Goal: Task Accomplishment & Management: Use online tool/utility

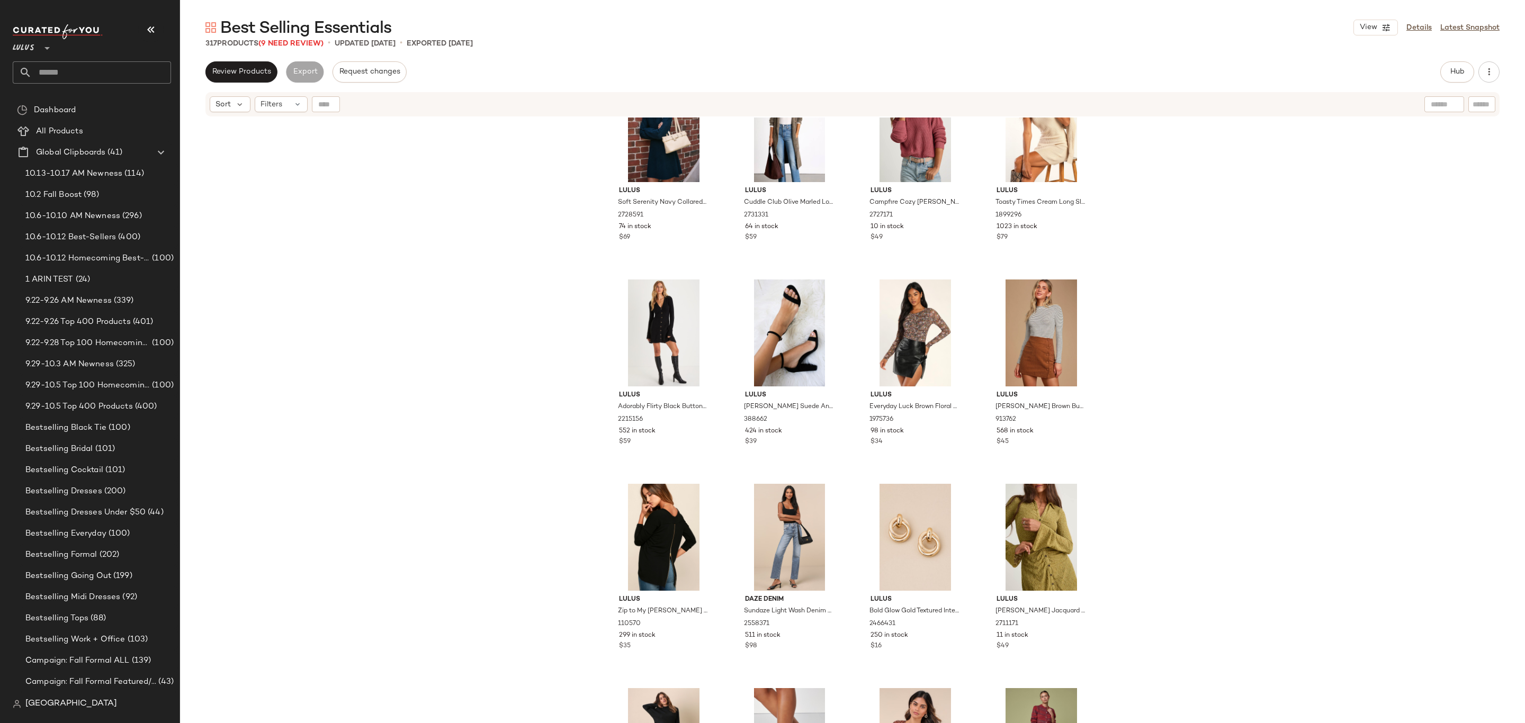
scroll to position [877, 0]
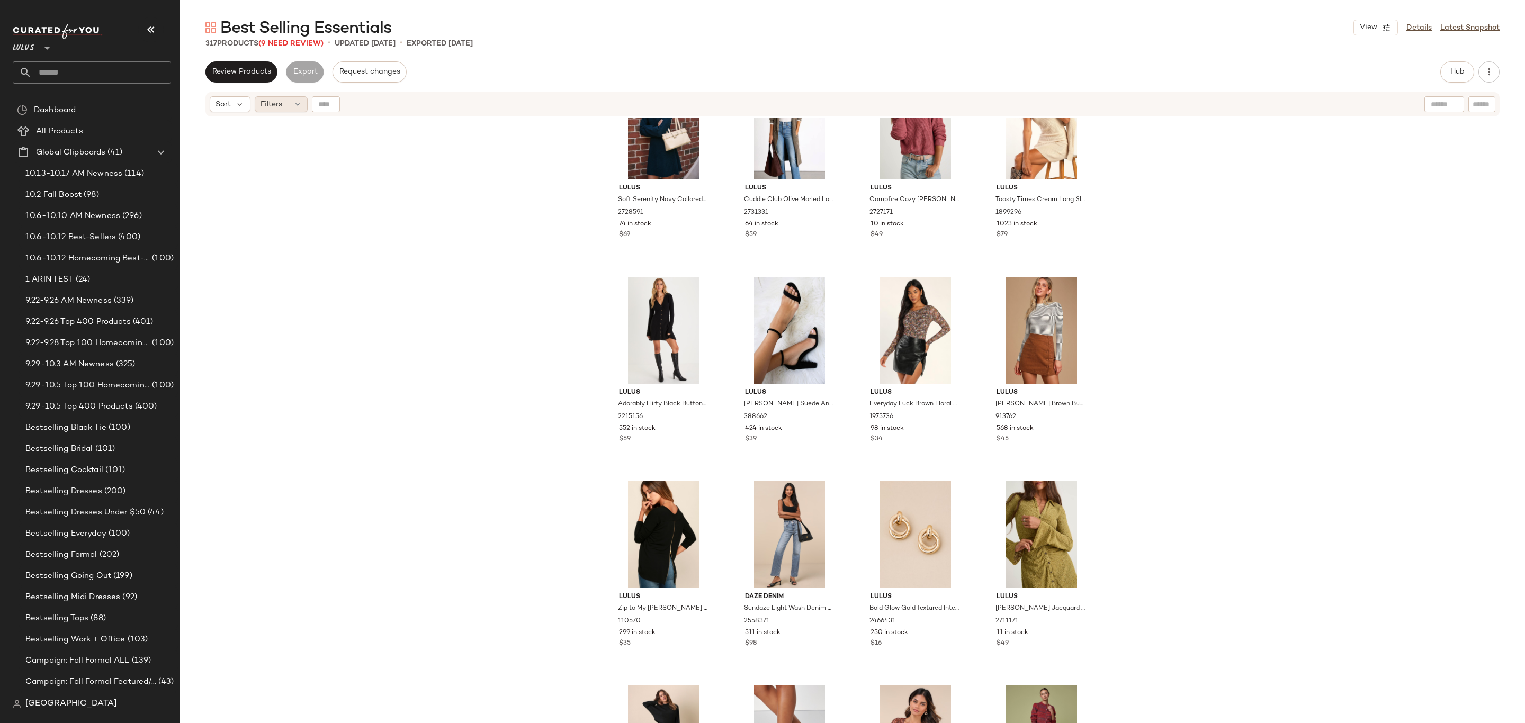
click at [295, 101] on icon at bounding box center [297, 104] width 8 height 8
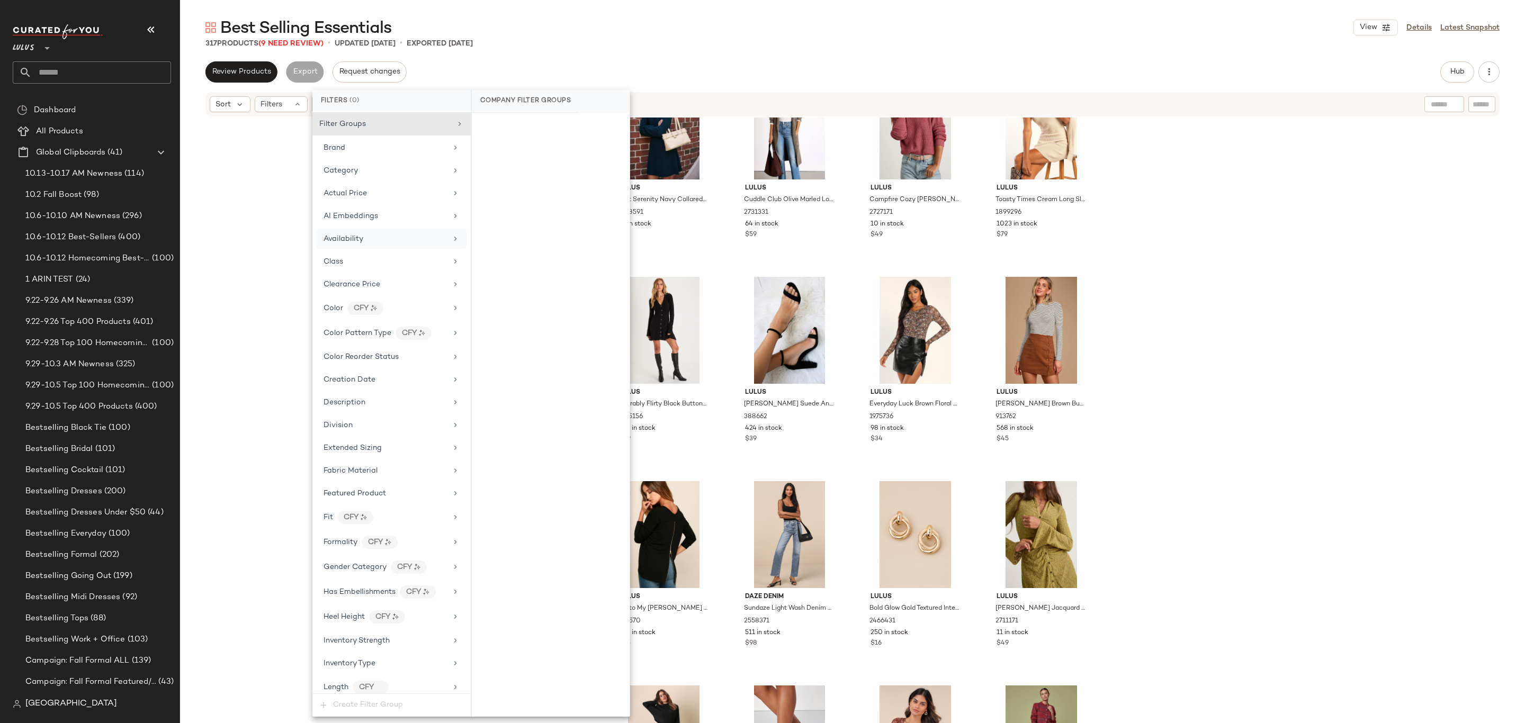
click at [363, 238] on div "Availability" at bounding box center [385, 238] width 123 height 11
click at [560, 203] on div "out_of_stock" at bounding box center [551, 204] width 158 height 25
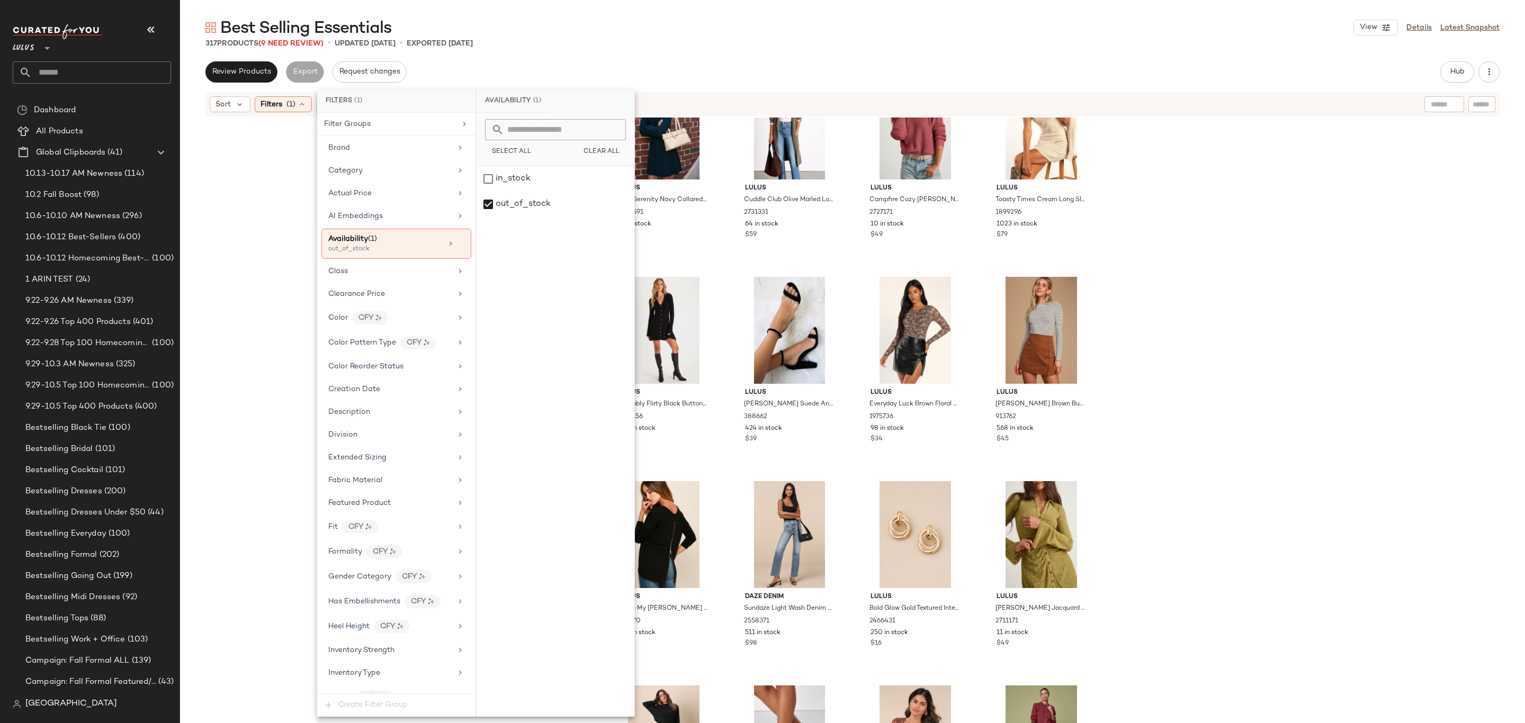
click at [774, 85] on div "Review Products Export Request changes Hub Send for Review External Review Inte…" at bounding box center [852, 392] width 1345 height 662
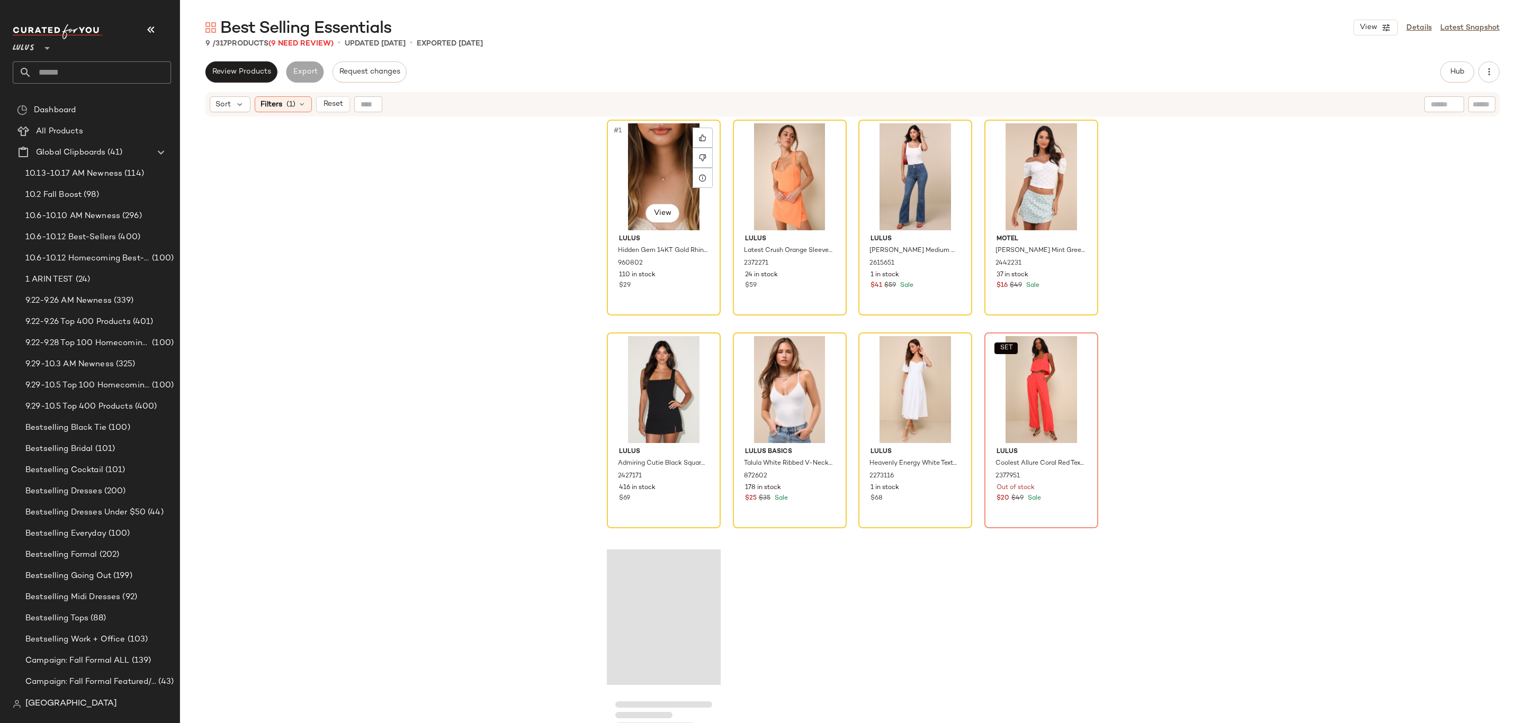
click at [639, 190] on div "#1 View" at bounding box center [663, 176] width 106 height 107
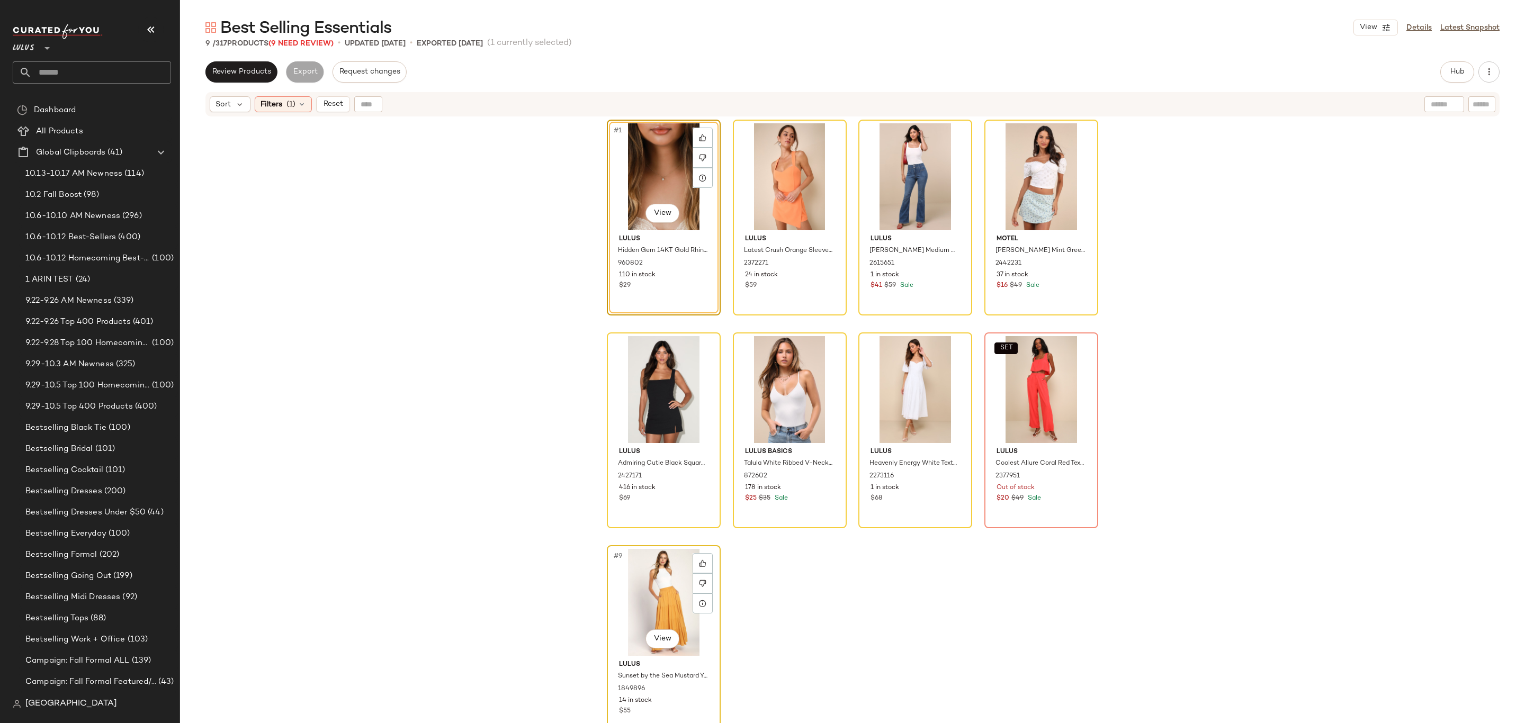
click at [658, 577] on div "#9 View" at bounding box center [663, 602] width 106 height 107
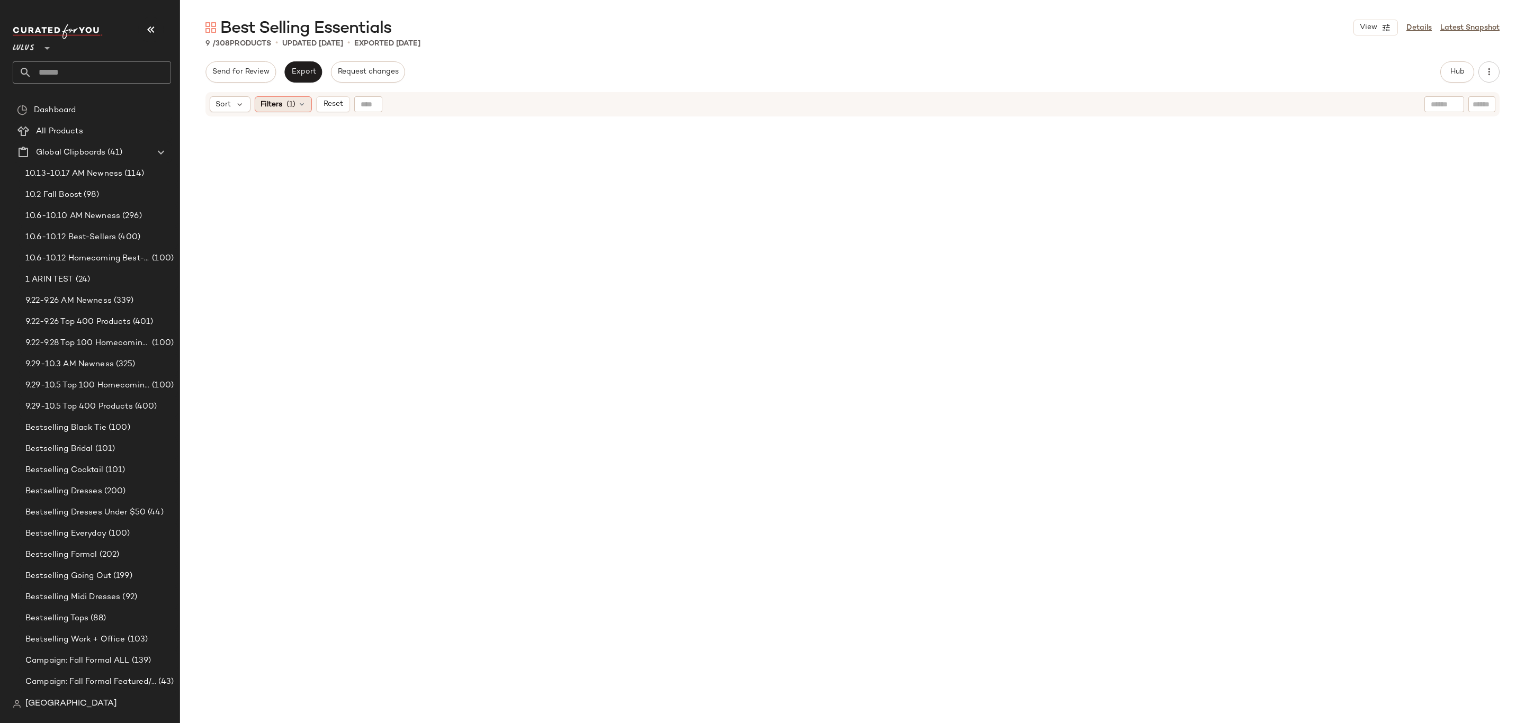
click at [289, 106] on span "(1)" at bounding box center [290, 104] width 9 height 11
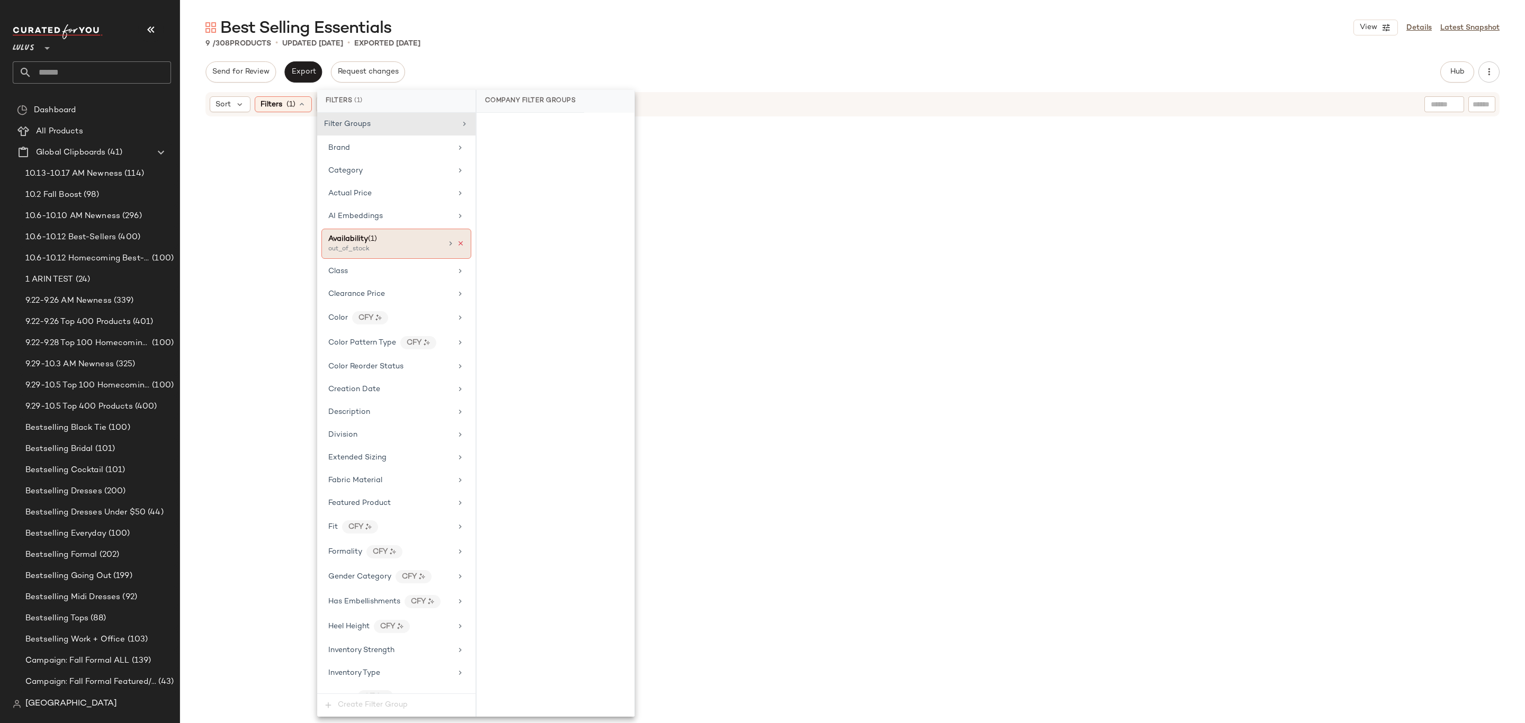
click at [457, 247] on icon at bounding box center [460, 243] width 7 height 7
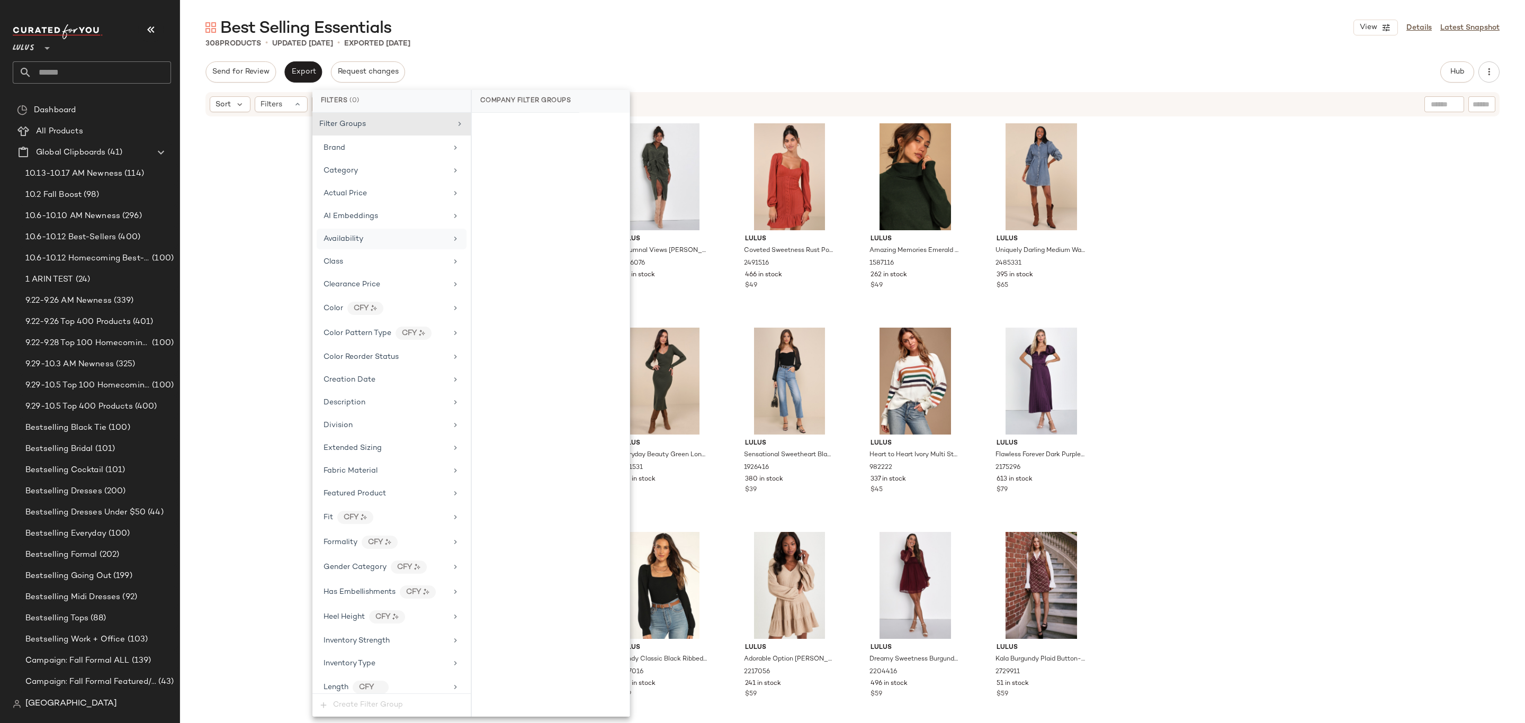
click at [863, 79] on div "Send for Review Export Request changes Hub Send for Review External Review Inte…" at bounding box center [852, 71] width 1294 height 21
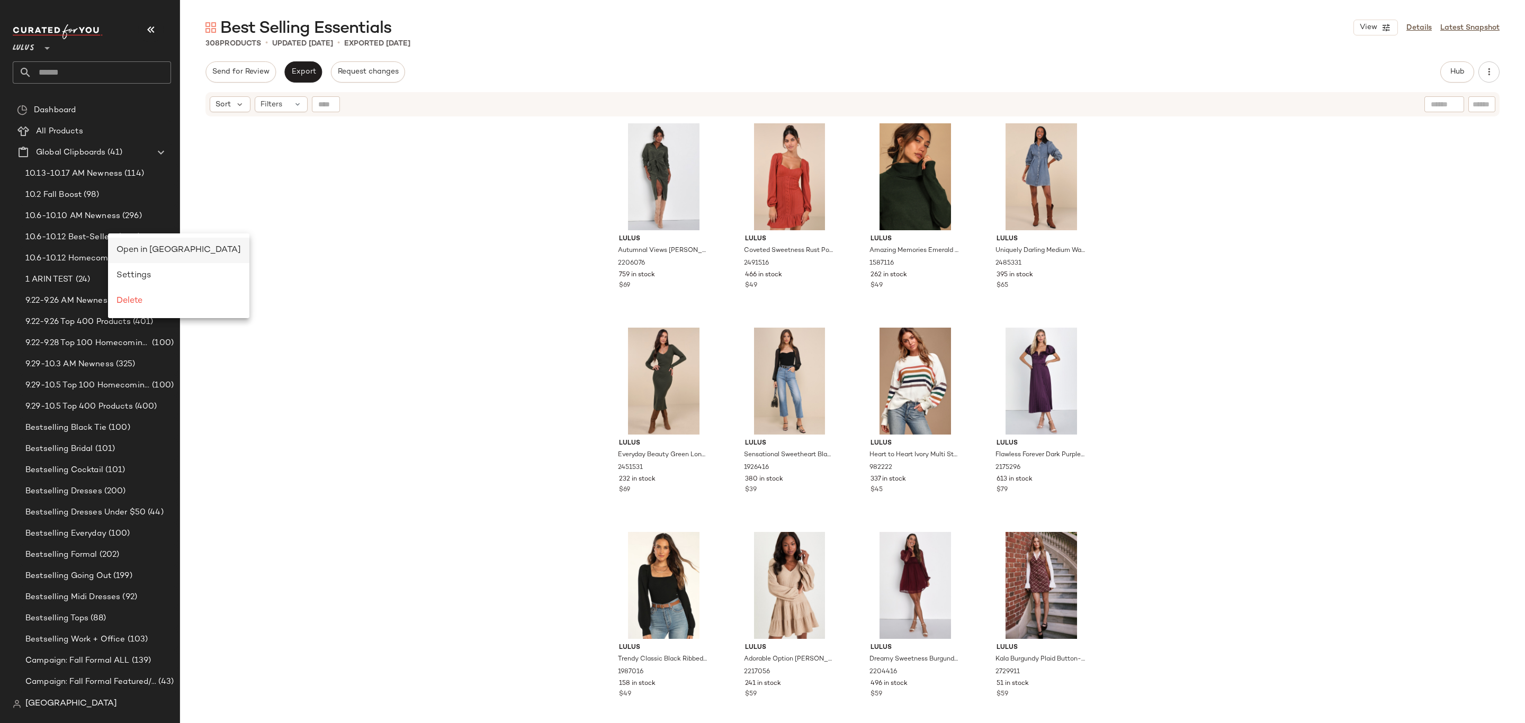
click at [129, 241] on div "Open in [GEOGRAPHIC_DATA]" at bounding box center [178, 250] width 141 height 25
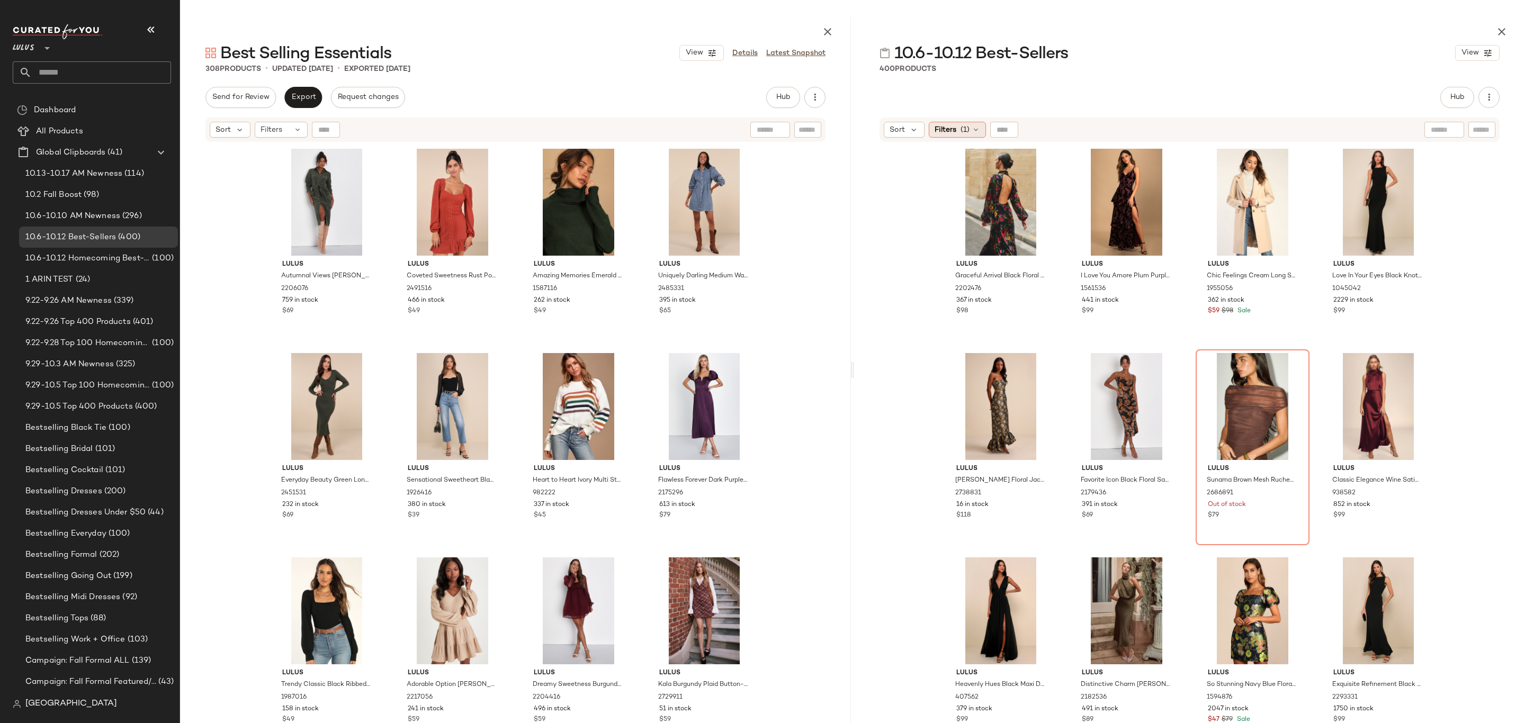
click at [944, 136] on div "Filters (1)" at bounding box center [957, 130] width 57 height 16
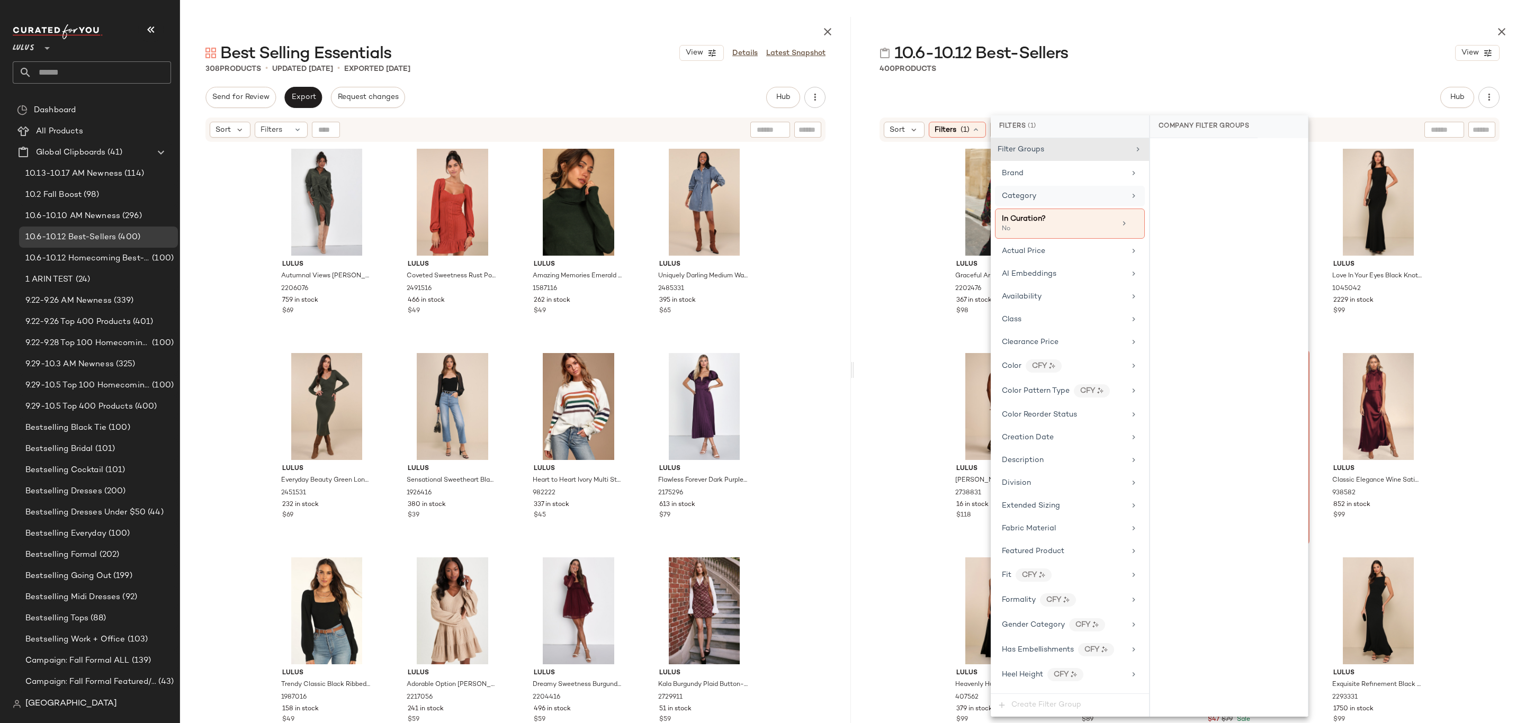
click at [1082, 193] on div "Category" at bounding box center [1063, 196] width 123 height 11
click at [1153, 60] on div "10.6-10.12 Best-Sellers View" at bounding box center [1189, 52] width 671 height 21
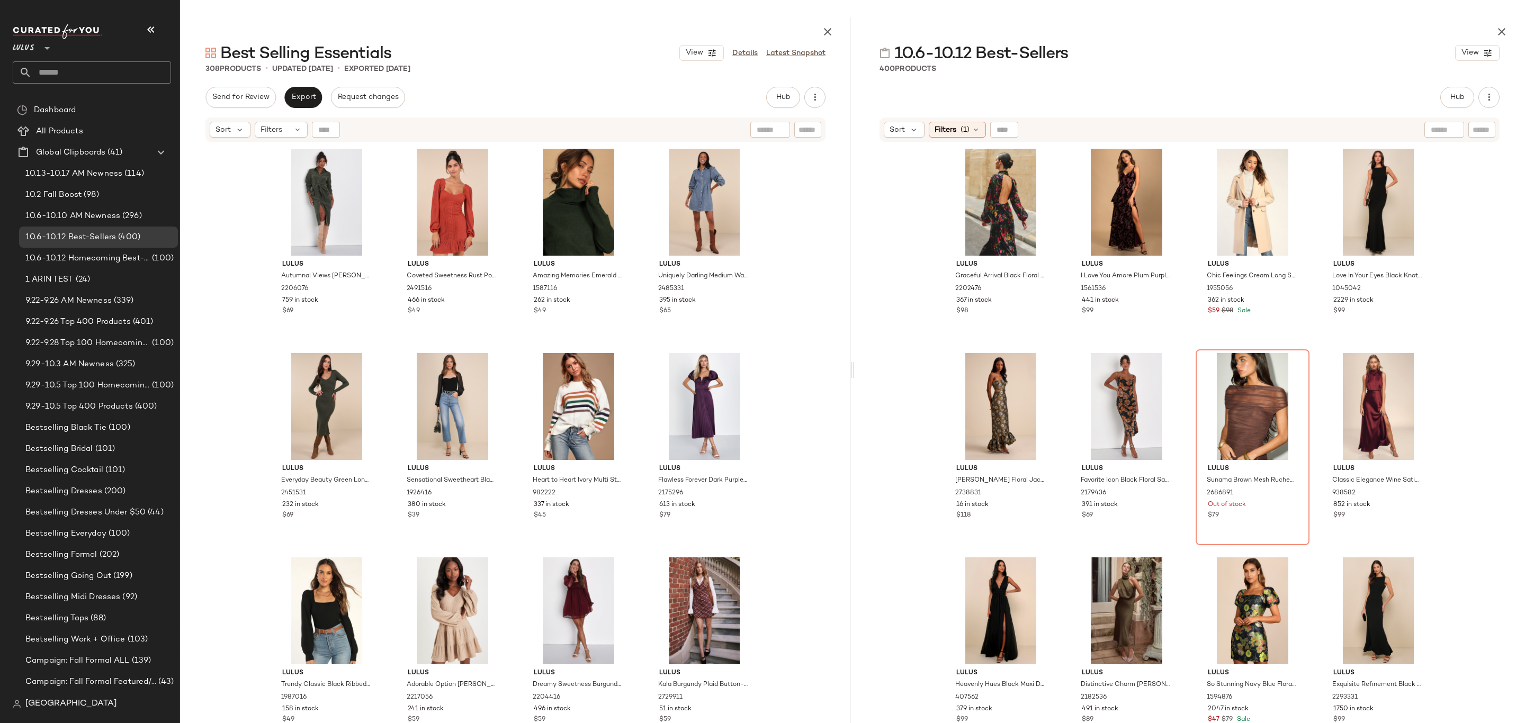
click at [1317, 203] on div "Lulus Graceful Arrival Black Floral Burnout Backless Maxi Dress 2202476 367 in …" at bounding box center [1189, 460] width 491 height 630
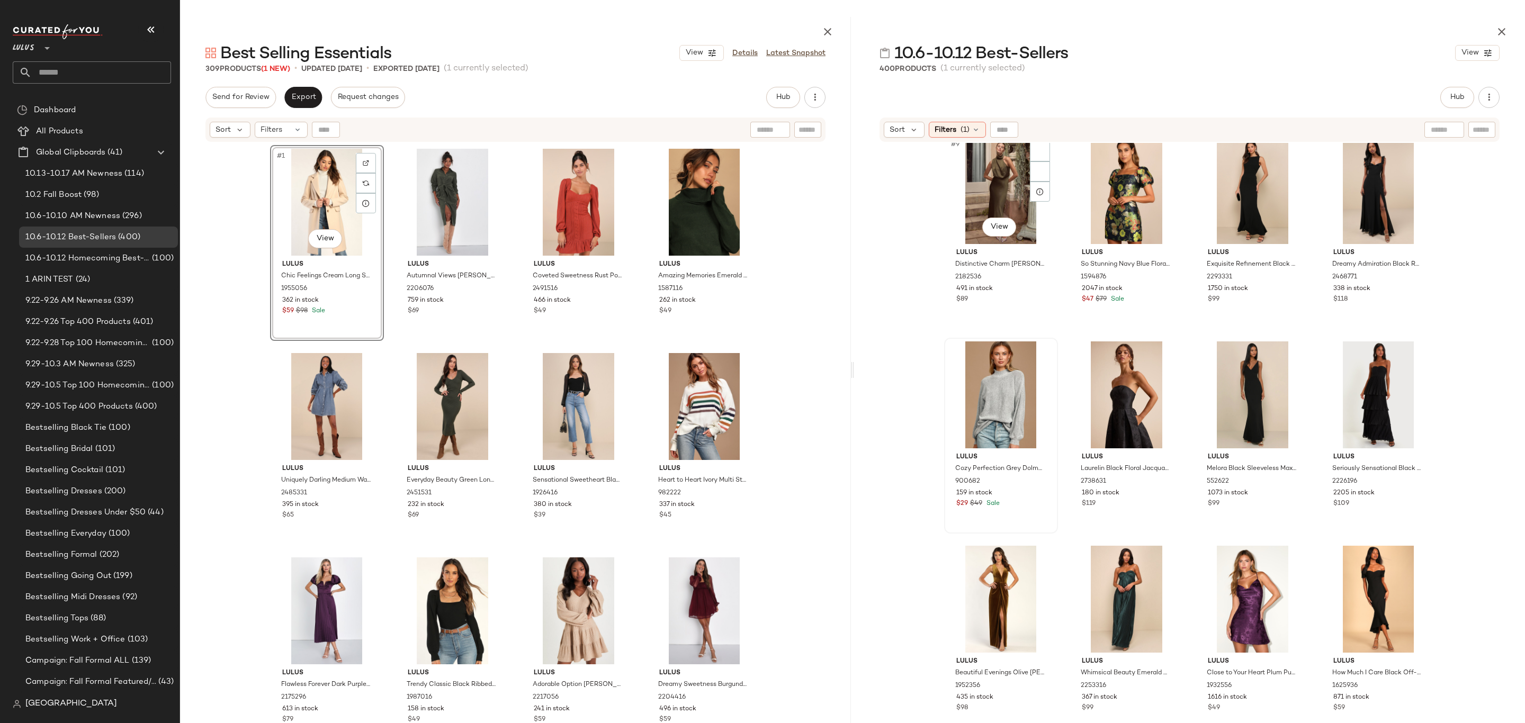
scroll to position [438, 0]
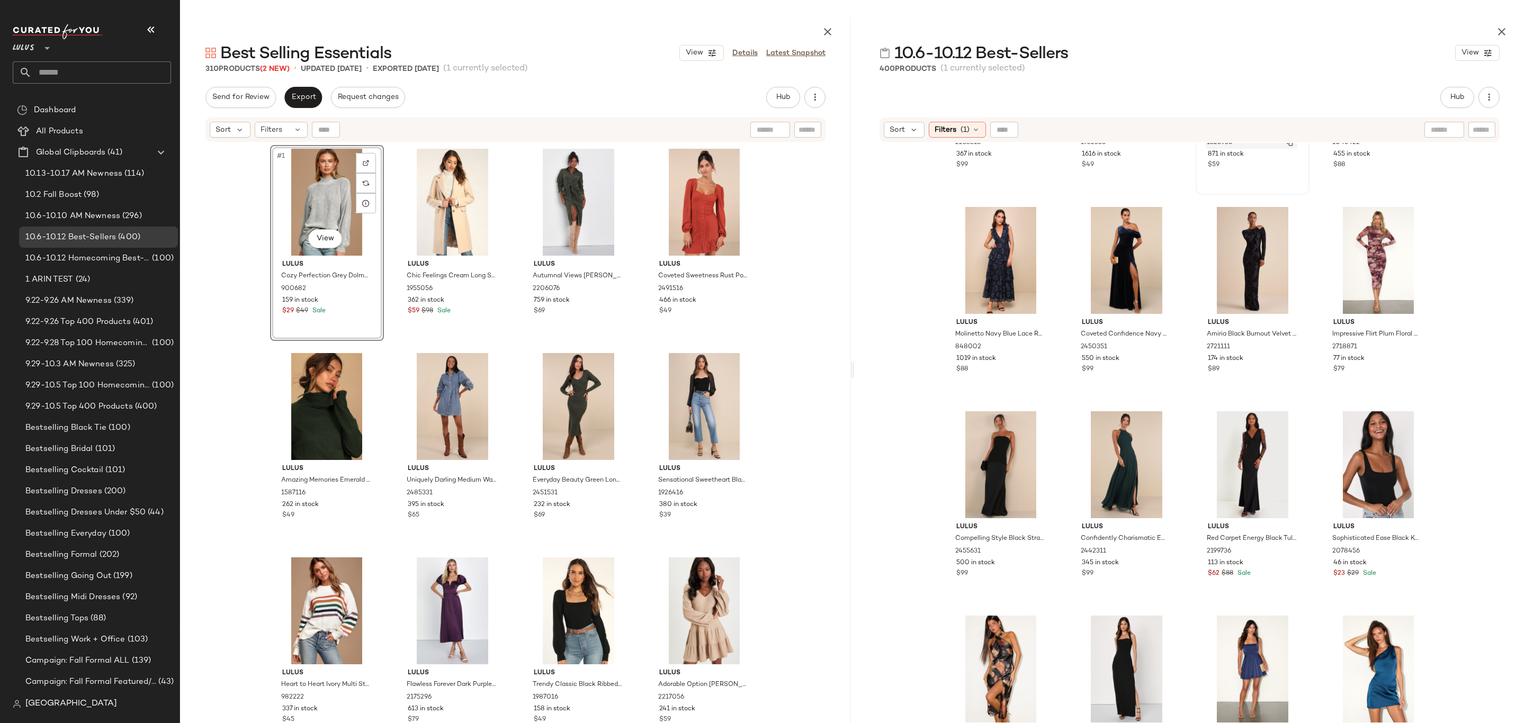
scroll to position [1094, 0]
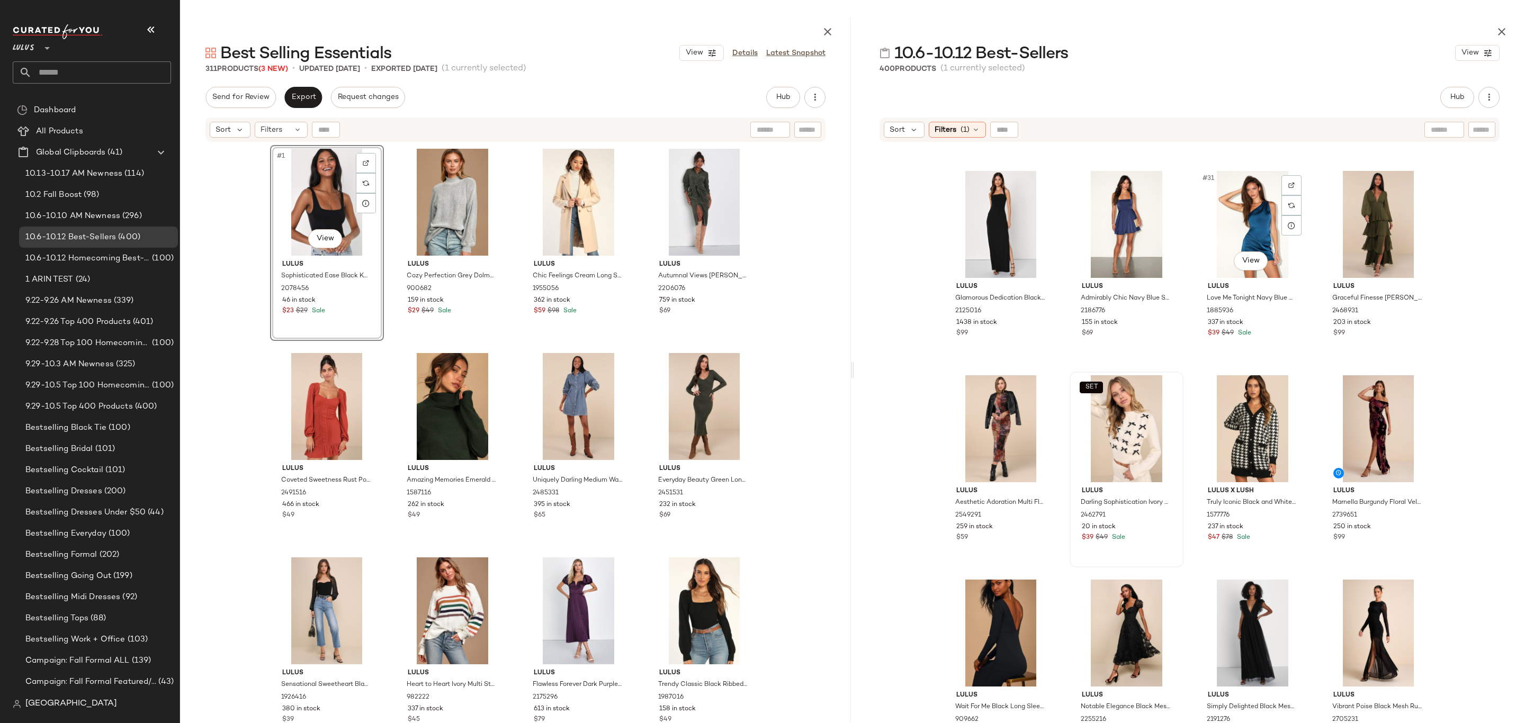
scroll to position [1474, 0]
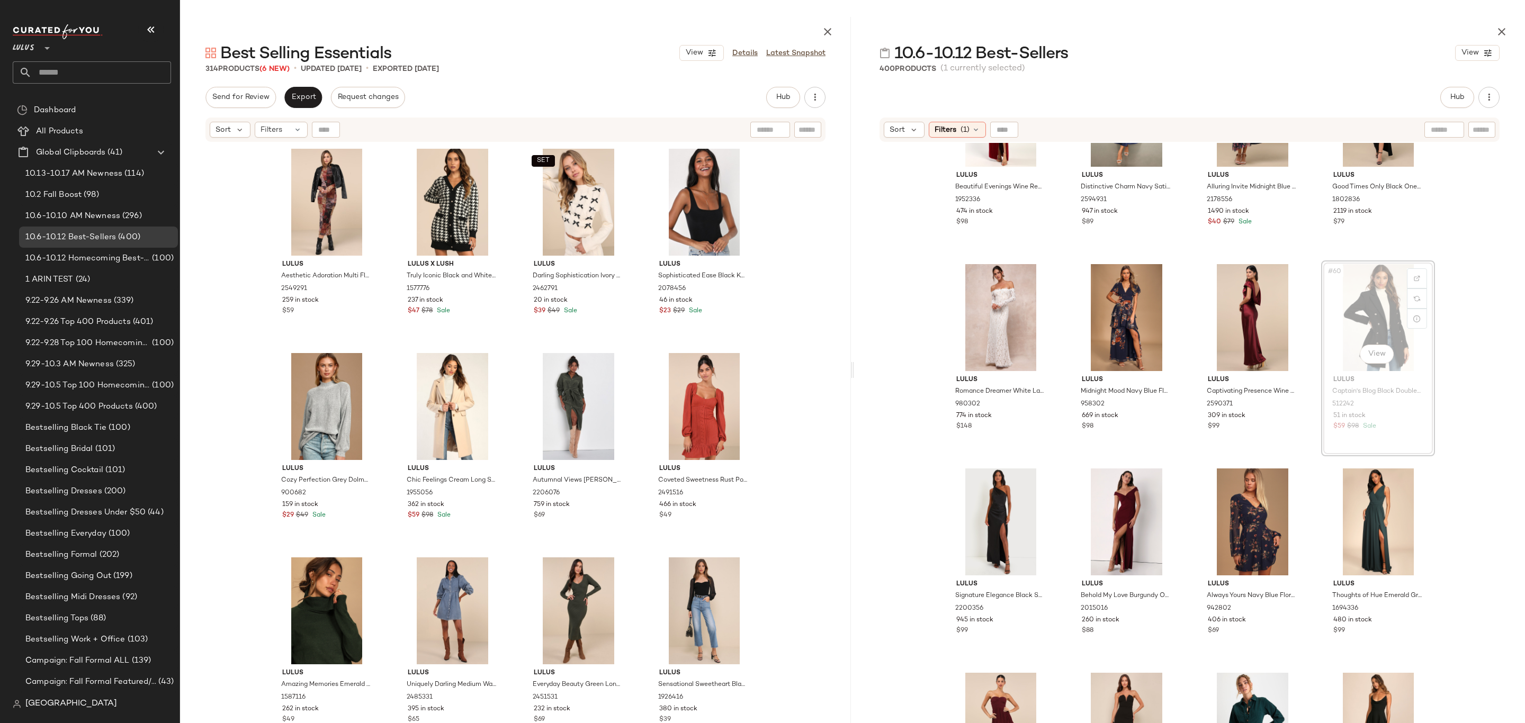
scroll to position [2752, 0]
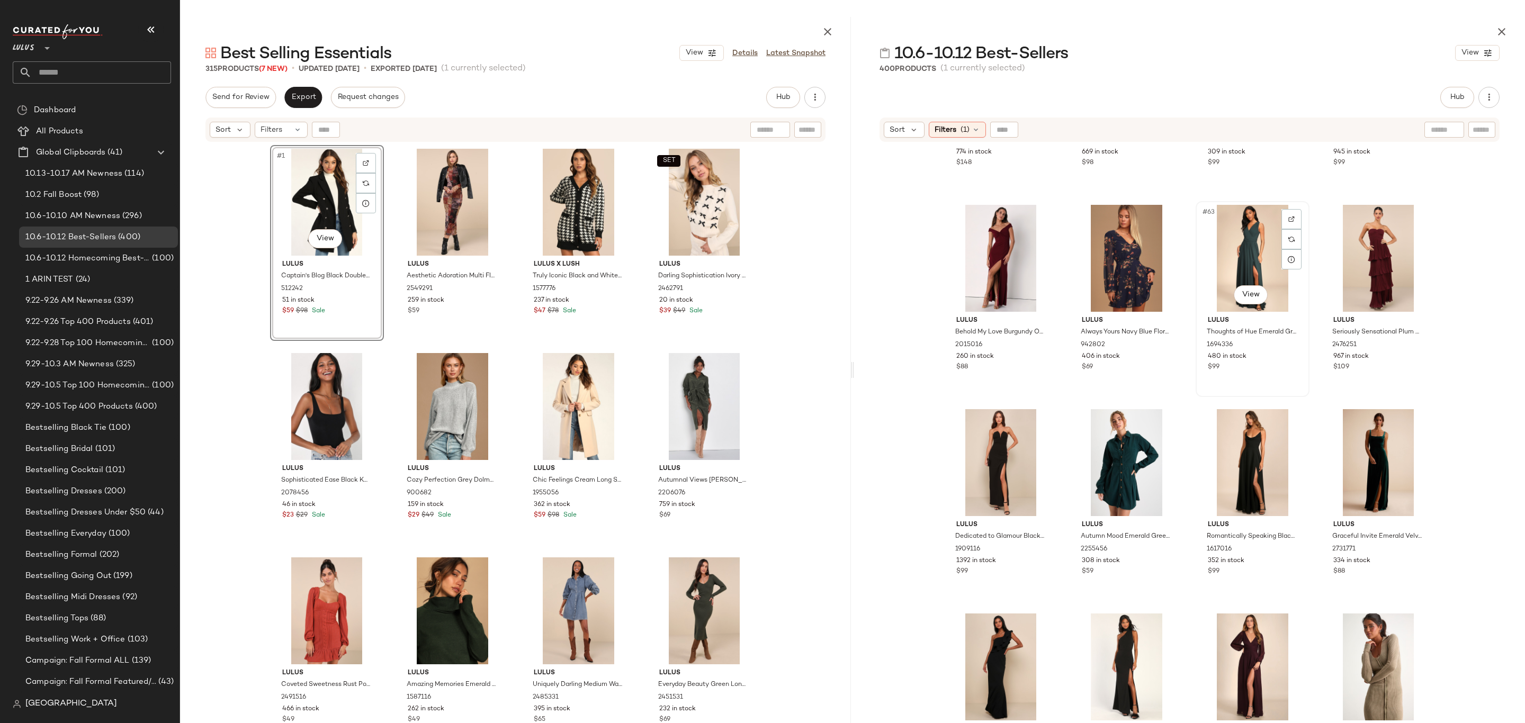
scroll to position [3023, 0]
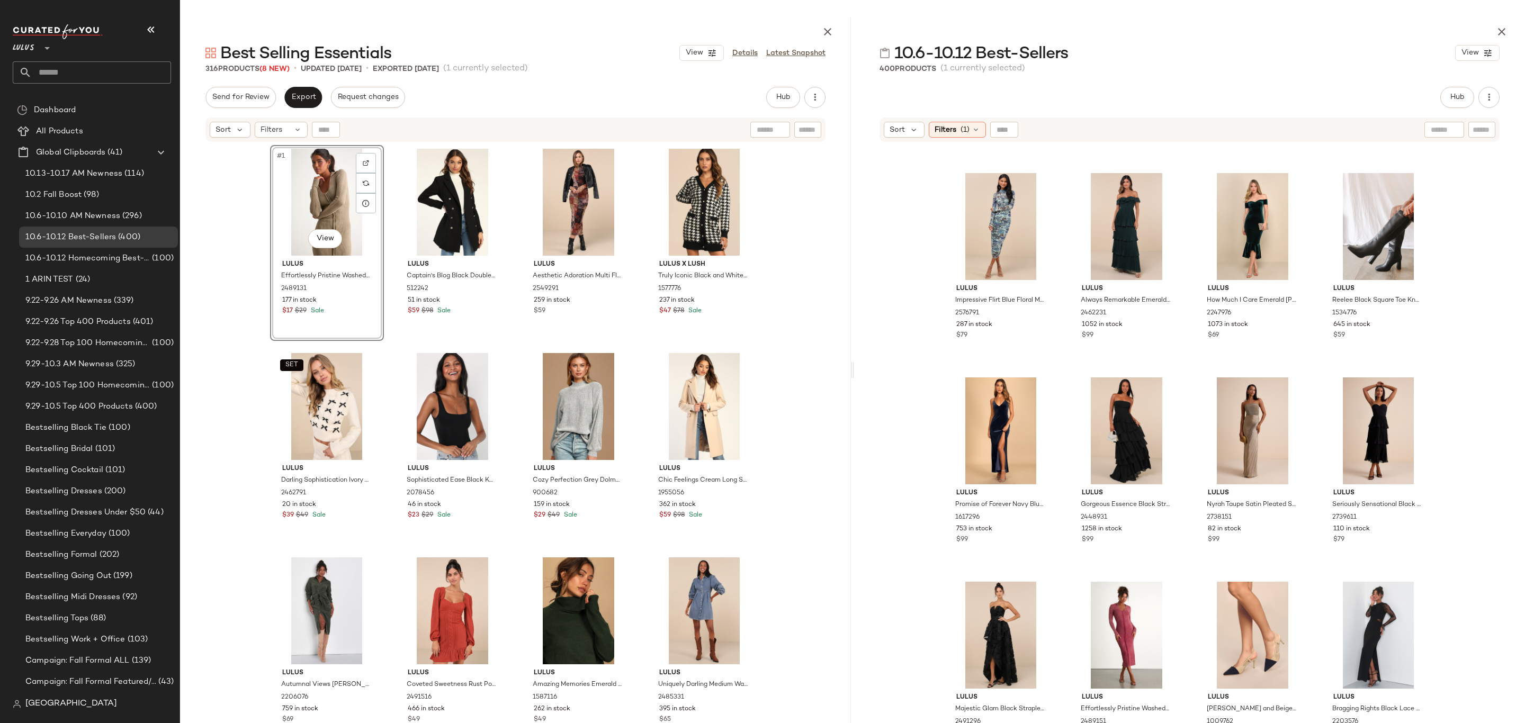
scroll to position [4305, 0]
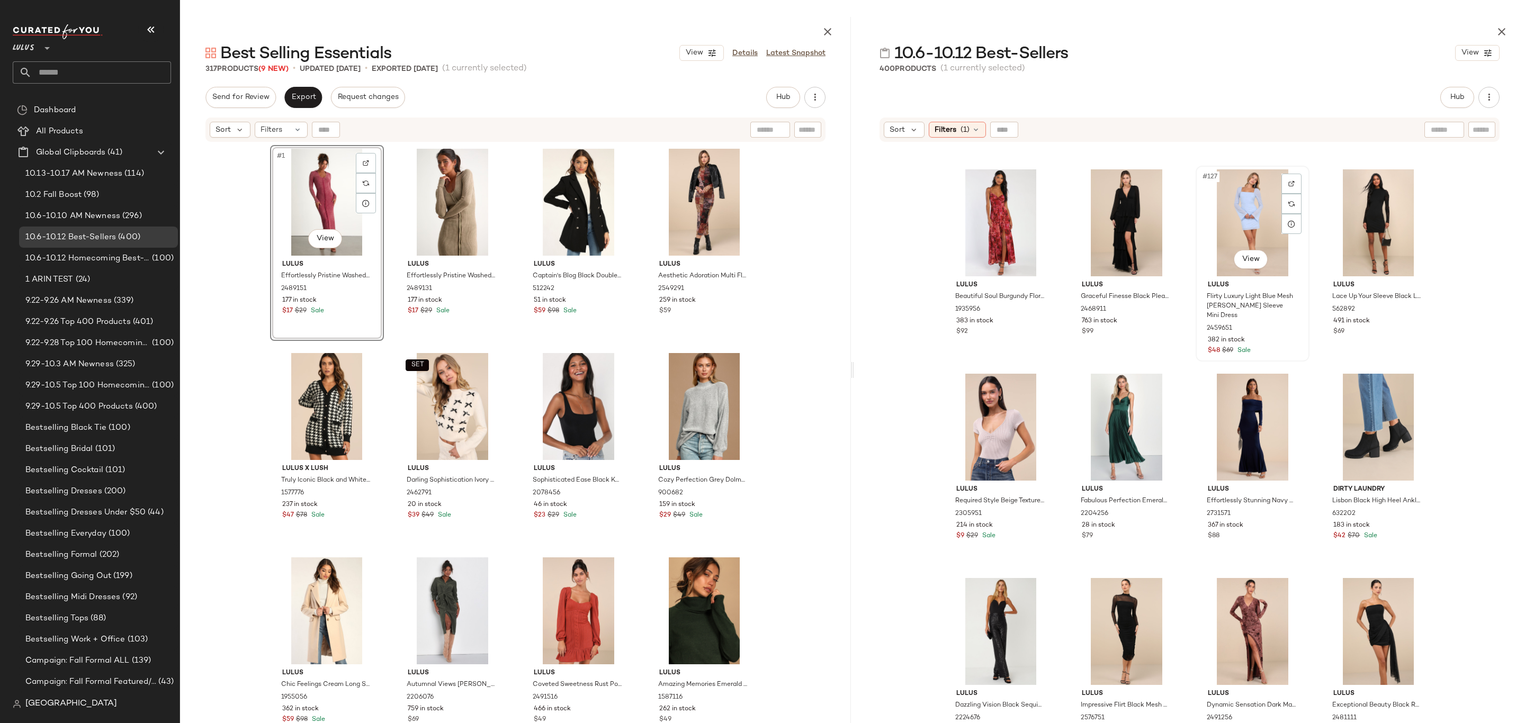
scroll to position [6340, 0]
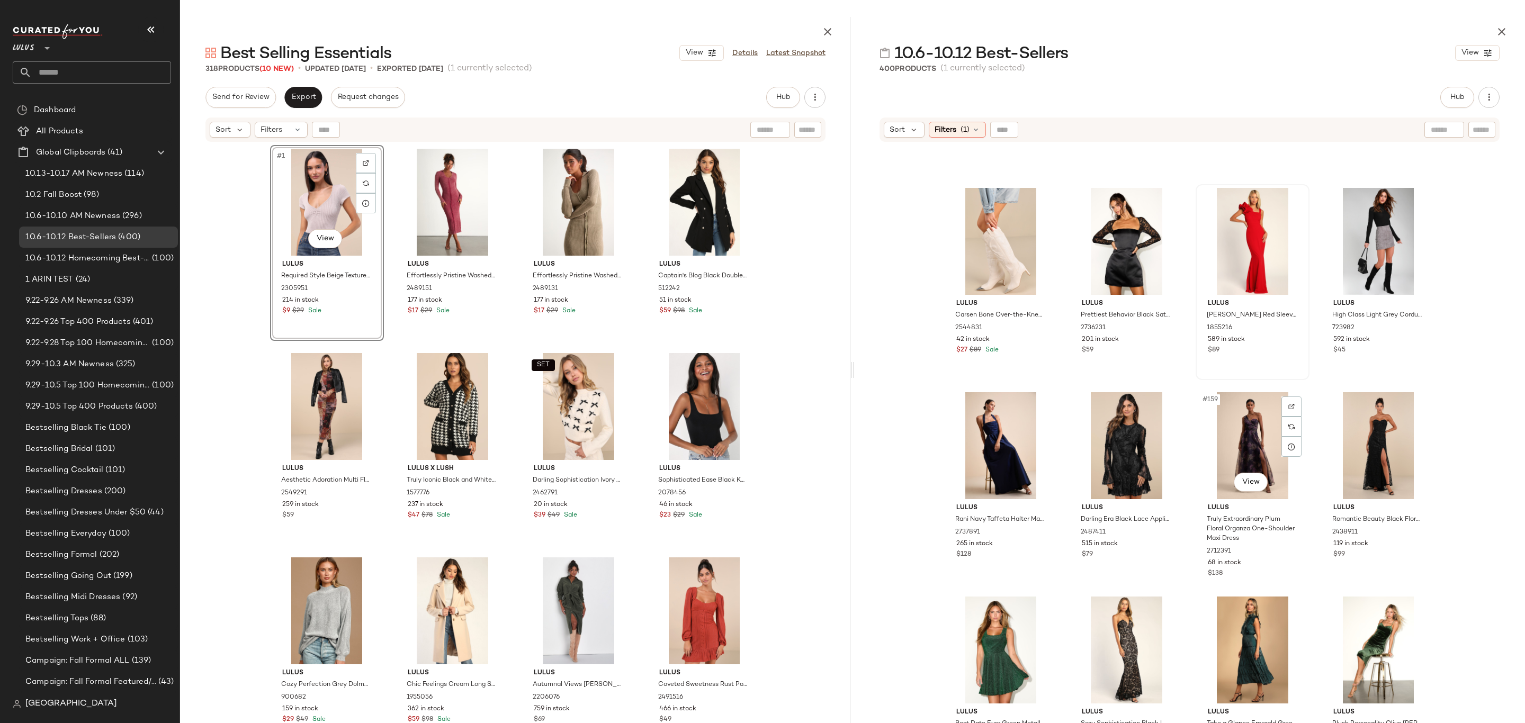
scroll to position [7987, 0]
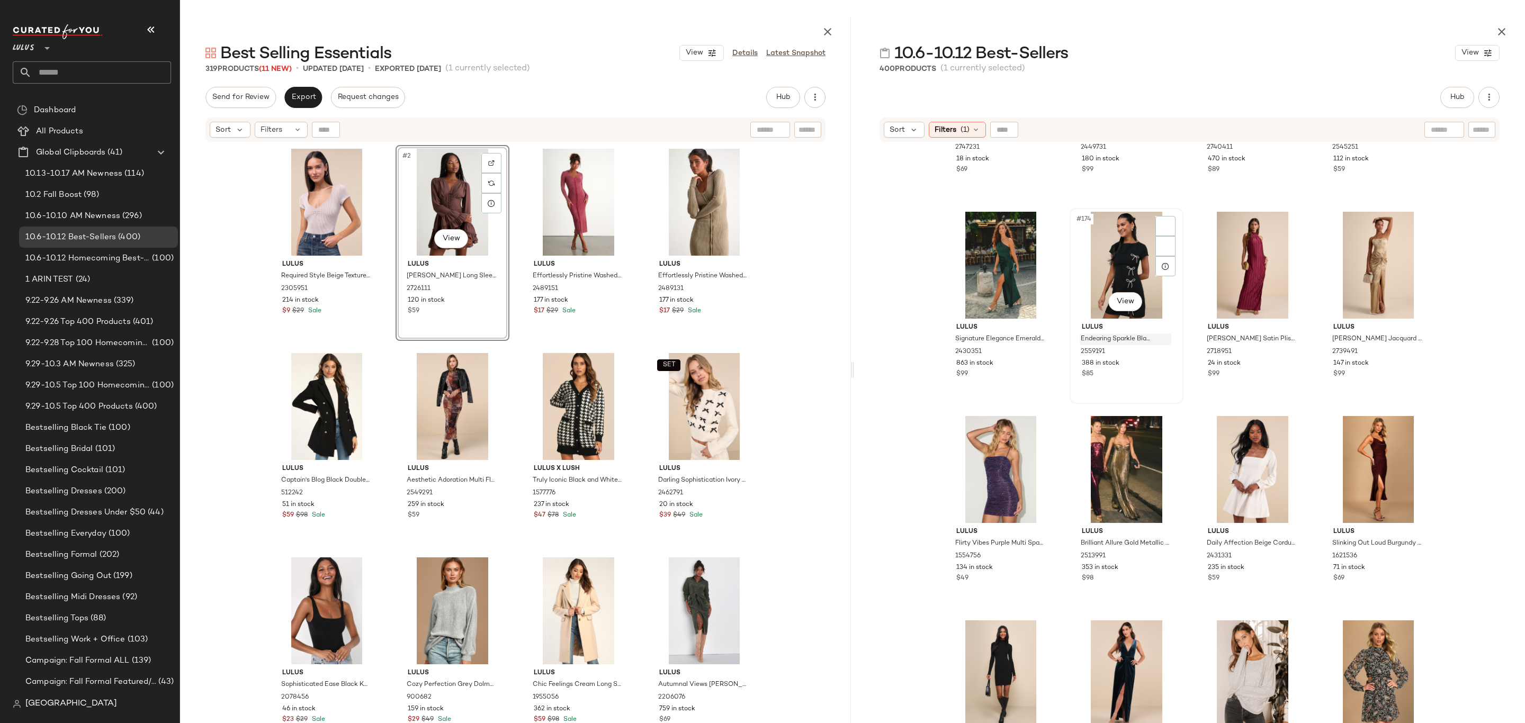
scroll to position [8825, 0]
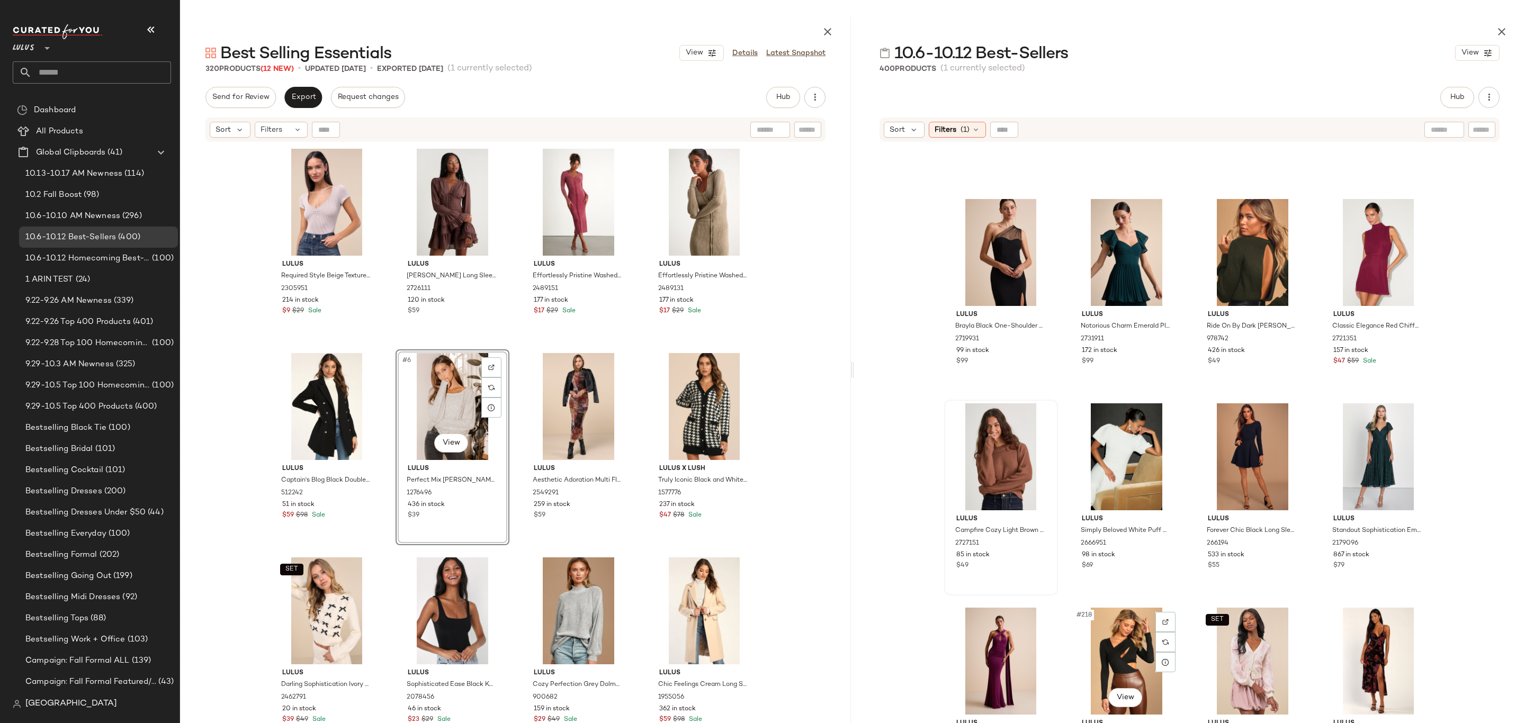
scroll to position [10585, 0]
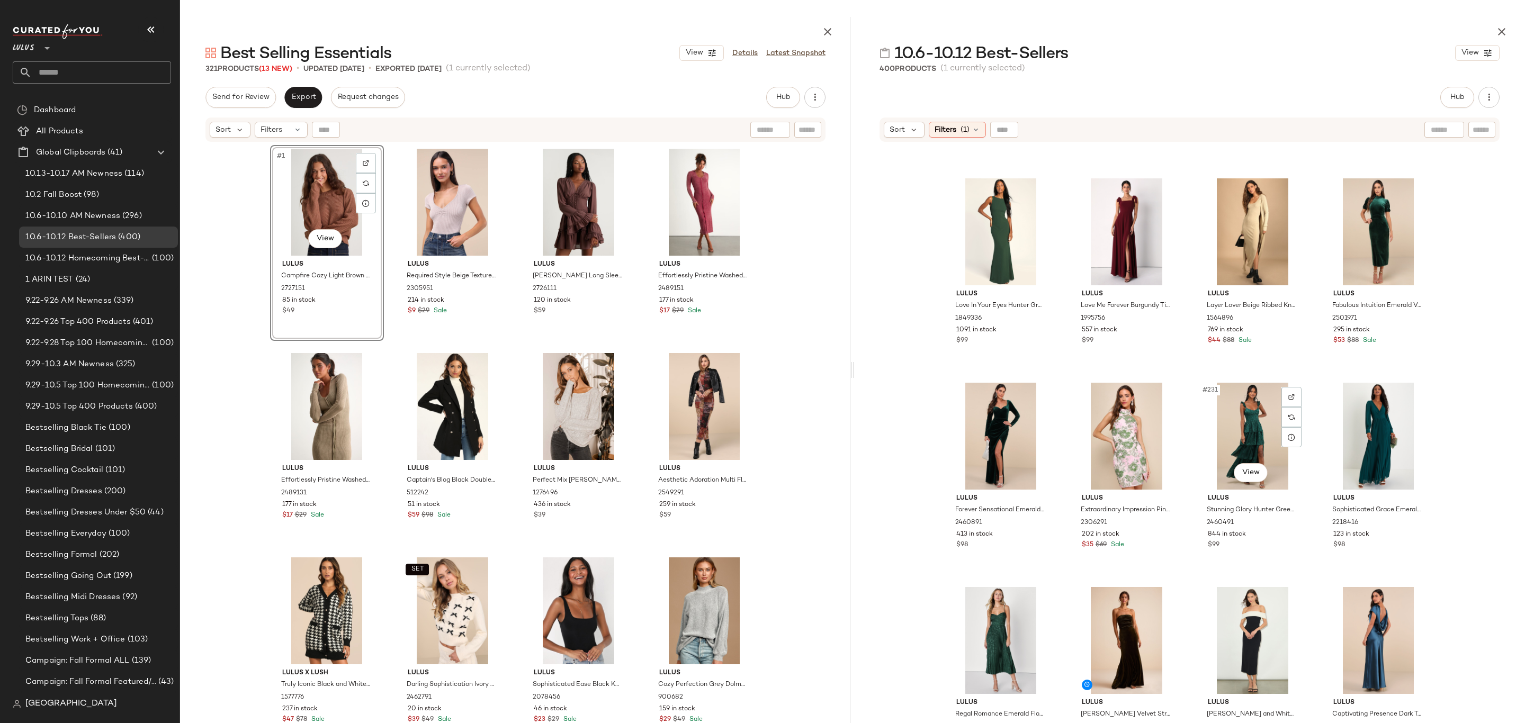
scroll to position [11383, 0]
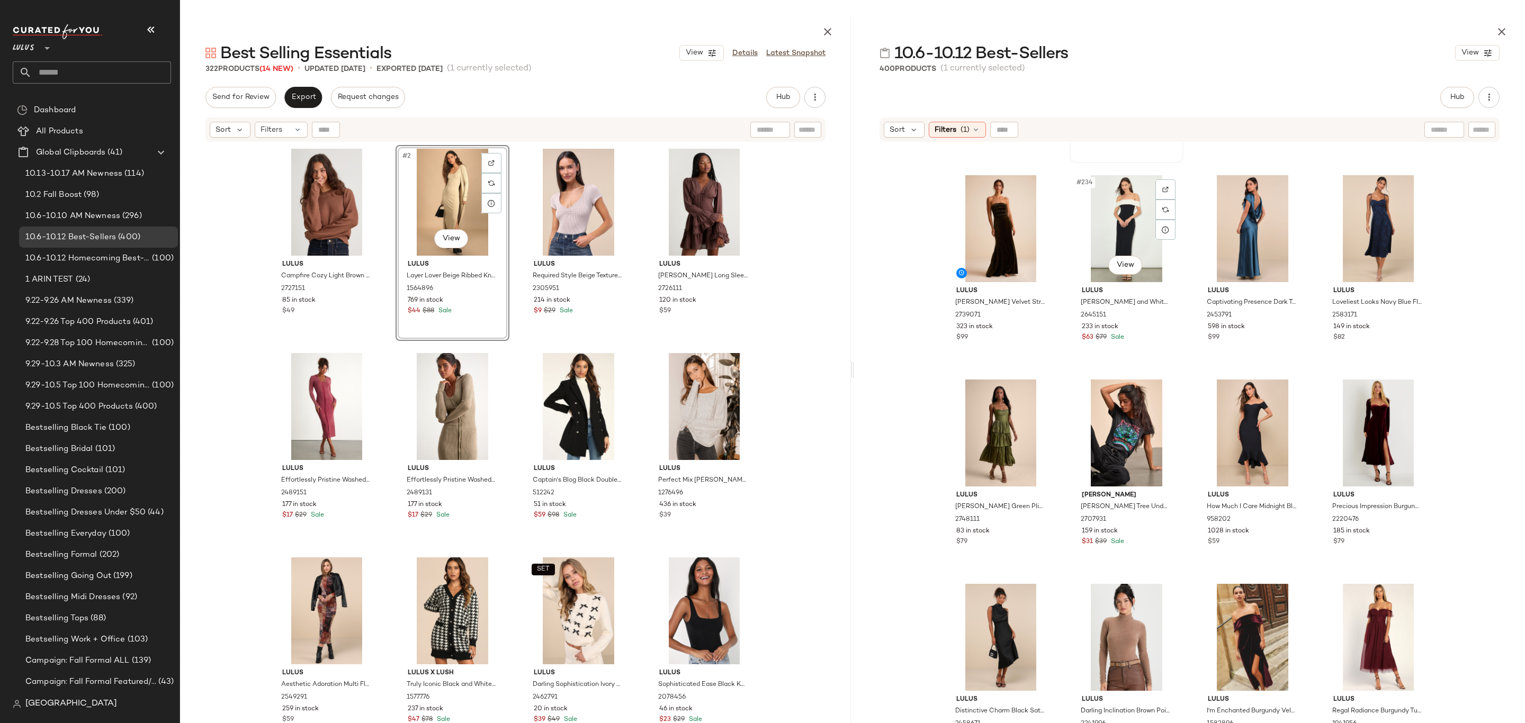
scroll to position [11860, 0]
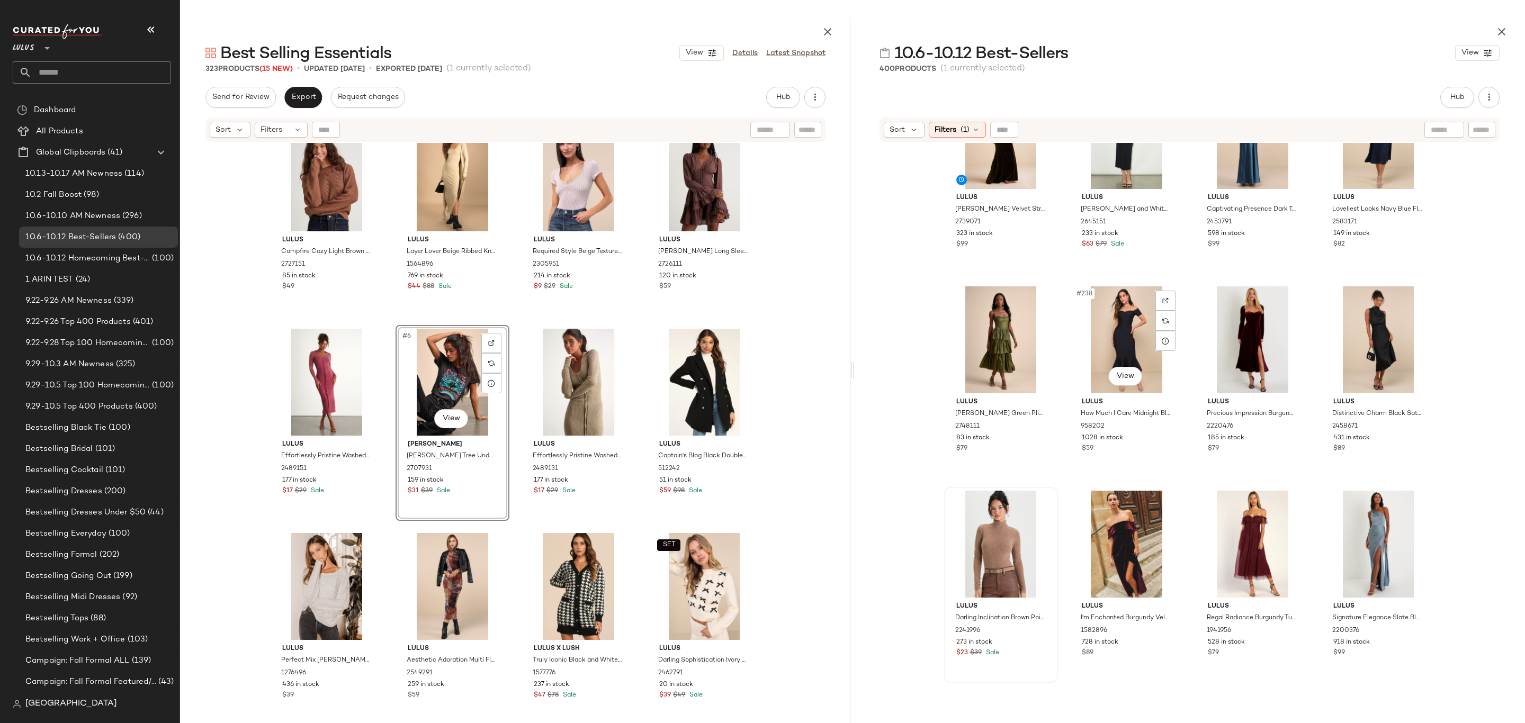
scroll to position [11964, 0]
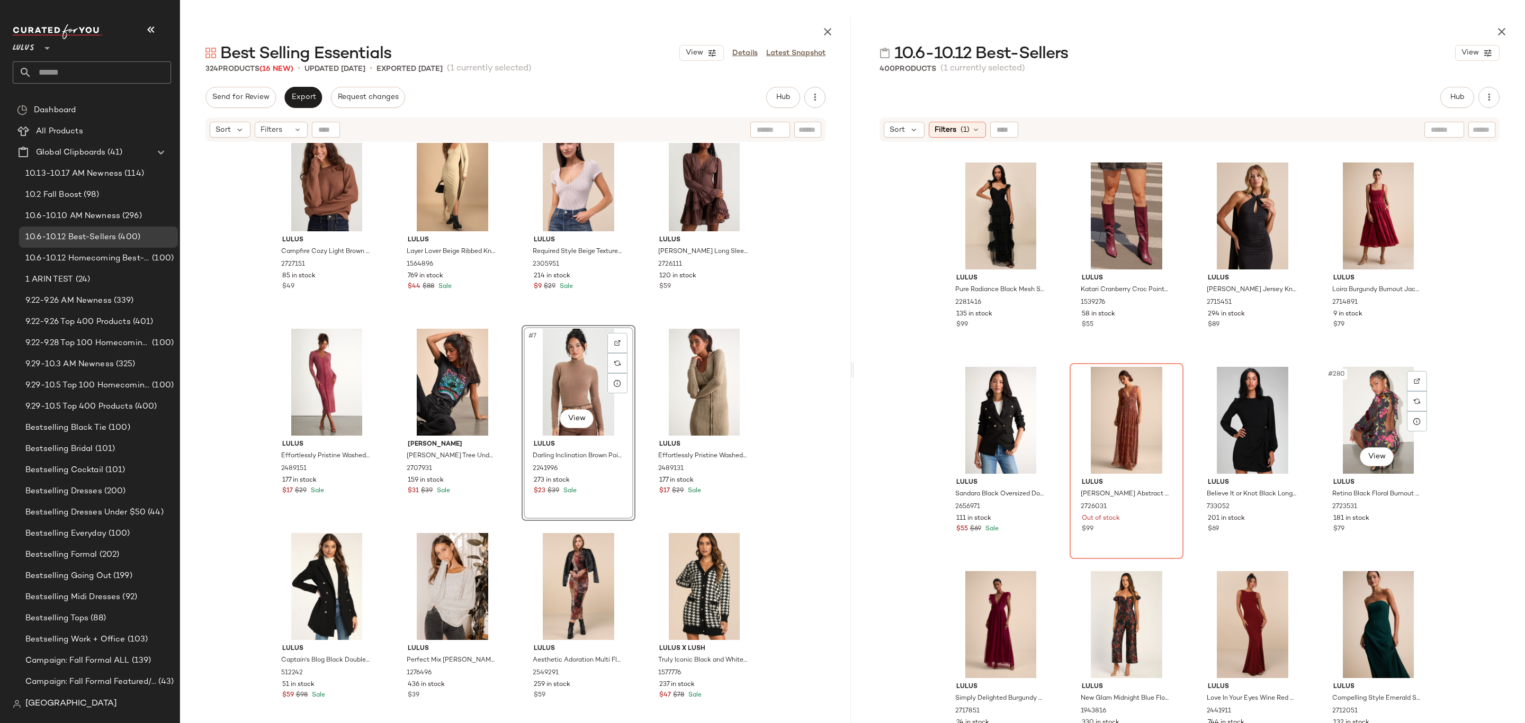
scroll to position [13931, 0]
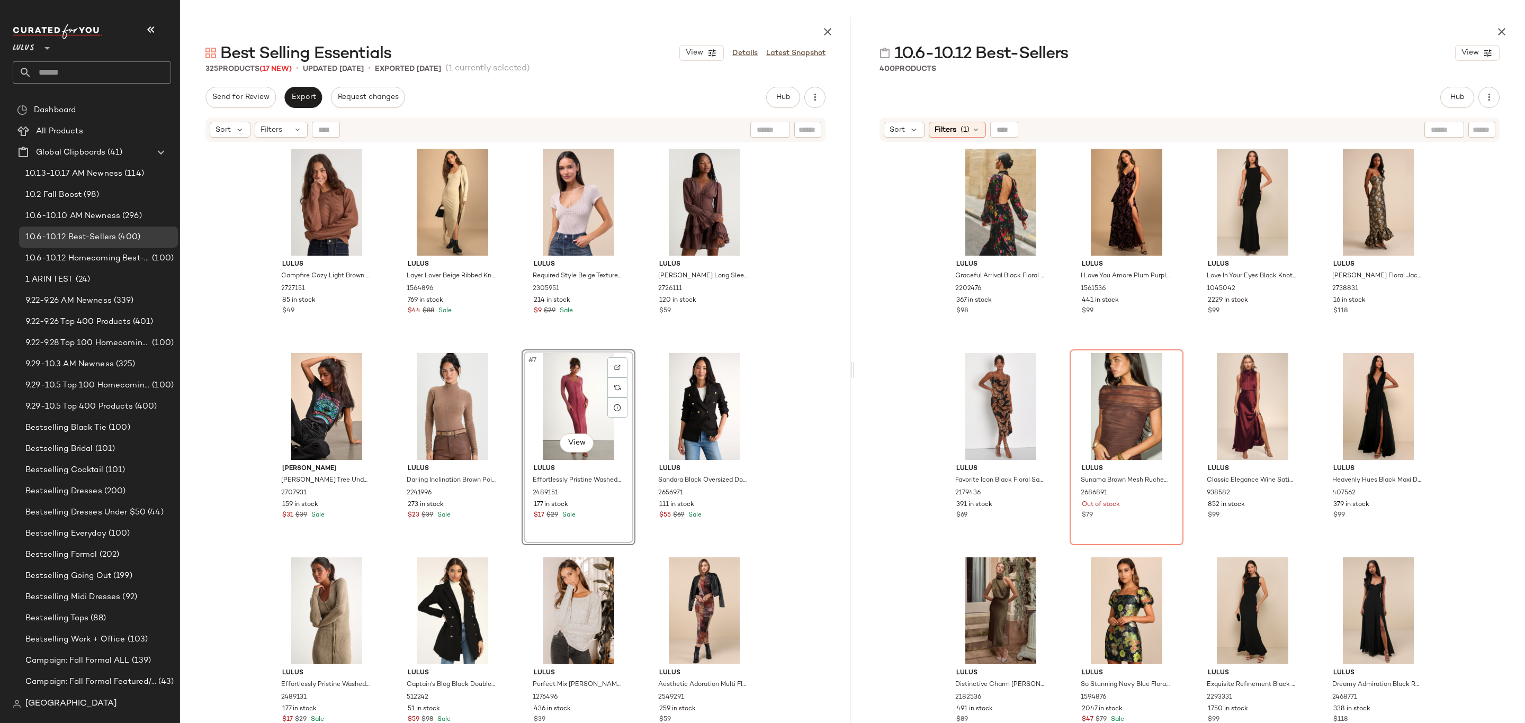
click at [637, 358] on div "Lulus Campfire Cozy Light Brown Cropped Sweater 2727151 85 in stock $49 Lulus L…" at bounding box center [515, 460] width 491 height 630
click at [292, 95] on span "Export" at bounding box center [303, 97] width 25 height 8
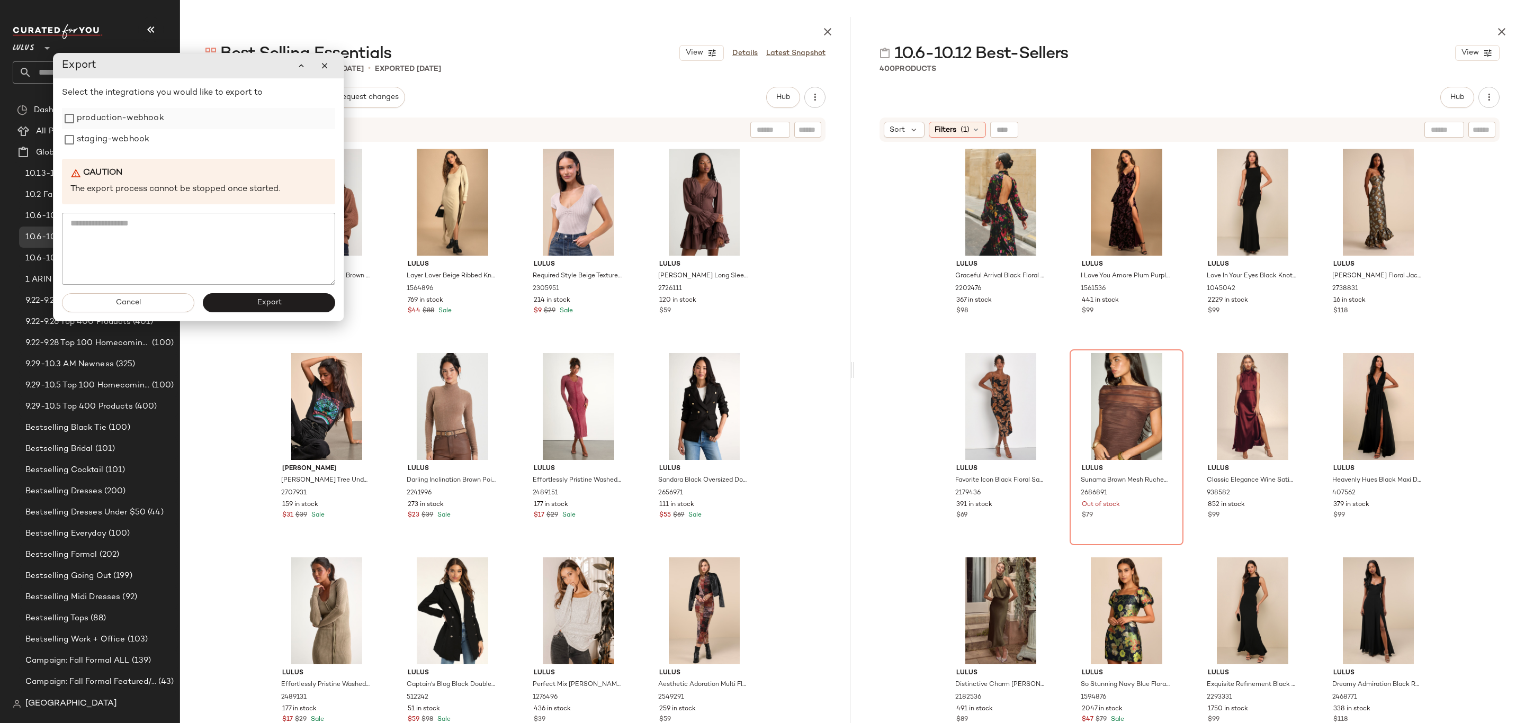
click at [134, 124] on label "production-webhook" at bounding box center [120, 118] width 87 height 21
click at [128, 138] on label "staging-webhook" at bounding box center [113, 139] width 73 height 21
click at [285, 297] on button "Export" at bounding box center [269, 302] width 132 height 19
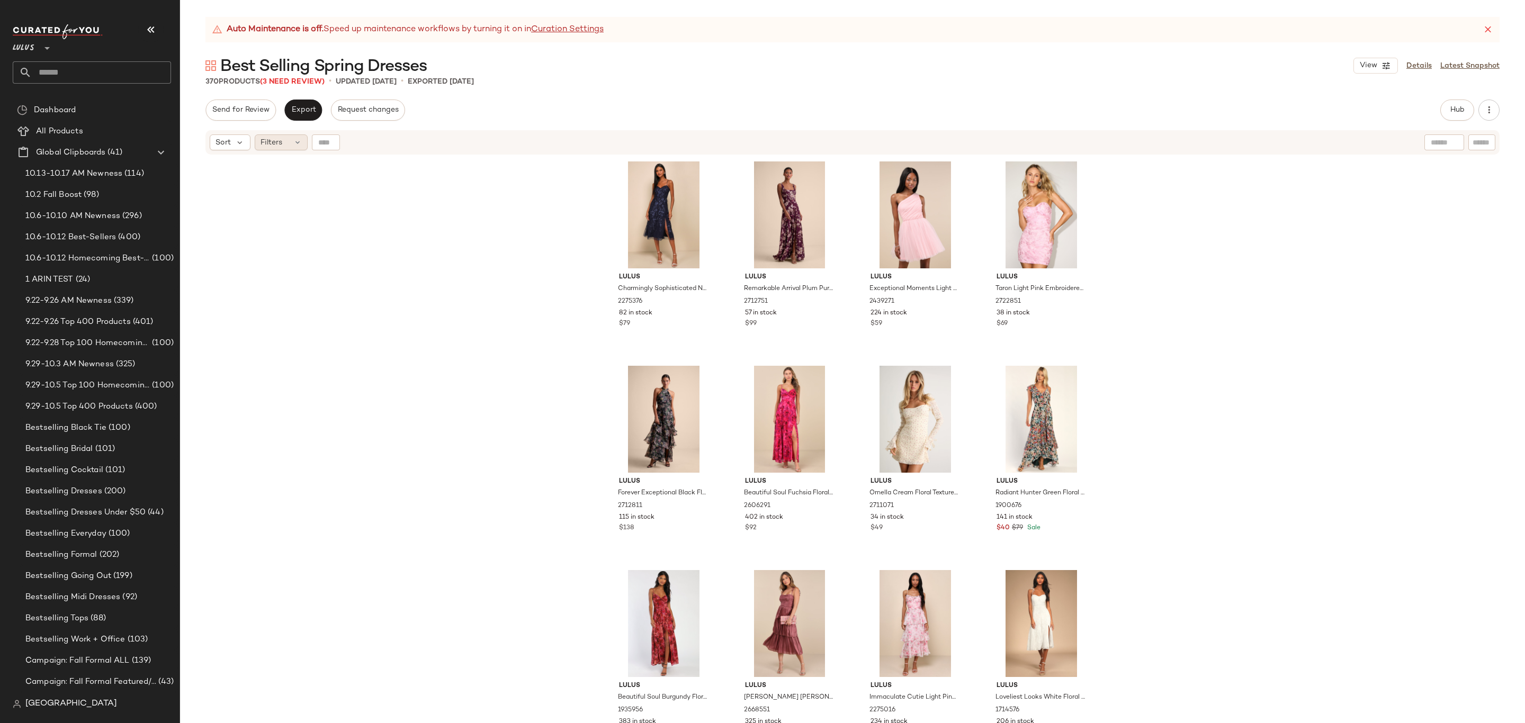
click at [283, 143] on div "Filters" at bounding box center [281, 142] width 53 height 16
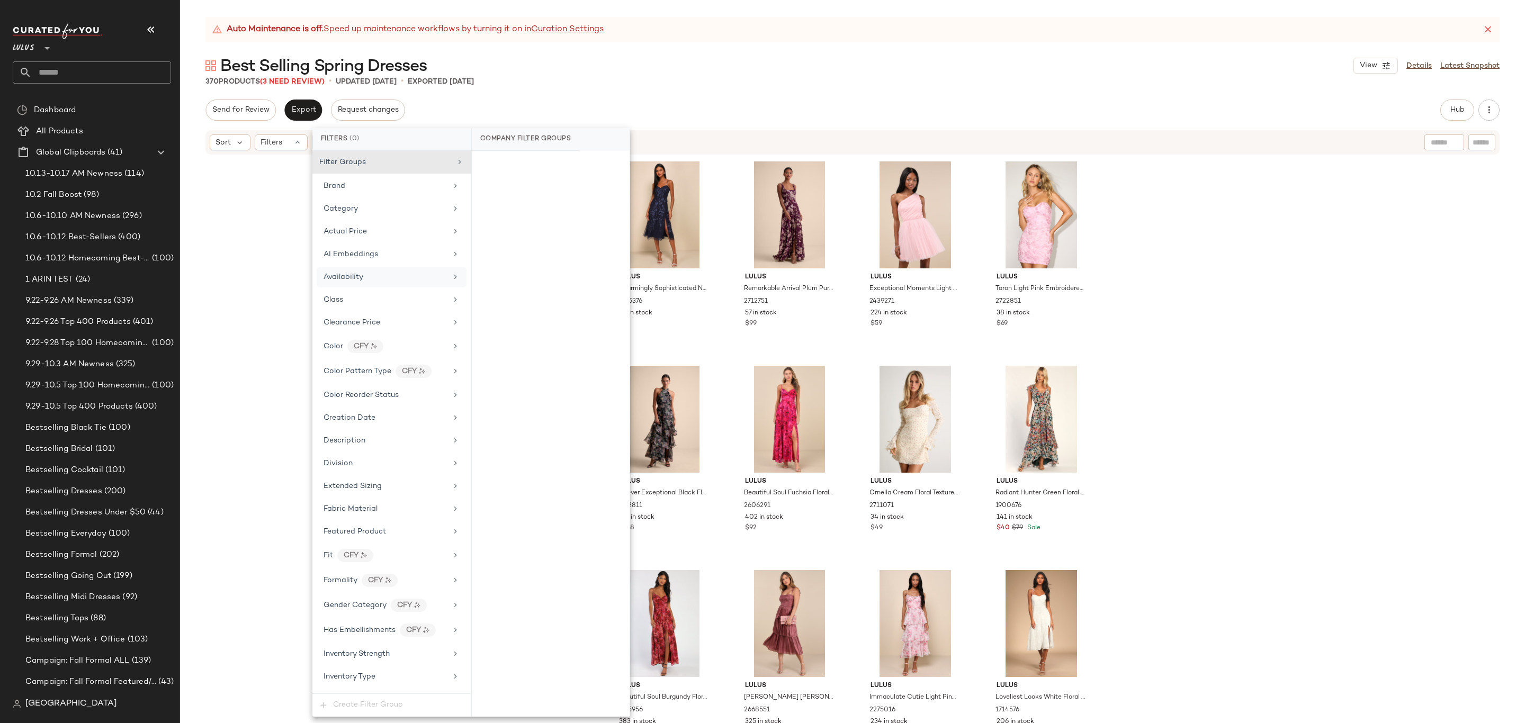
click at [384, 276] on div "Availability" at bounding box center [385, 277] width 123 height 11
click at [511, 244] on div "out_of_stock" at bounding box center [551, 242] width 158 height 25
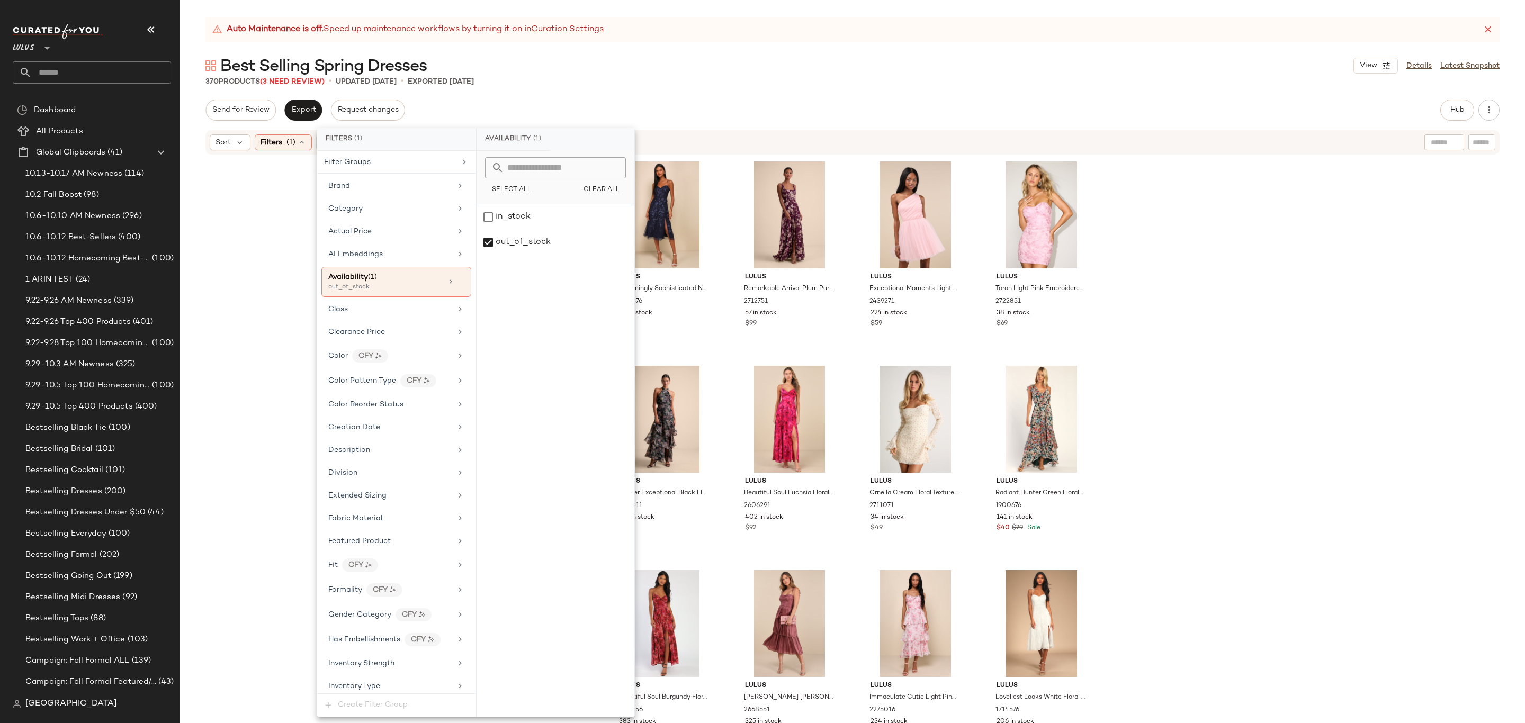
click at [658, 145] on div "Sort Filters (1) Reset" at bounding box center [784, 142] width 1148 height 16
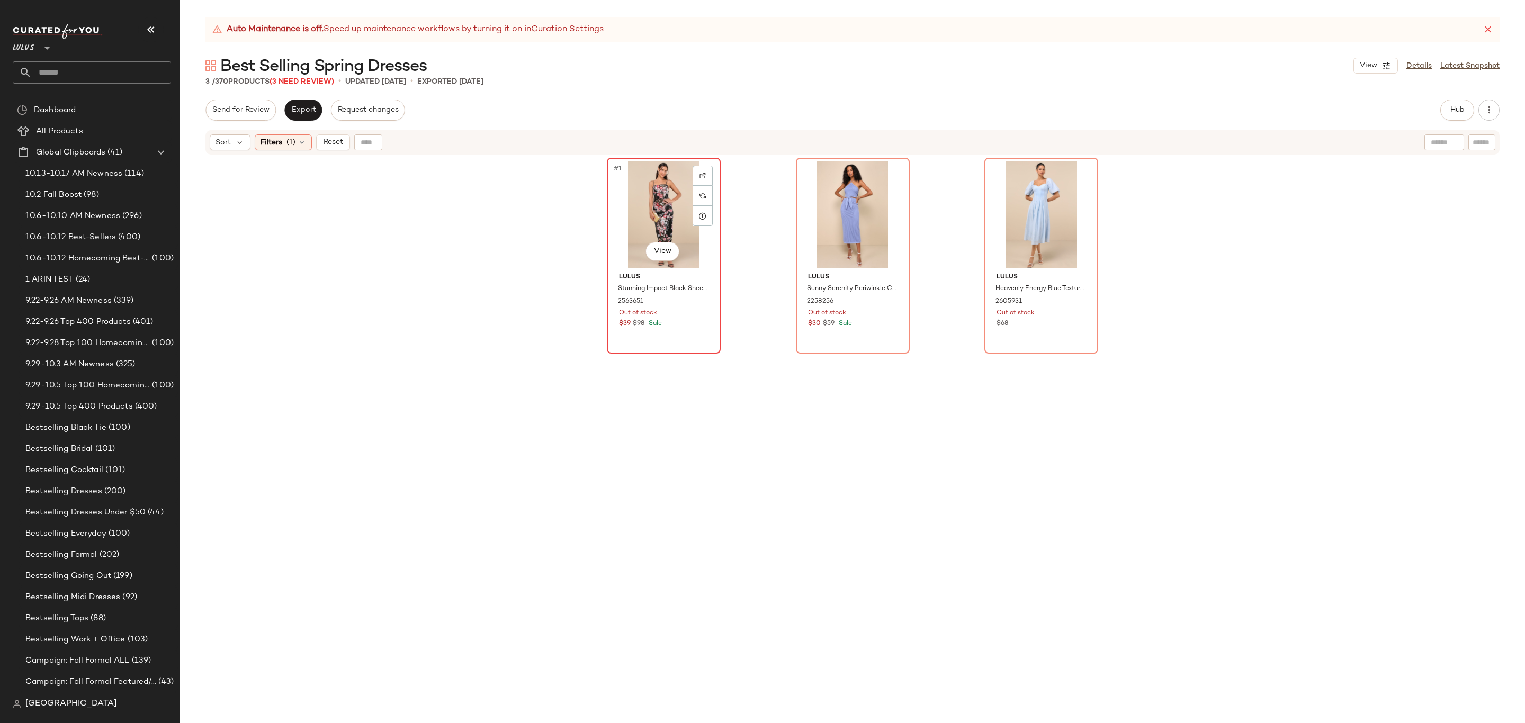
click at [616, 206] on div "#1 View" at bounding box center [663, 214] width 106 height 107
click at [1047, 215] on div "#3 View" at bounding box center [1041, 214] width 106 height 107
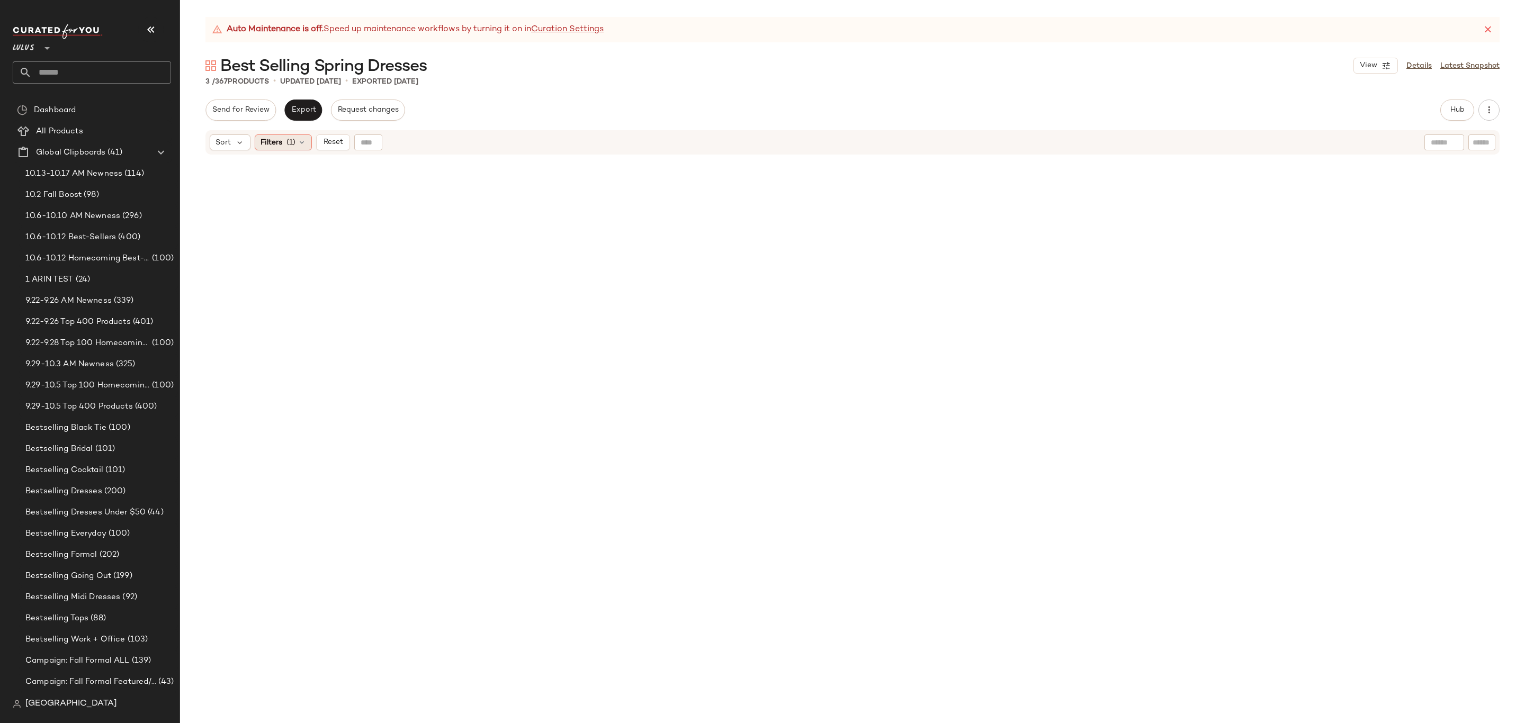
click at [292, 134] on div "Filters (1)" at bounding box center [283, 142] width 57 height 16
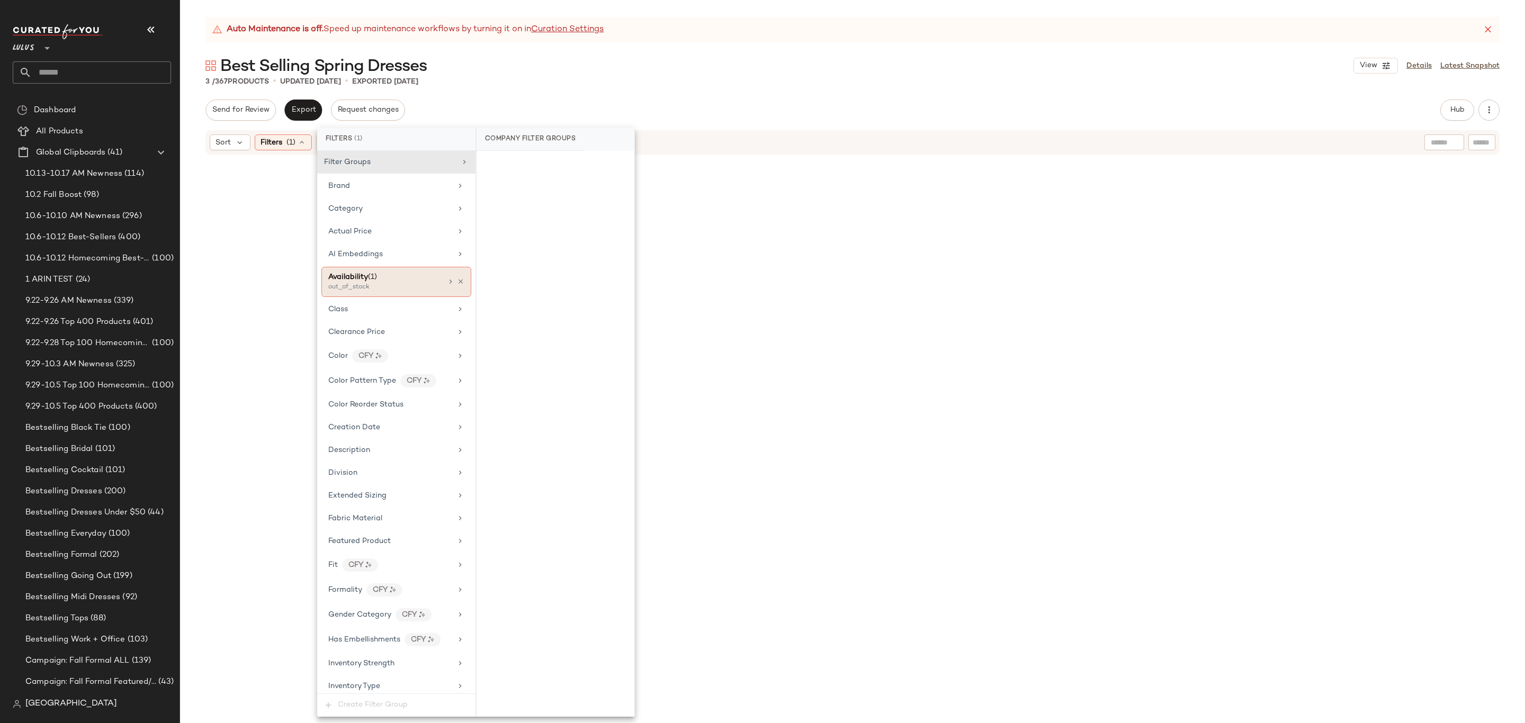
click at [453, 278] on div "Availability (1) out_of_stock" at bounding box center [396, 282] width 150 height 30
click at [457, 281] on icon at bounding box center [460, 281] width 7 height 7
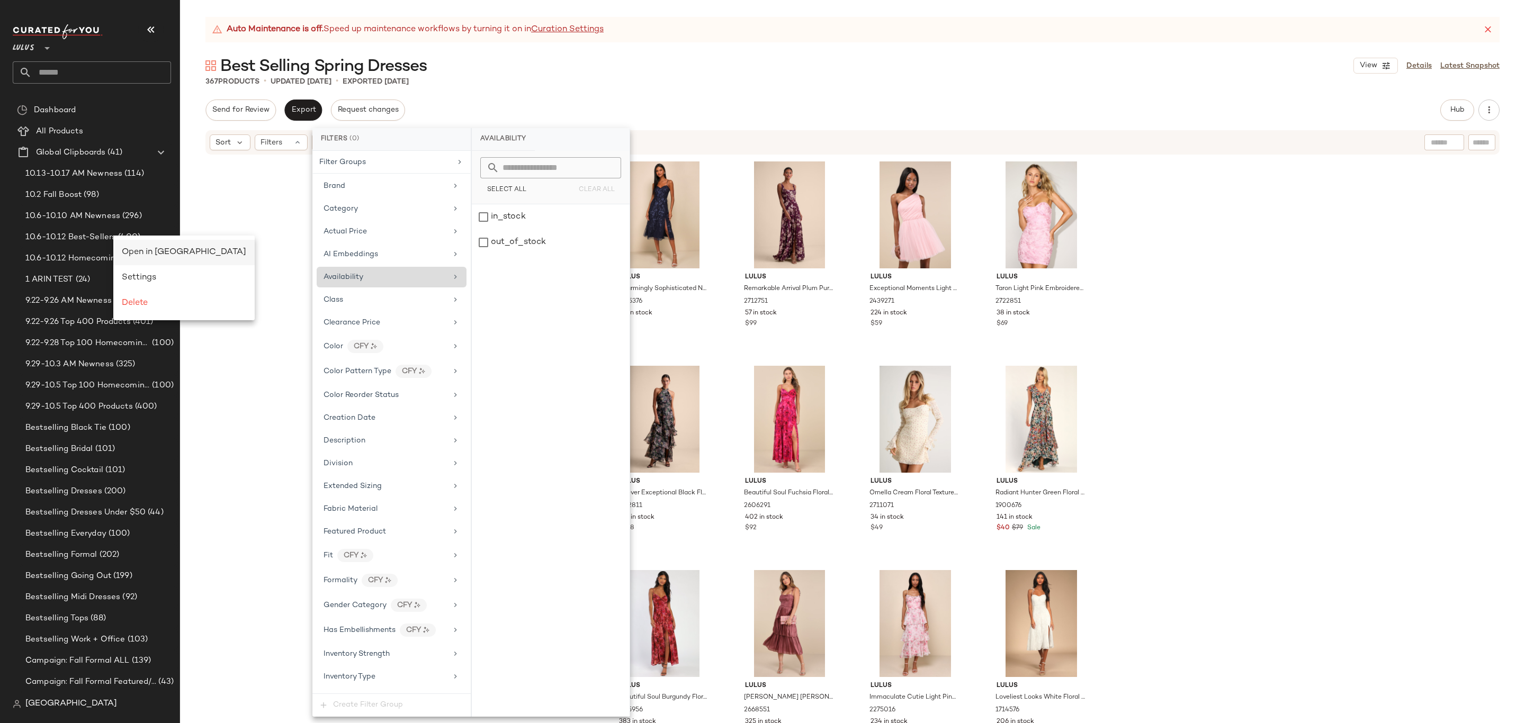
click at [162, 250] on span "Open in [GEOGRAPHIC_DATA]" at bounding box center [184, 252] width 124 height 9
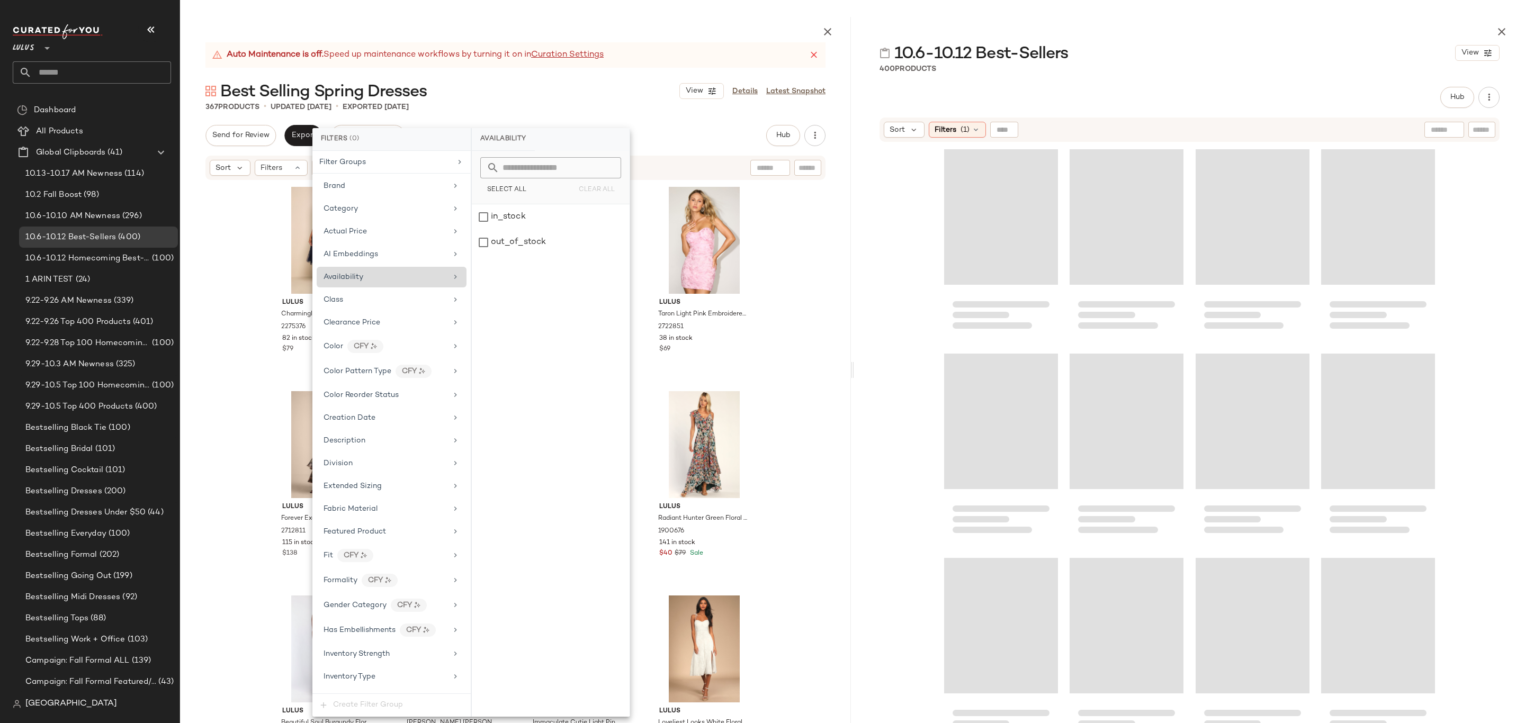
click at [691, 148] on div "Send for Review Export Request changes Hub Send for Review External Review Inte…" at bounding box center [515, 436] width 671 height 622
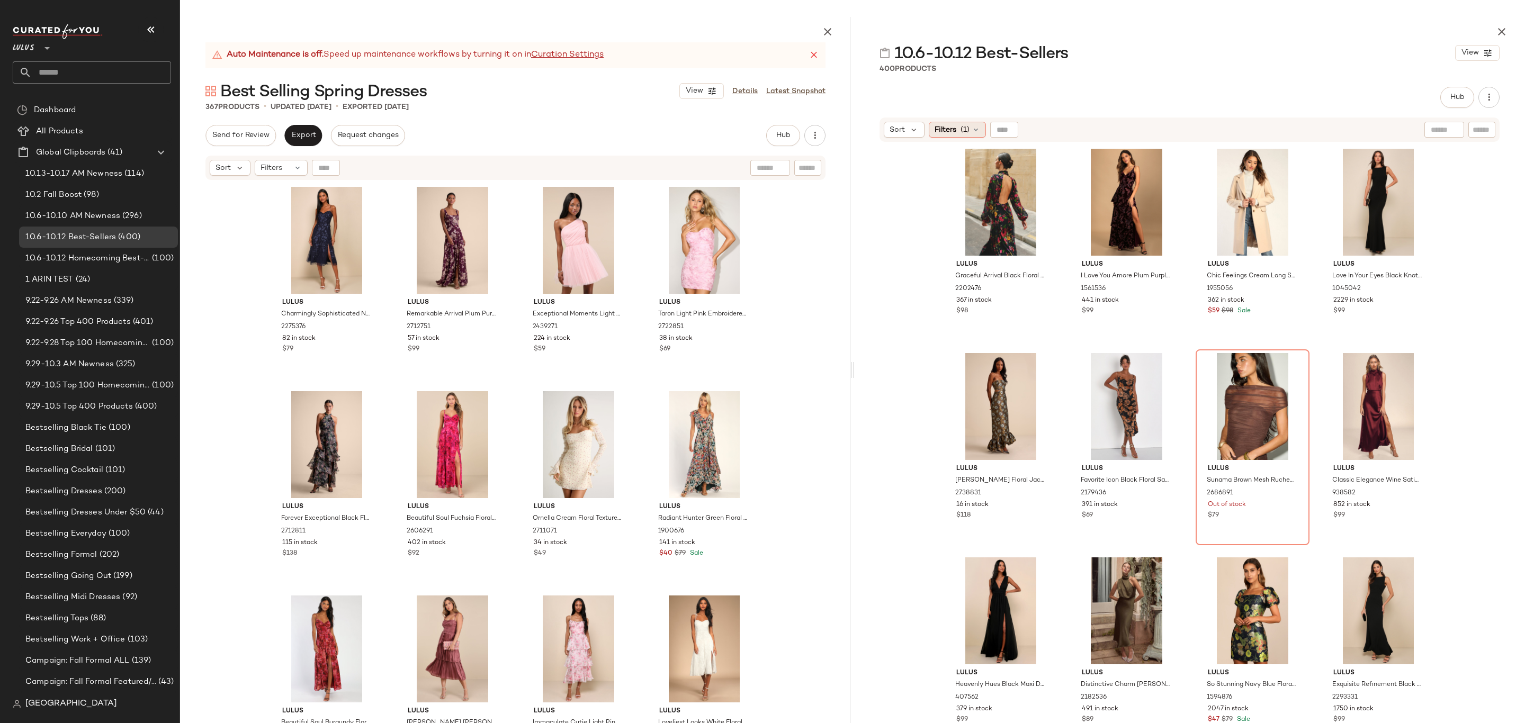
click at [979, 130] on icon at bounding box center [976, 129] width 8 height 8
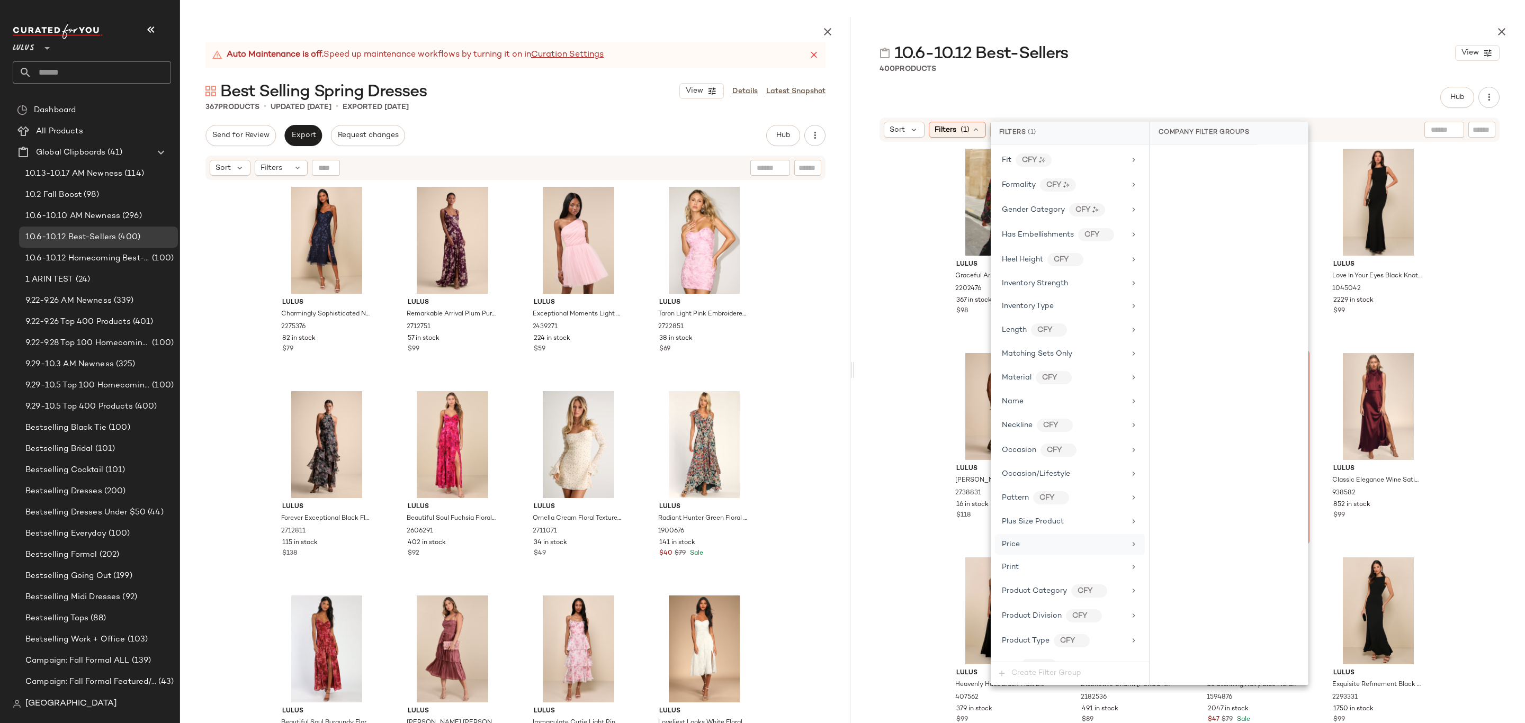
scroll to position [651, 0]
click at [929, 216] on div "Lulus Graceful Arrival Black Floral Burnout Backless Maxi Dress 2202476 367 in …" at bounding box center [1189, 459] width 671 height 632
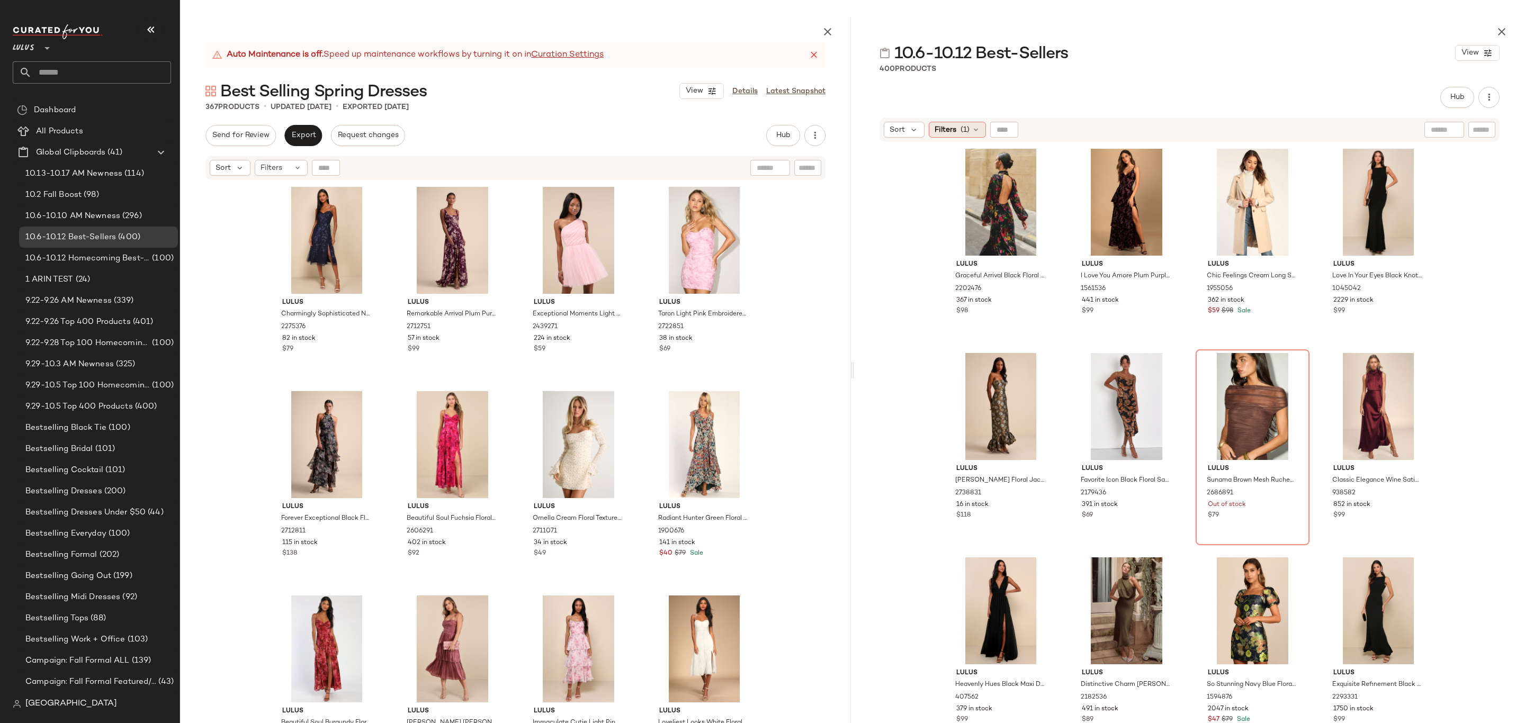
click at [957, 130] on div "Filters (1)" at bounding box center [957, 130] width 57 height 16
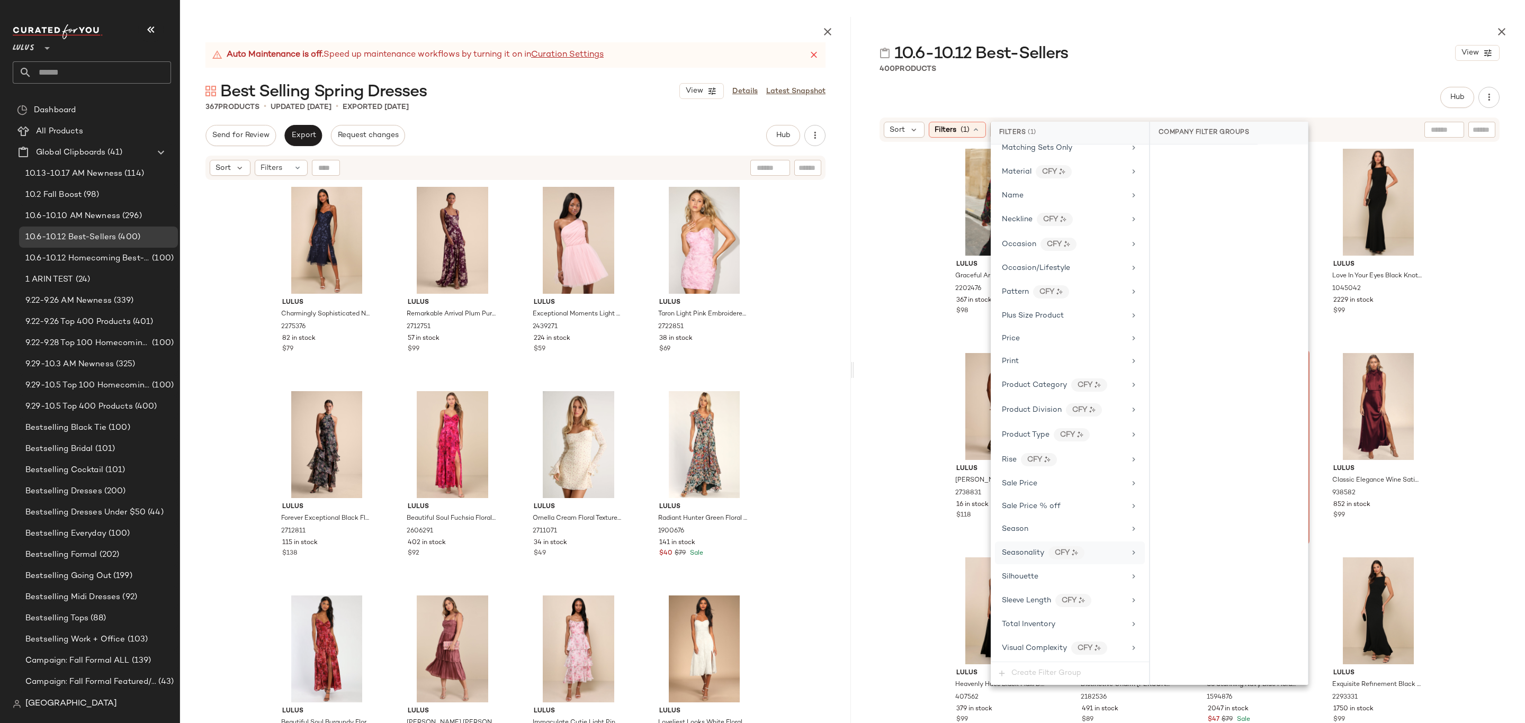
click at [1031, 554] on div "Seasonality" at bounding box center [1023, 552] width 42 height 11
click at [1189, 246] on div "fall" at bounding box center [1229, 235] width 158 height 25
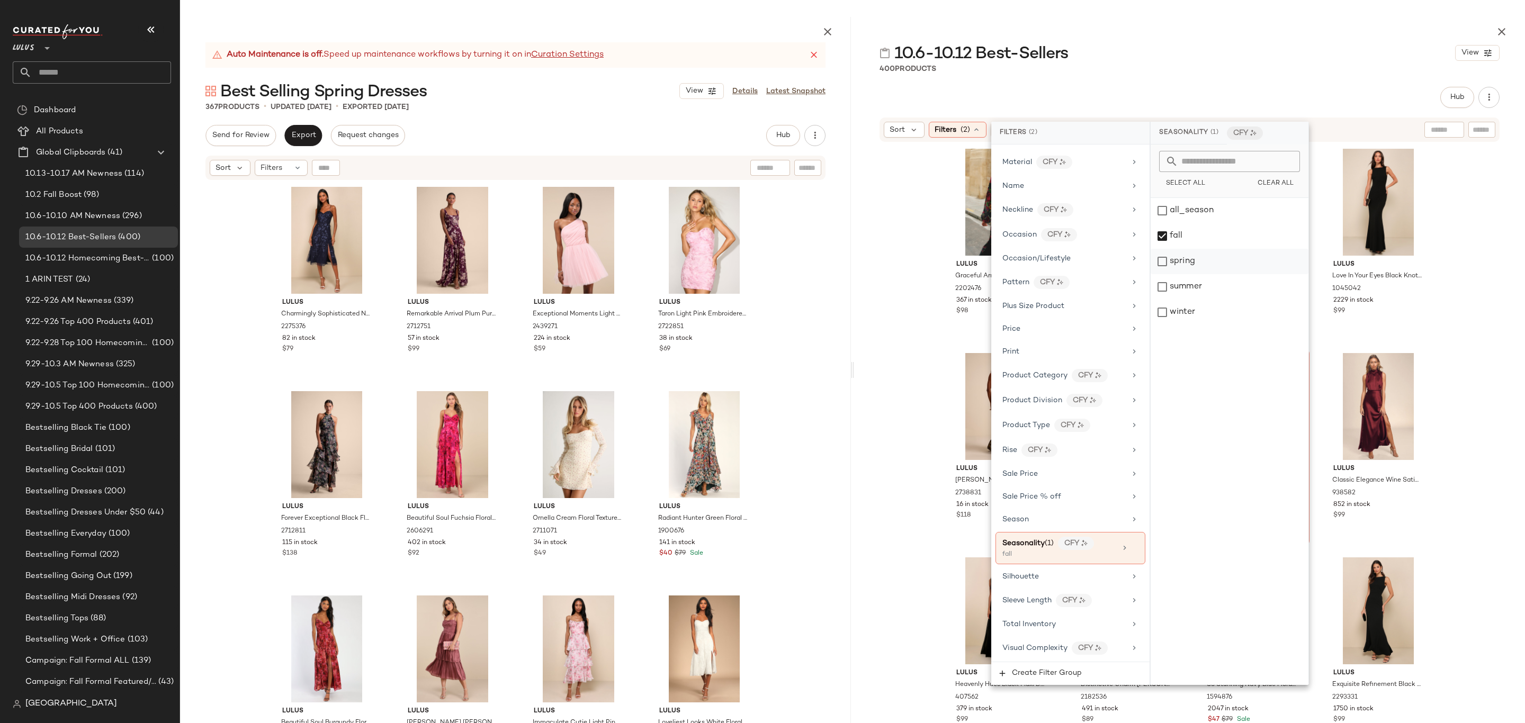
click at [1189, 267] on div "spring" at bounding box center [1230, 261] width 158 height 25
click at [1187, 232] on div "fall" at bounding box center [1230, 235] width 158 height 25
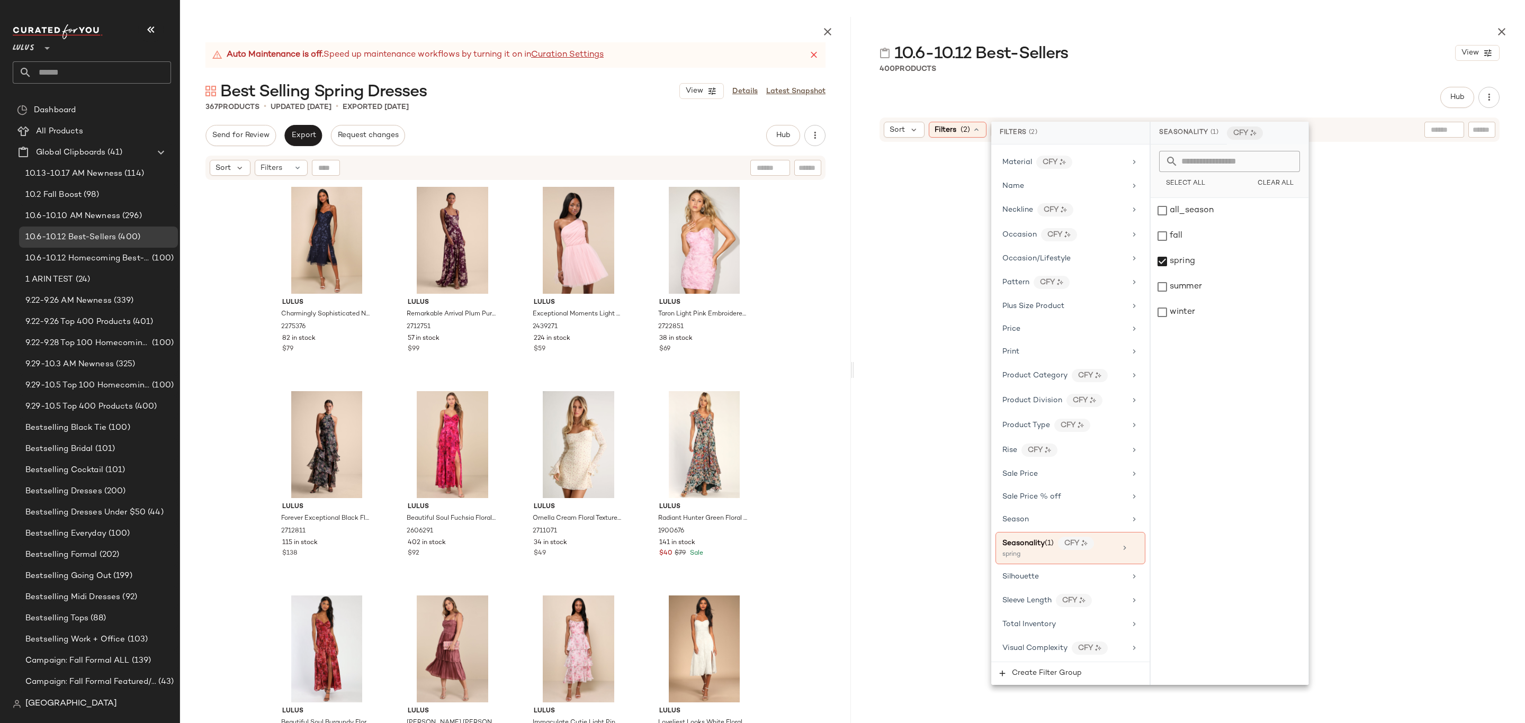
click at [1178, 37] on div at bounding box center [1189, 29] width 671 height 25
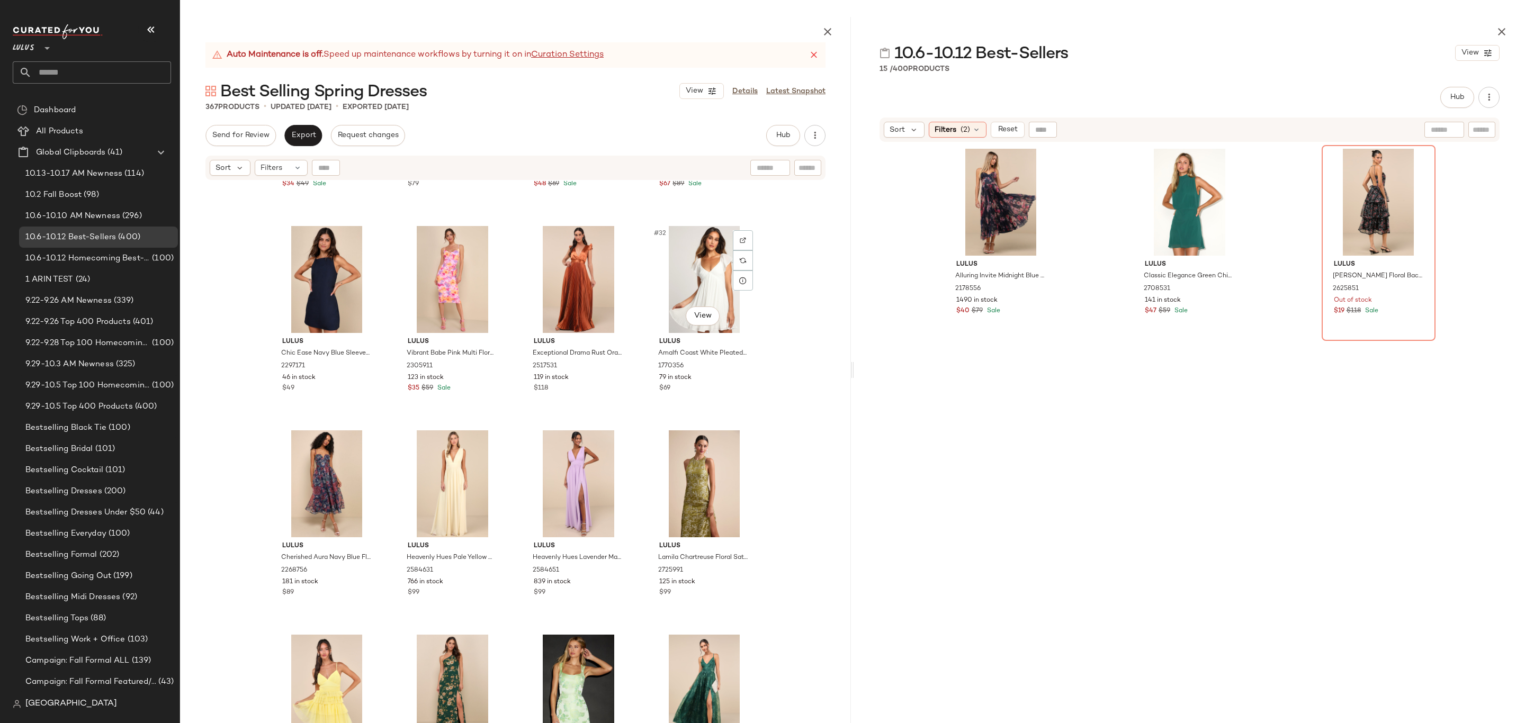
scroll to position [1450, 0]
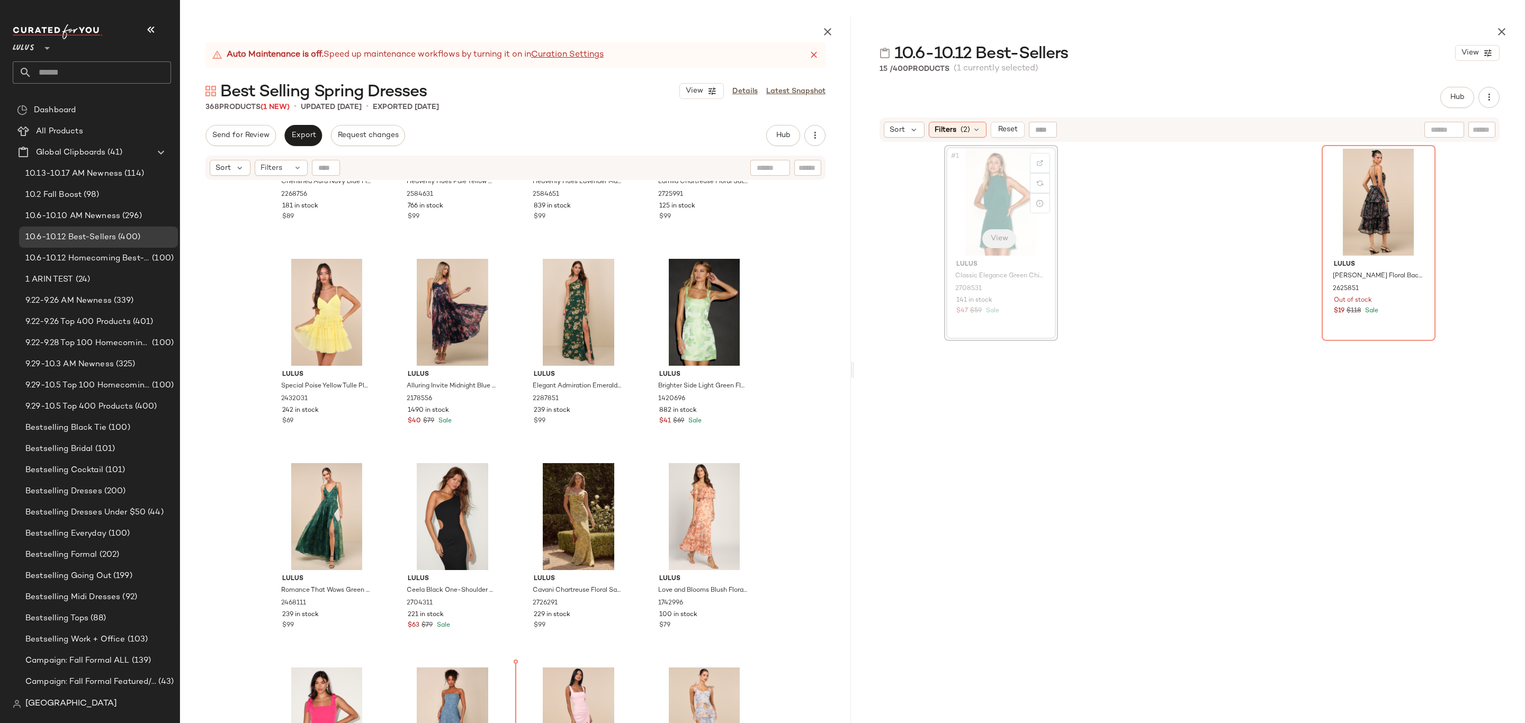
scroll to position [1795, 0]
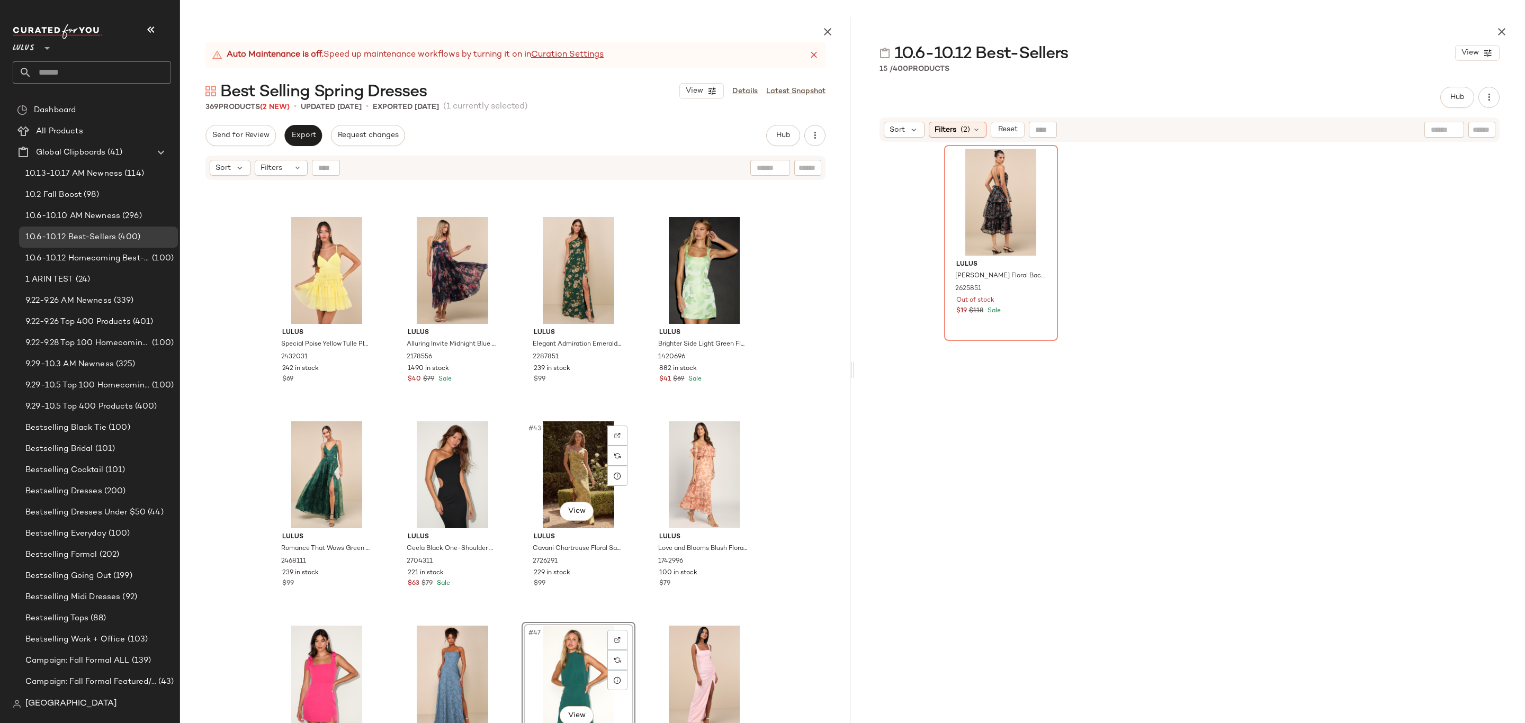
scroll to position [1827, 0]
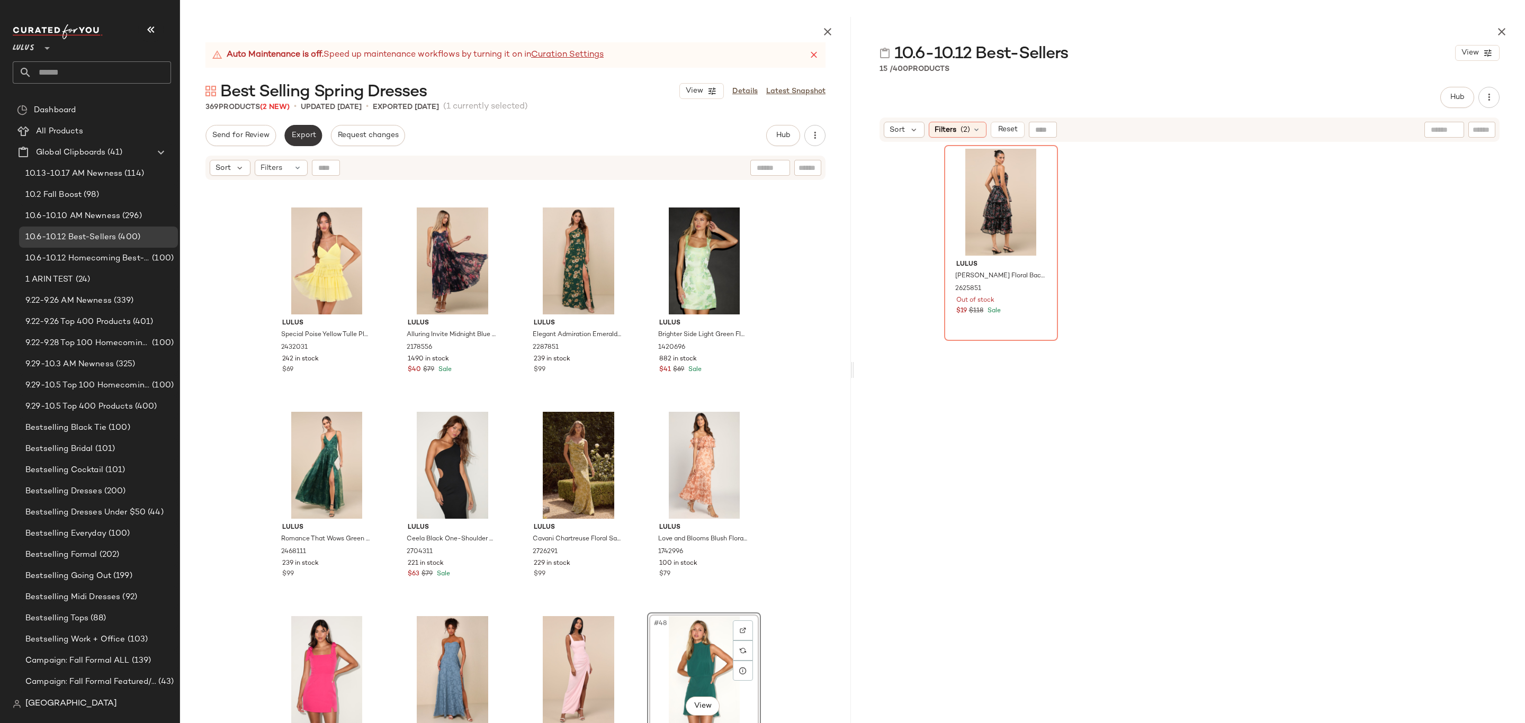
click at [290, 132] on button "Export" at bounding box center [303, 135] width 38 height 21
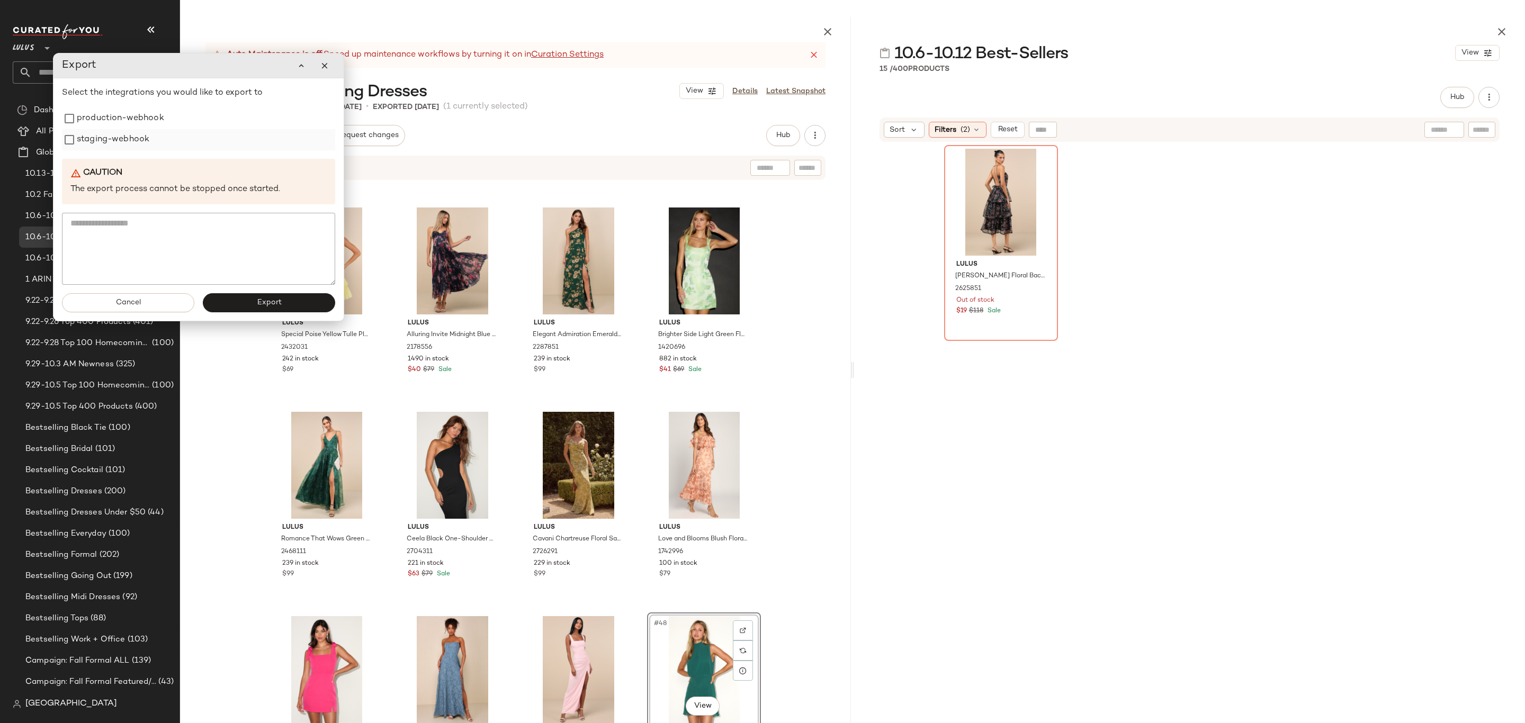
click at [140, 138] on label "staging-webhook" at bounding box center [113, 139] width 73 height 21
click at [129, 125] on label "production-webhook" at bounding box center [120, 118] width 87 height 21
click at [257, 305] on span "Export" at bounding box center [268, 303] width 25 height 8
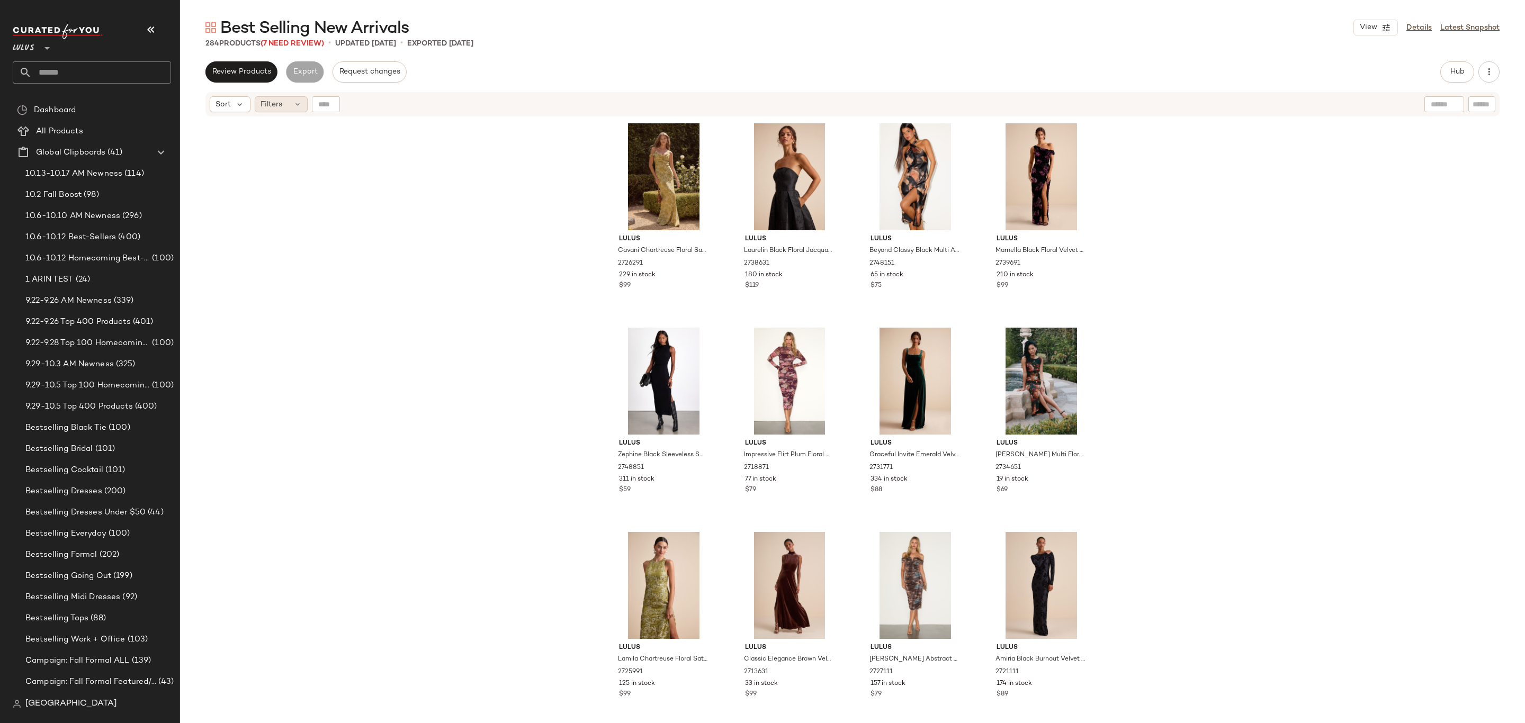
click at [274, 104] on span "Filters" at bounding box center [271, 104] width 22 height 11
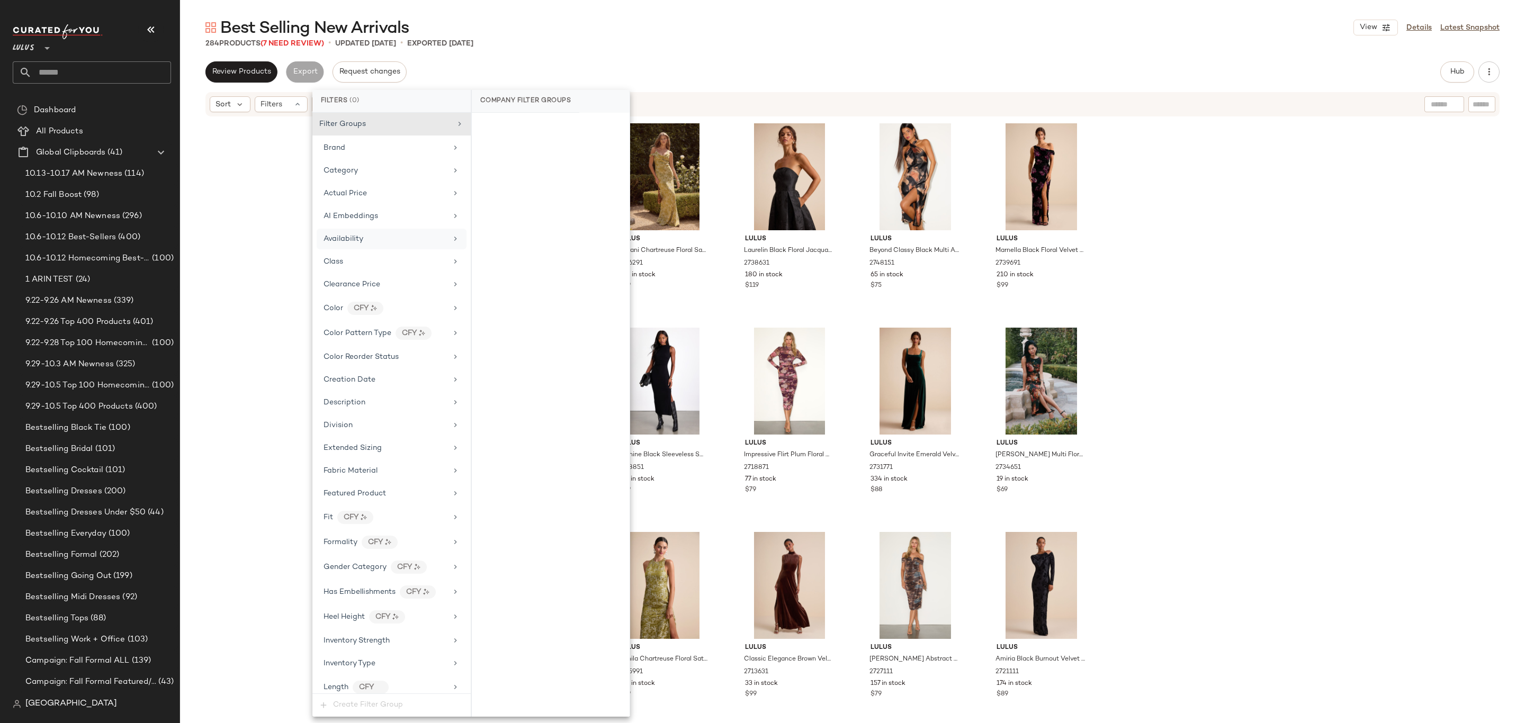
click at [367, 237] on div "Availability" at bounding box center [385, 238] width 123 height 11
click at [471, 215] on div "Availability Select All Clear All in_stock out_of_stock" at bounding box center [550, 403] width 159 height 627
click at [479, 210] on div "out_of_stock" at bounding box center [551, 204] width 158 height 25
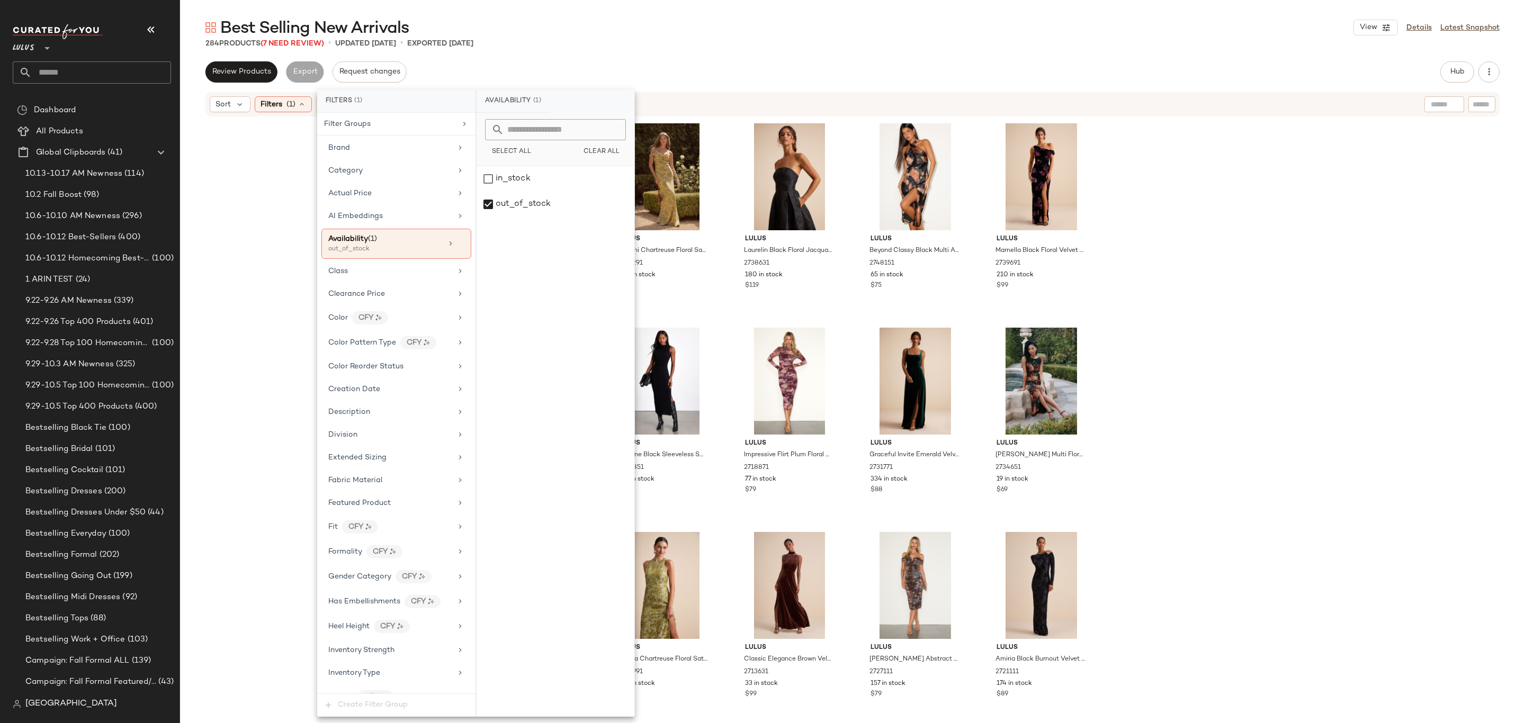
click at [695, 105] on div "Sort Filters (1) Reset" at bounding box center [784, 104] width 1148 height 16
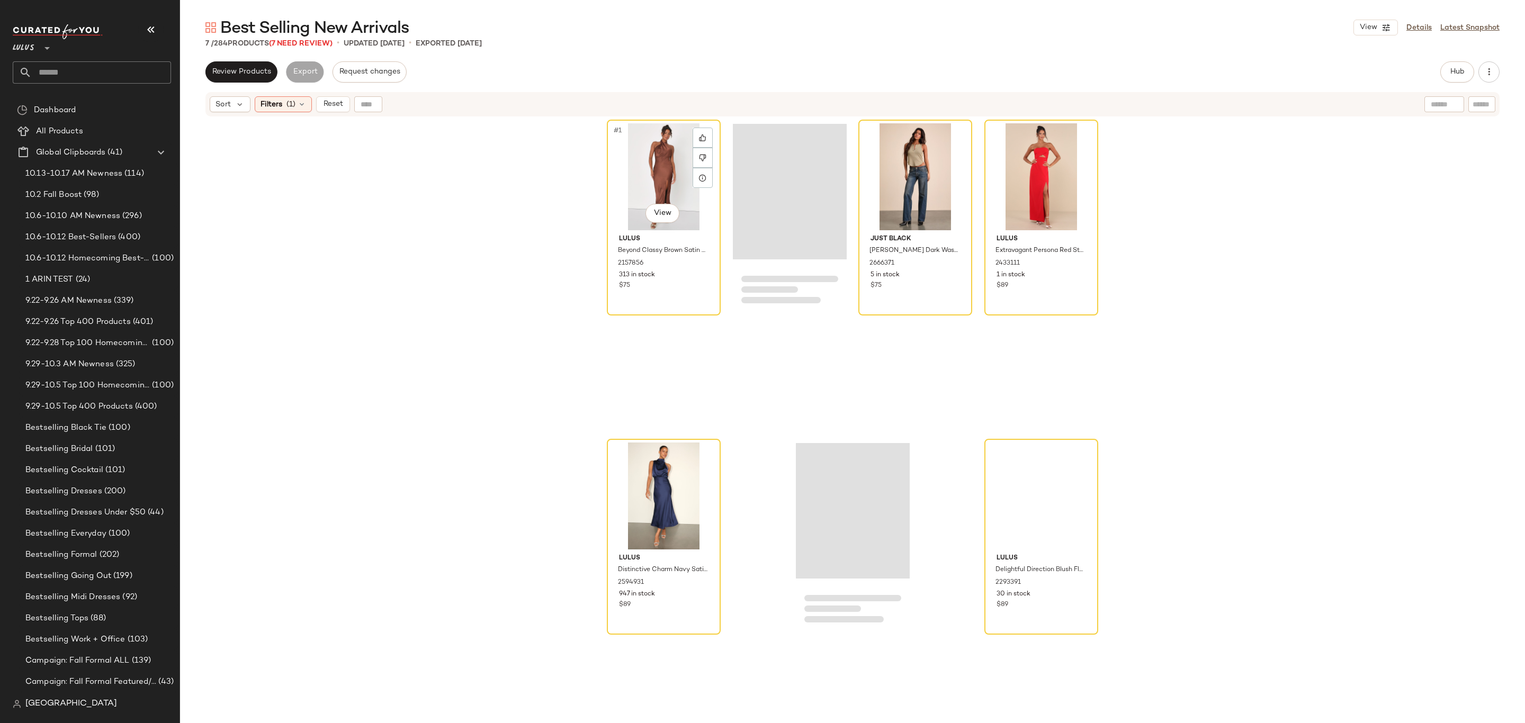
click at [637, 173] on div "#1 View" at bounding box center [663, 176] width 106 height 107
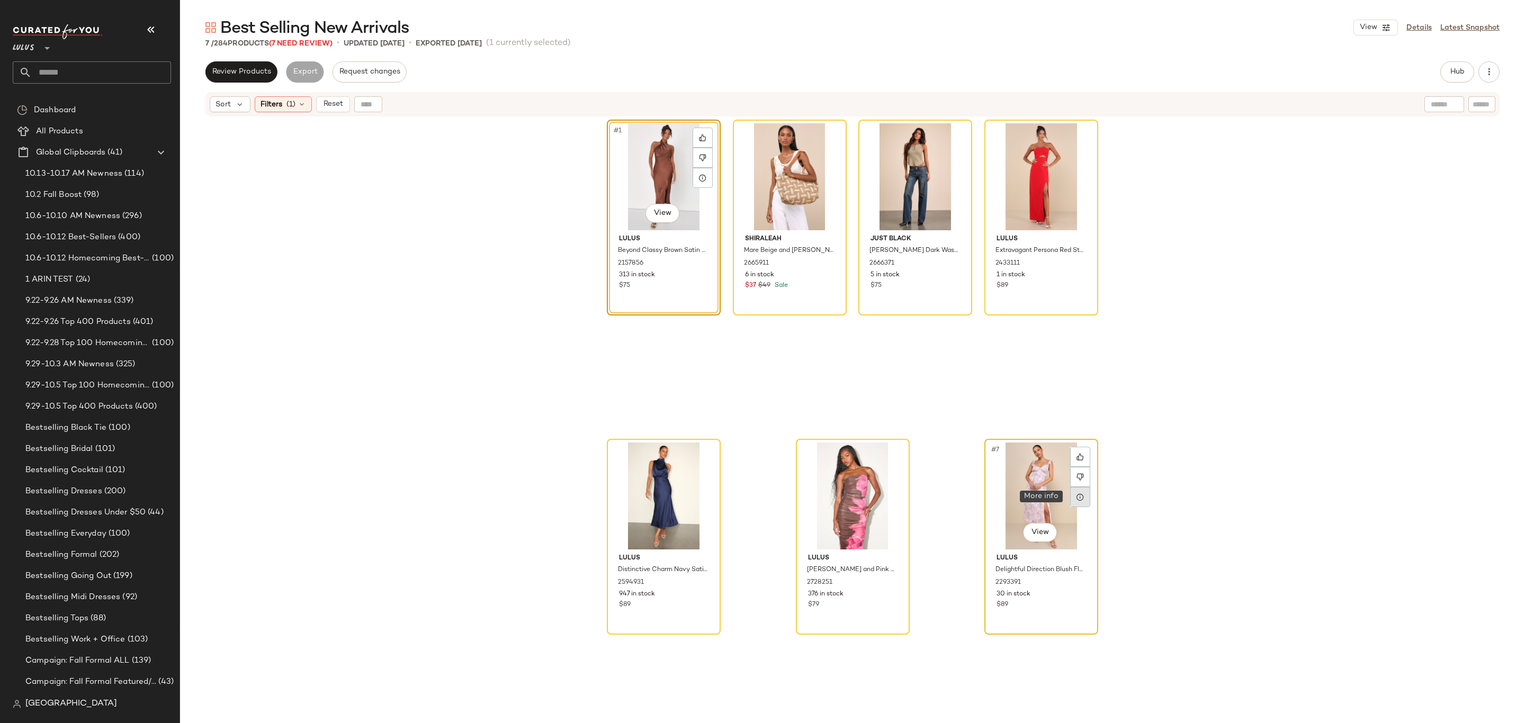
click at [1076, 502] on div at bounding box center [1080, 497] width 20 height 20
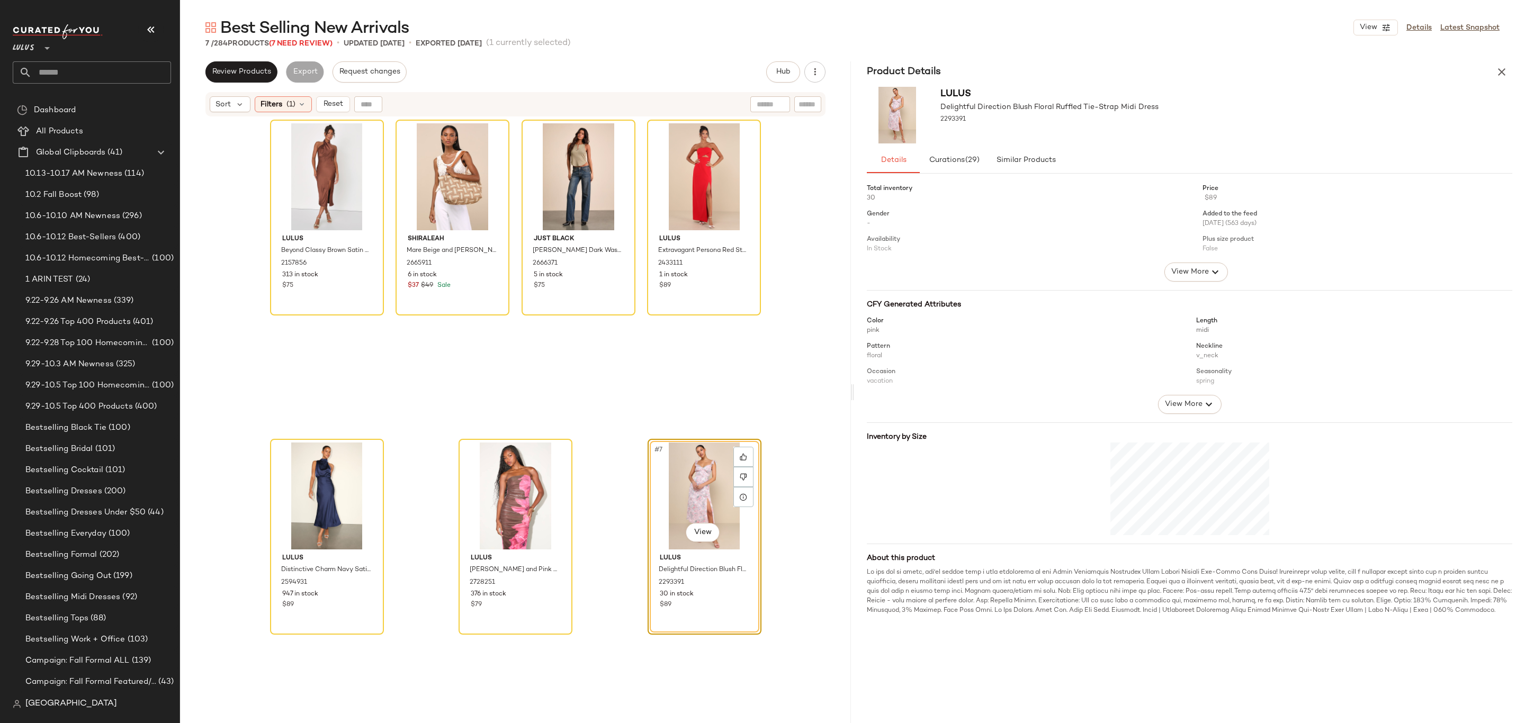
drag, startPoint x: 1493, startPoint y: 67, endPoint x: 1442, endPoint y: 79, distance: 52.1
click at [1493, 68] on button "button" at bounding box center [1501, 71] width 21 height 21
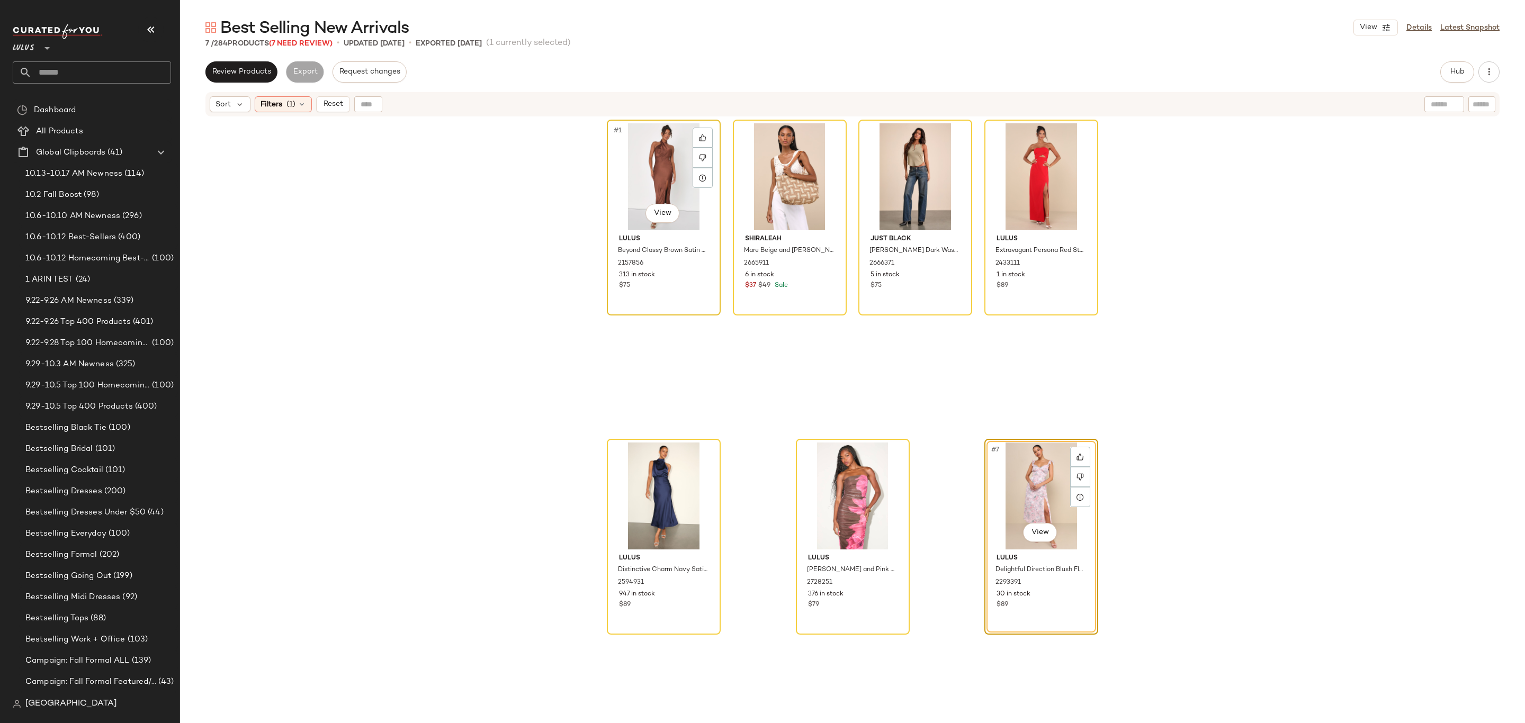
click at [651, 160] on div "#1 View" at bounding box center [663, 176] width 106 height 107
click at [1014, 477] on div "#7 View" at bounding box center [1041, 496] width 106 height 107
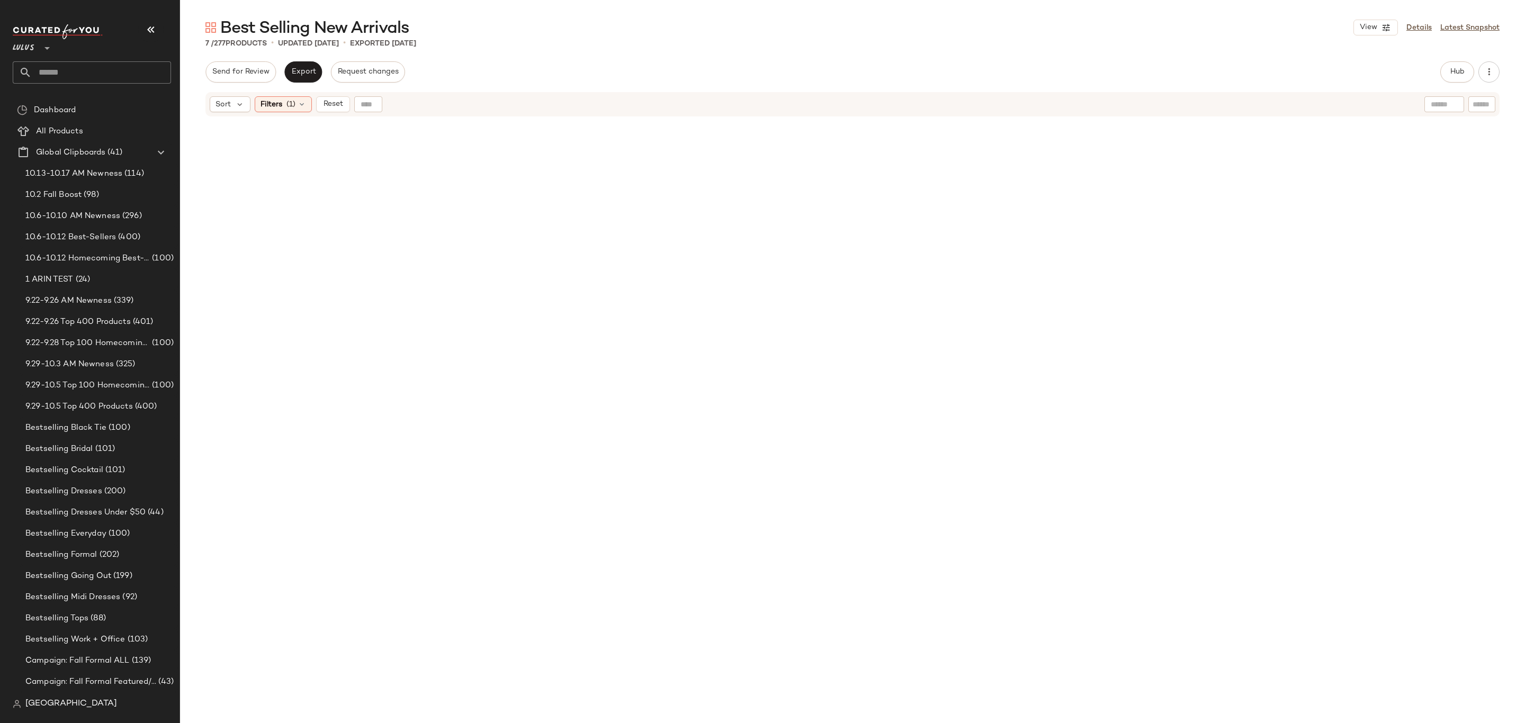
click at [289, 95] on div "Sort Filters (1) Reset" at bounding box center [852, 104] width 1294 height 24
click at [312, 103] on div "Sort Filters (1) Reset" at bounding box center [296, 104] width 173 height 16
click at [306, 106] on div "Filters (1)" at bounding box center [283, 104] width 57 height 16
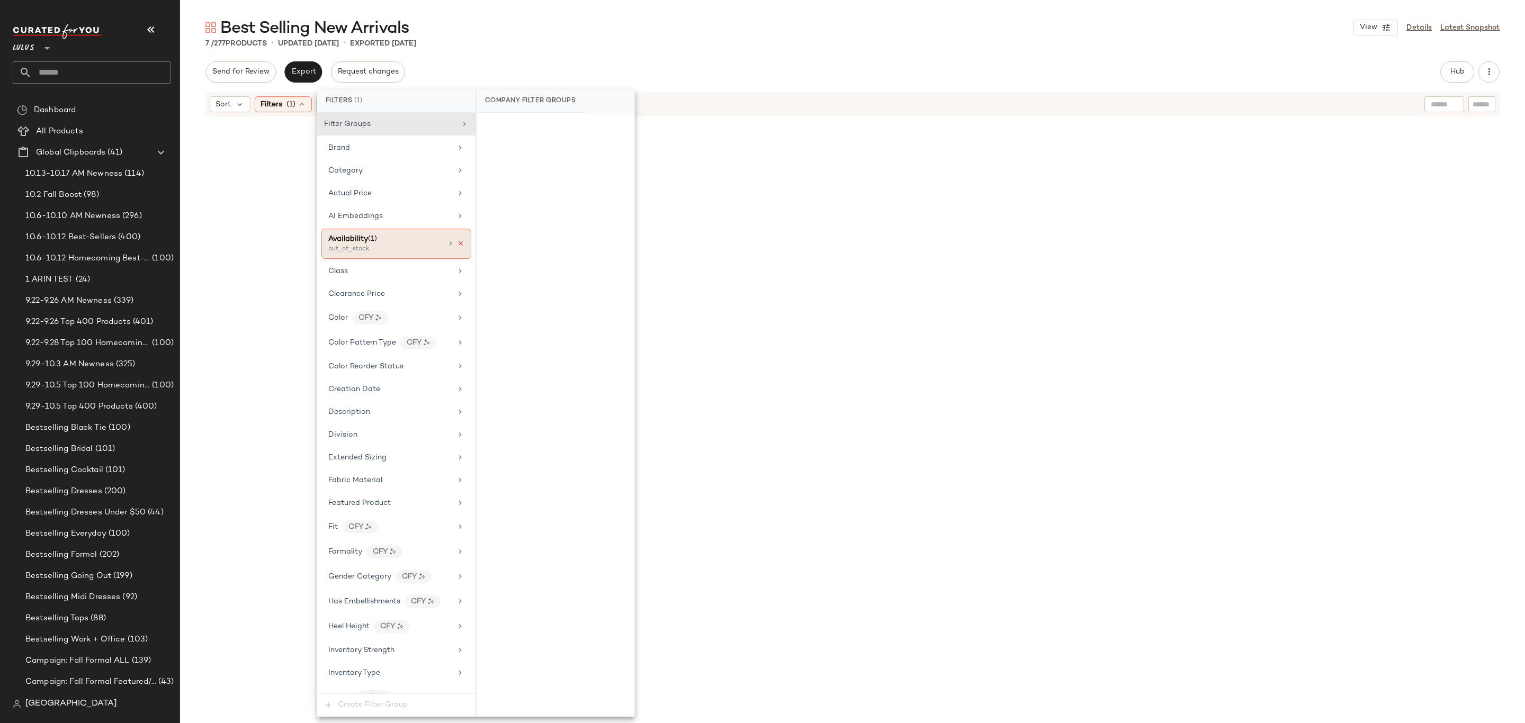
click at [457, 243] on icon at bounding box center [460, 243] width 7 height 7
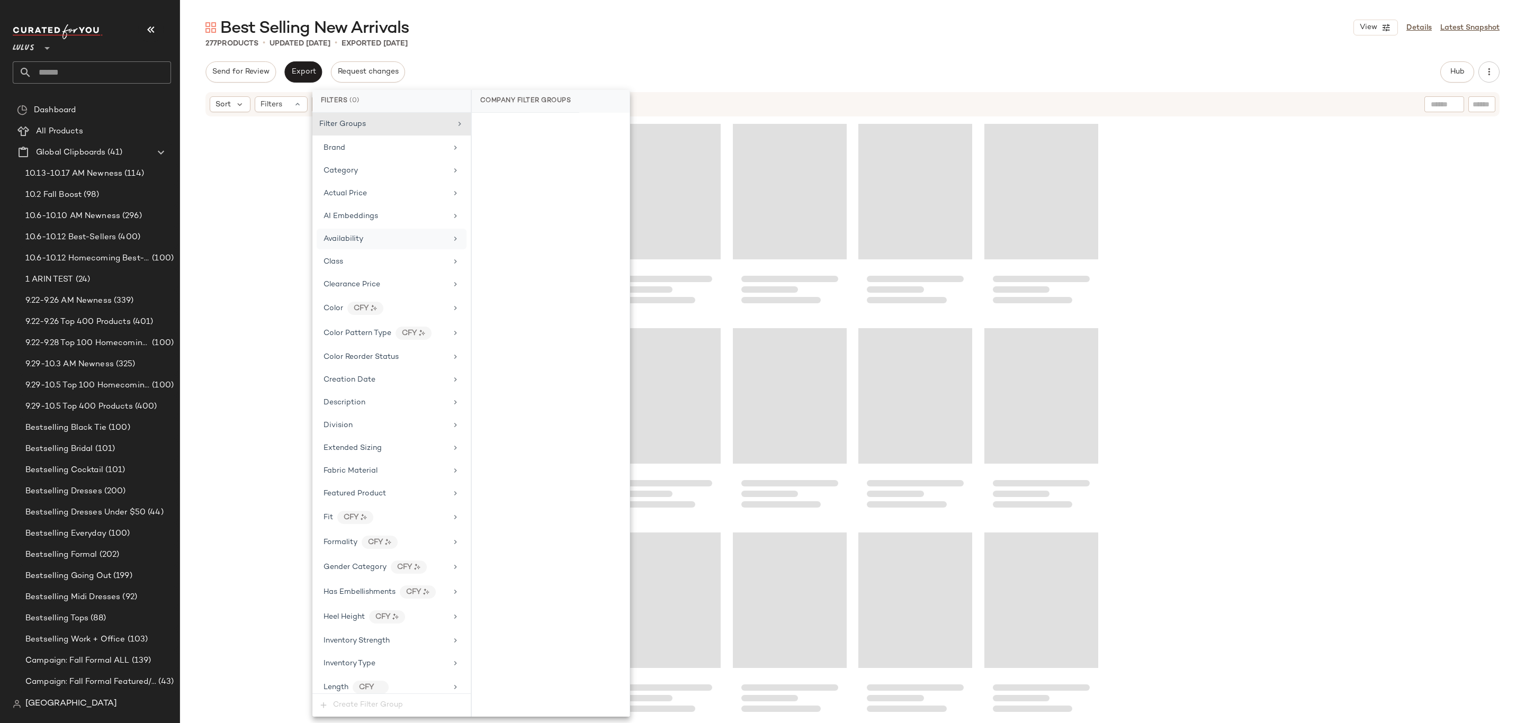
click at [671, 101] on div "Sort Filters" at bounding box center [784, 104] width 1148 height 16
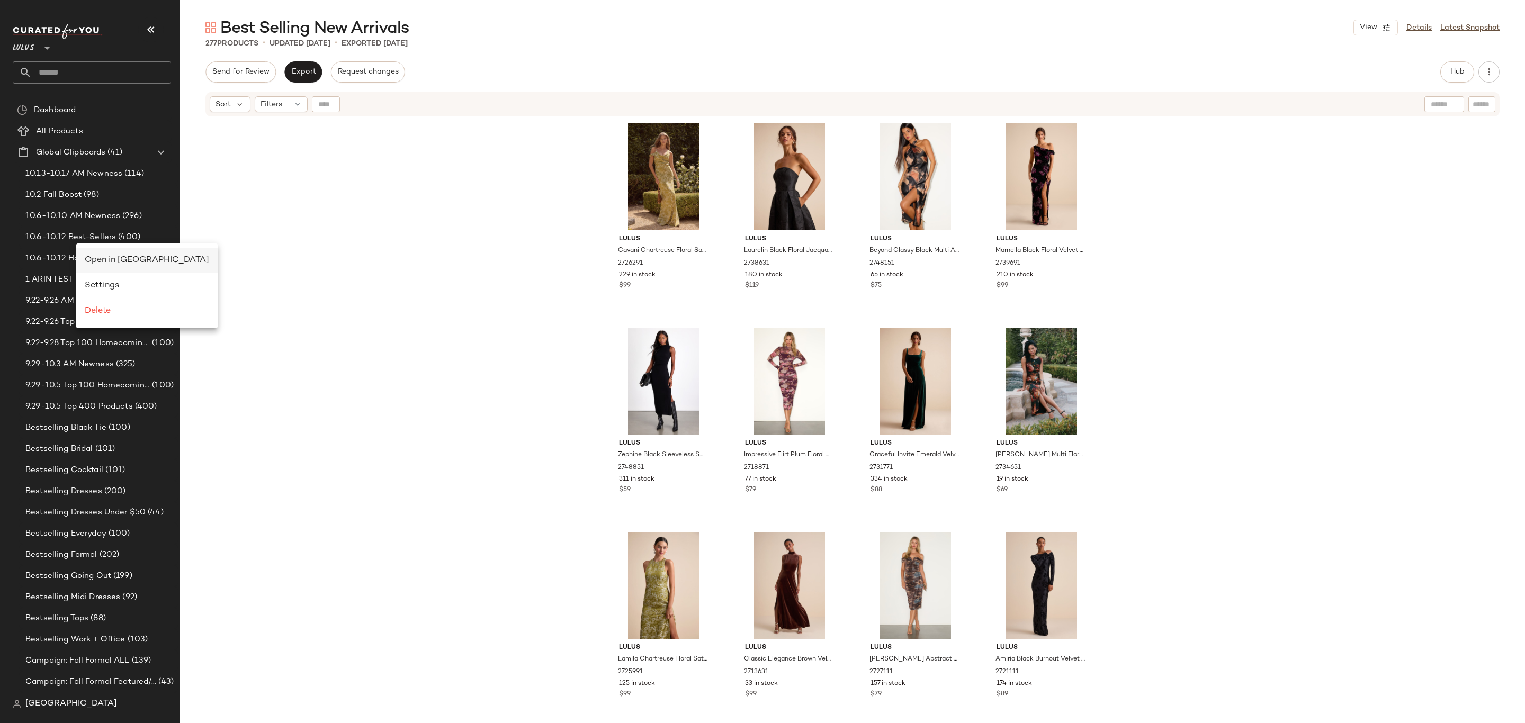
click at [89, 258] on span "Open in [GEOGRAPHIC_DATA]" at bounding box center [147, 260] width 124 height 9
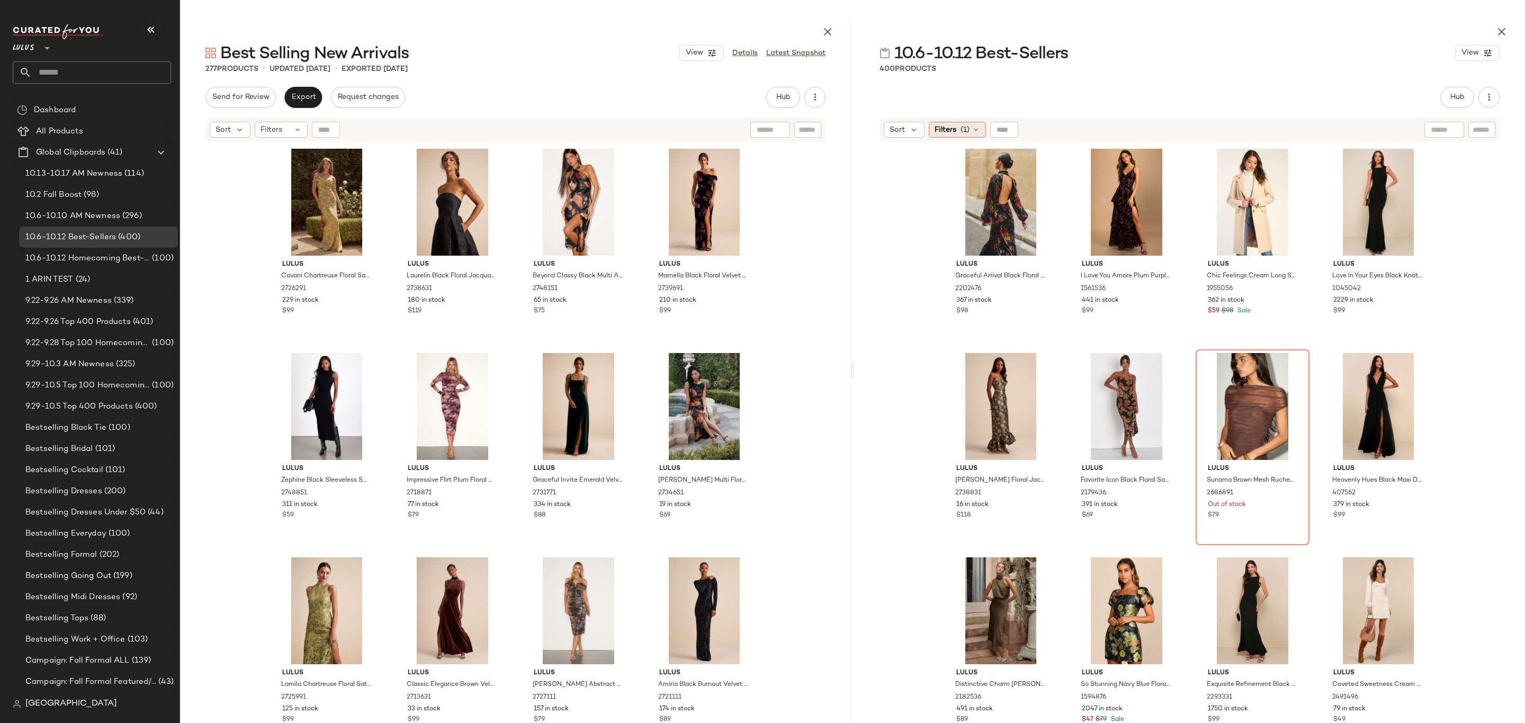
click at [942, 128] on span "Filters" at bounding box center [946, 129] width 22 height 11
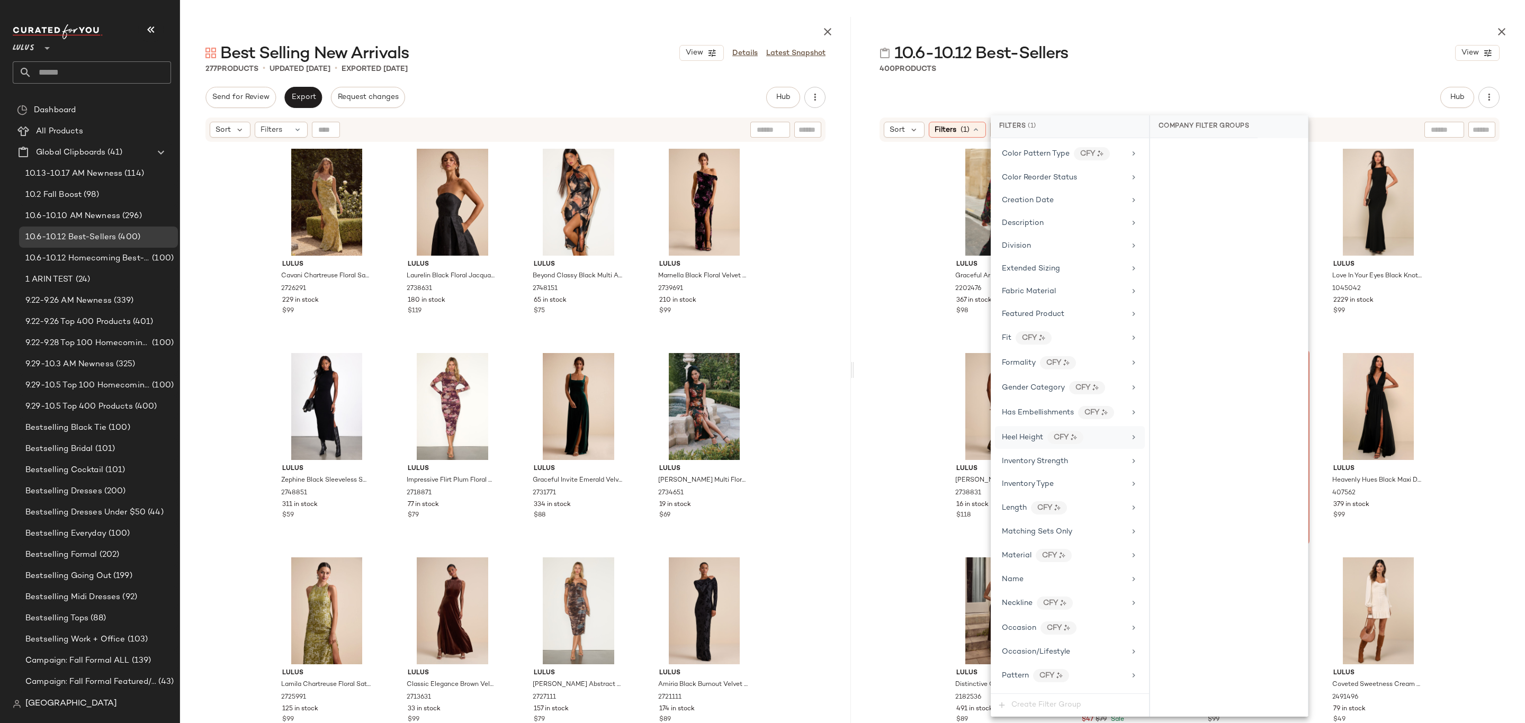
scroll to position [238, 0]
click at [1074, 489] on div "Inventory Type" at bounding box center [1063, 483] width 123 height 11
click at [1196, 203] on div "New" at bounding box center [1229, 204] width 158 height 25
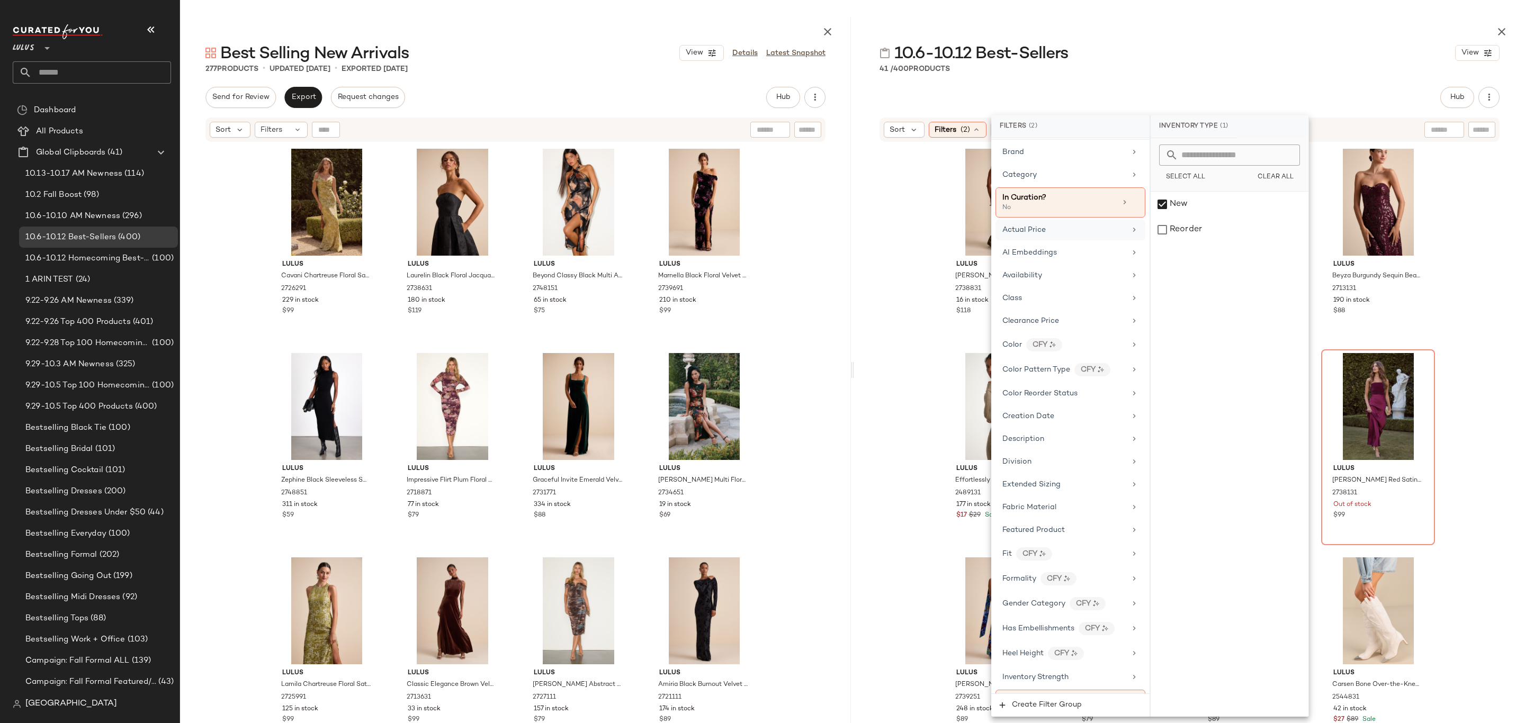
scroll to position [0, 0]
click at [1047, 302] on div "Availability" at bounding box center [1063, 296] width 123 height 11
click at [1183, 201] on div "in_stock" at bounding box center [1230, 204] width 158 height 25
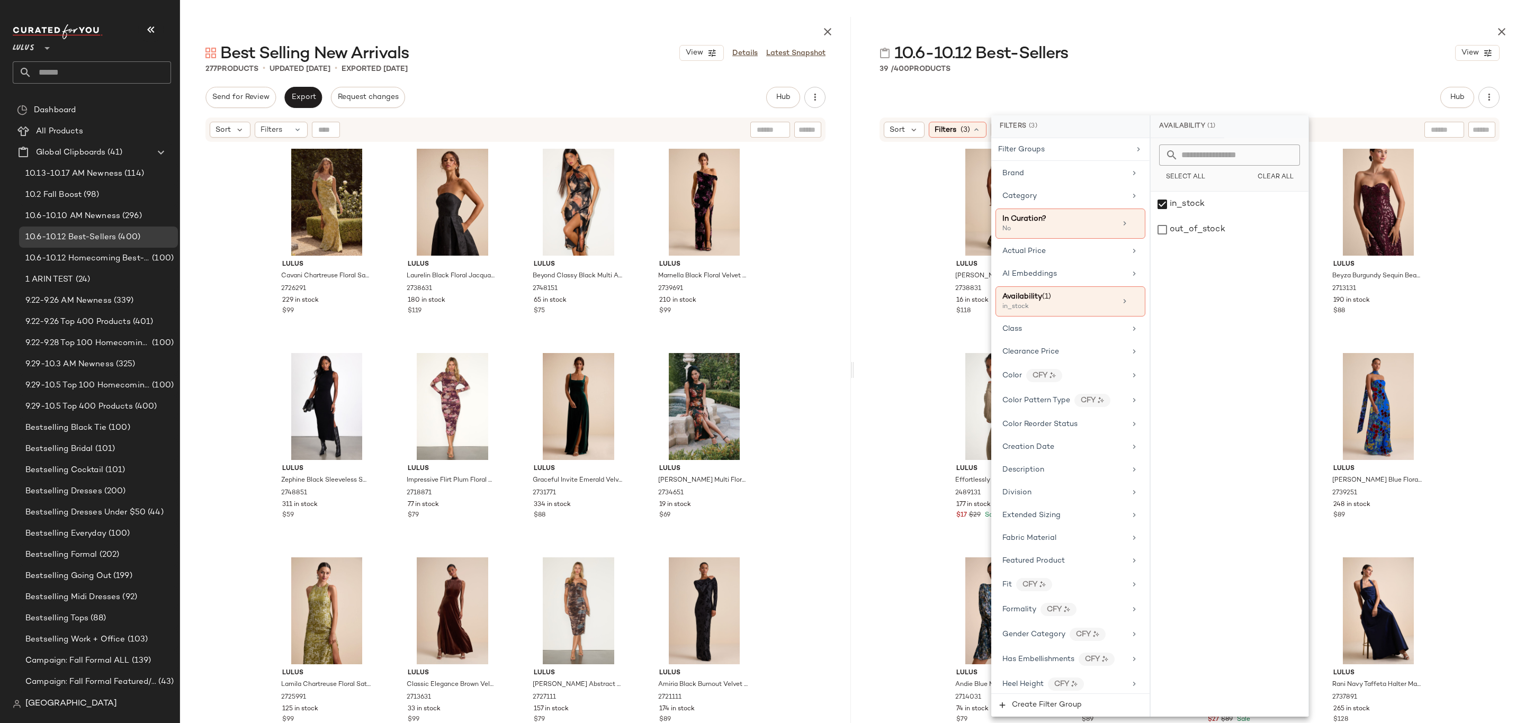
click at [1290, 82] on div "10.6-10.12 Best-Sellers View 39 / 400 Products Hub Send for Review External Rev…" at bounding box center [1189, 370] width 671 height 706
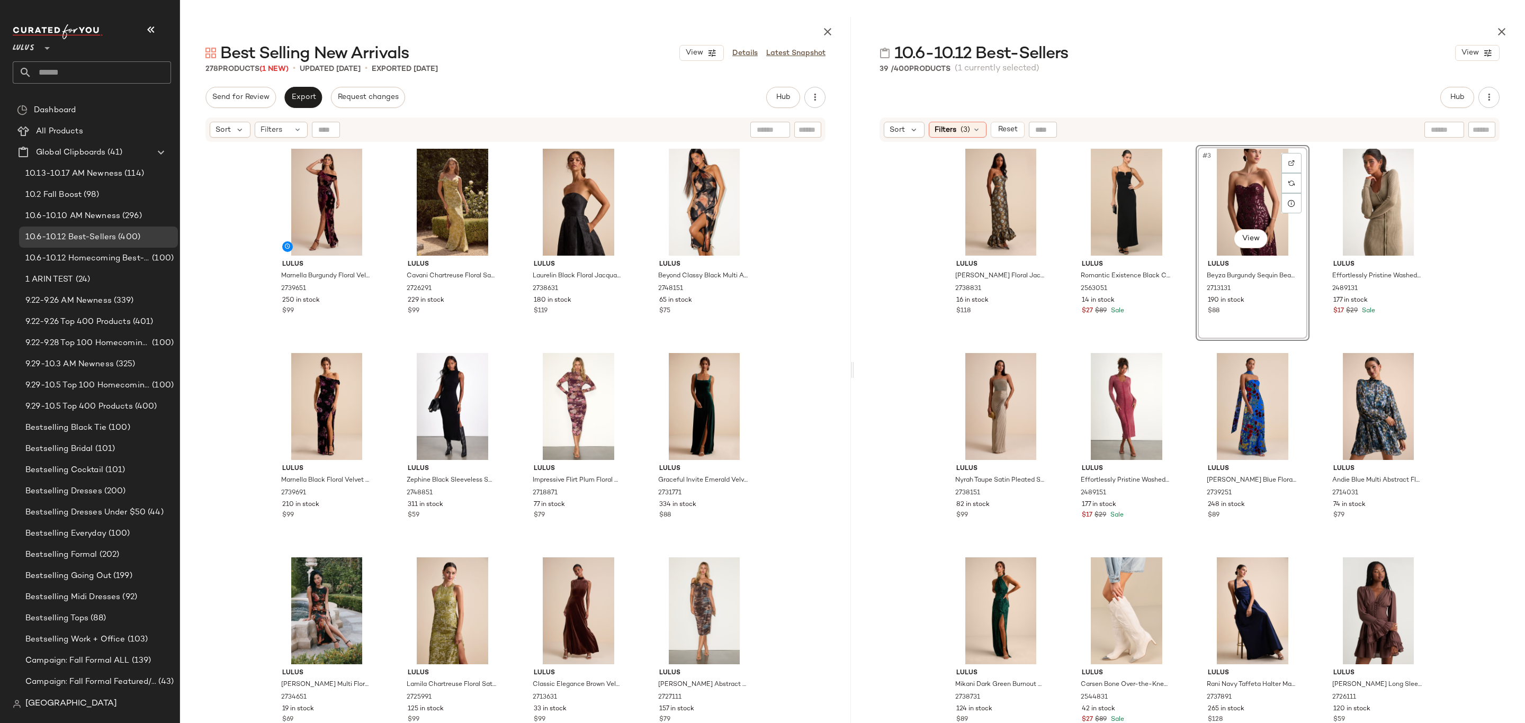
click at [306, 231] on div at bounding box center [327, 202] width 106 height 107
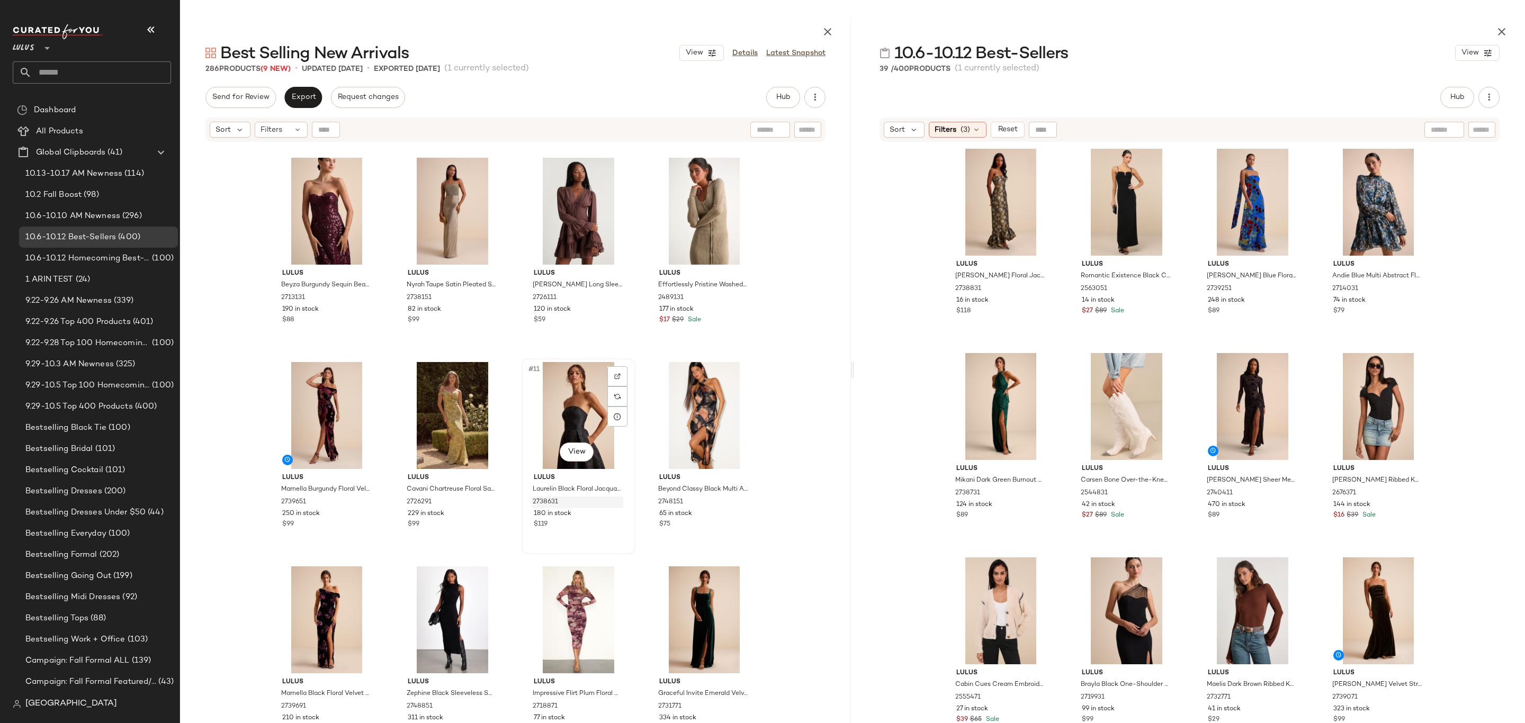
scroll to position [355, 0]
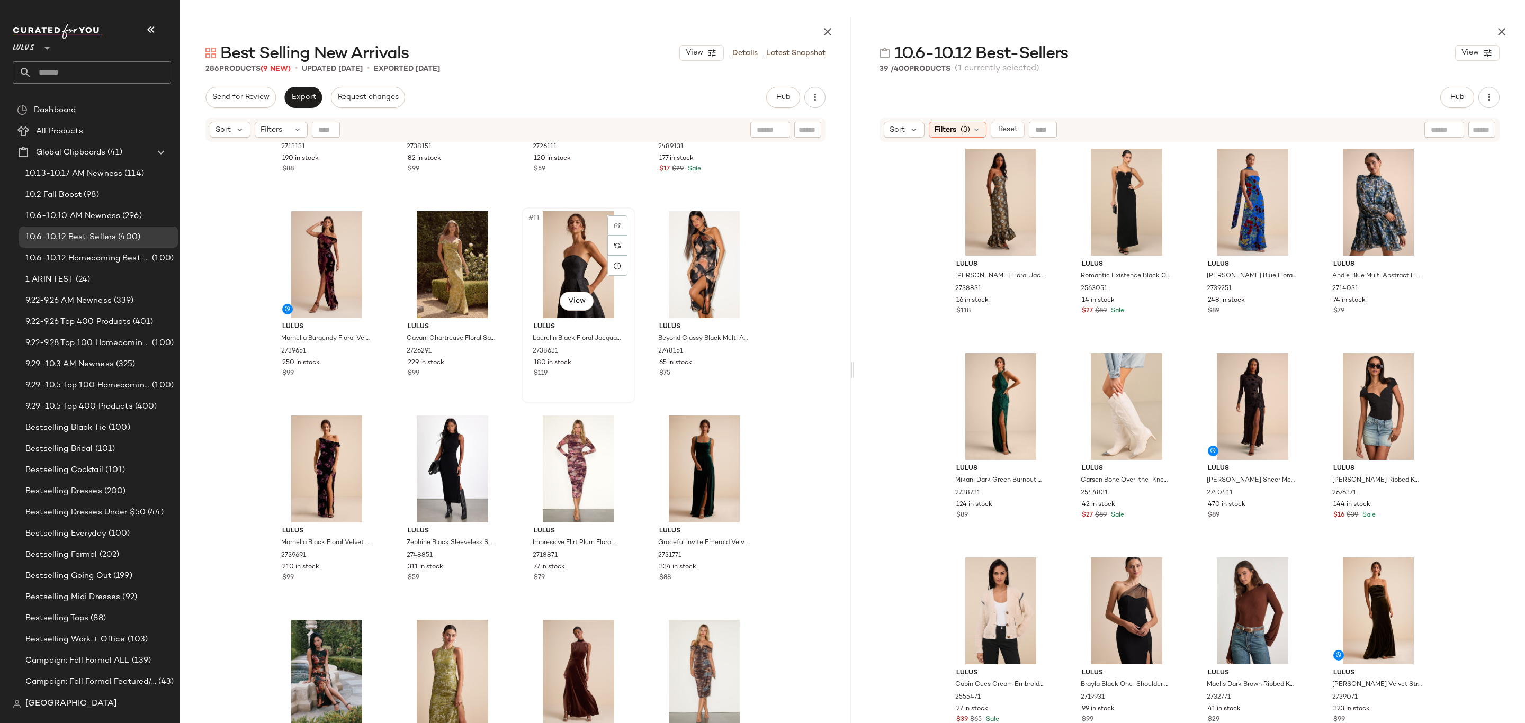
click at [551, 269] on div "#11 View" at bounding box center [578, 264] width 106 height 107
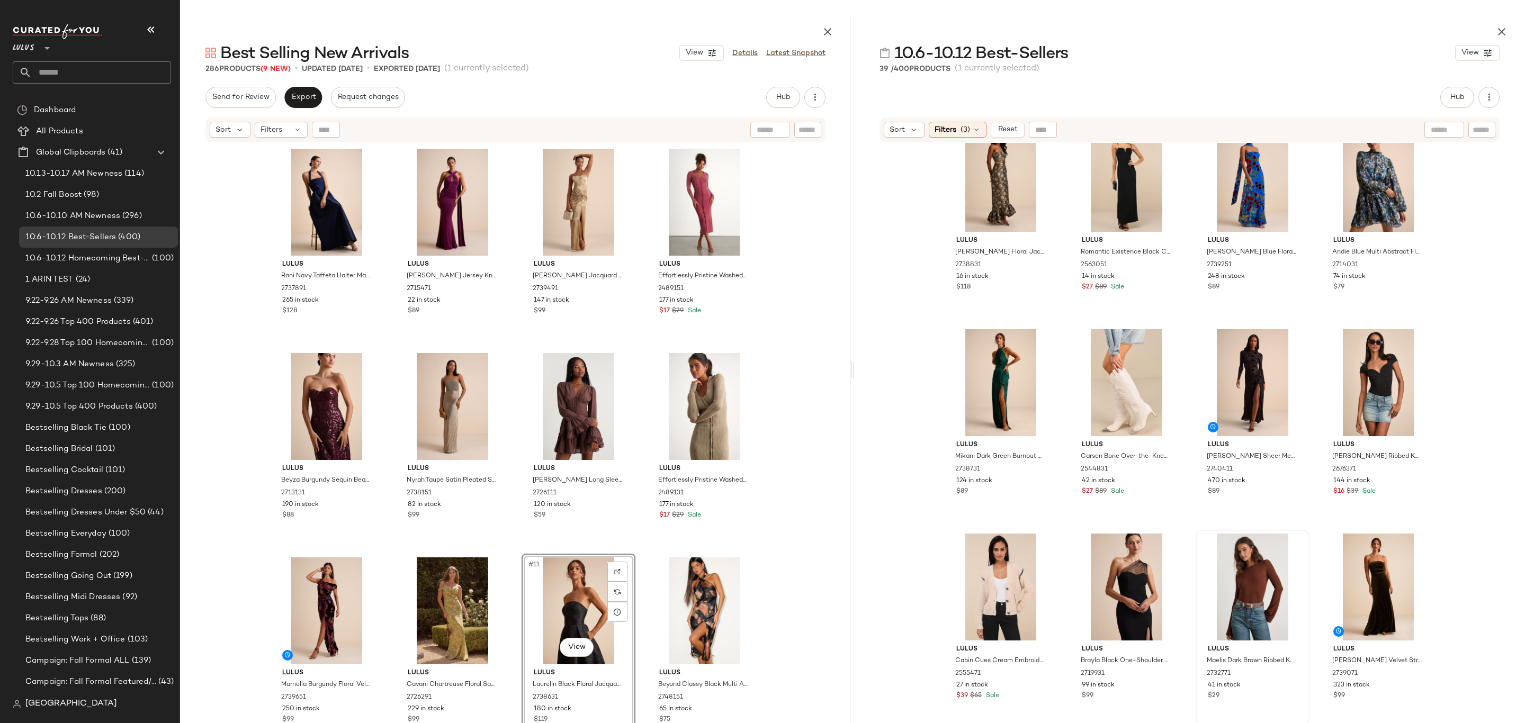
scroll to position [24, 0]
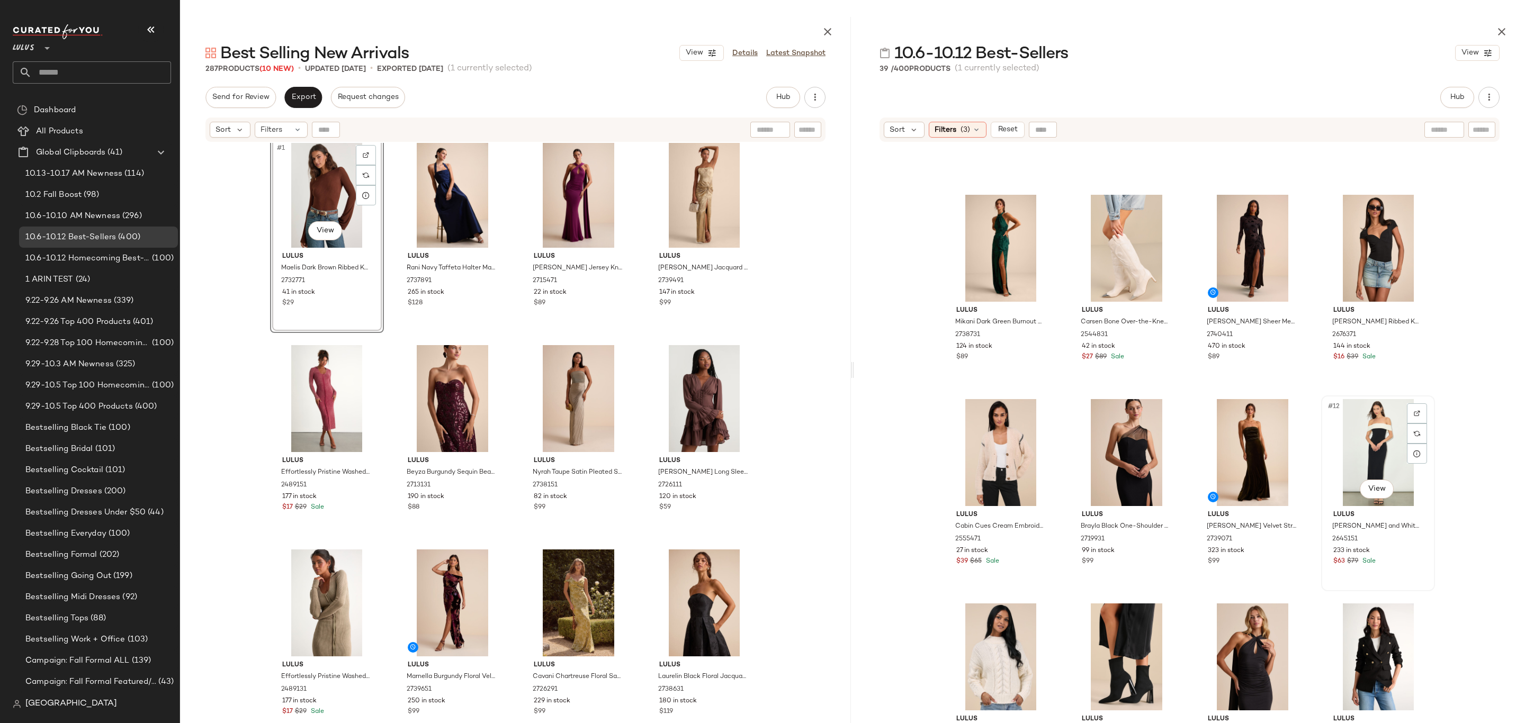
scroll to position [291, 0]
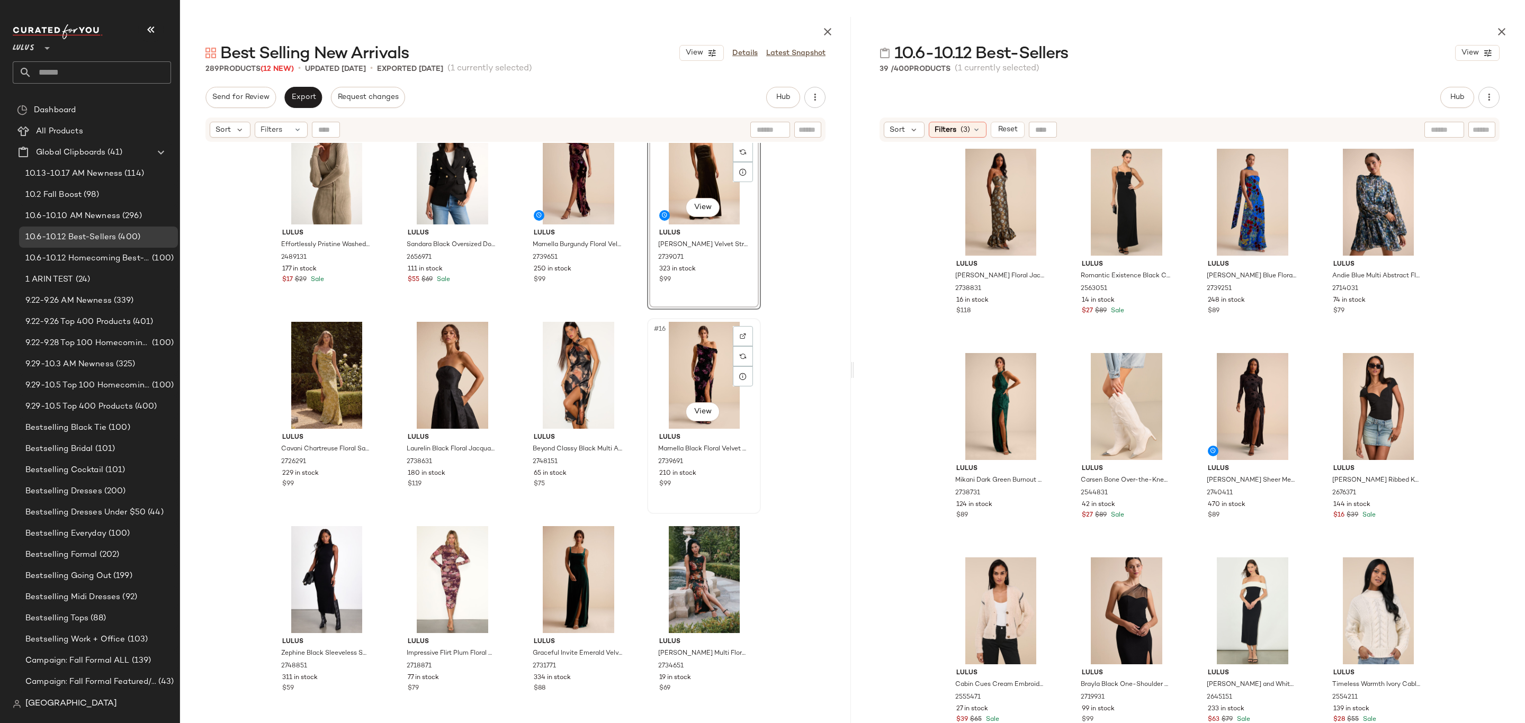
scroll to position [459, 0]
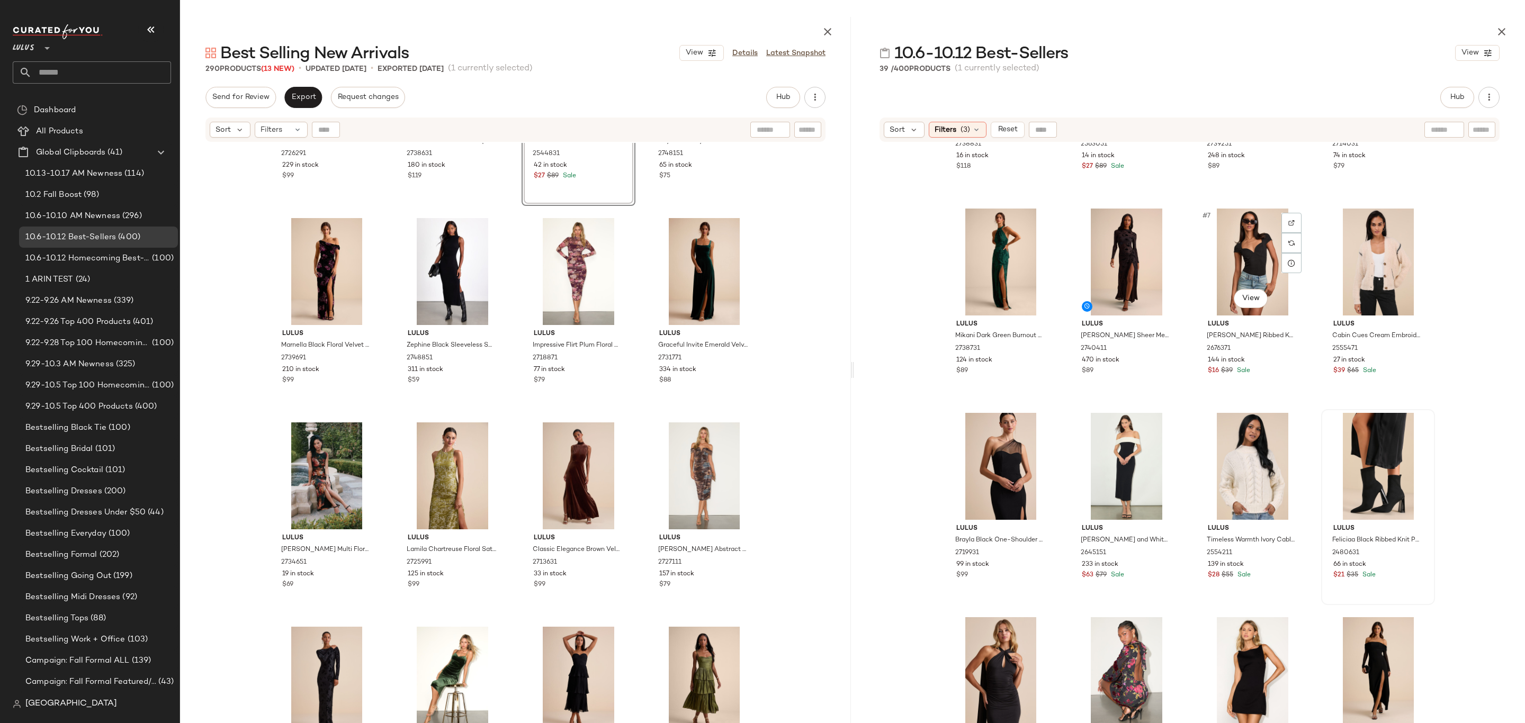
scroll to position [158, 0]
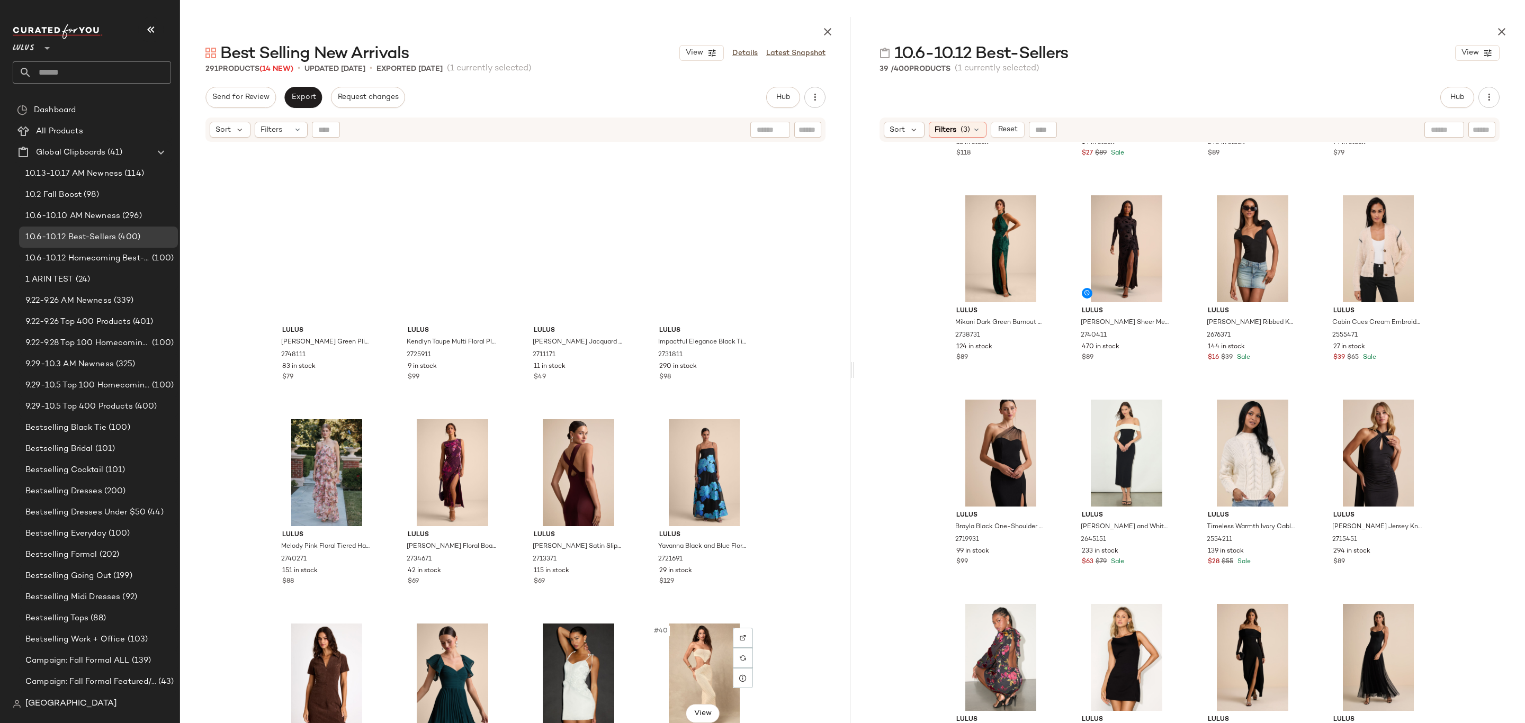
scroll to position [1355, 0]
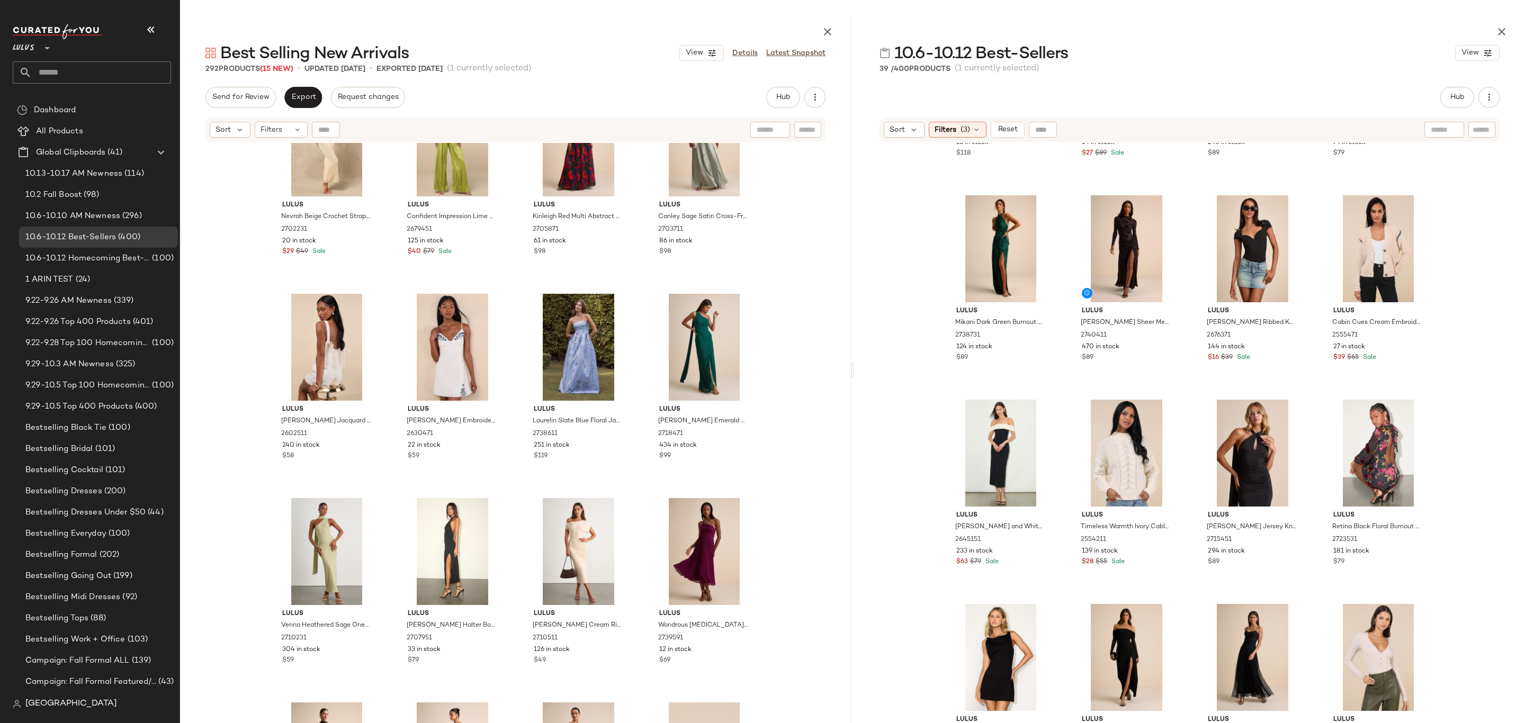
scroll to position [2124, 0]
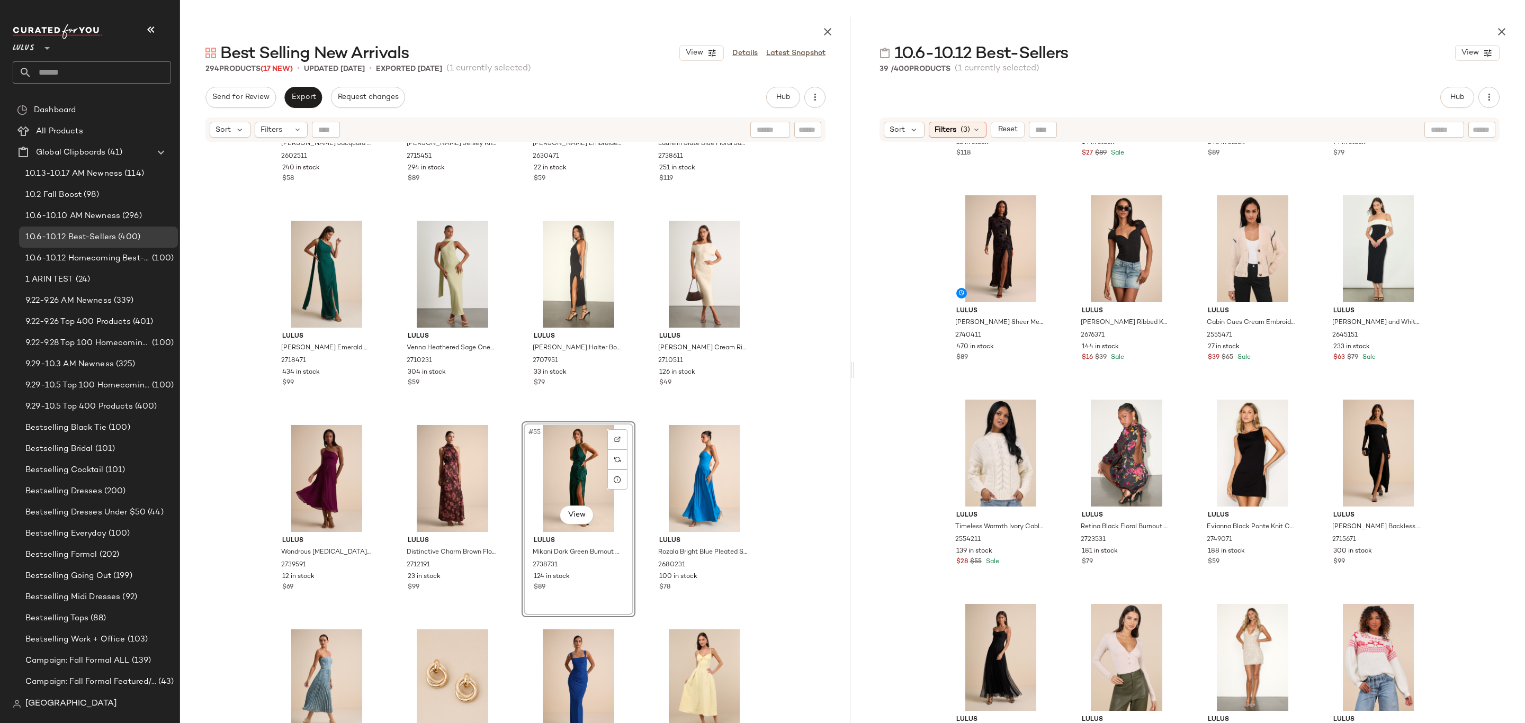
scroll to position [2456, 0]
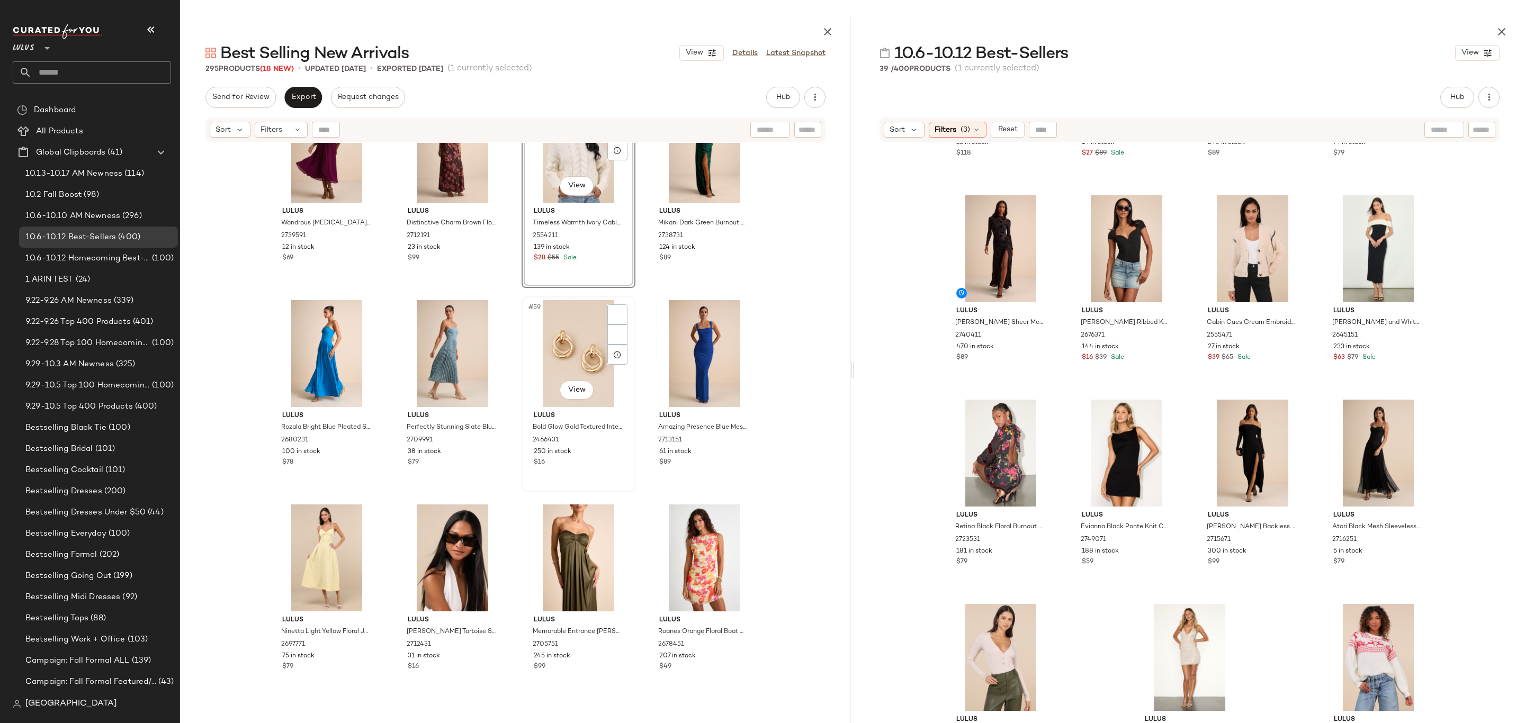
scroll to position [2764, 0]
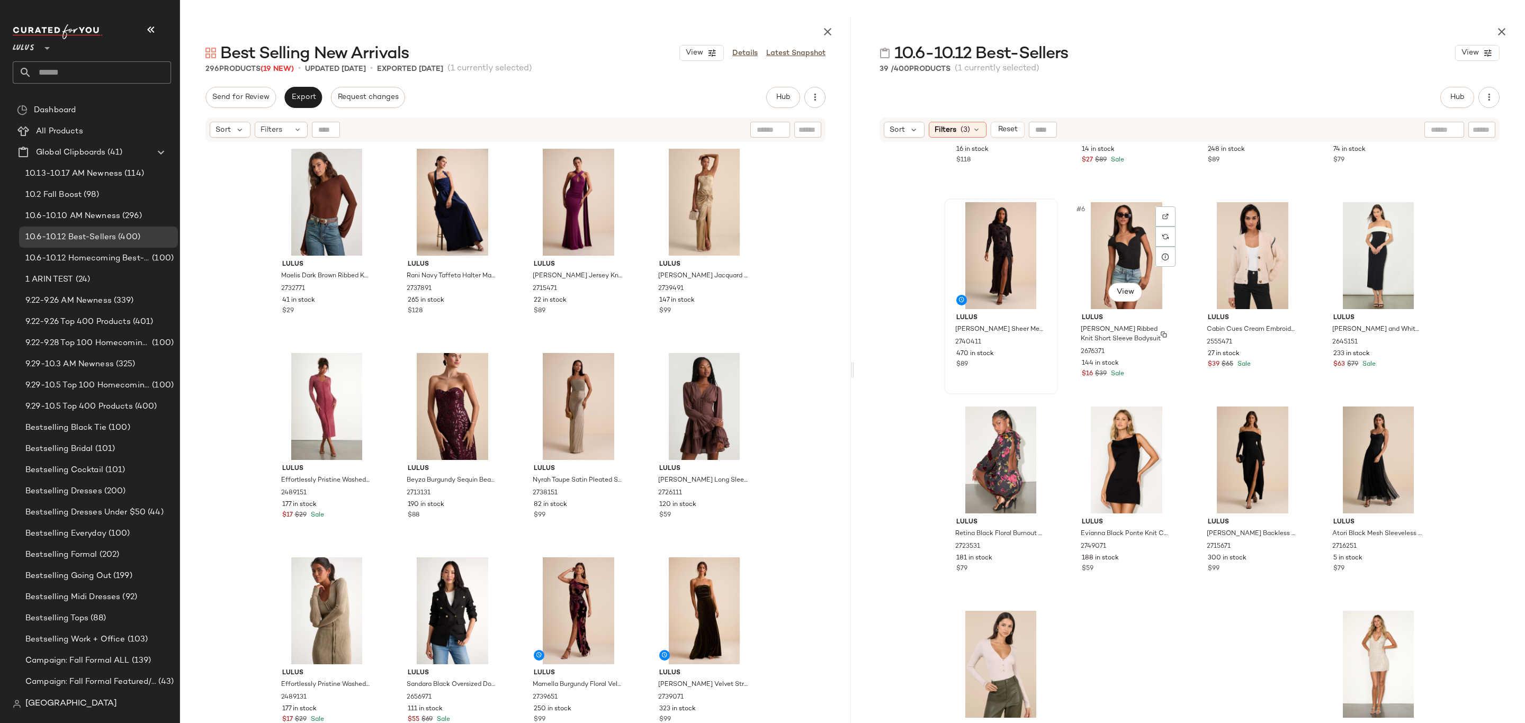
scroll to position [149, 0]
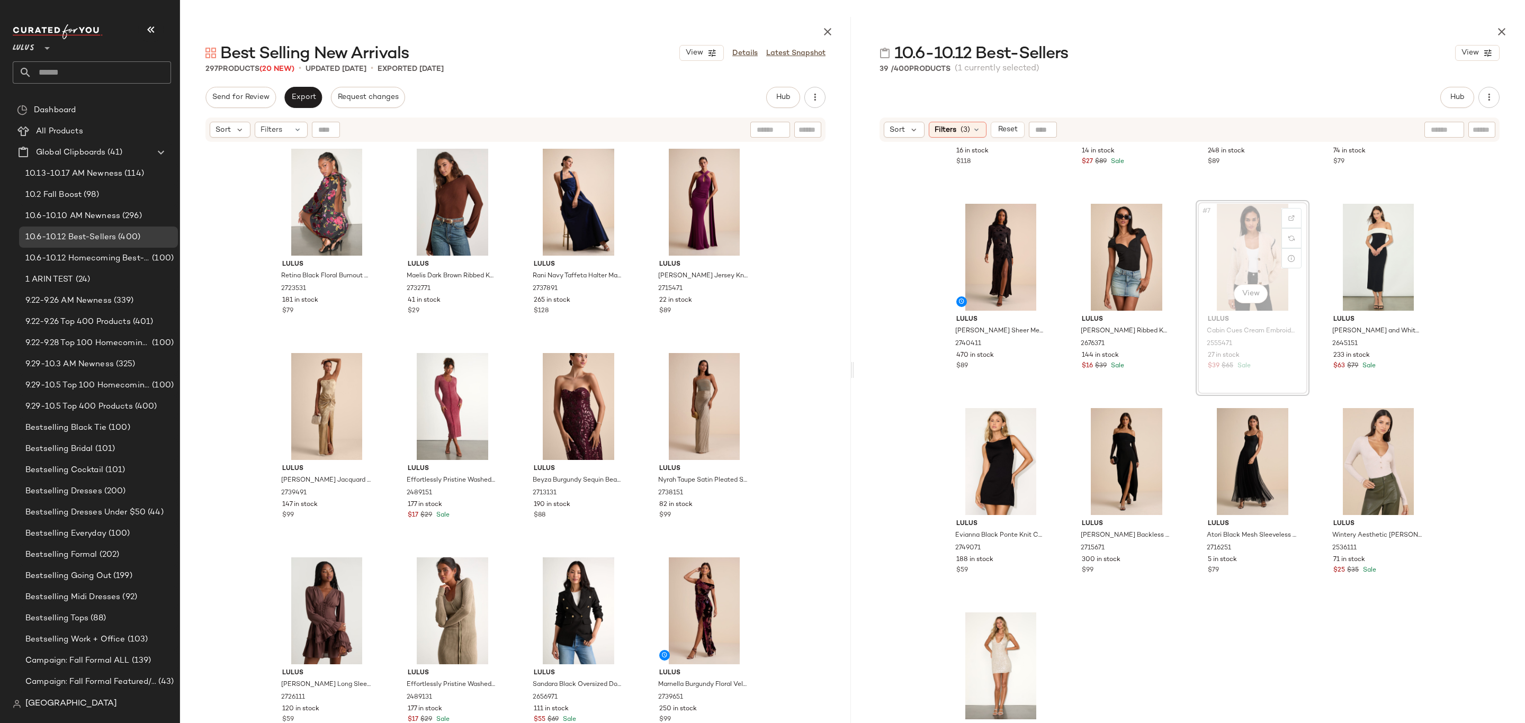
scroll to position [147, 0]
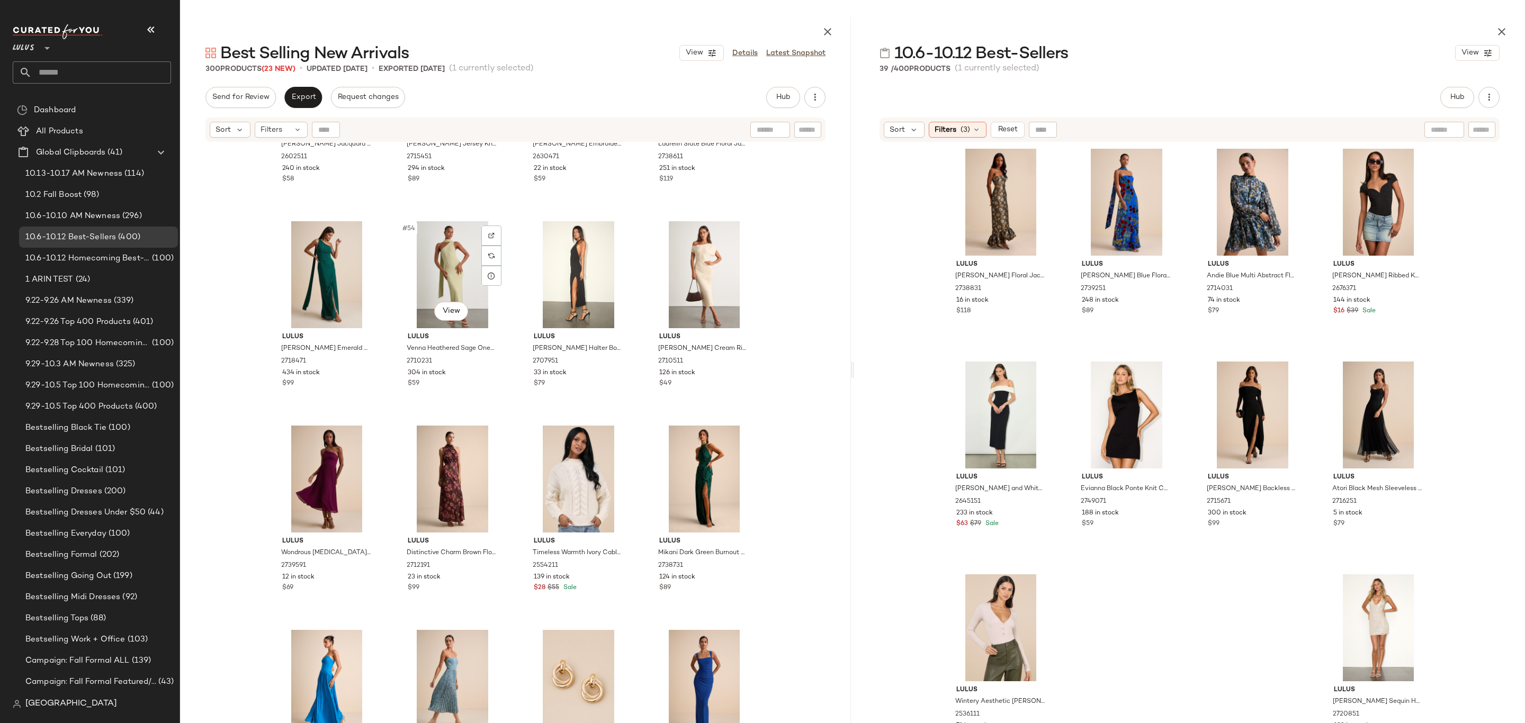
scroll to position [2615, 0]
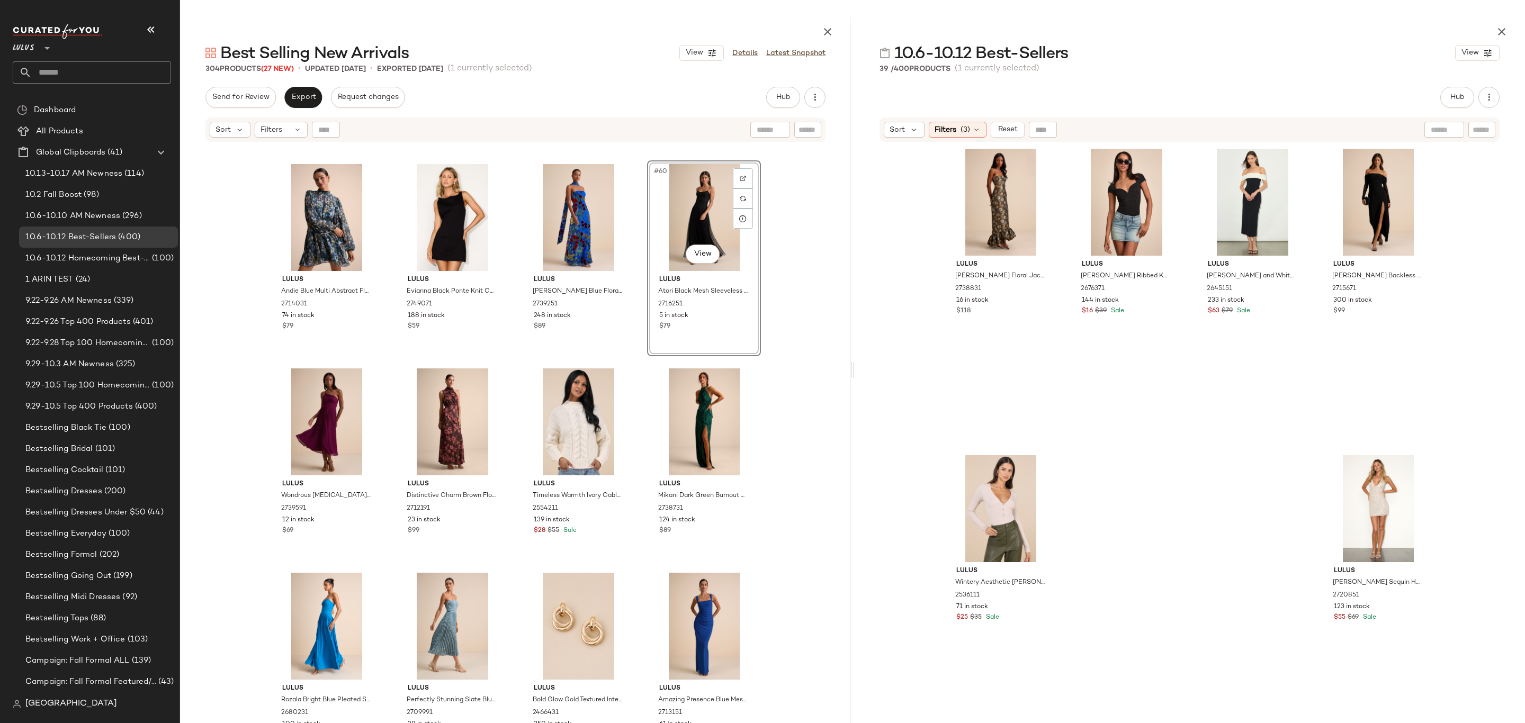
scroll to position [2808, 0]
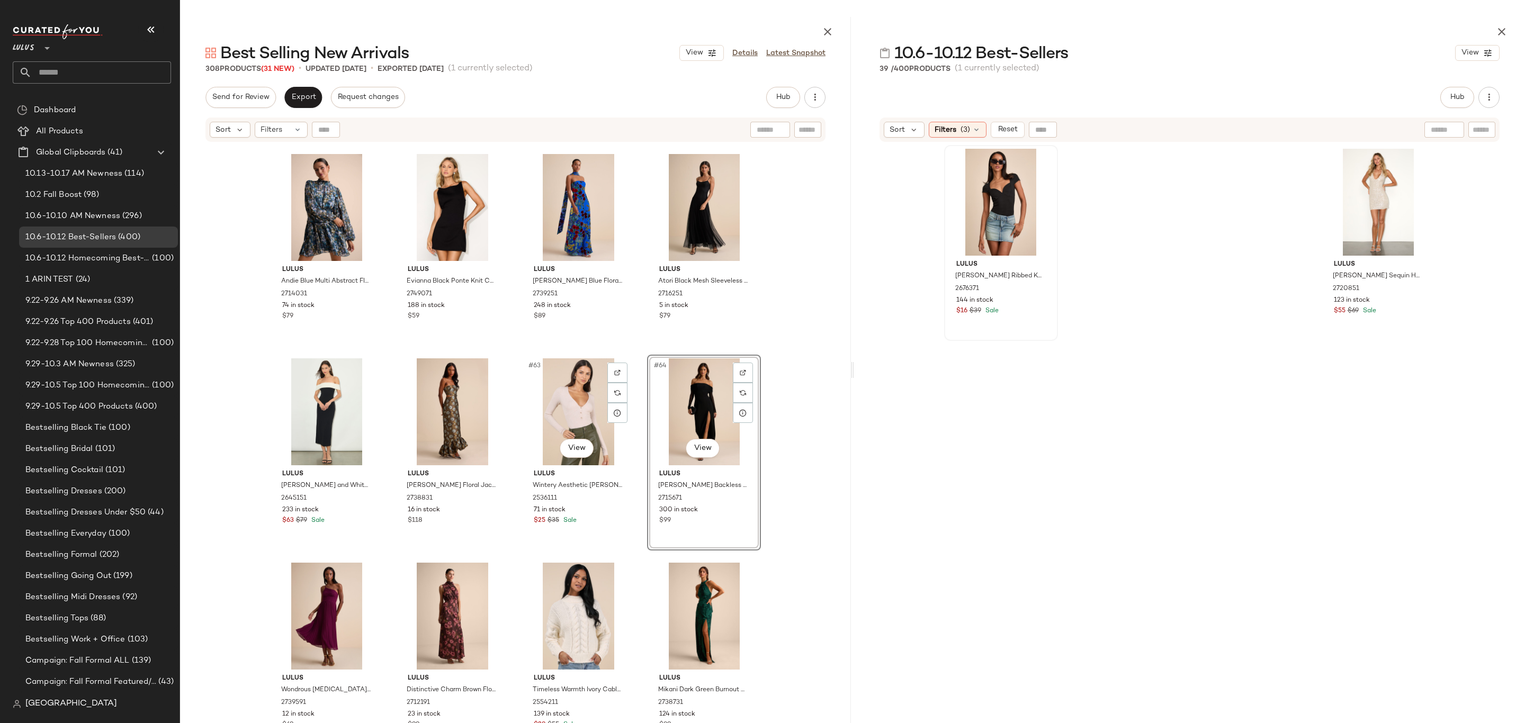
scroll to position [2912, 0]
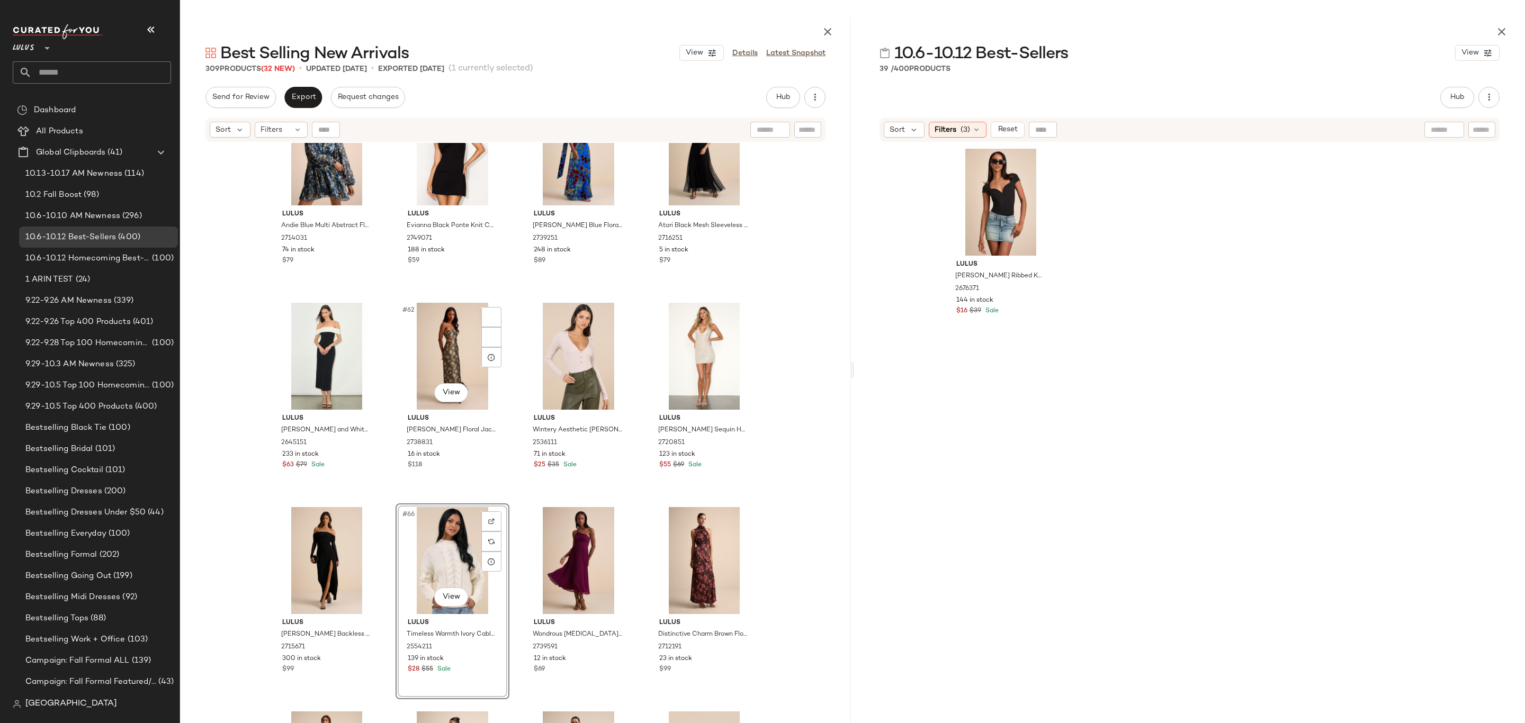
scroll to position [2985, 0]
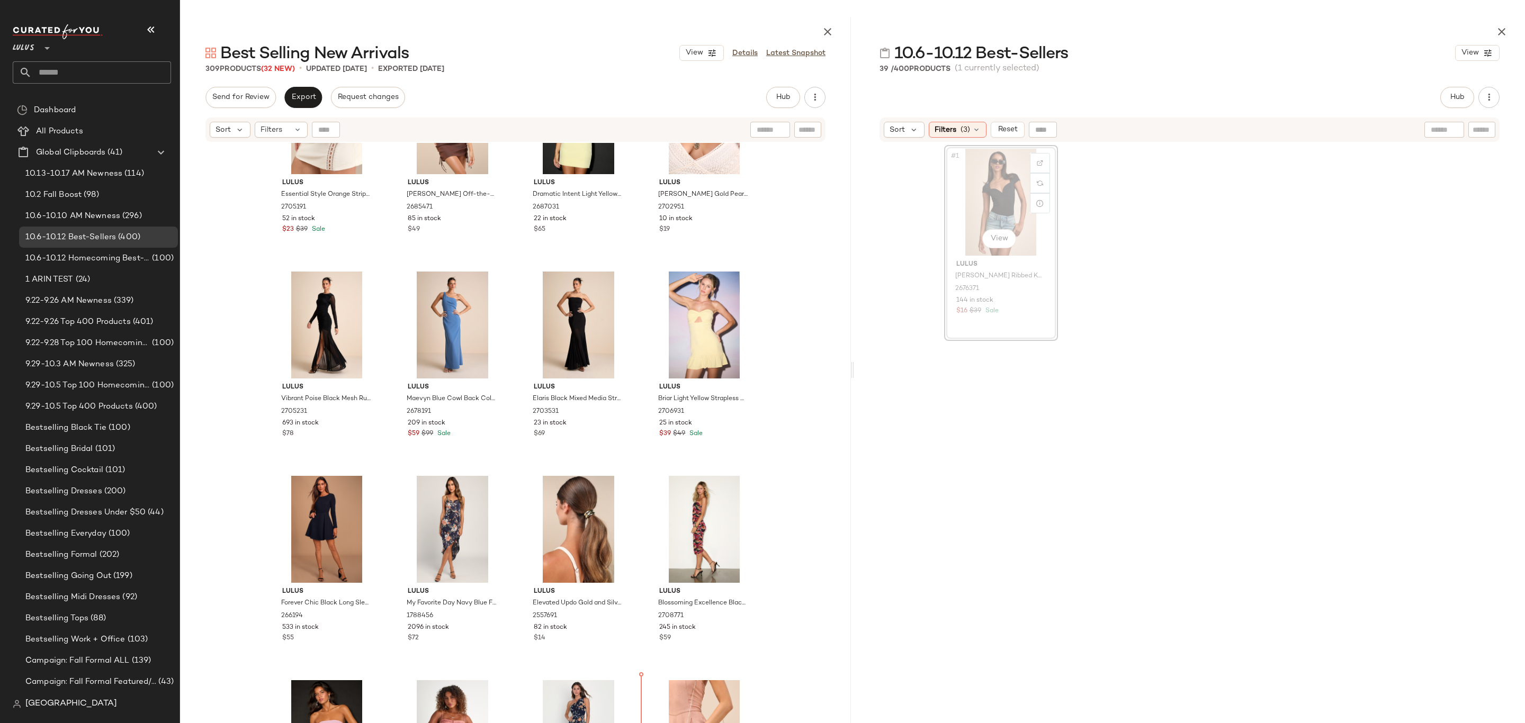
scroll to position [4205, 0]
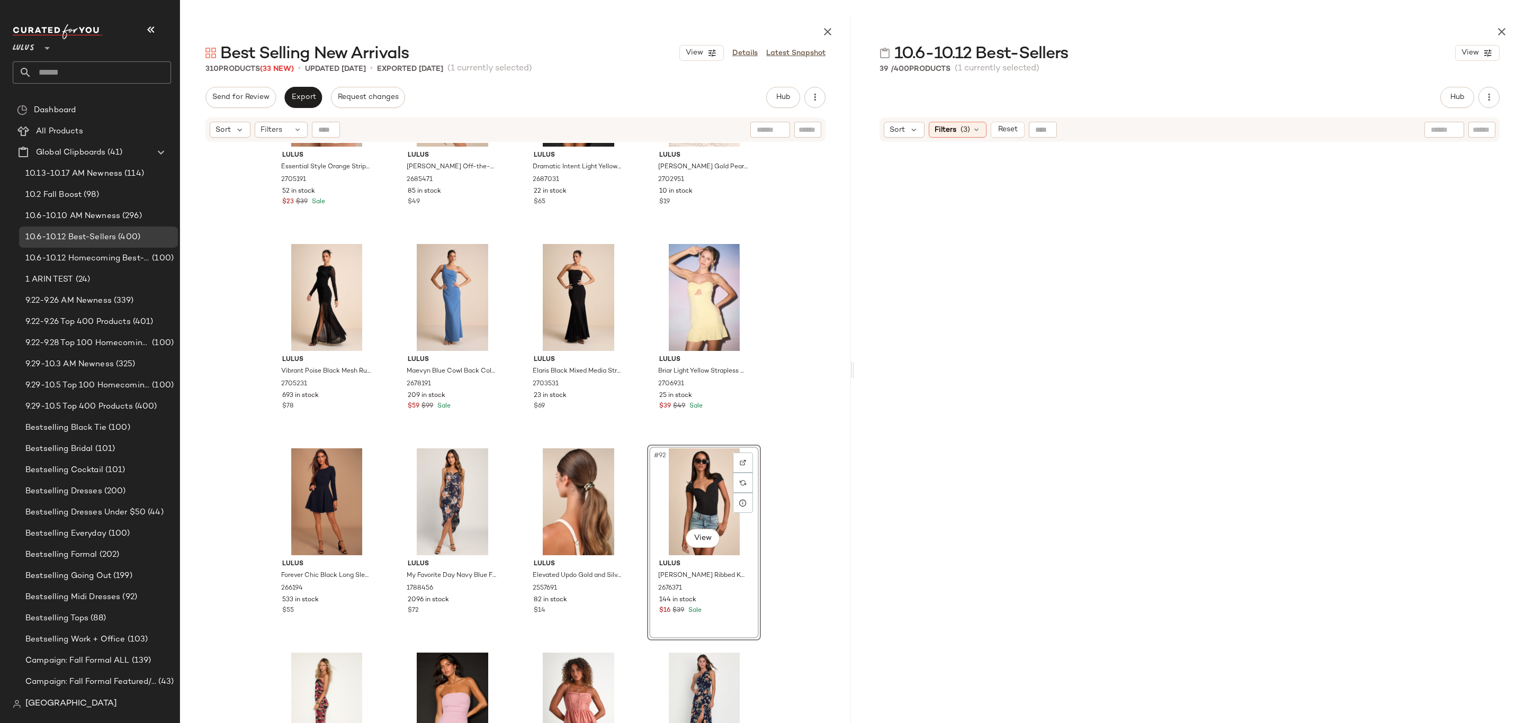
click at [291, 87] on div "Export" at bounding box center [303, 97] width 38 height 21
click at [304, 102] on button "Export" at bounding box center [303, 97] width 38 height 21
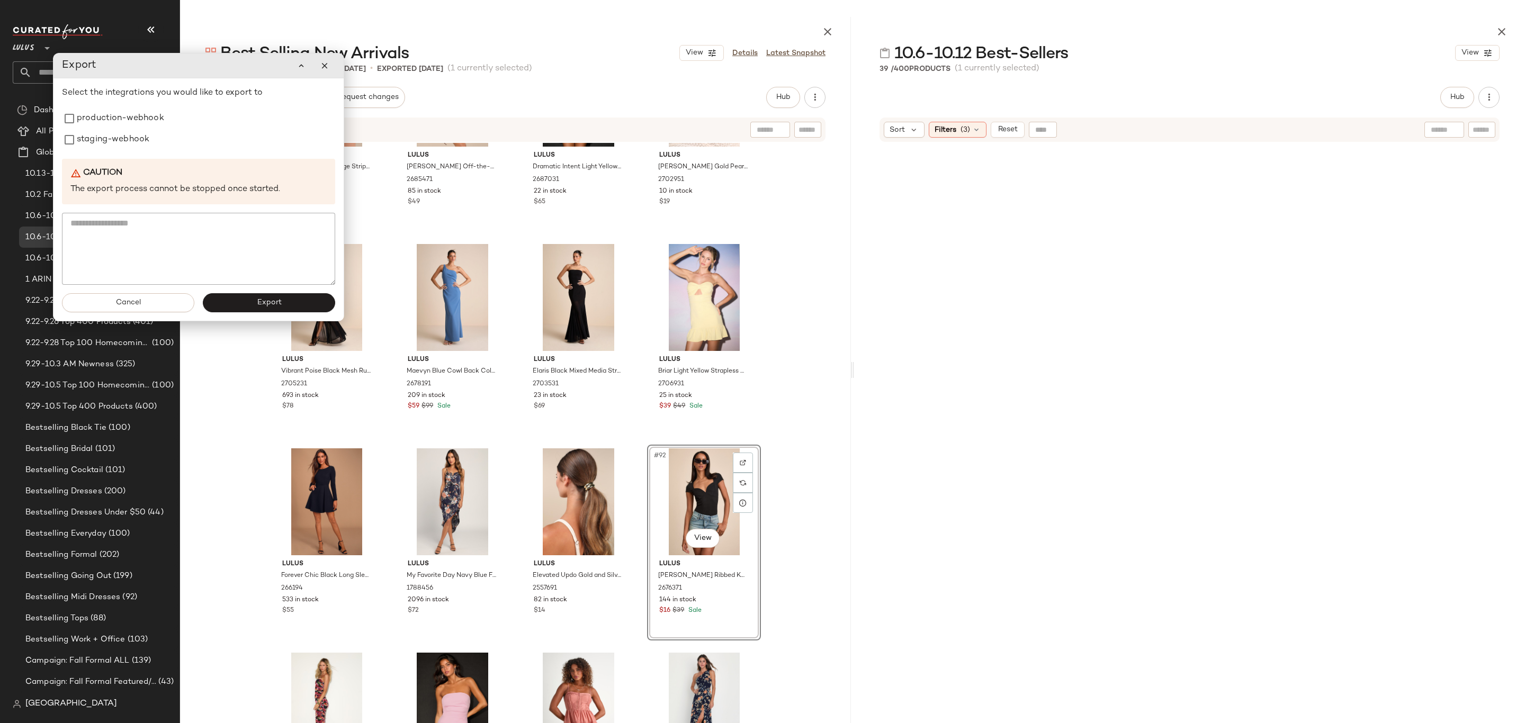
click at [107, 152] on div "Select the integrations you would like to export to production-webhook staging-…" at bounding box center [198, 186] width 273 height 198
click at [539, 122] on div "Sort Filters" at bounding box center [447, 130] width 474 height 16
click at [320, 62] on icon "button" at bounding box center [325, 66] width 10 height 10
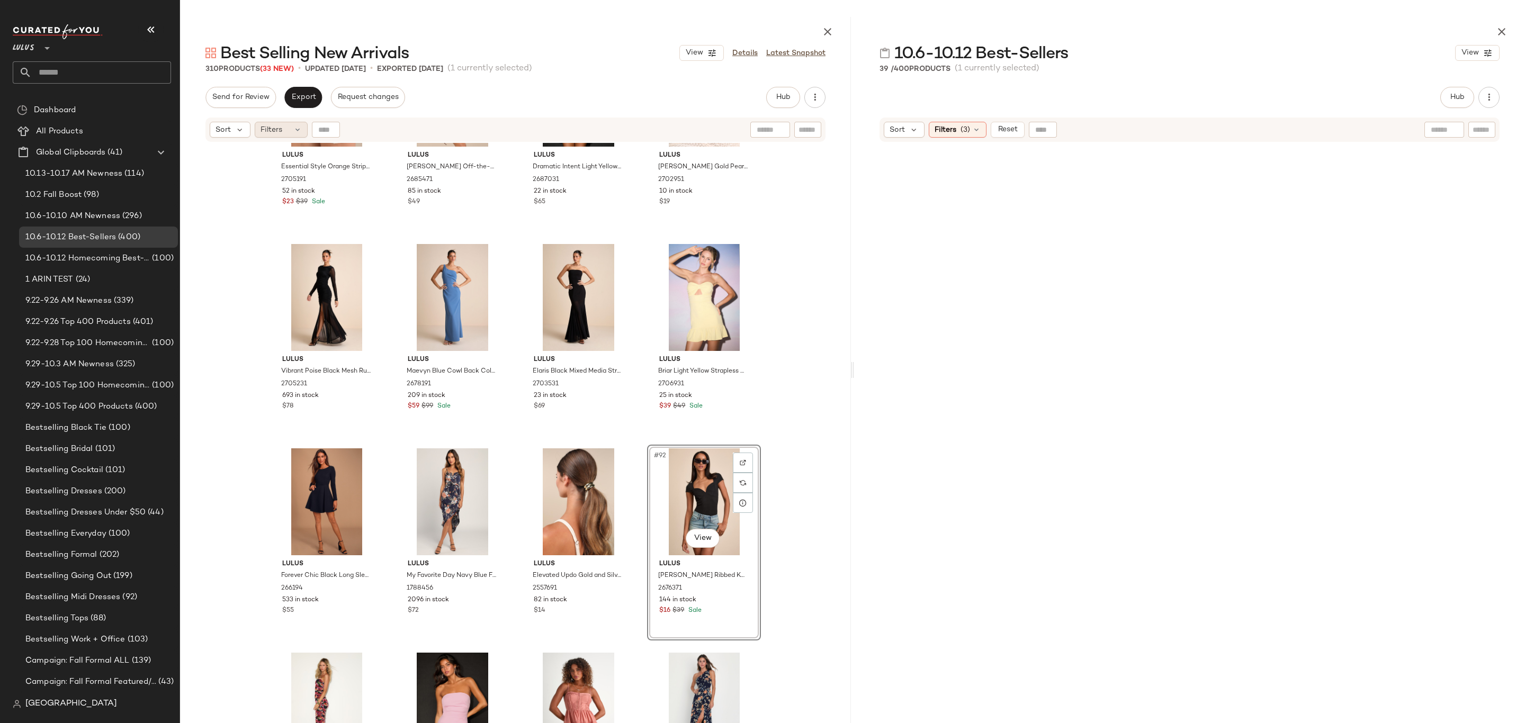
click at [276, 124] on span "Filters" at bounding box center [271, 129] width 22 height 11
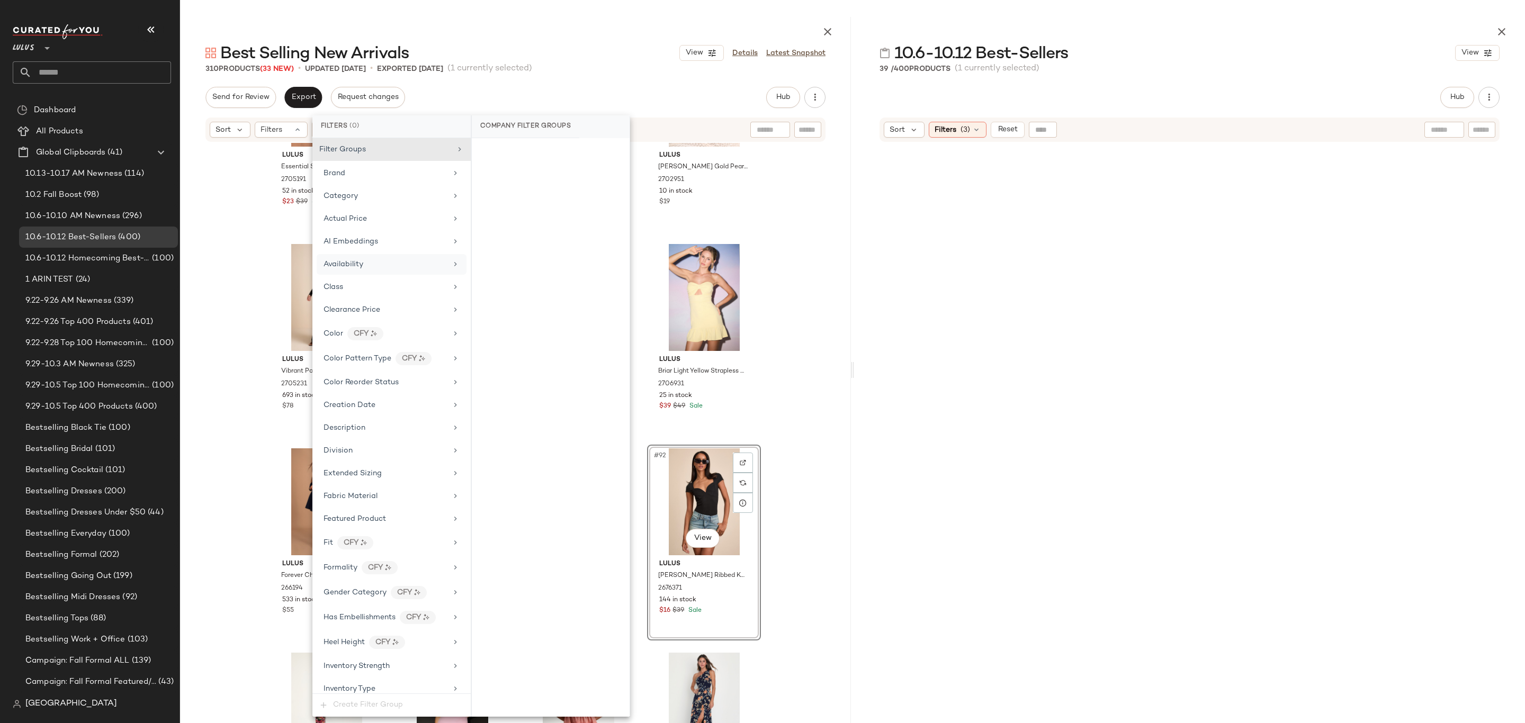
click at [355, 263] on span "Availability" at bounding box center [344, 264] width 40 height 8
click at [529, 236] on div "out_of_stock" at bounding box center [551, 229] width 158 height 25
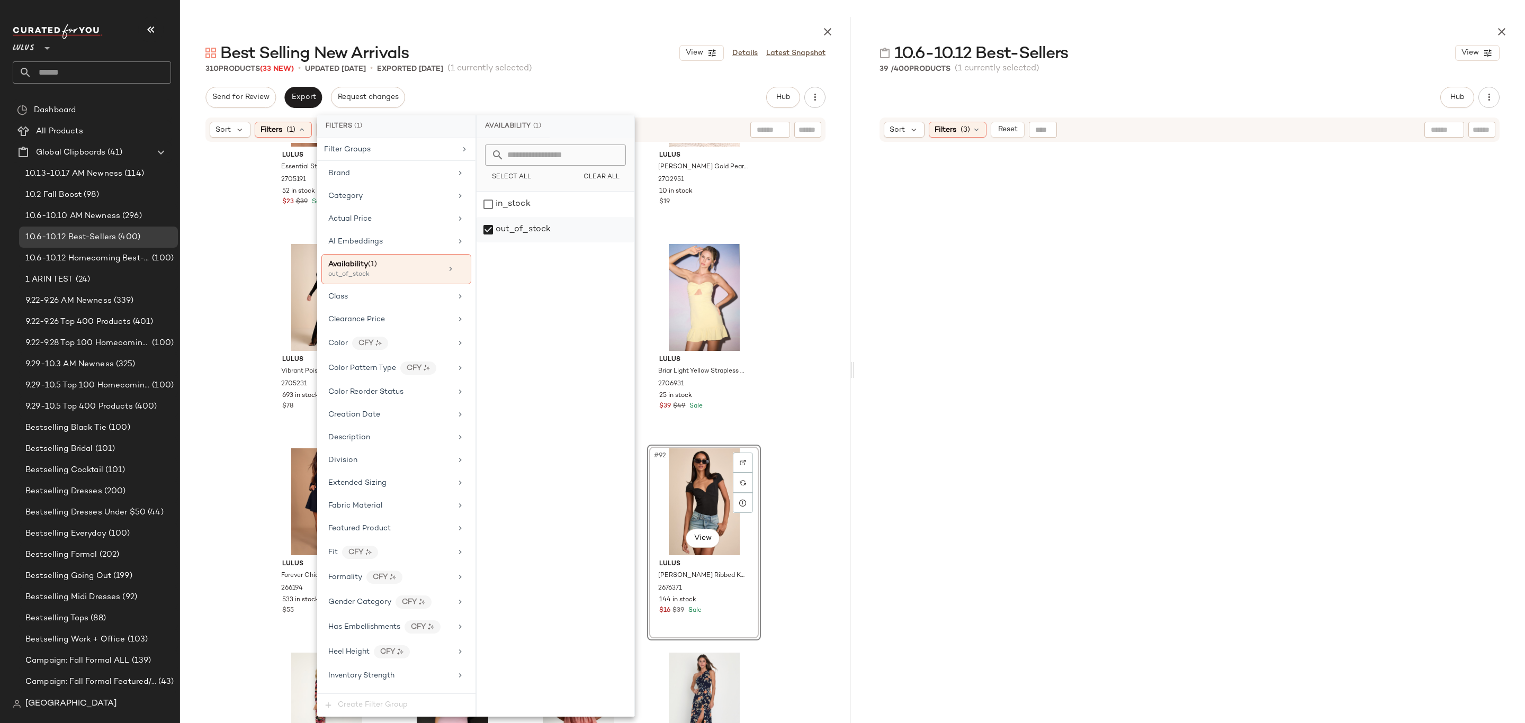
click at [508, 226] on div "out_of_stock" at bounding box center [556, 229] width 158 height 25
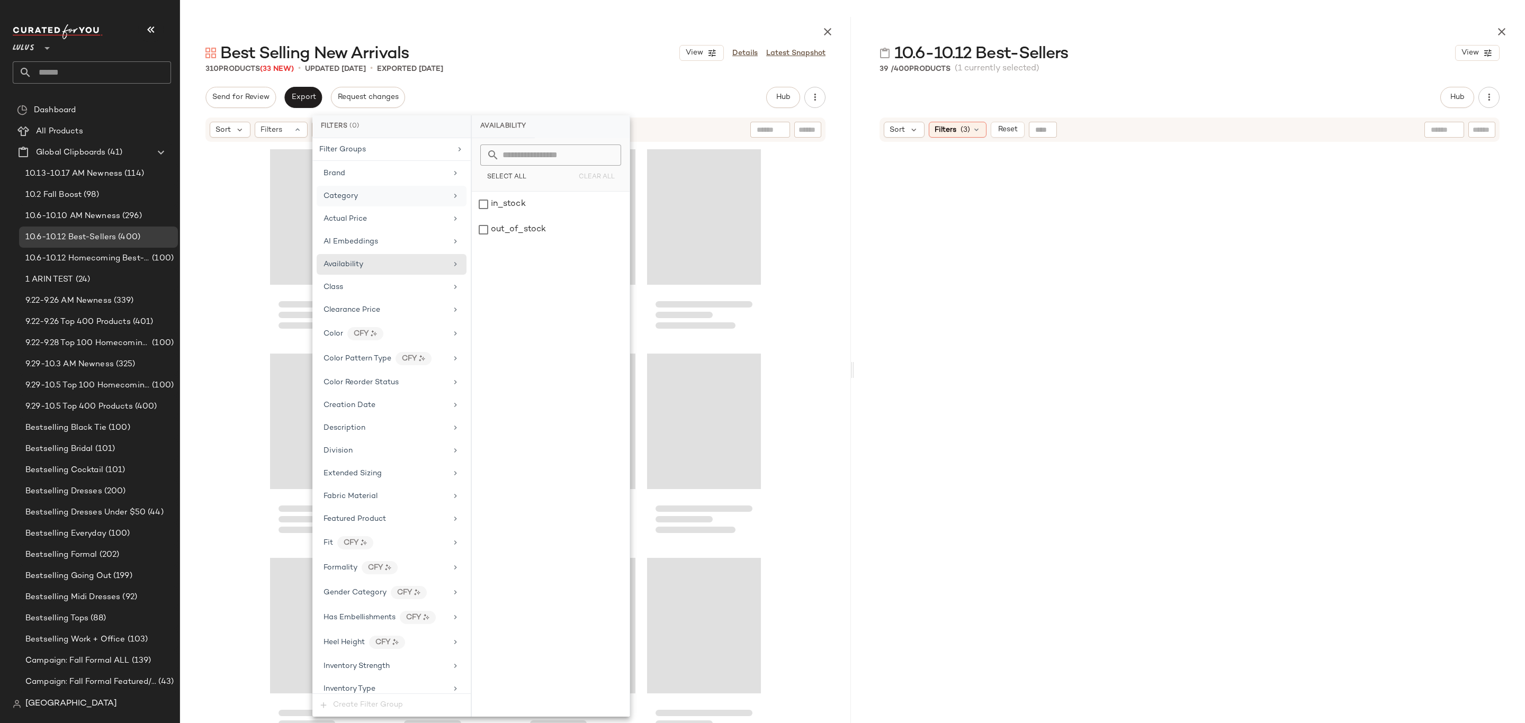
click at [380, 193] on div "Category" at bounding box center [385, 196] width 123 height 11
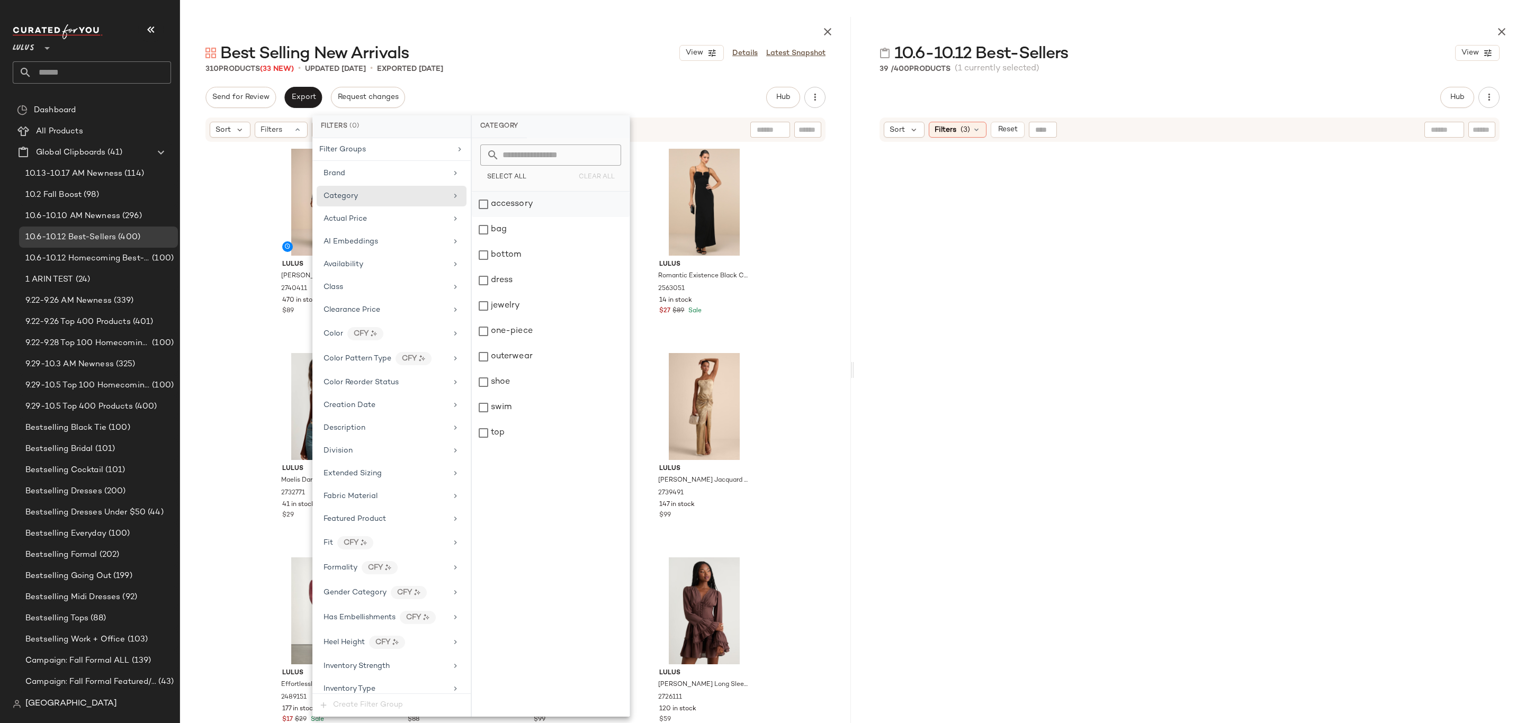
click at [522, 203] on div "accessory" at bounding box center [551, 204] width 158 height 25
click at [521, 232] on div "bag" at bounding box center [556, 229] width 158 height 25
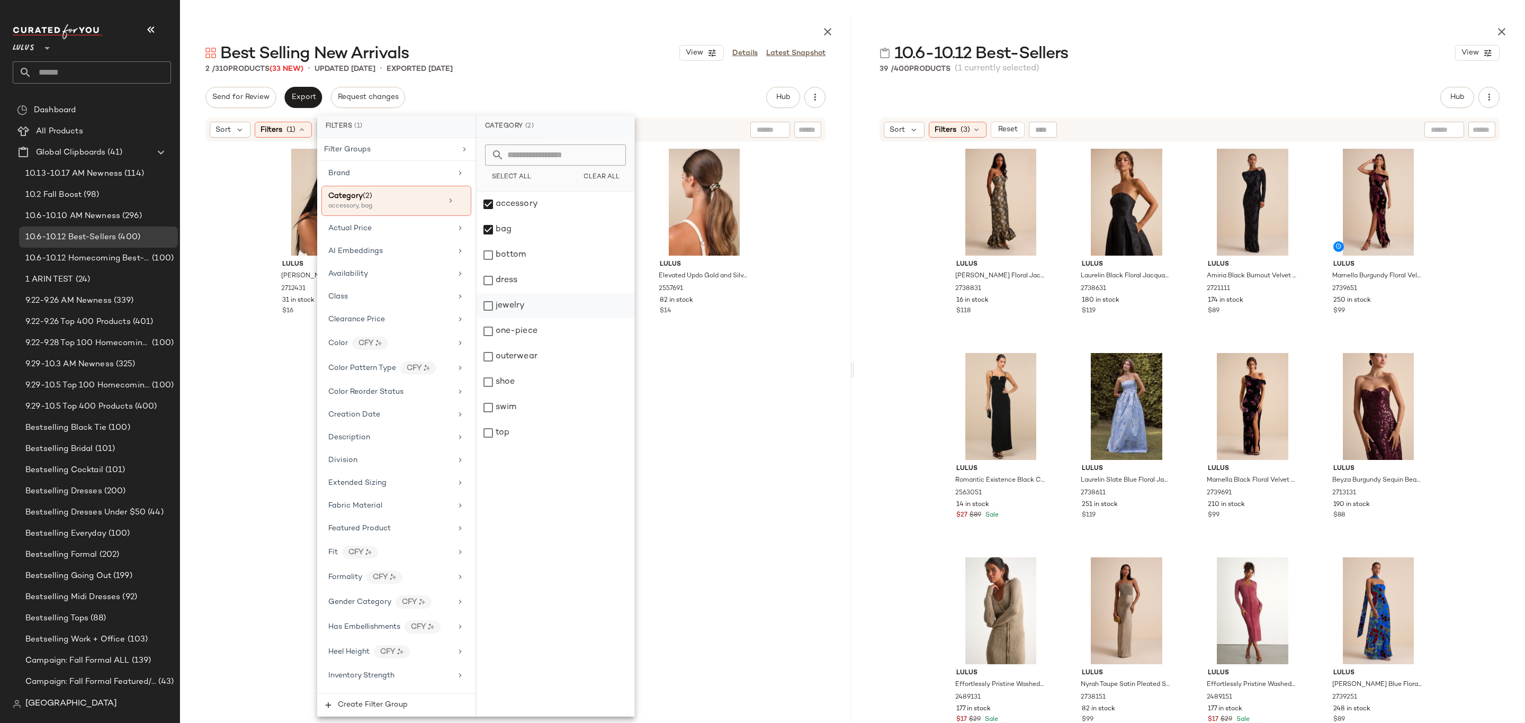
click at [522, 305] on div "jewelry" at bounding box center [556, 305] width 158 height 25
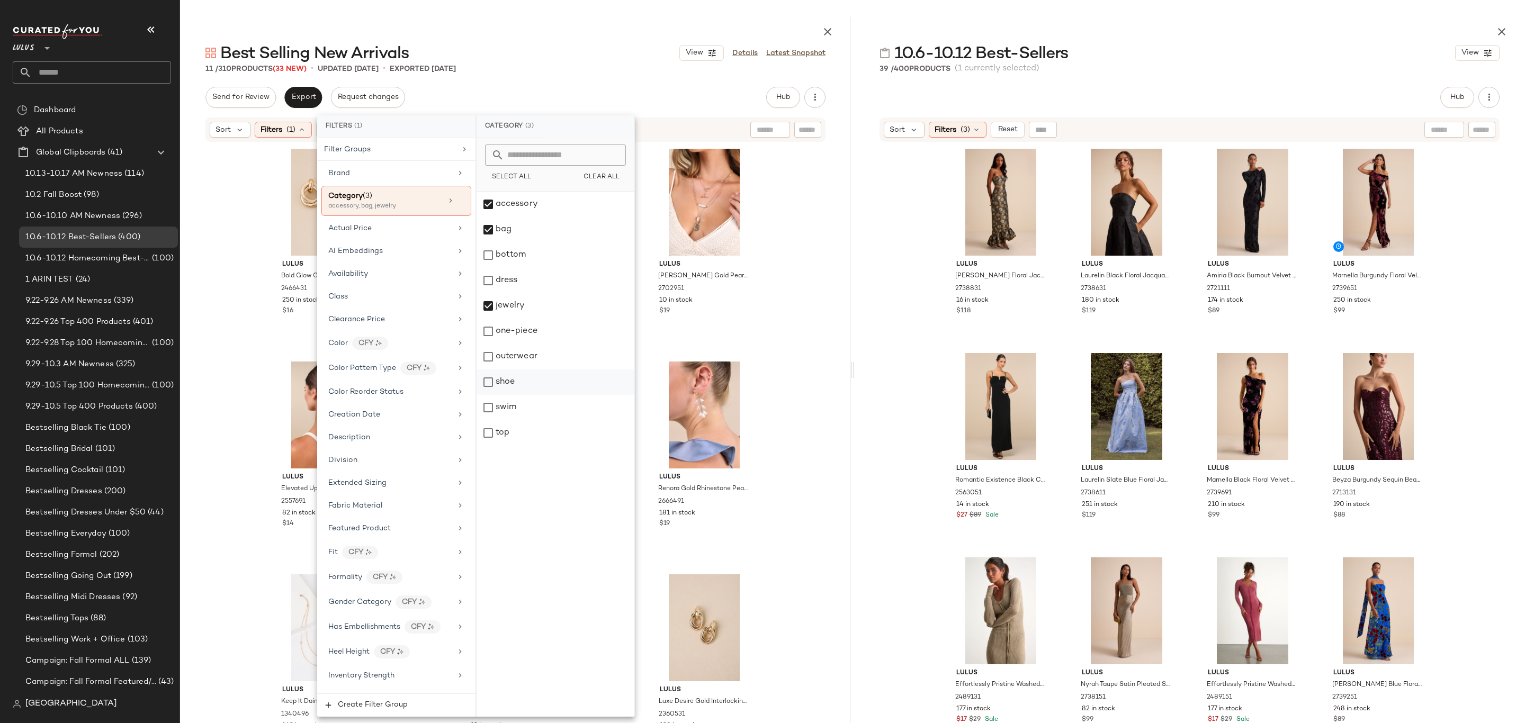
click at [523, 379] on div "shoe" at bounding box center [556, 382] width 158 height 25
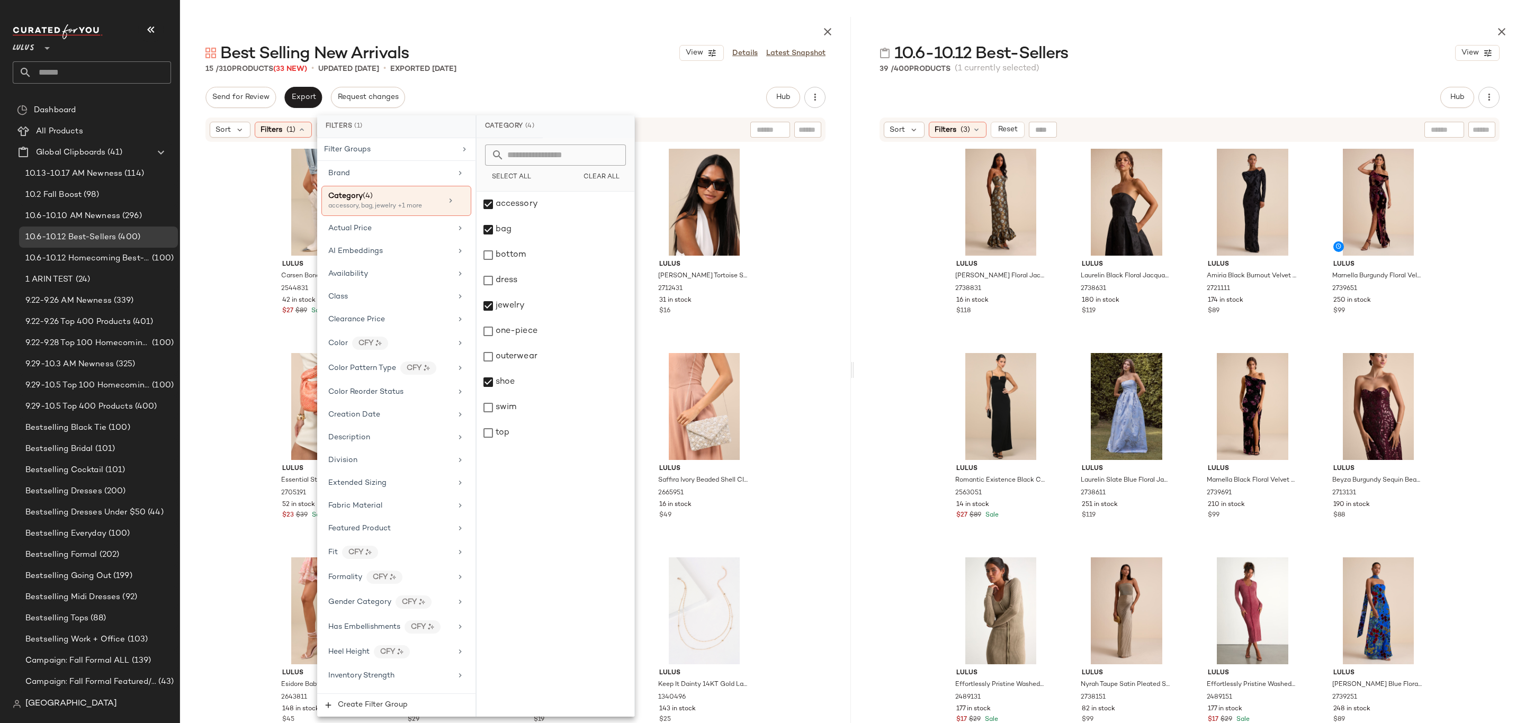
click at [693, 124] on div "Sort Filters (1) Reset" at bounding box center [515, 130] width 620 height 24
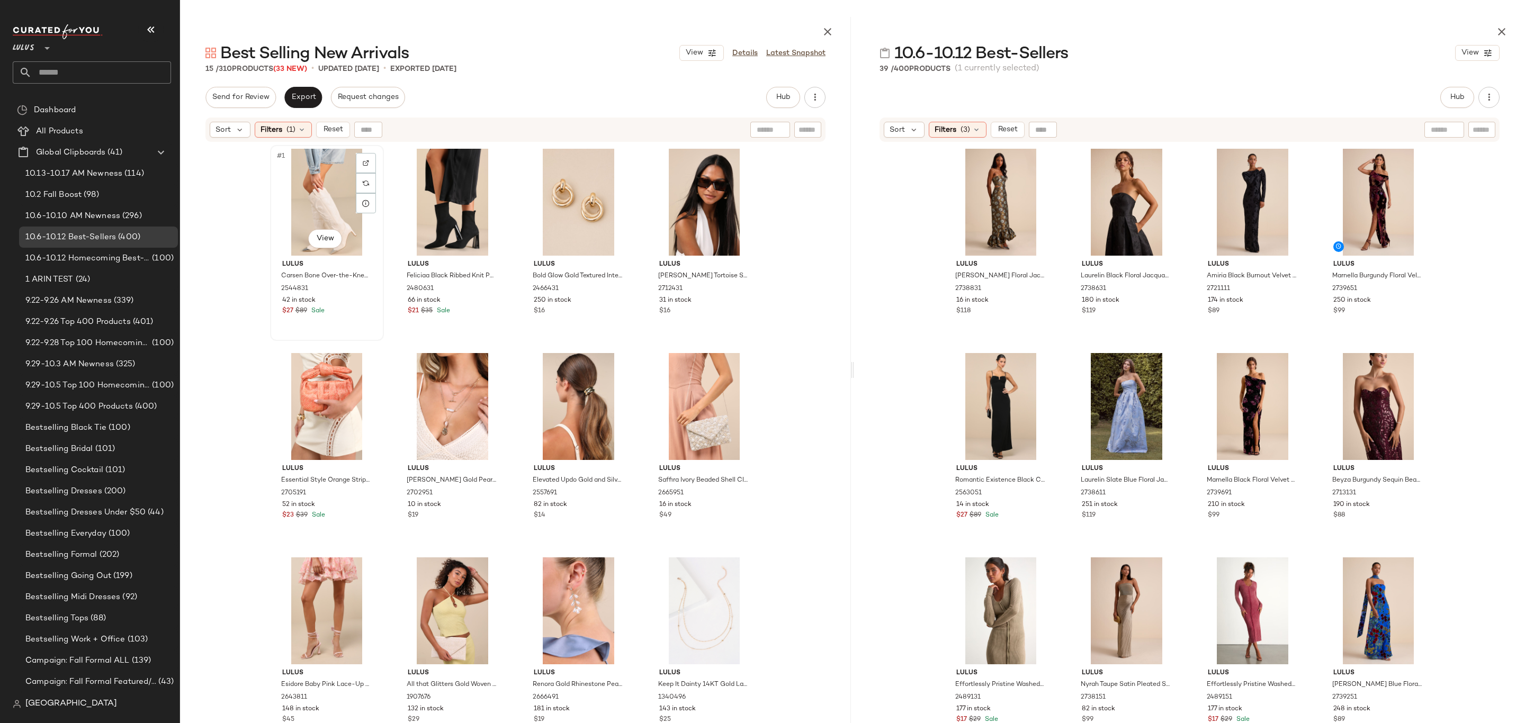
click at [310, 200] on div "#1 View" at bounding box center [327, 202] width 106 height 107
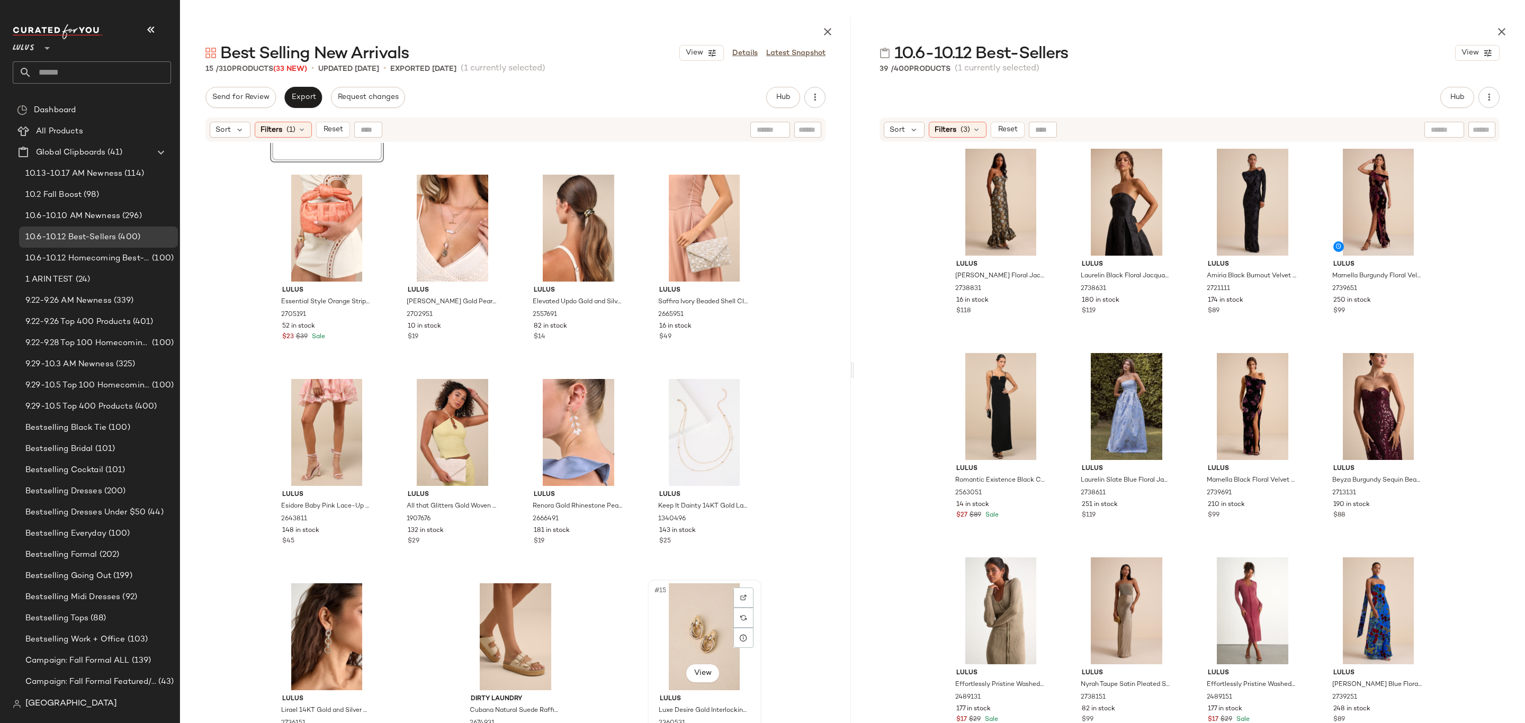
click at [690, 631] on div "#15 View" at bounding box center [704, 636] width 106 height 107
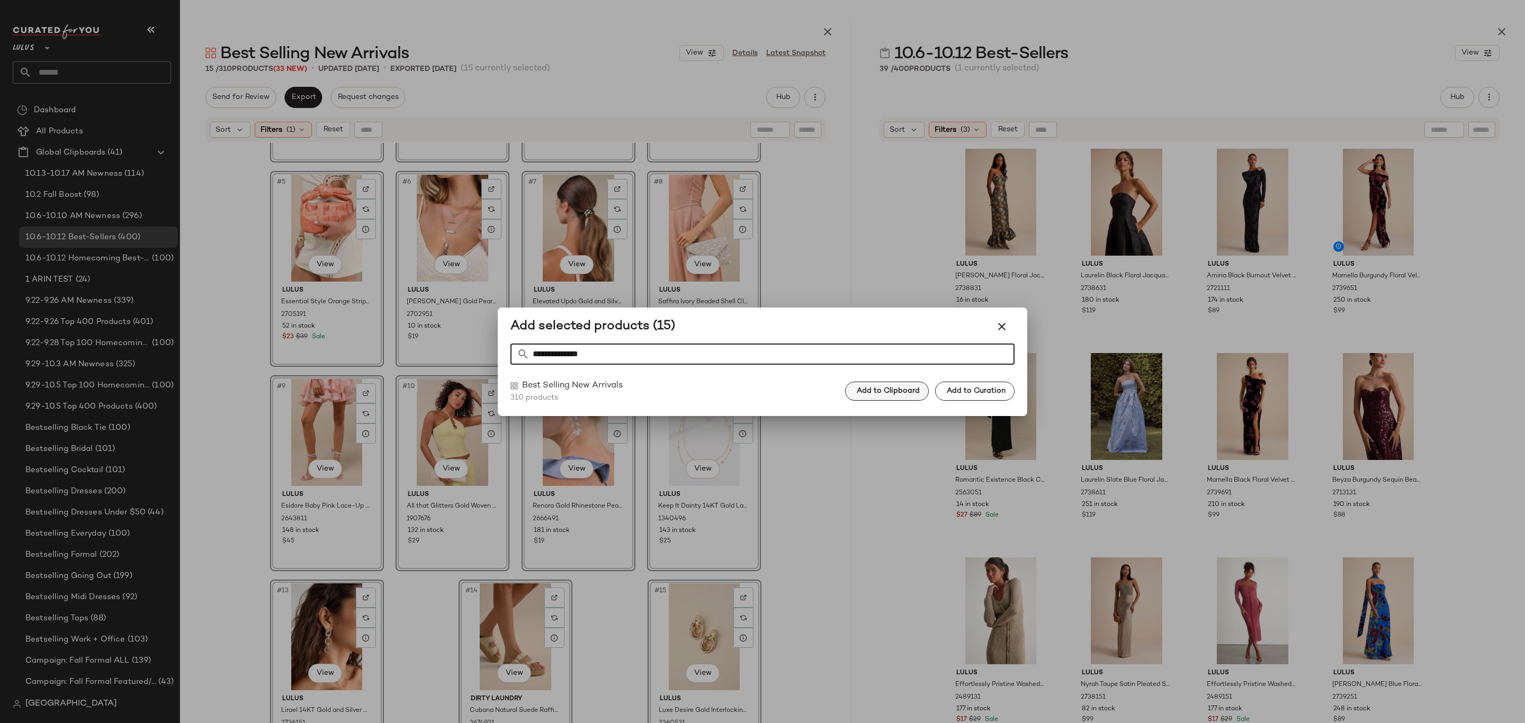
type input "**********"
click at [893, 389] on span "Add to Clipboard" at bounding box center [888, 391] width 64 height 8
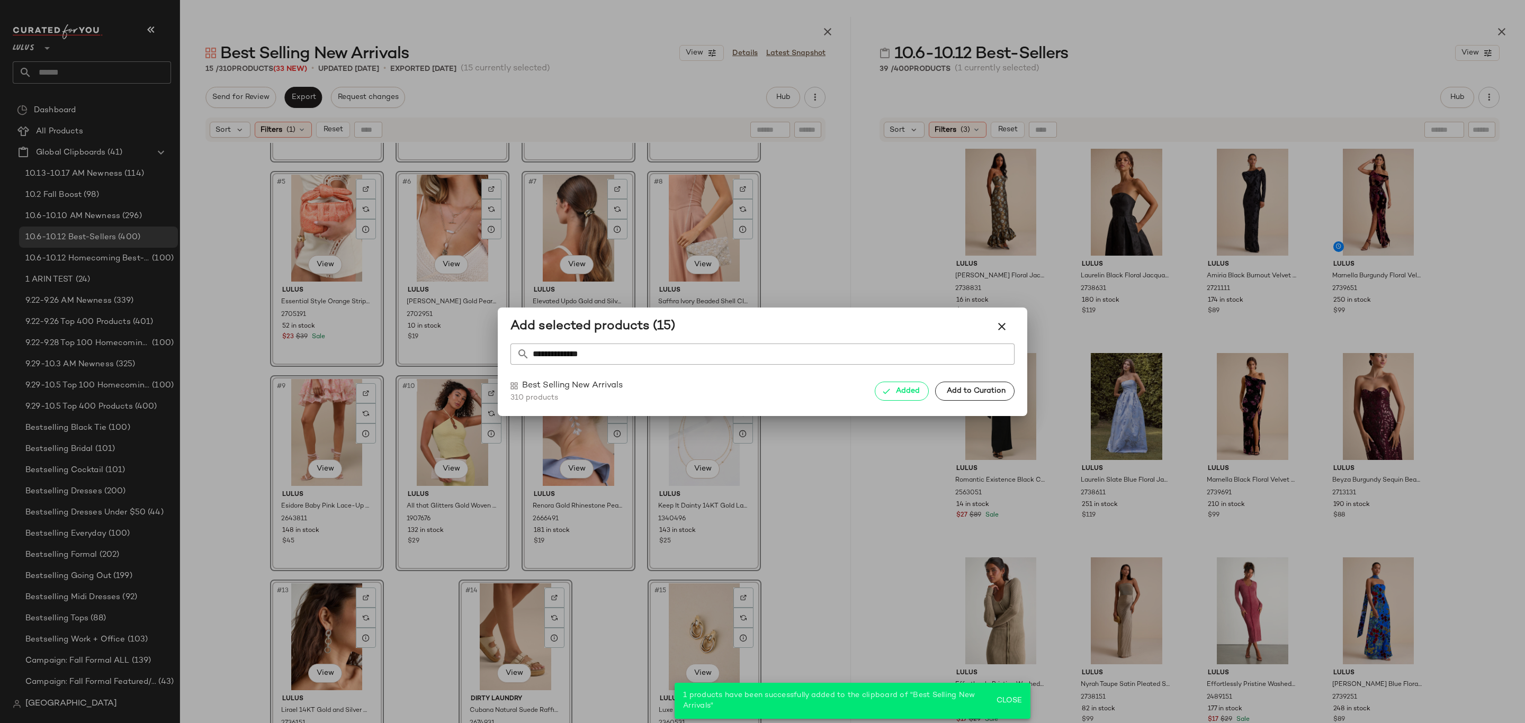
click at [795, 253] on div at bounding box center [762, 361] width 1525 height 723
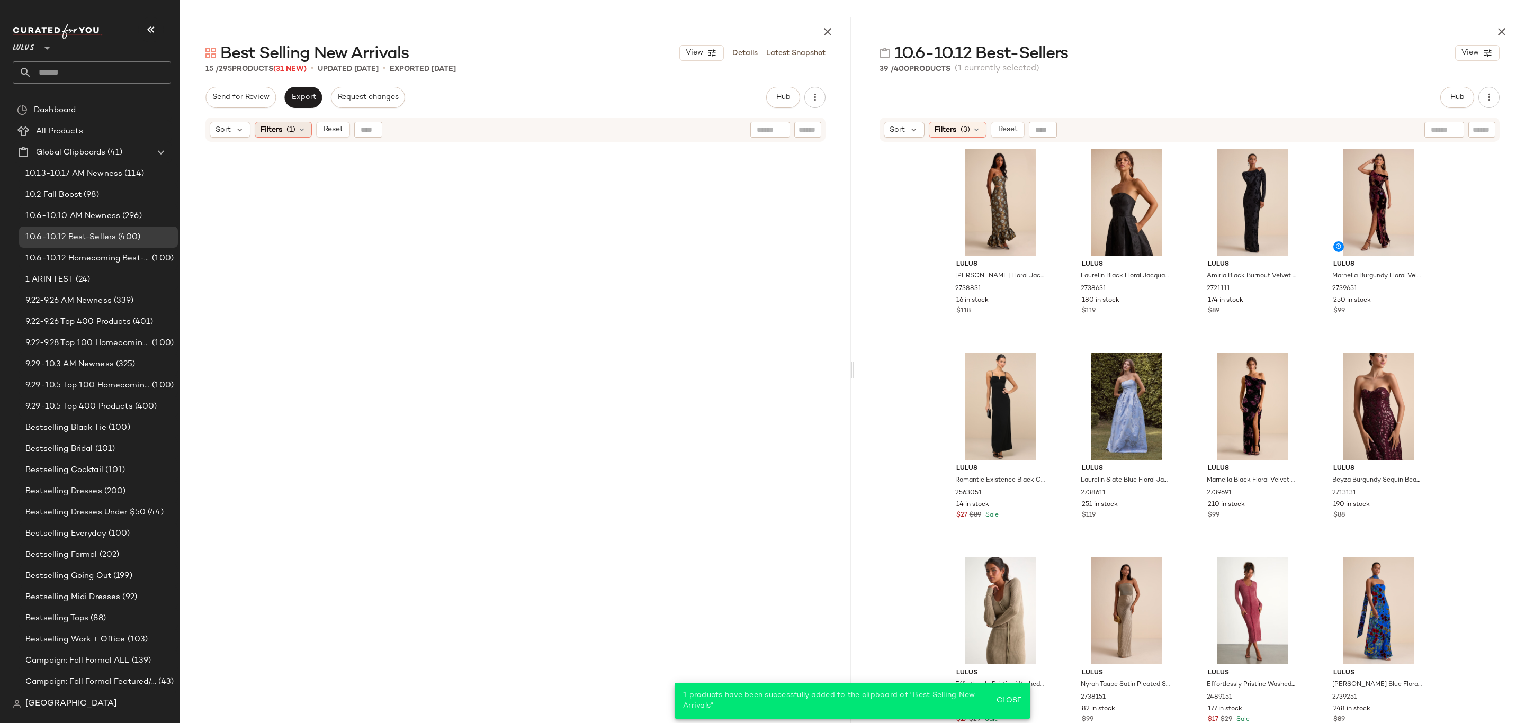
click at [279, 132] on span "Filters" at bounding box center [271, 129] width 22 height 11
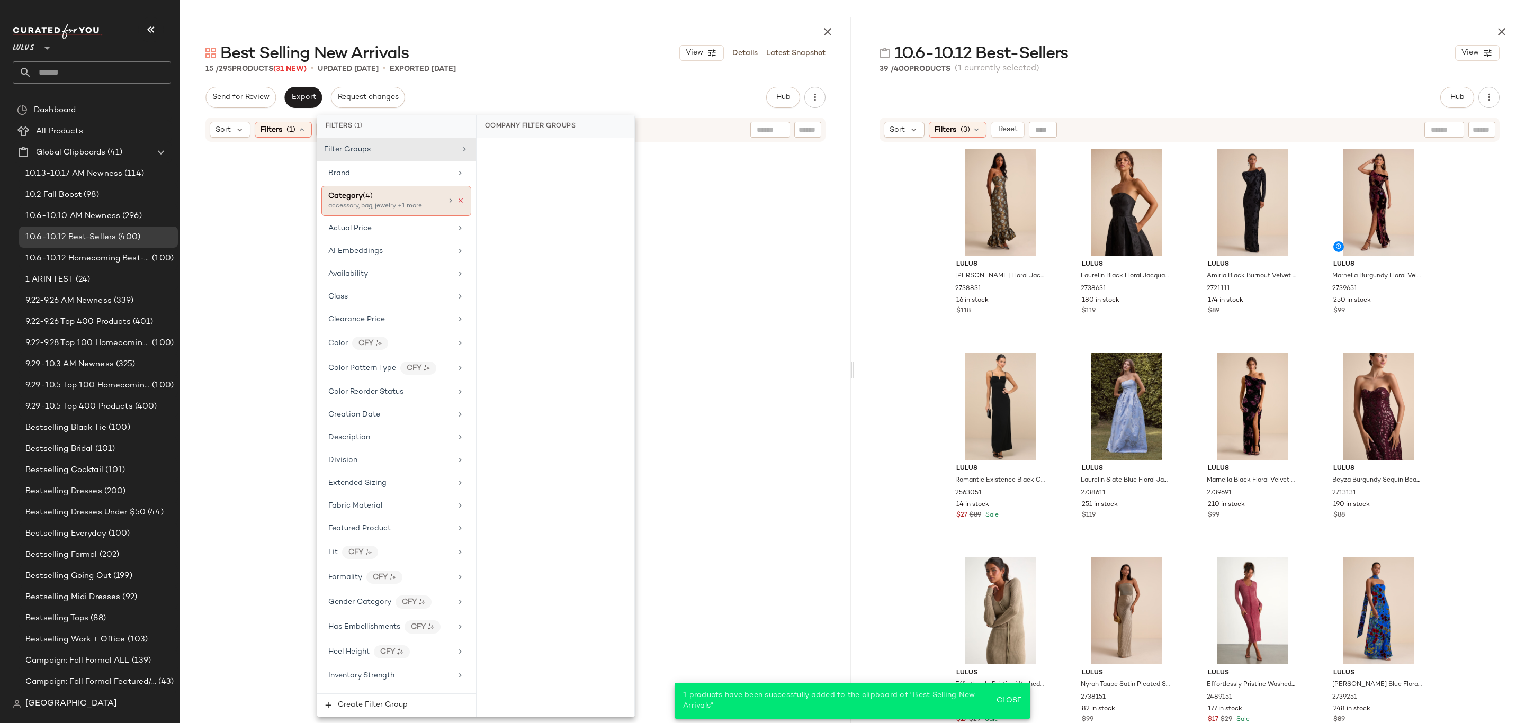
click at [457, 201] on icon at bounding box center [460, 200] width 7 height 7
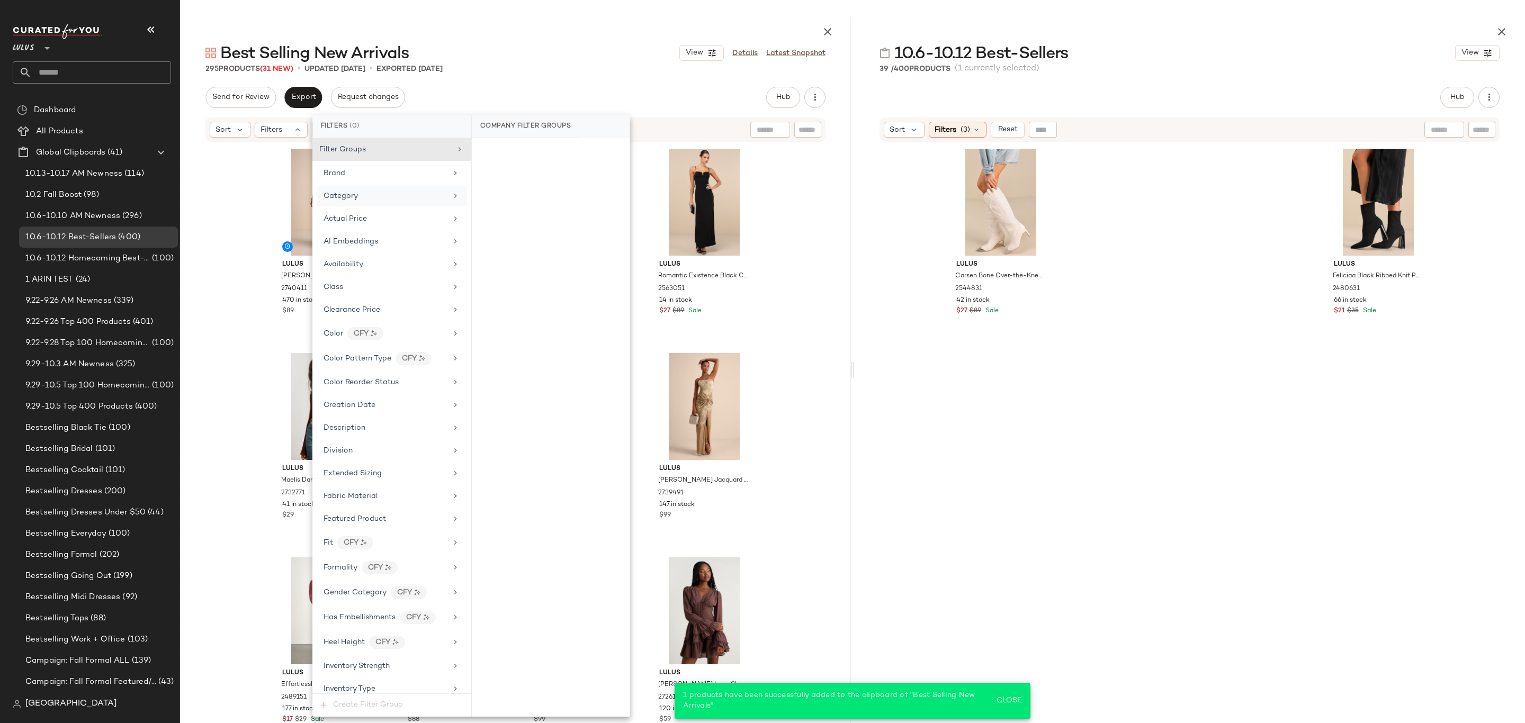
click at [1503, 29] on icon "button" at bounding box center [1501, 31] width 13 height 13
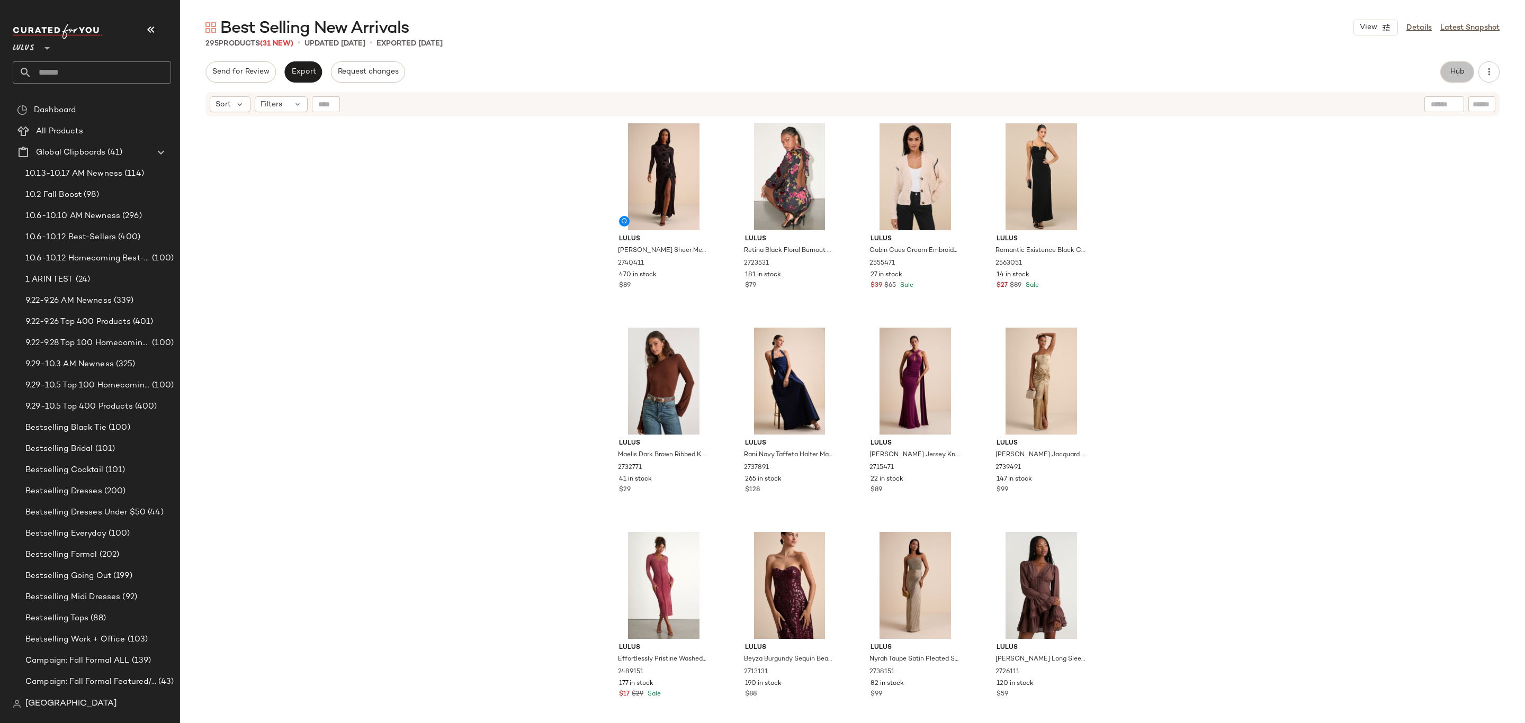
click at [1461, 65] on button "Hub" at bounding box center [1457, 71] width 34 height 21
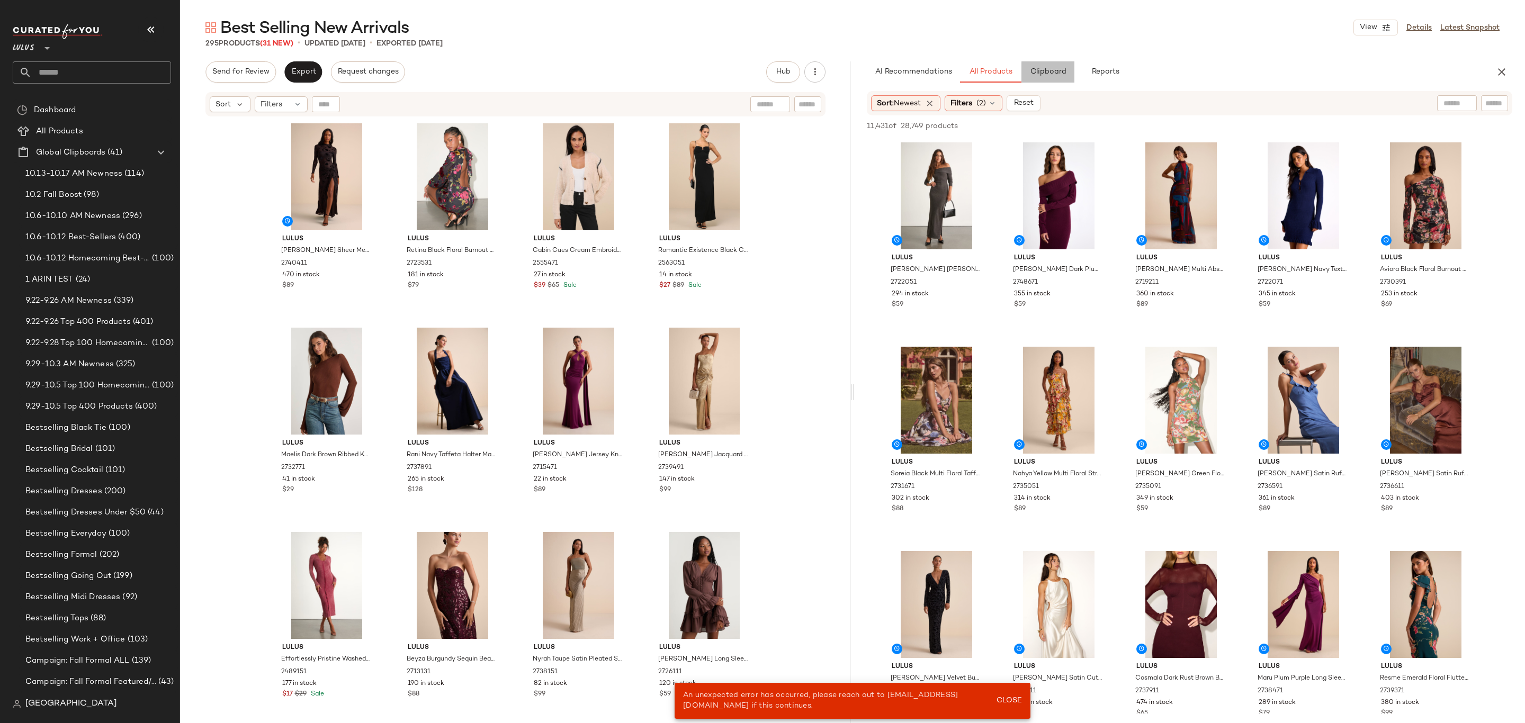
click at [1043, 68] on span "Clipboard" at bounding box center [1047, 72] width 37 height 8
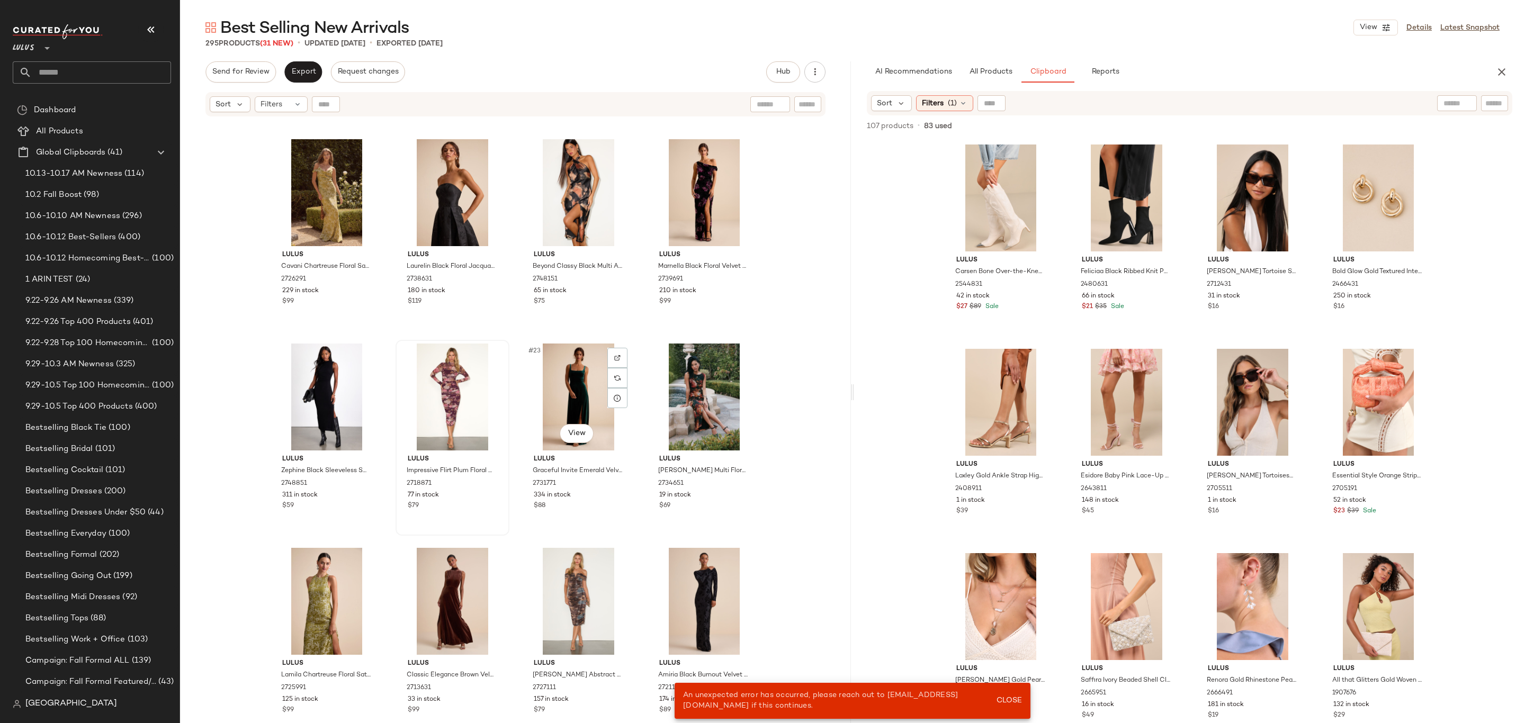
scroll to position [812, 0]
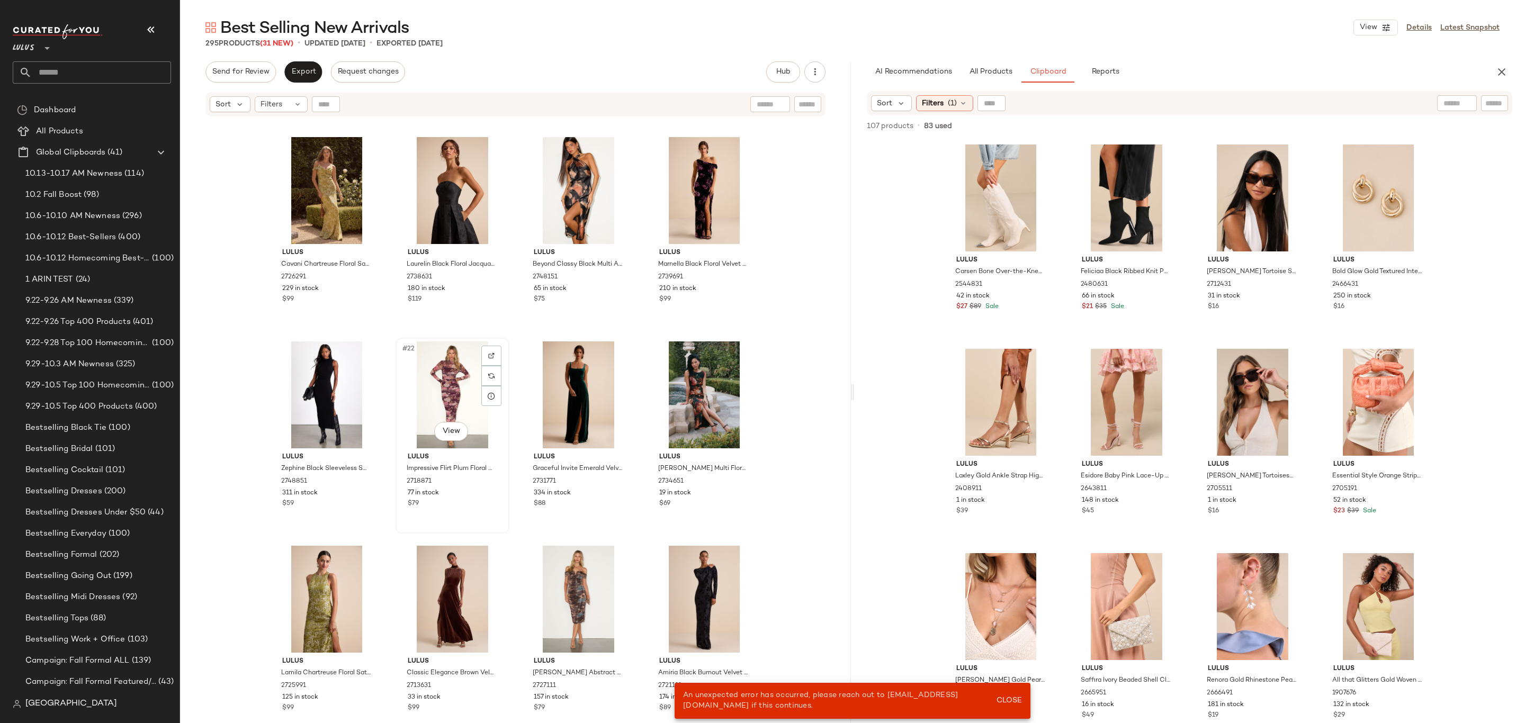
click at [453, 403] on div "#22 View" at bounding box center [452, 395] width 106 height 107
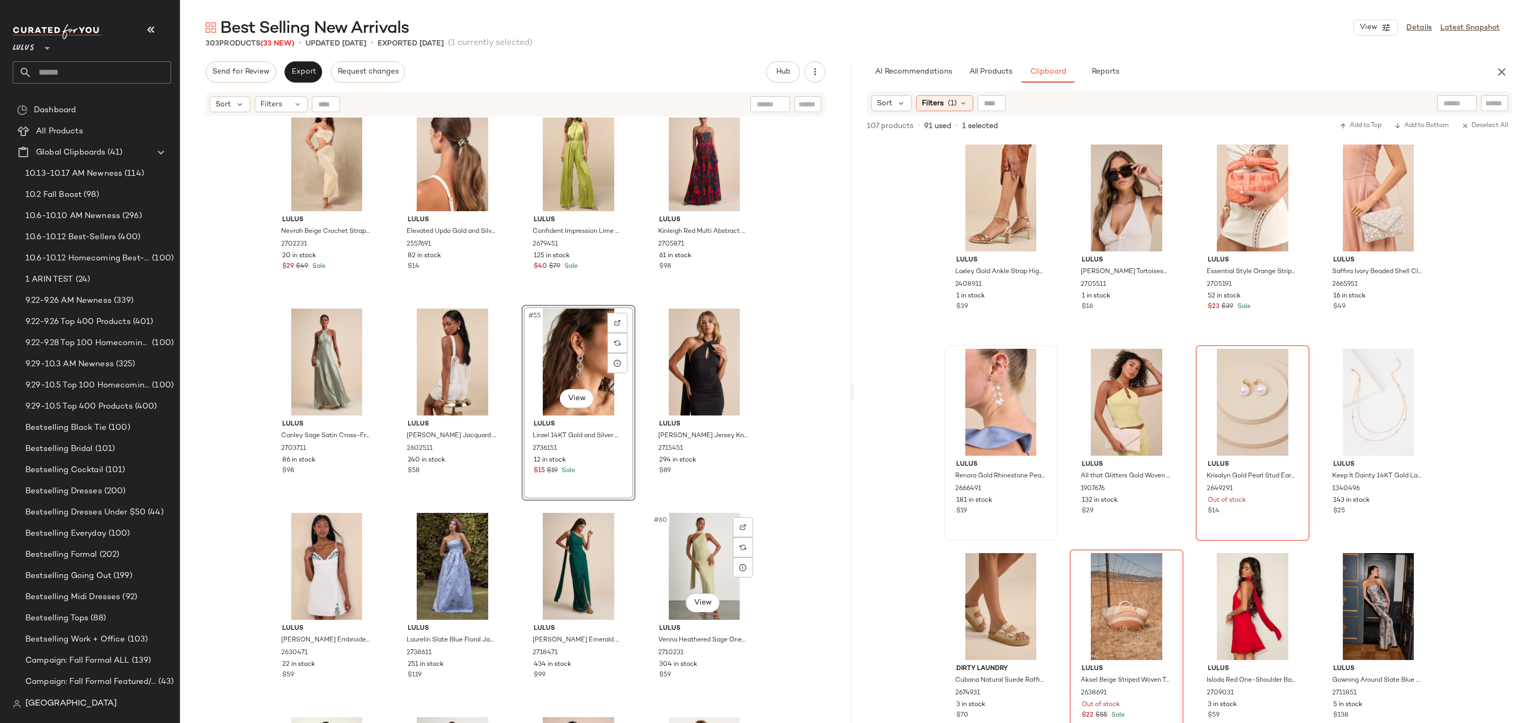
scroll to position [2516, 0]
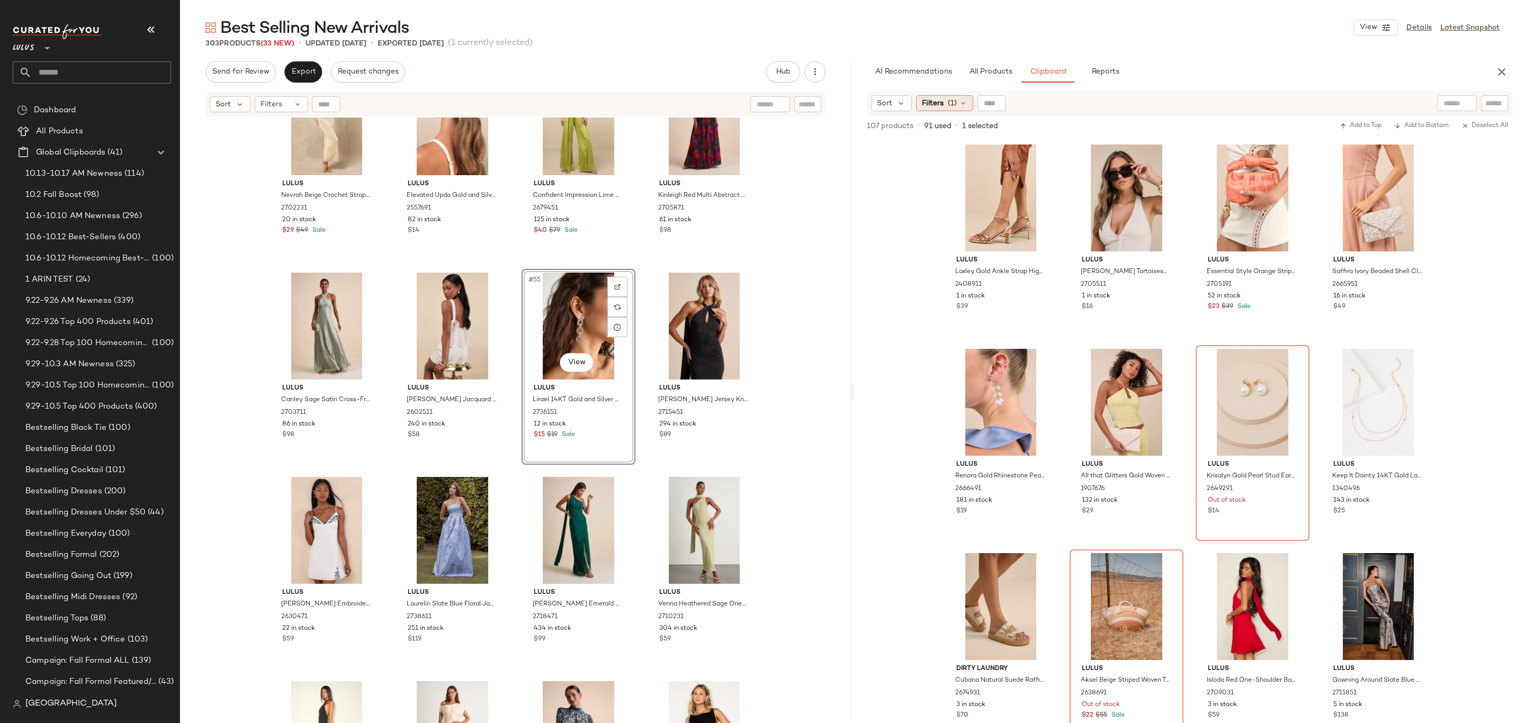
click at [951, 102] on span "(1)" at bounding box center [952, 103] width 9 height 11
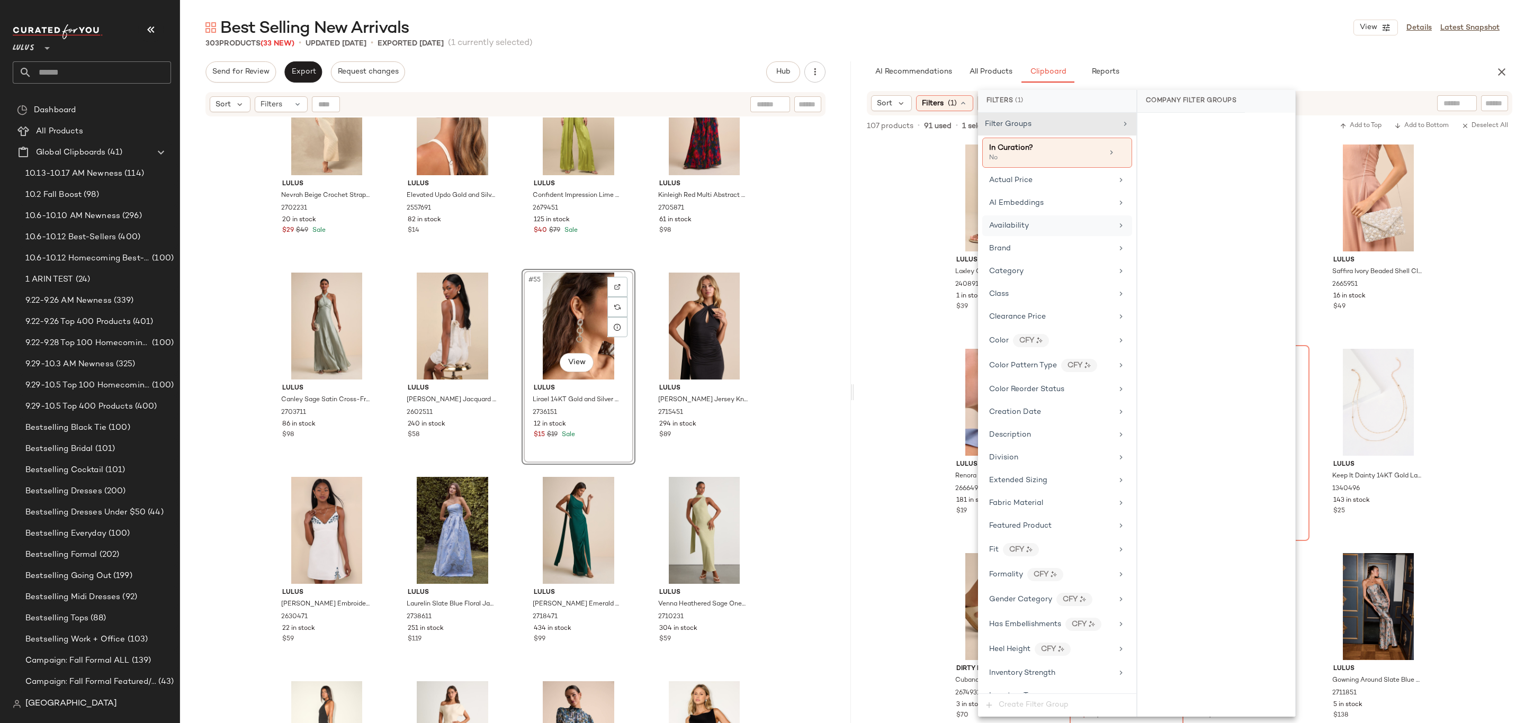
click at [1040, 221] on div "Availability" at bounding box center [1057, 225] width 150 height 21
click at [1156, 181] on div "in_stock" at bounding box center [1216, 178] width 158 height 25
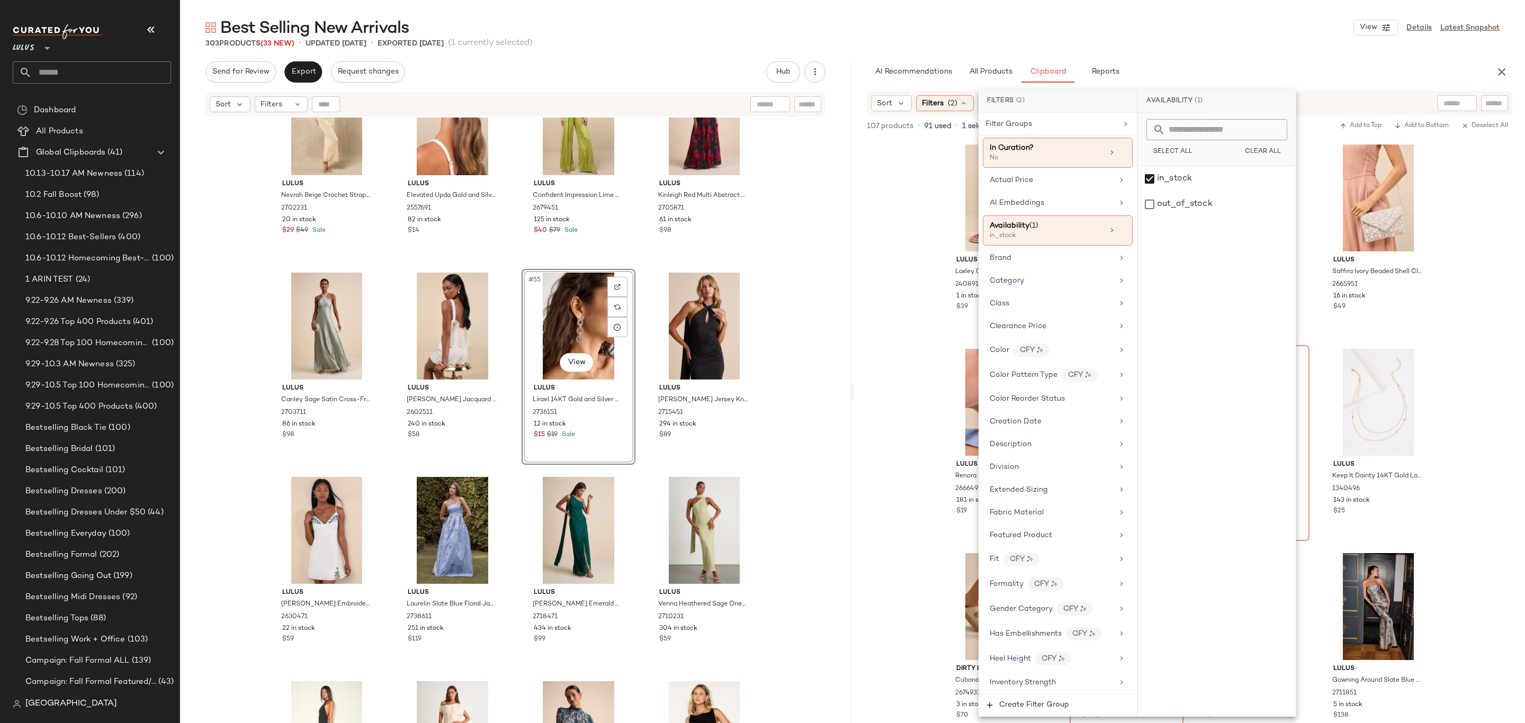
click at [1360, 102] on div "Sort Filters (2) Reset" at bounding box center [1120, 103] width 499 height 16
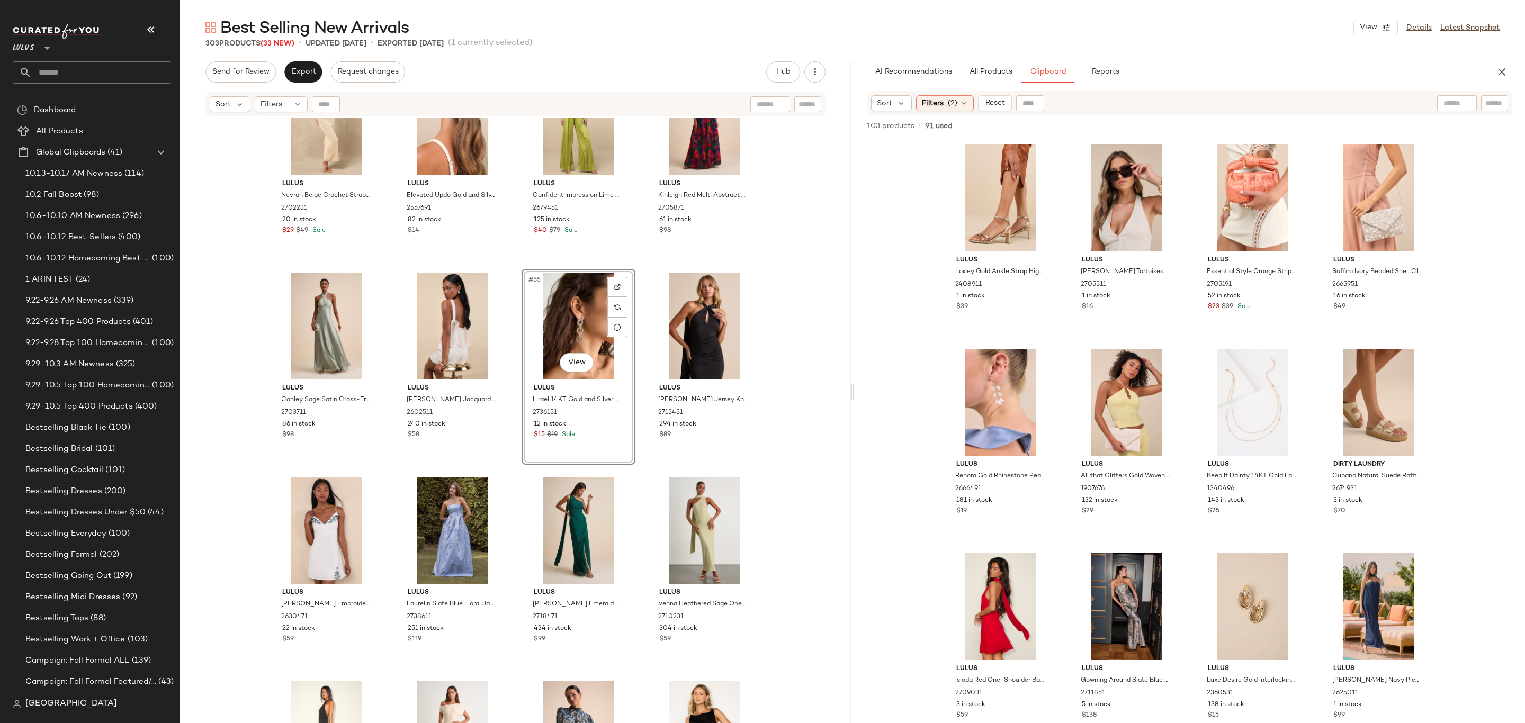
click at [1287, 119] on div "103 products • 91 used • 0 selected Add to Top Add to Bottom Deselect All" at bounding box center [1189, 126] width 671 height 23
click at [1000, 192] on div "#1 View" at bounding box center [1001, 198] width 106 height 107
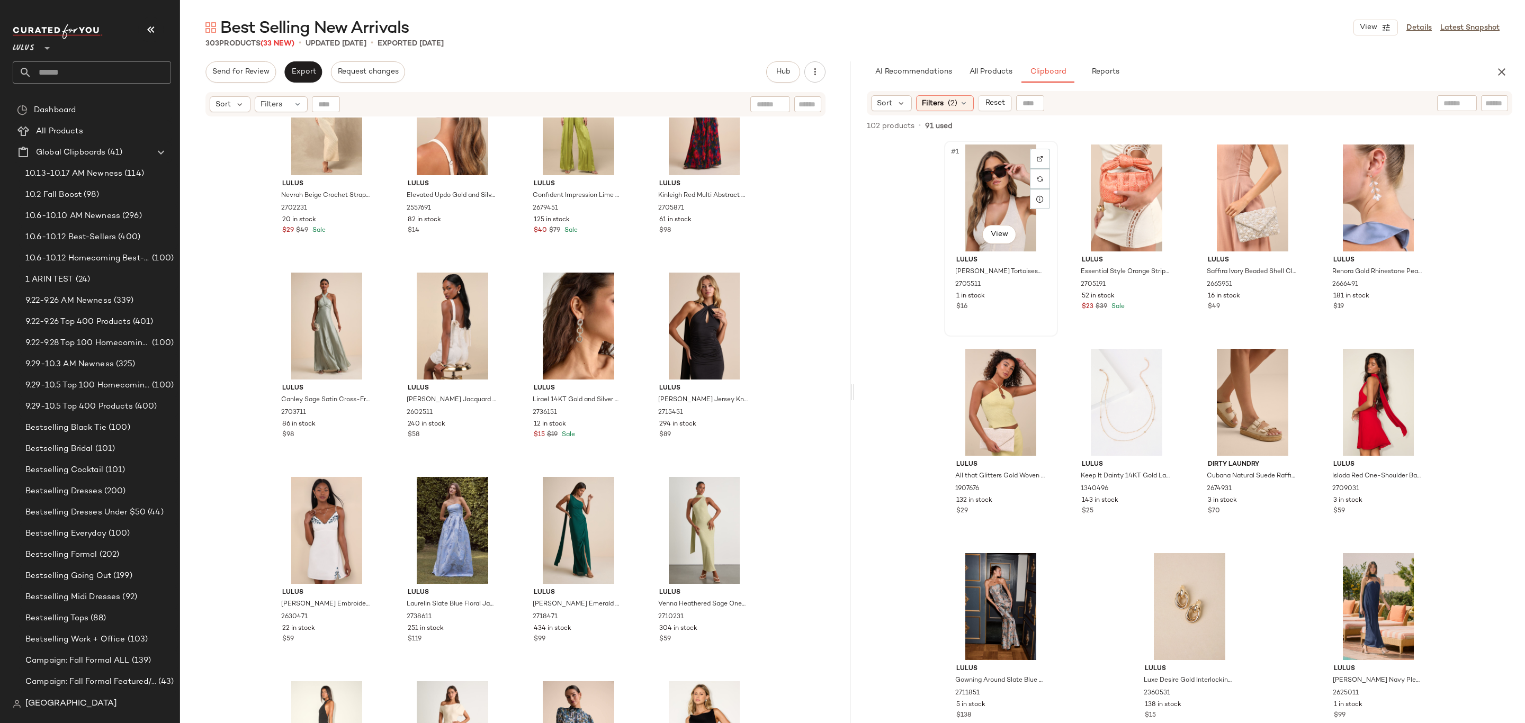
click at [1005, 208] on div "#1 View" at bounding box center [1001, 198] width 106 height 107
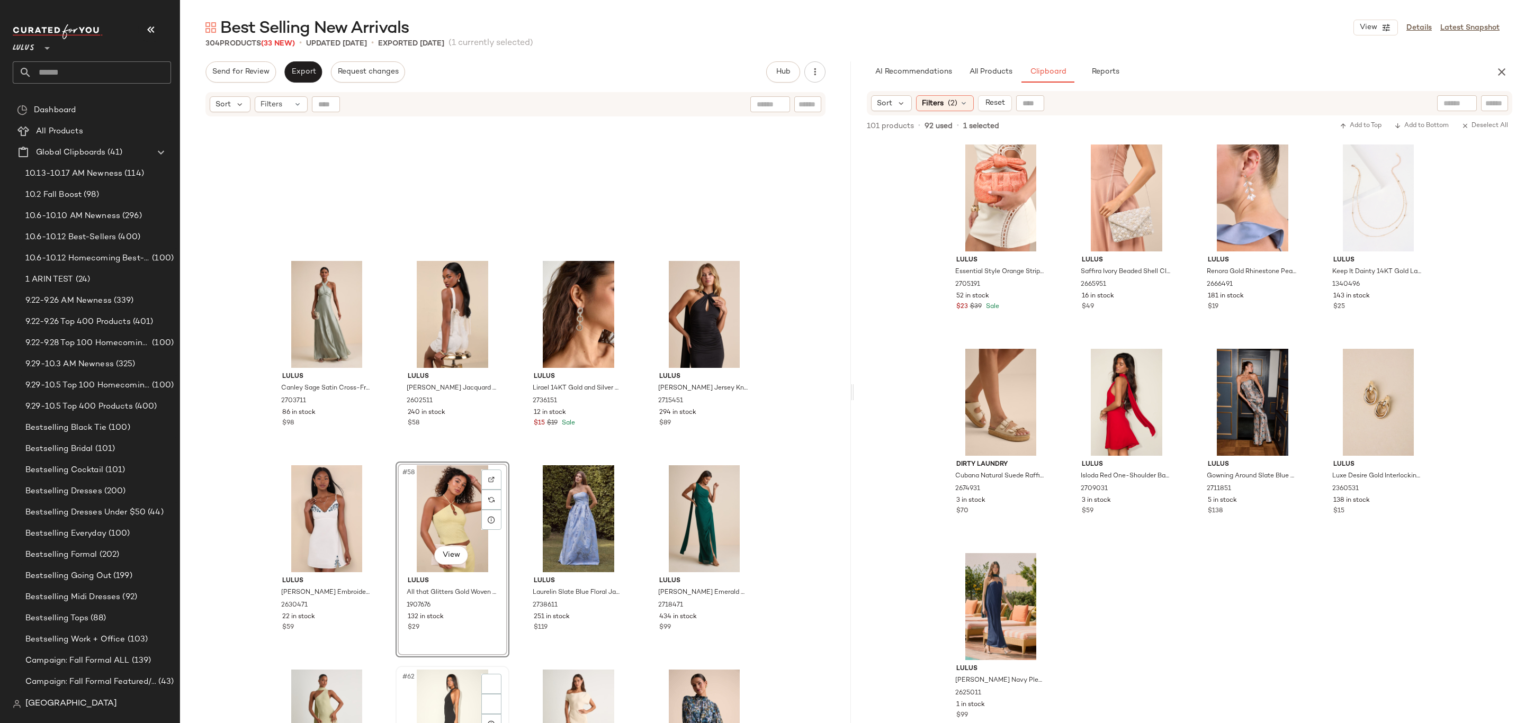
scroll to position [2794, 0]
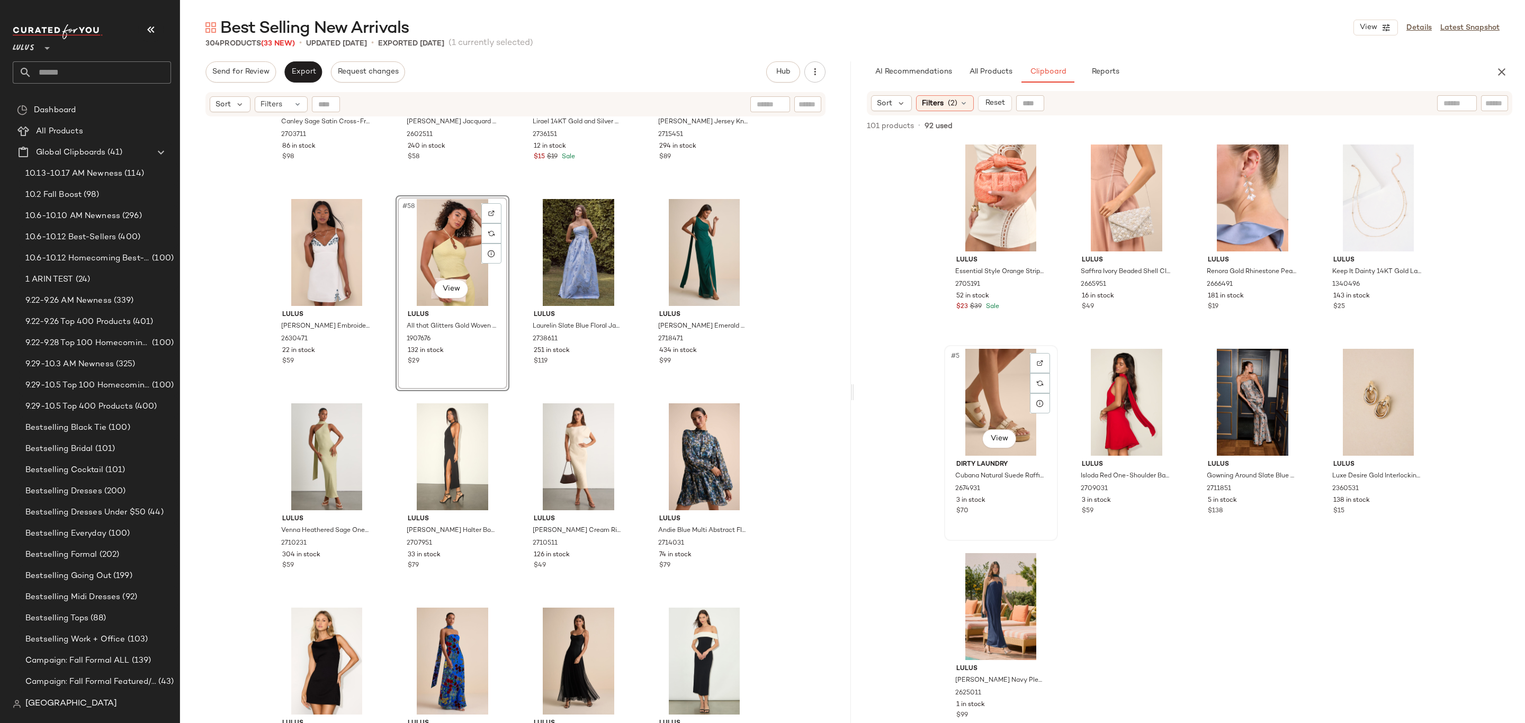
click at [967, 405] on div "#5 View" at bounding box center [1001, 402] width 106 height 107
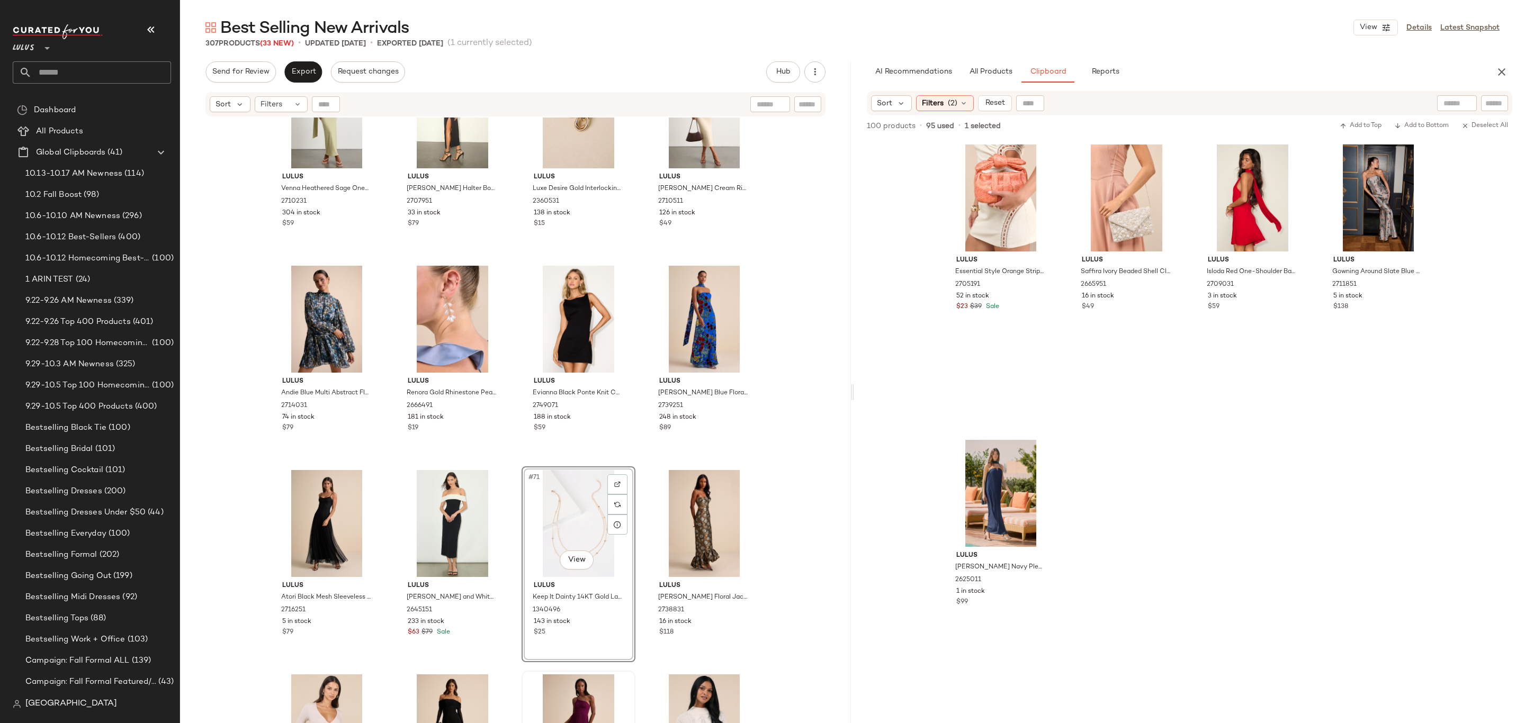
scroll to position [3333, 0]
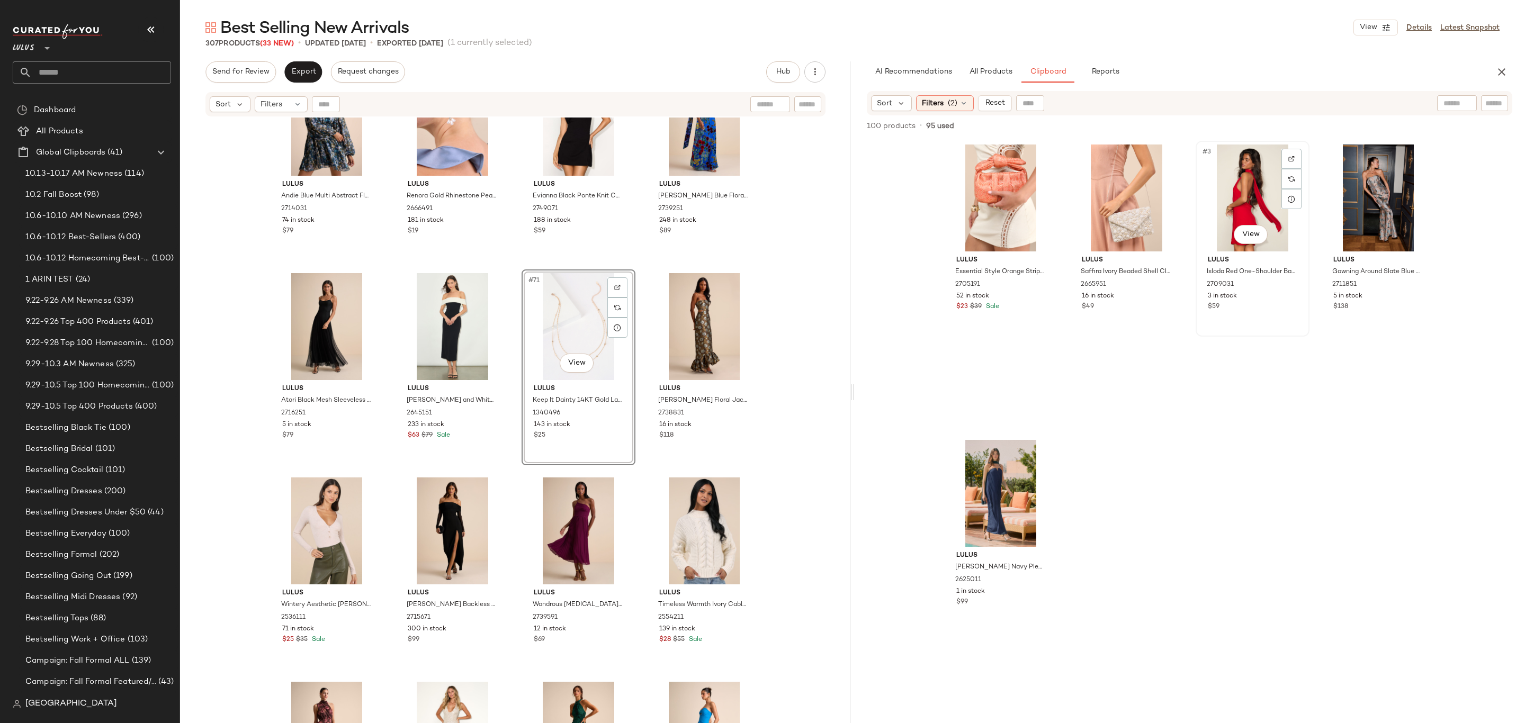
click at [1214, 200] on div "#3 View" at bounding box center [1252, 198] width 106 height 107
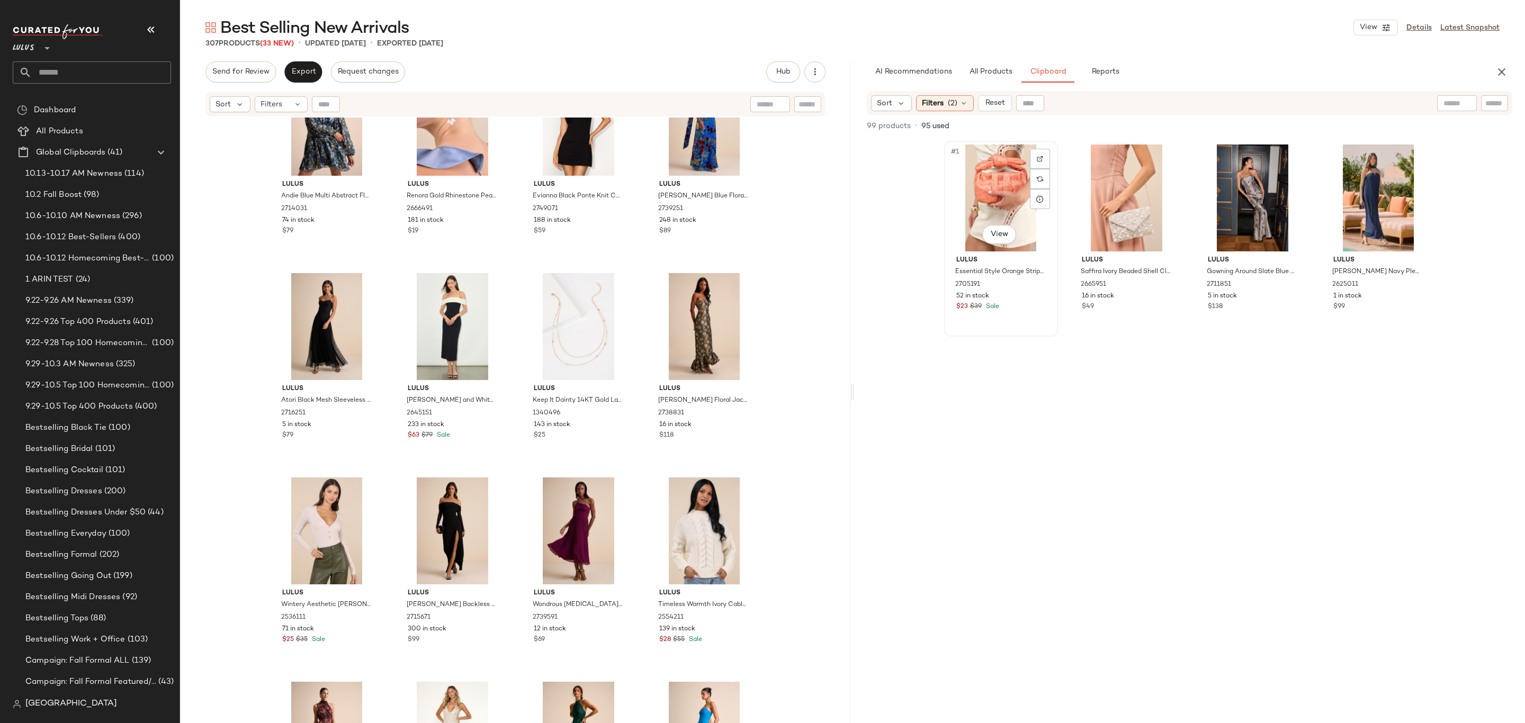
click at [972, 191] on div "#1 View" at bounding box center [1001, 198] width 106 height 107
click at [1371, 199] on div "#4 View" at bounding box center [1378, 198] width 106 height 107
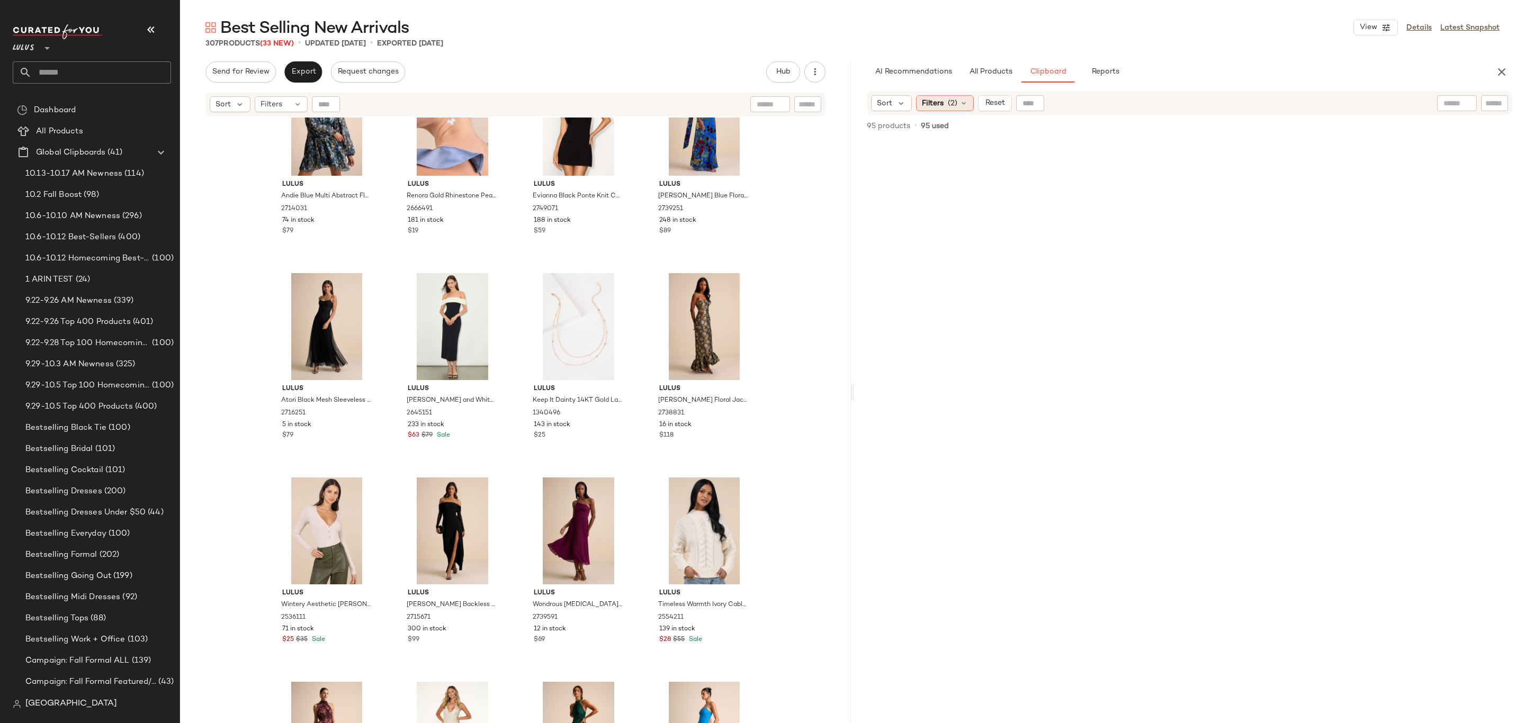
click at [950, 102] on span "(2)" at bounding box center [953, 103] width 10 height 11
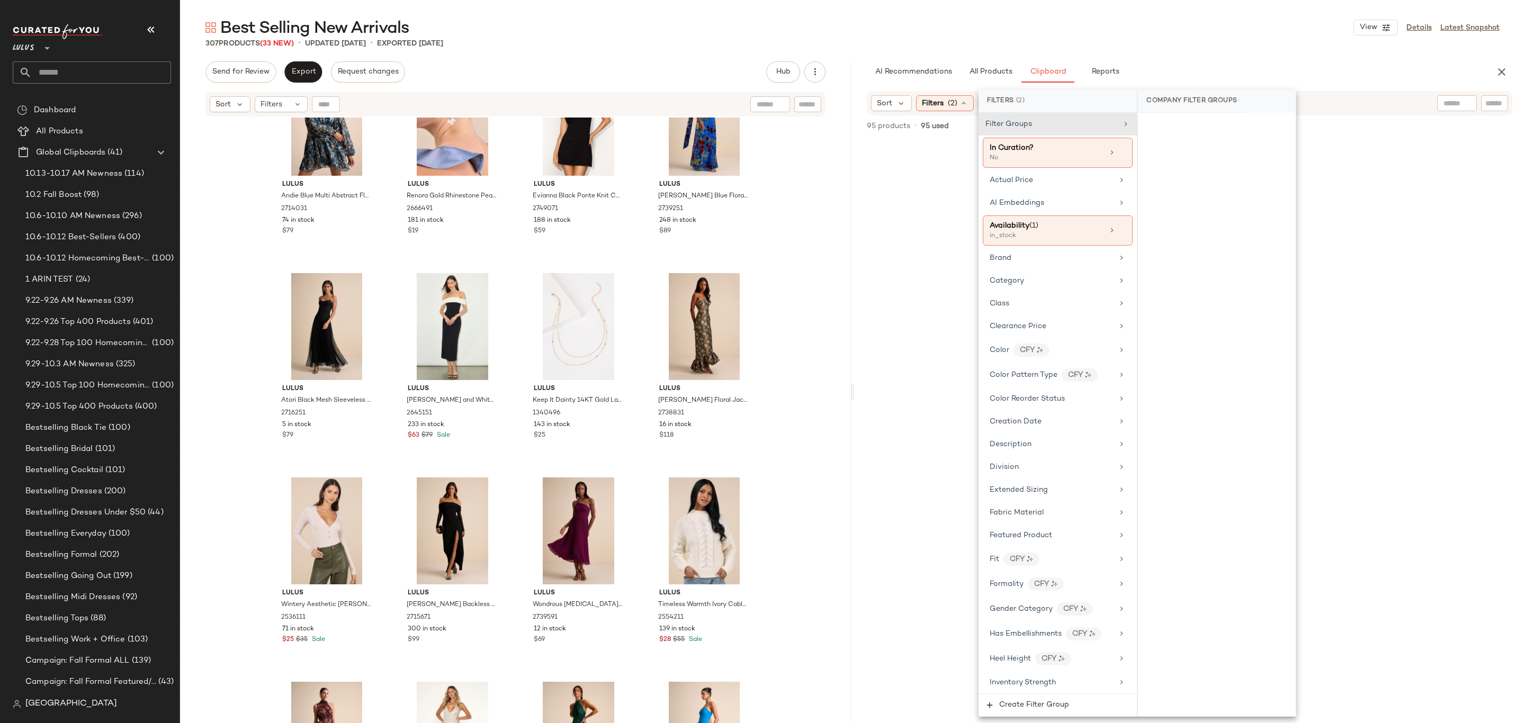
click at [1304, 100] on div "Sort Filters (2) Reset" at bounding box center [1120, 103] width 499 height 16
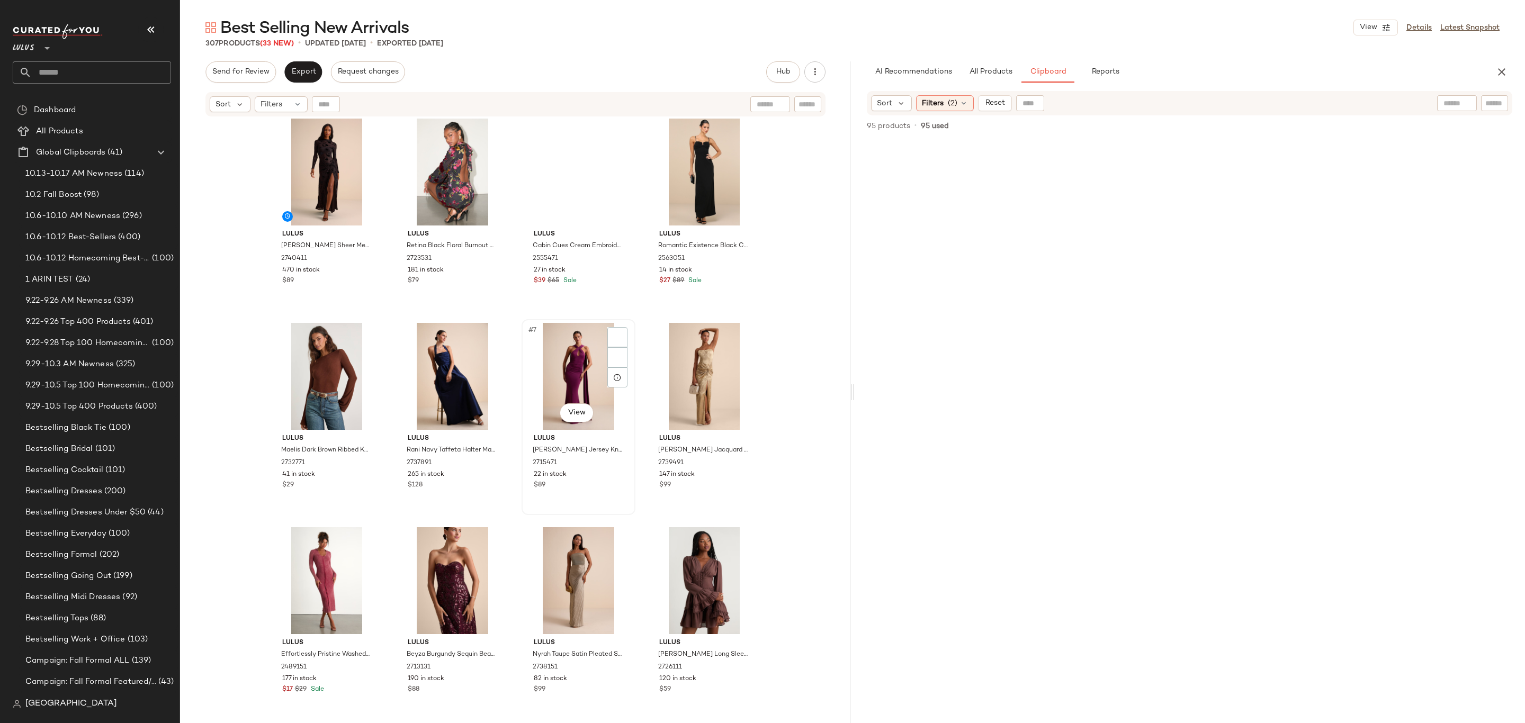
scroll to position [0, 0]
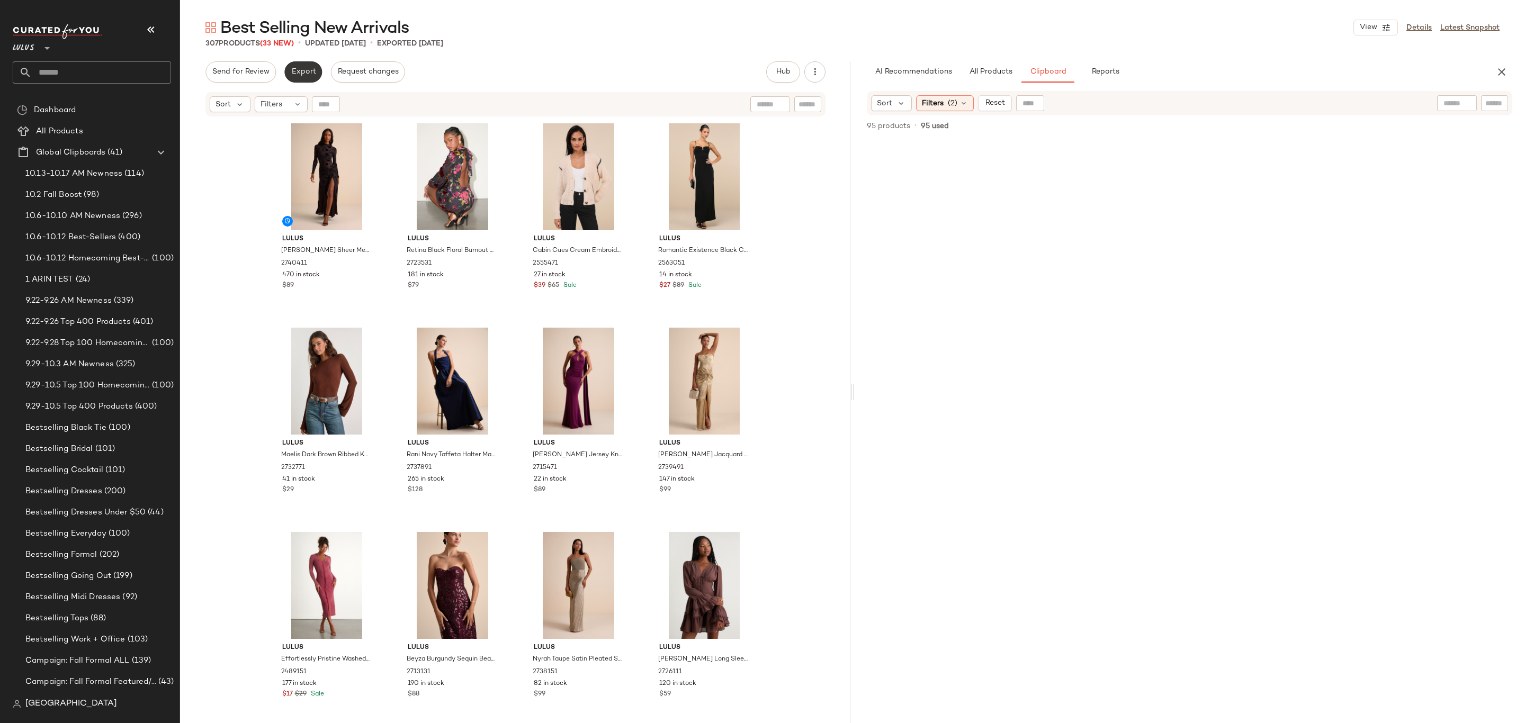
click at [288, 69] on button "Export" at bounding box center [303, 71] width 38 height 21
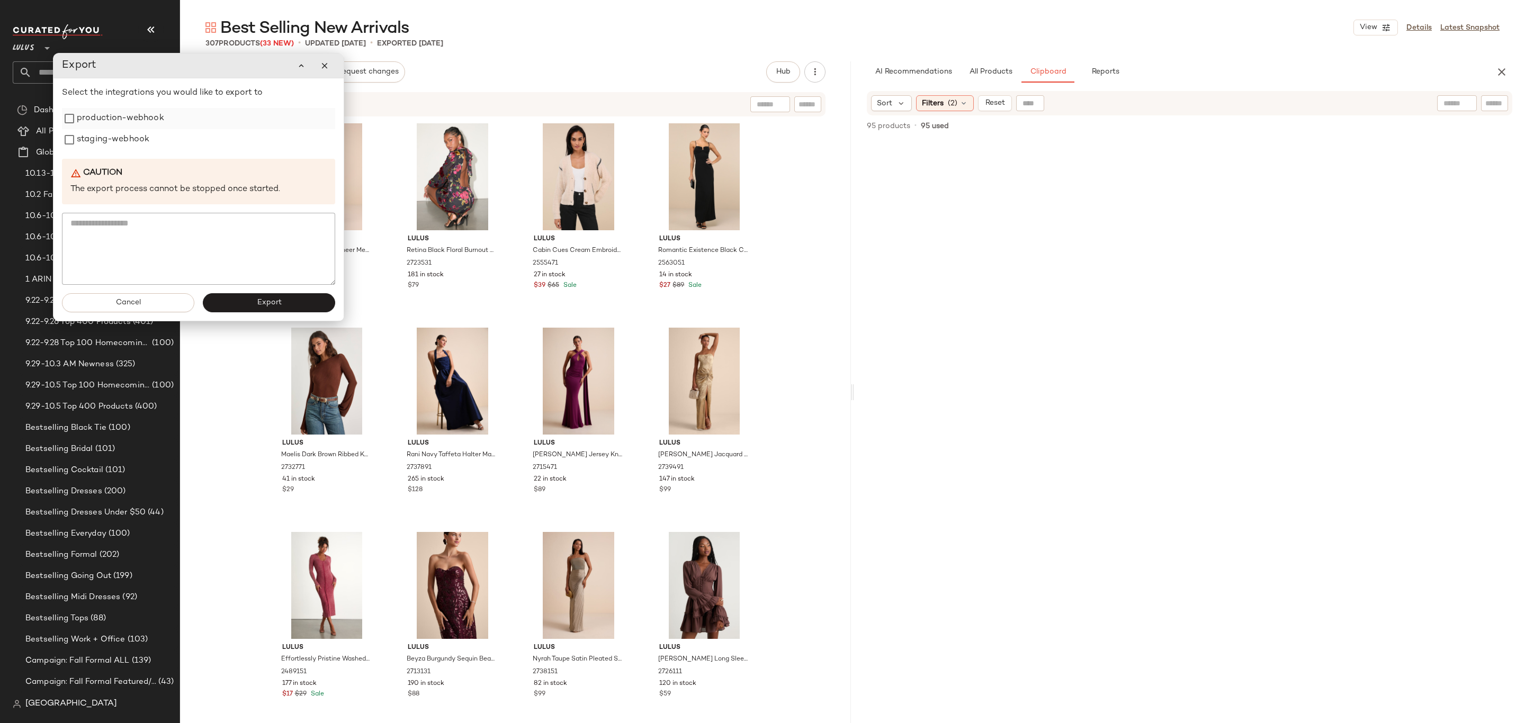
click at [141, 124] on label "production-webhook" at bounding box center [120, 118] width 87 height 21
click at [136, 137] on label "staging-webhook" at bounding box center [113, 139] width 73 height 21
click at [267, 302] on span "Export" at bounding box center [268, 303] width 25 height 8
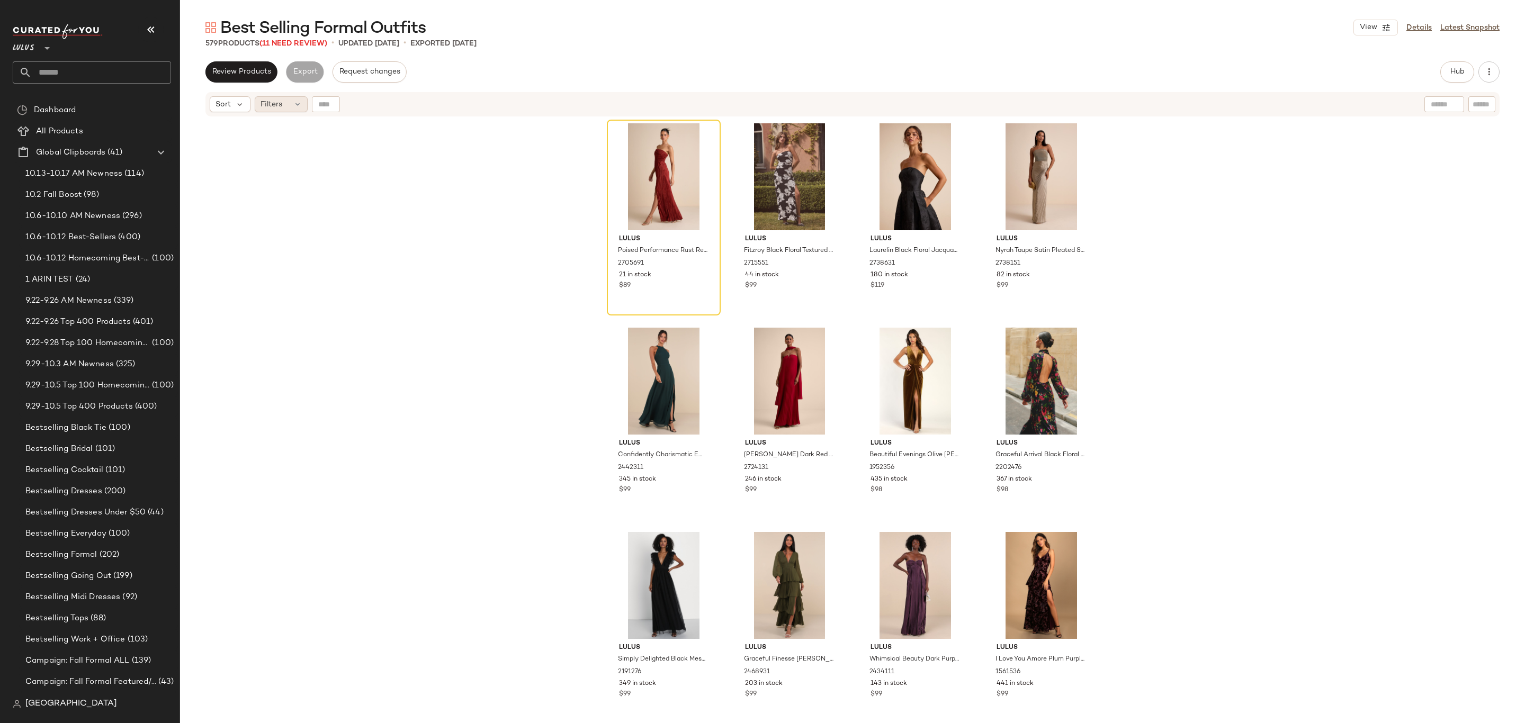
click at [263, 105] on span "Filters" at bounding box center [271, 104] width 22 height 11
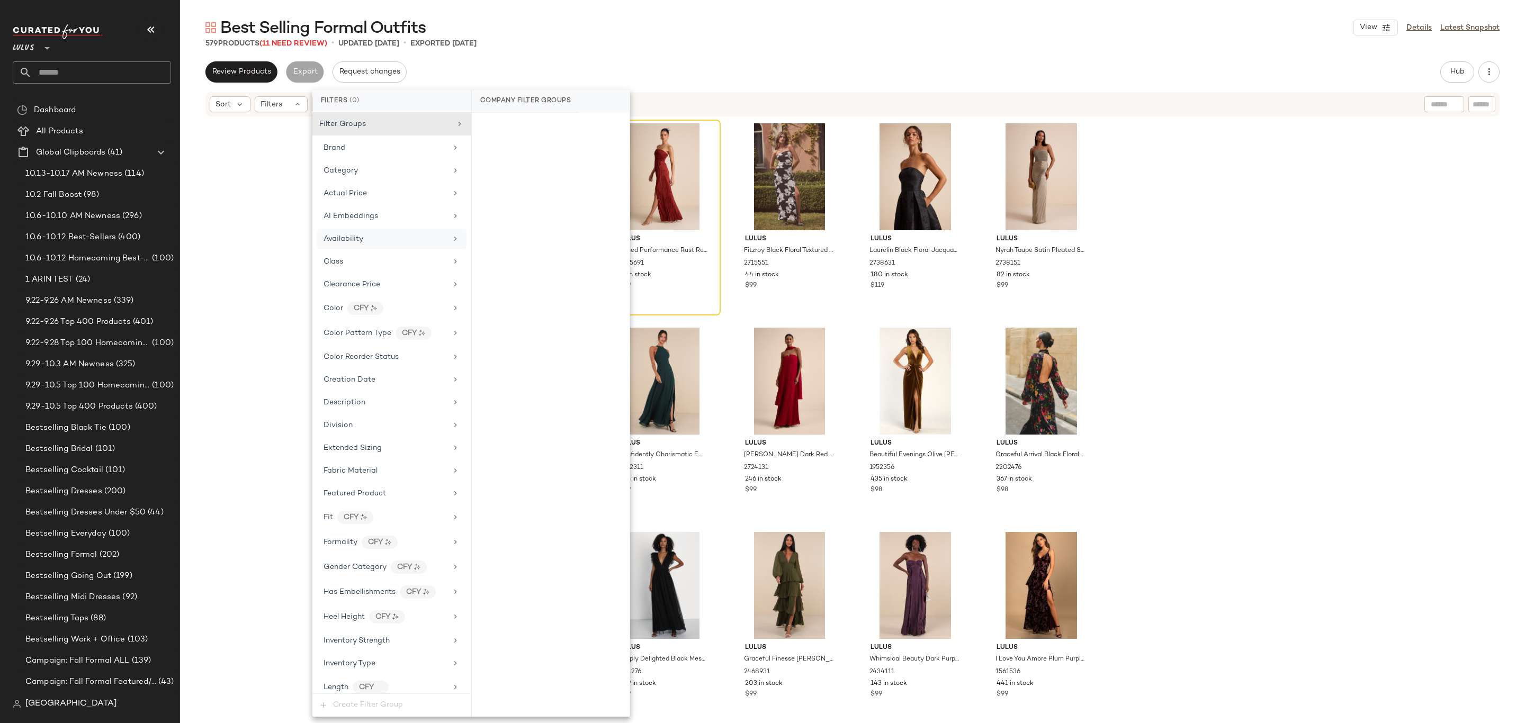
click at [347, 237] on span "Availability" at bounding box center [344, 239] width 40 height 8
click at [488, 213] on div "out_of_stock" at bounding box center [551, 204] width 158 height 25
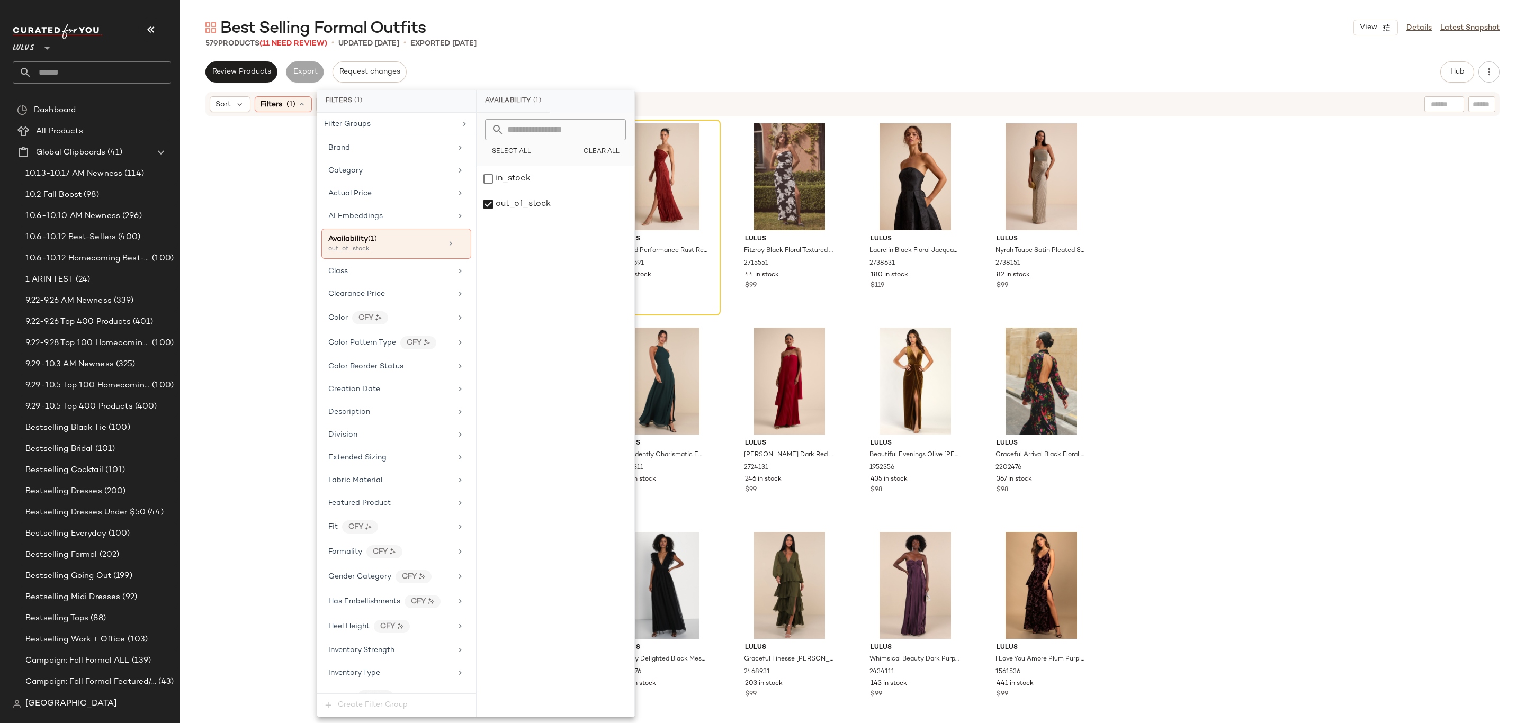
click at [709, 96] on div "Sort Filters (1) Reset" at bounding box center [784, 104] width 1148 height 16
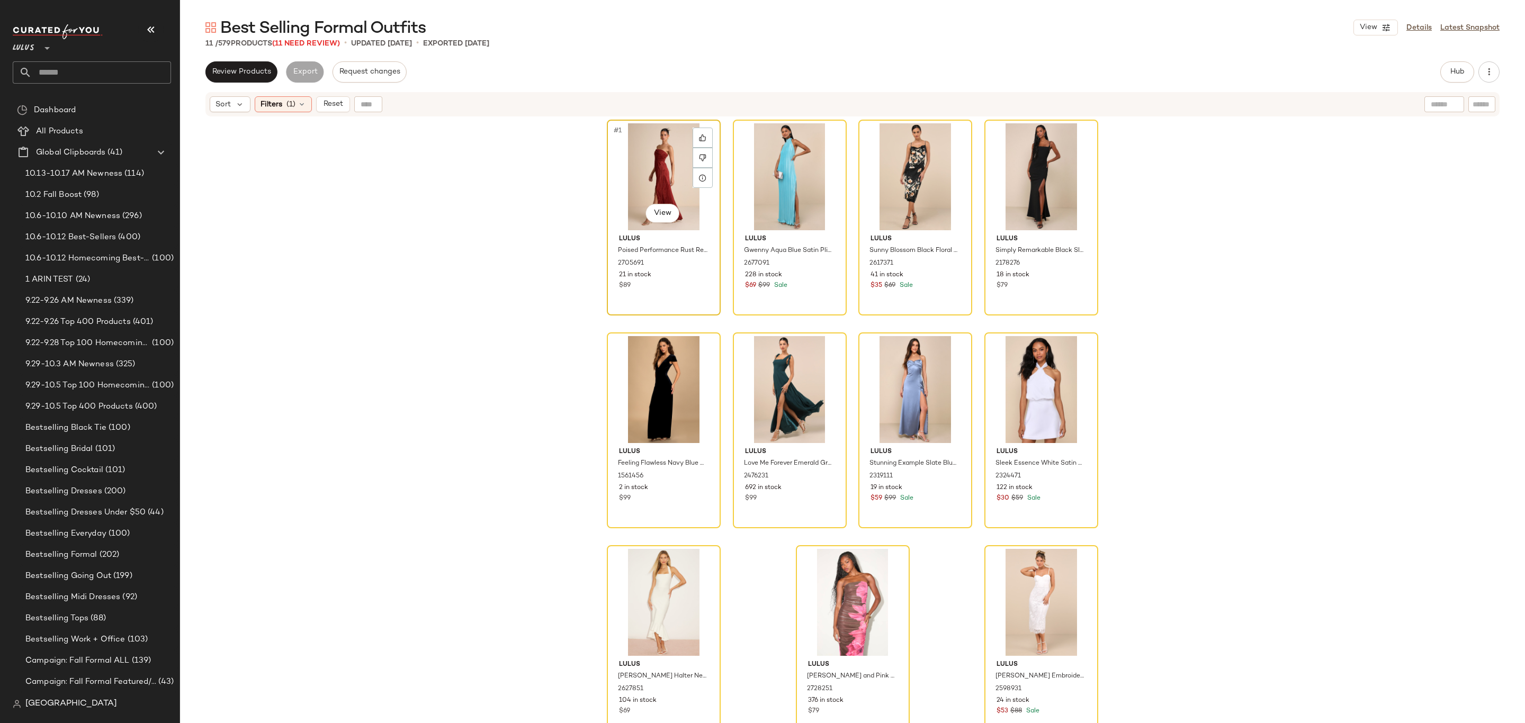
click at [653, 150] on div "#1 View" at bounding box center [663, 176] width 106 height 107
click at [1027, 592] on div "#11 View" at bounding box center [1041, 602] width 106 height 107
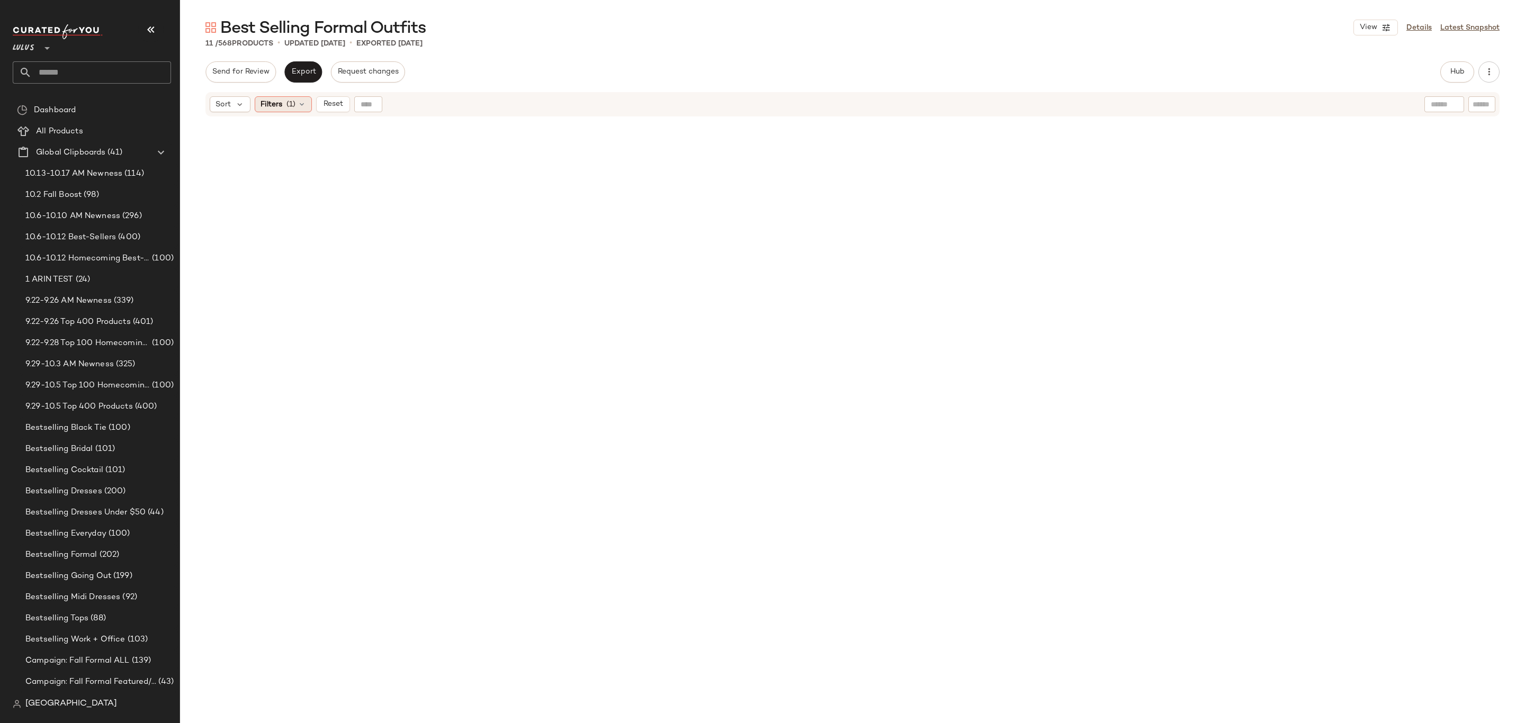
click at [280, 106] on span "Filters" at bounding box center [271, 104] width 22 height 11
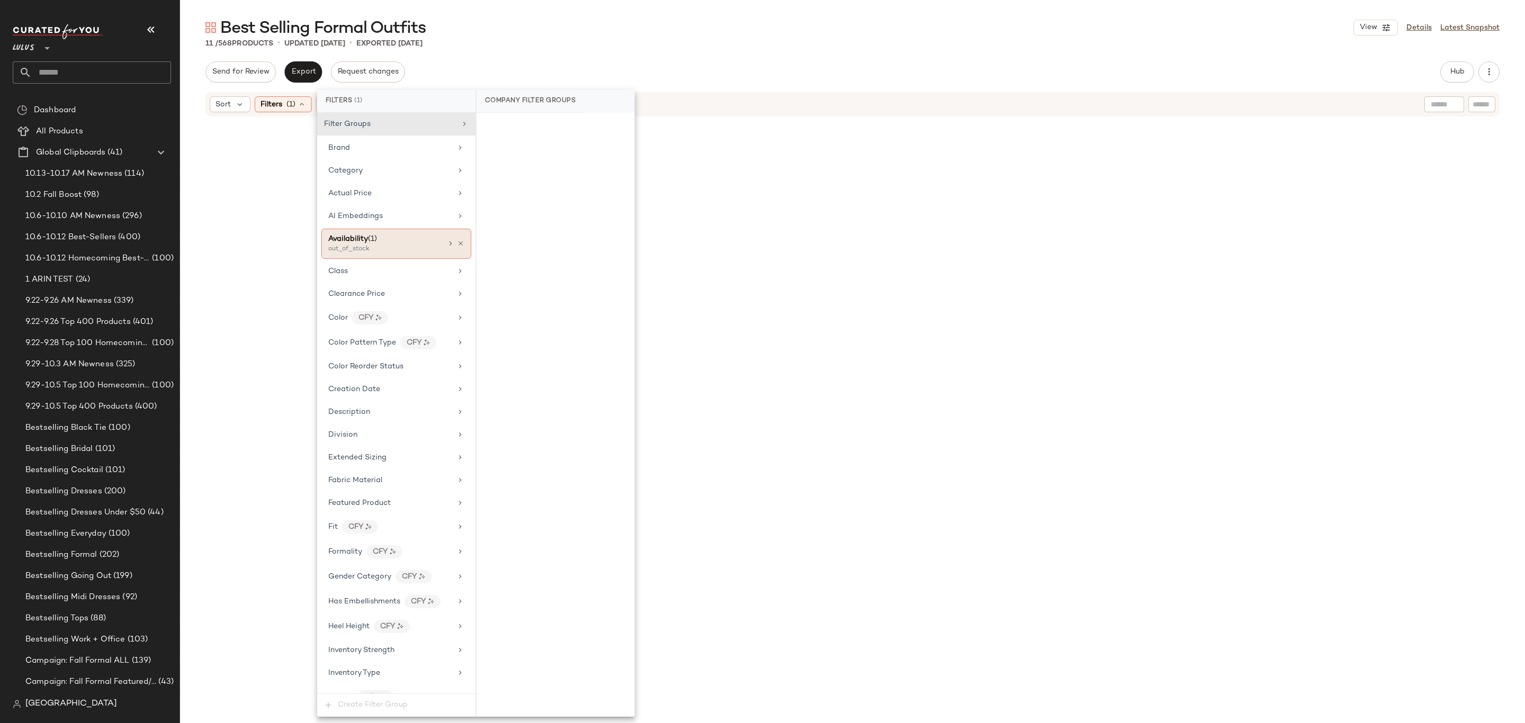
click at [457, 238] on div "Availability (1) out_of_stock" at bounding box center [396, 244] width 150 height 30
click at [457, 247] on icon at bounding box center [460, 243] width 7 height 7
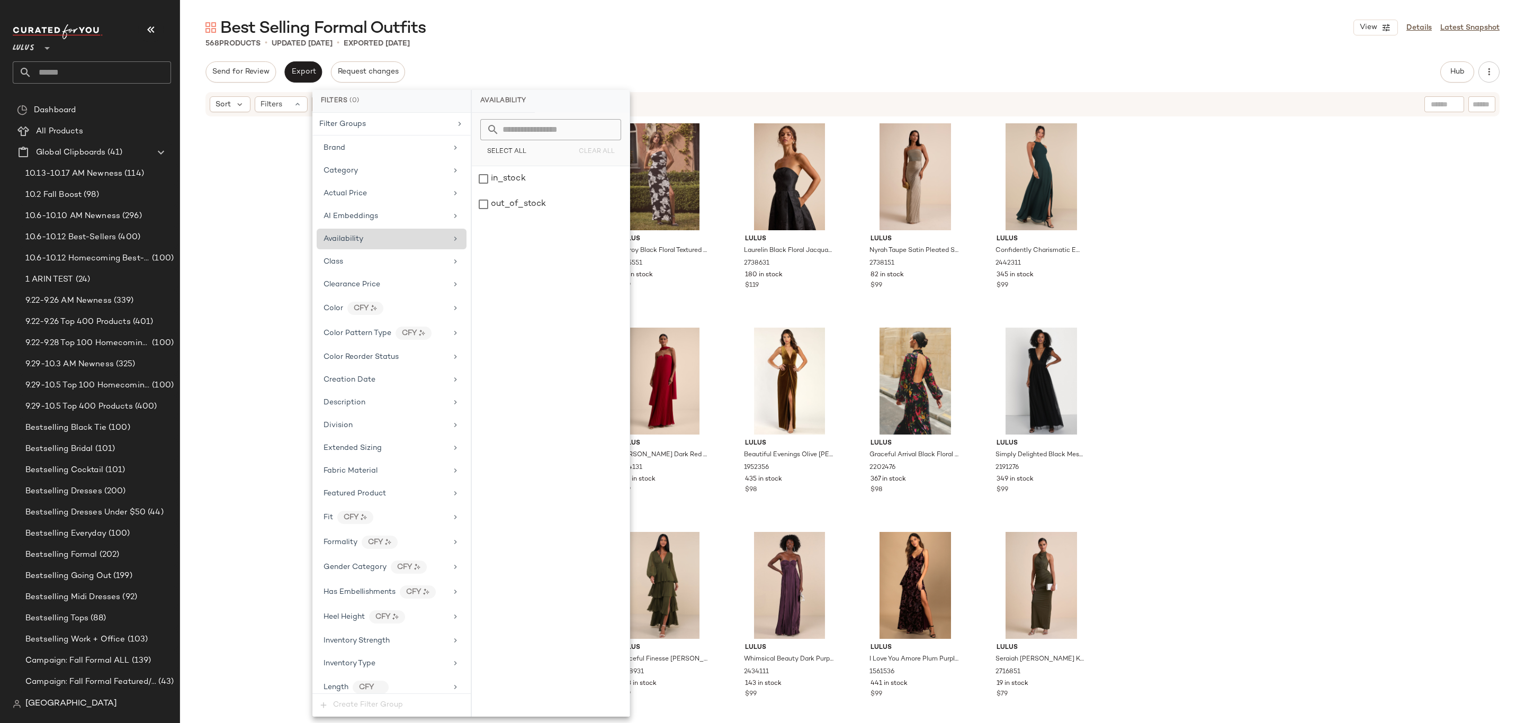
click at [797, 80] on div "Send for Review Export Request changes Hub Send for Review External Review Inte…" at bounding box center [852, 71] width 1294 height 21
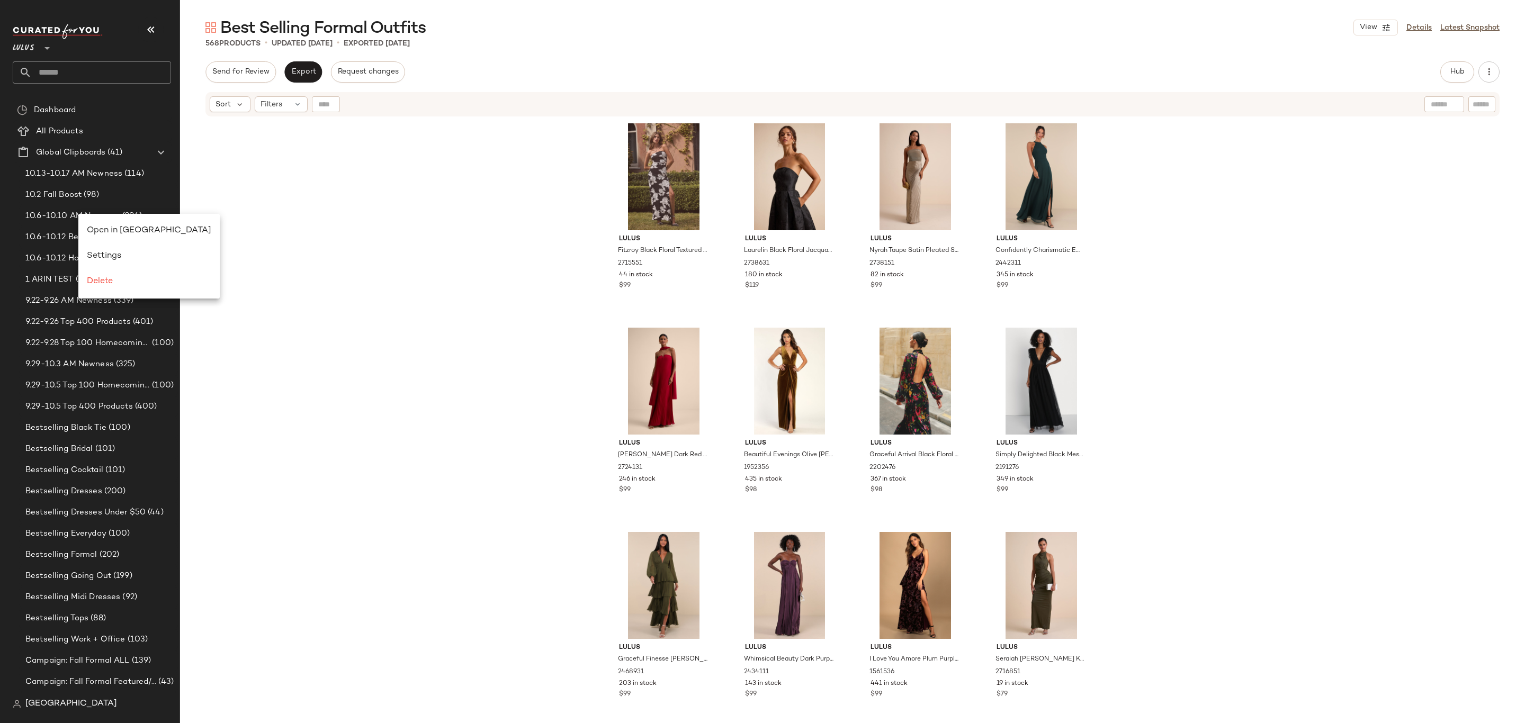
click at [358, 194] on div "Lulus Fitzroy Black Floral Textured Strapless Maxi Dress 2715551 44 in stock $9…" at bounding box center [852, 434] width 1345 height 632
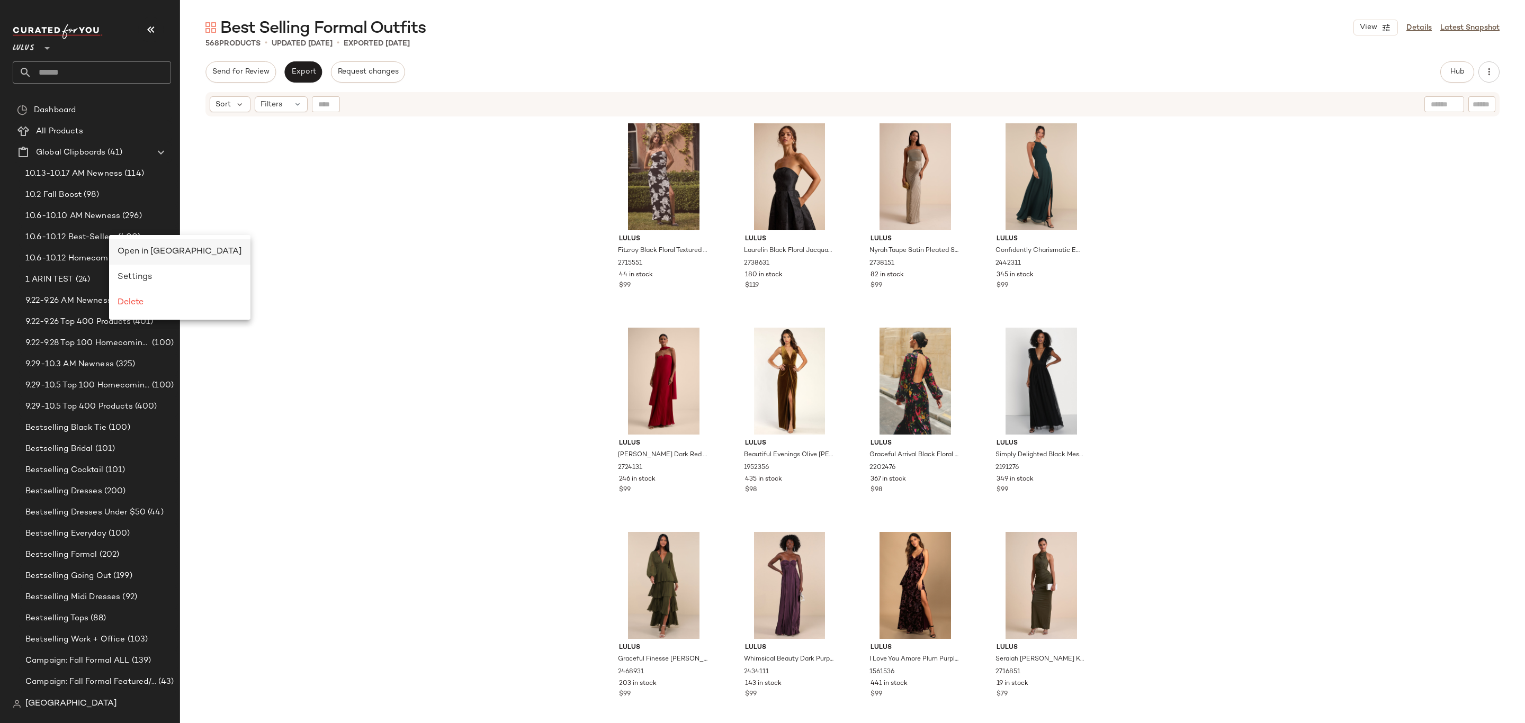
click at [124, 247] on span "Open in [GEOGRAPHIC_DATA]" at bounding box center [180, 251] width 124 height 9
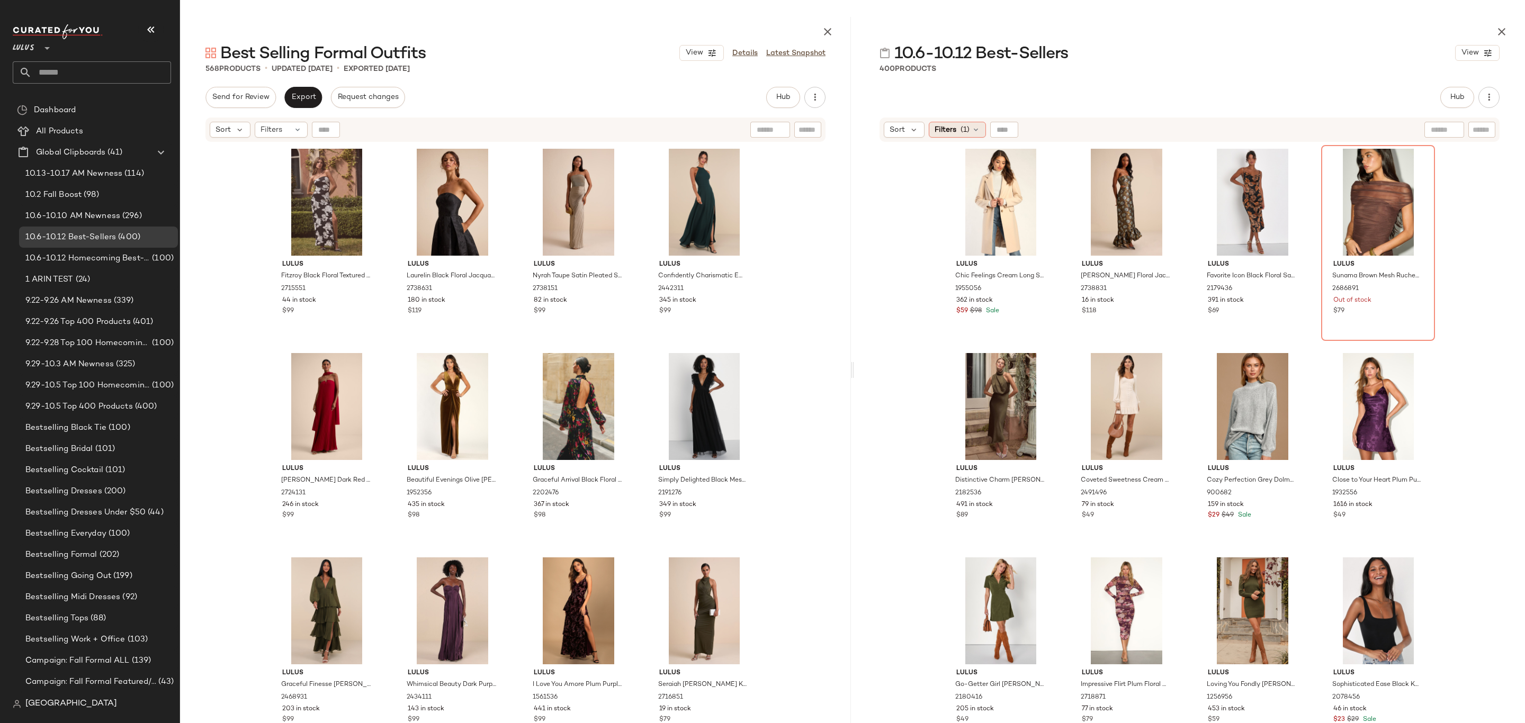
click at [979, 136] on div "Filters (1)" at bounding box center [957, 130] width 57 height 16
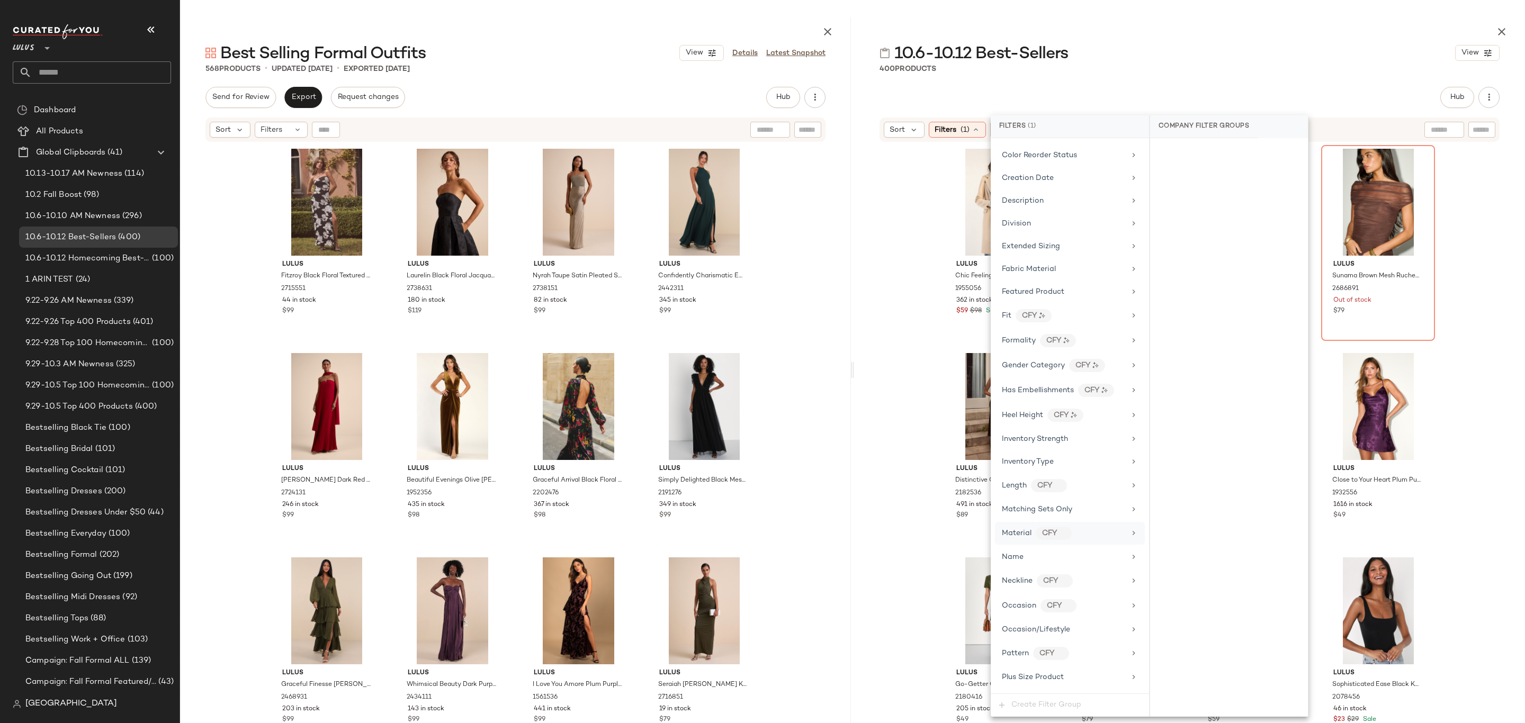
scroll to position [324, 0]
click at [1064, 570] on div "Occasion/Lifestyle" at bounding box center [1070, 565] width 150 height 21
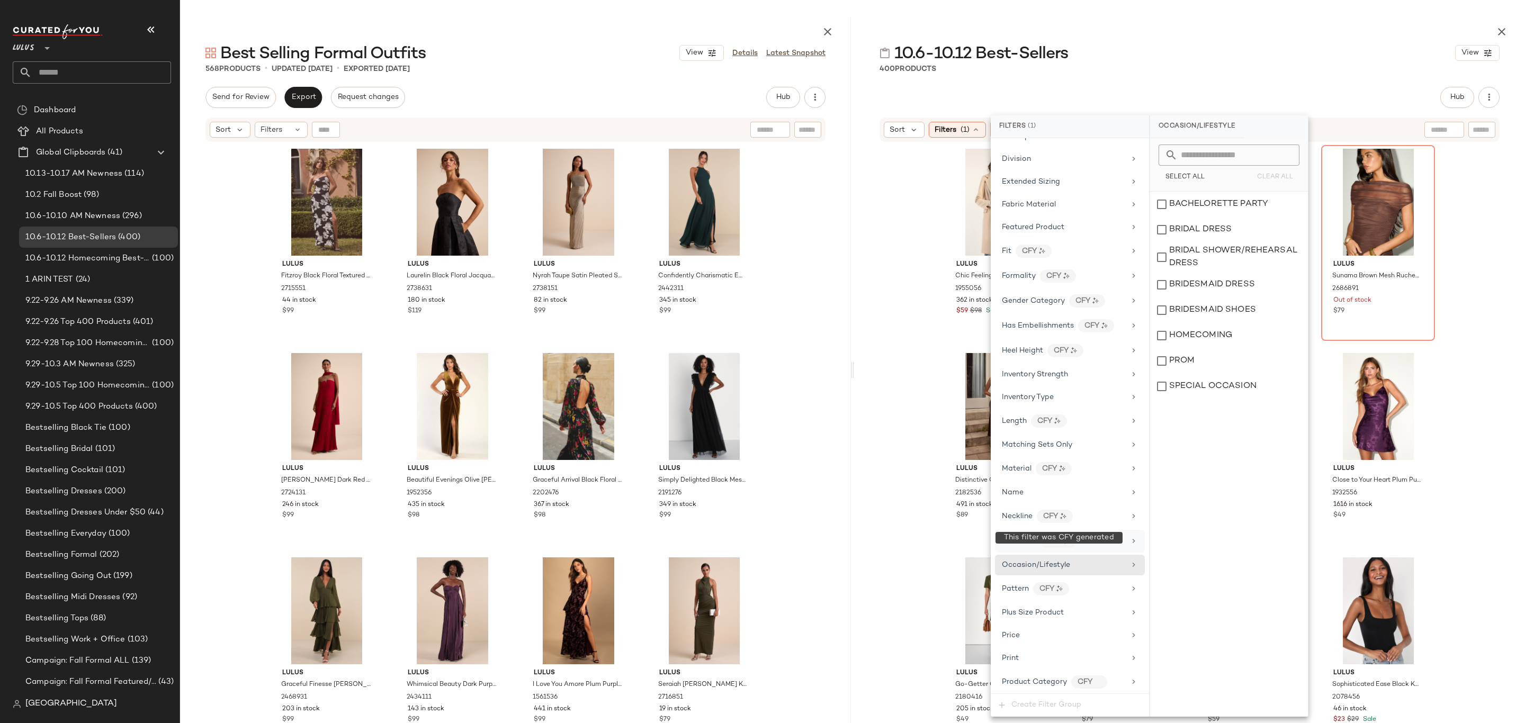
click at [1062, 548] on div "CFY" at bounding box center [1058, 541] width 36 height 13
click at [1201, 288] on div "formal" at bounding box center [1229, 280] width 158 height 25
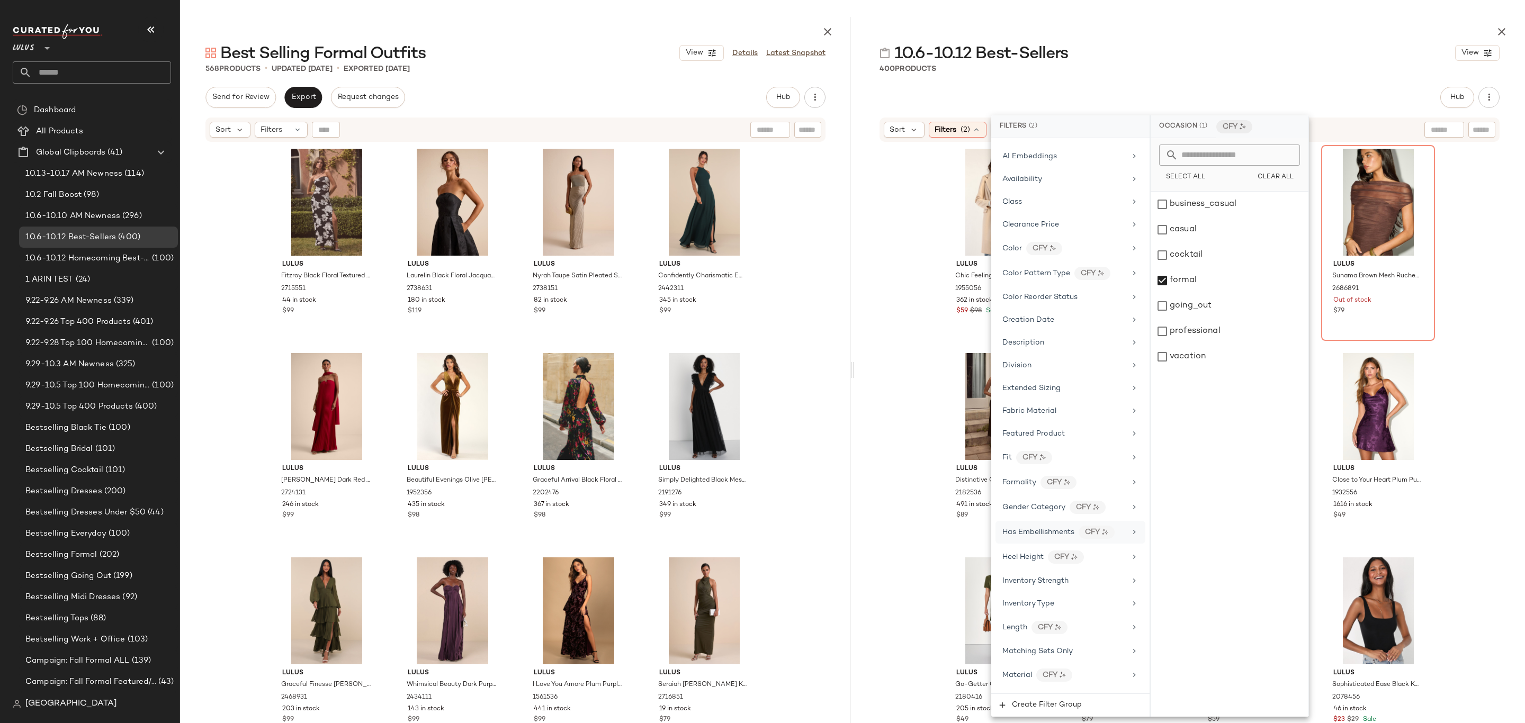
scroll to position [0, 0]
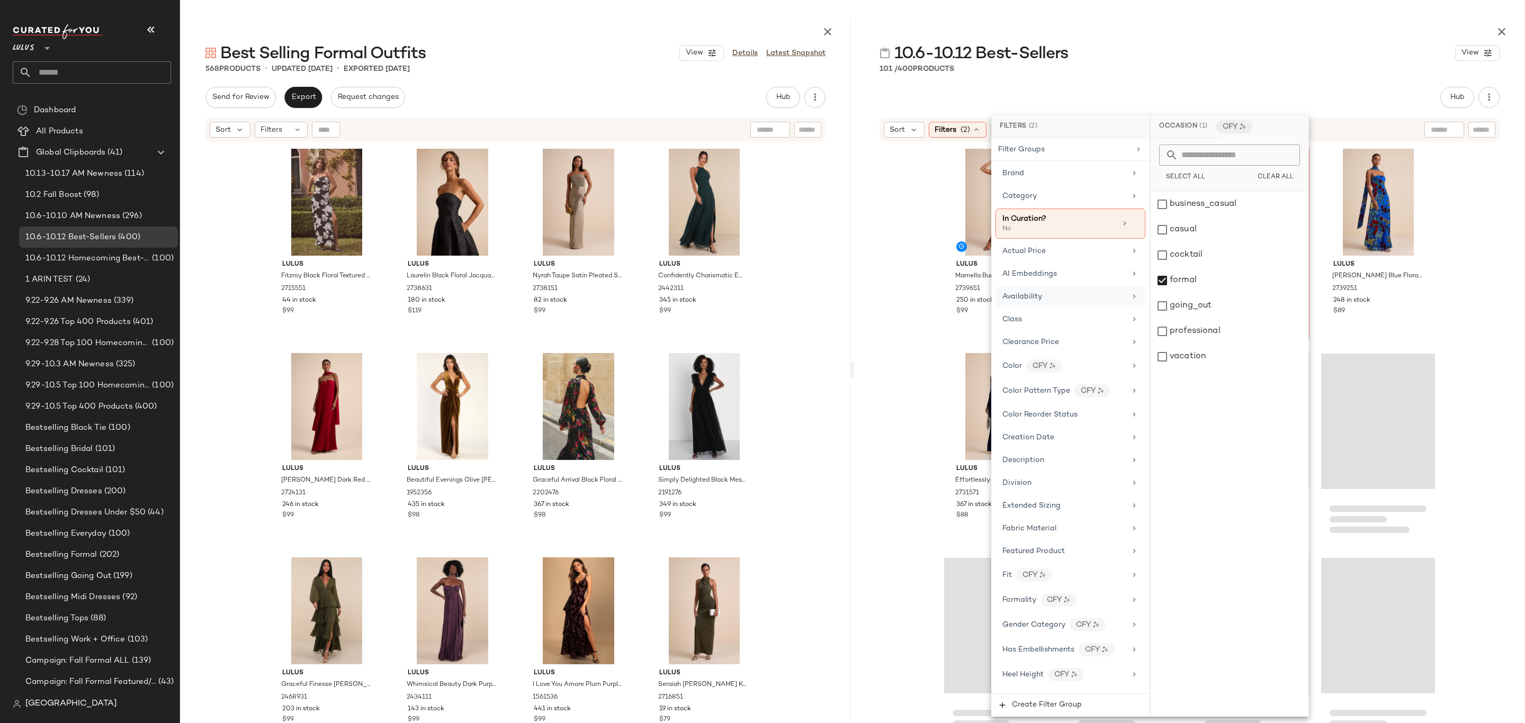
click at [1054, 295] on div "Availability" at bounding box center [1063, 296] width 123 height 11
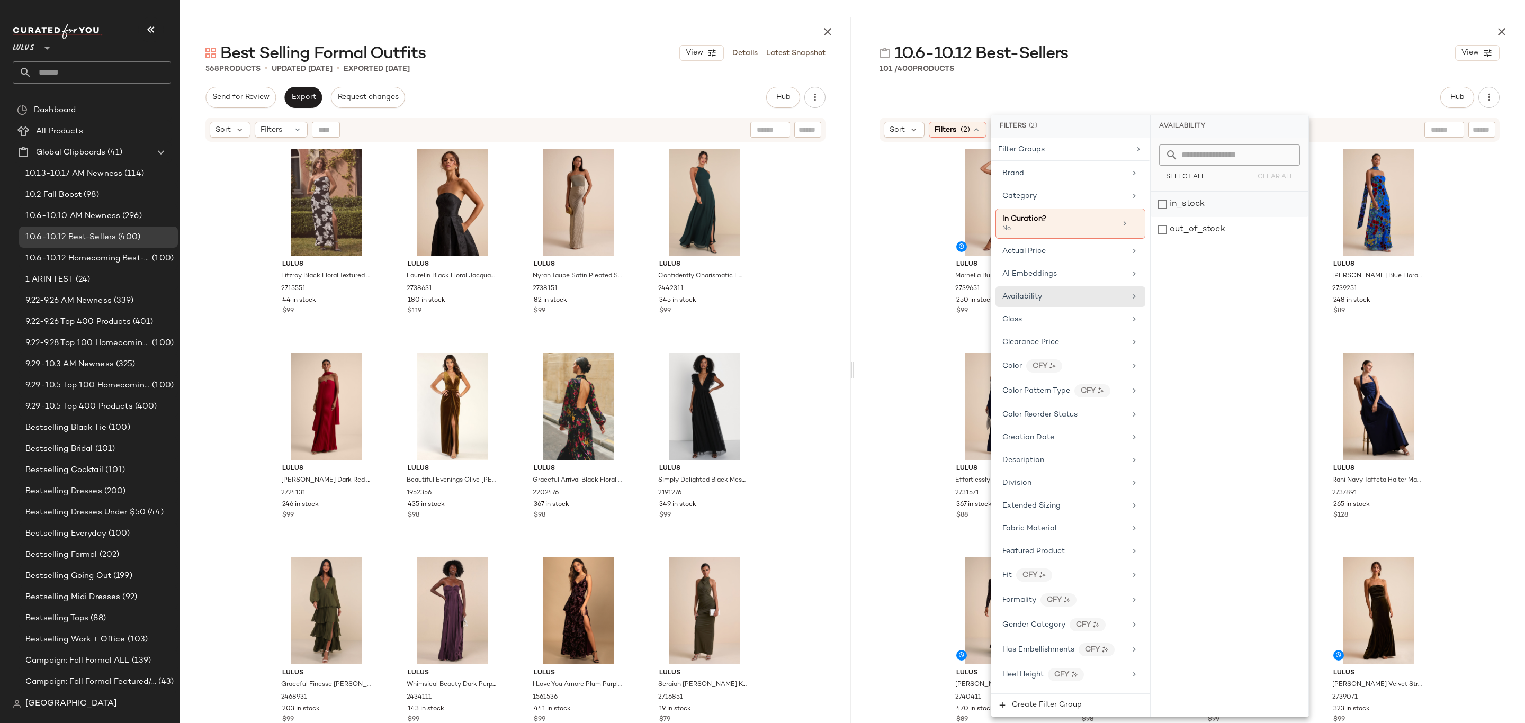
click at [1157, 205] on div "in_stock" at bounding box center [1230, 204] width 158 height 25
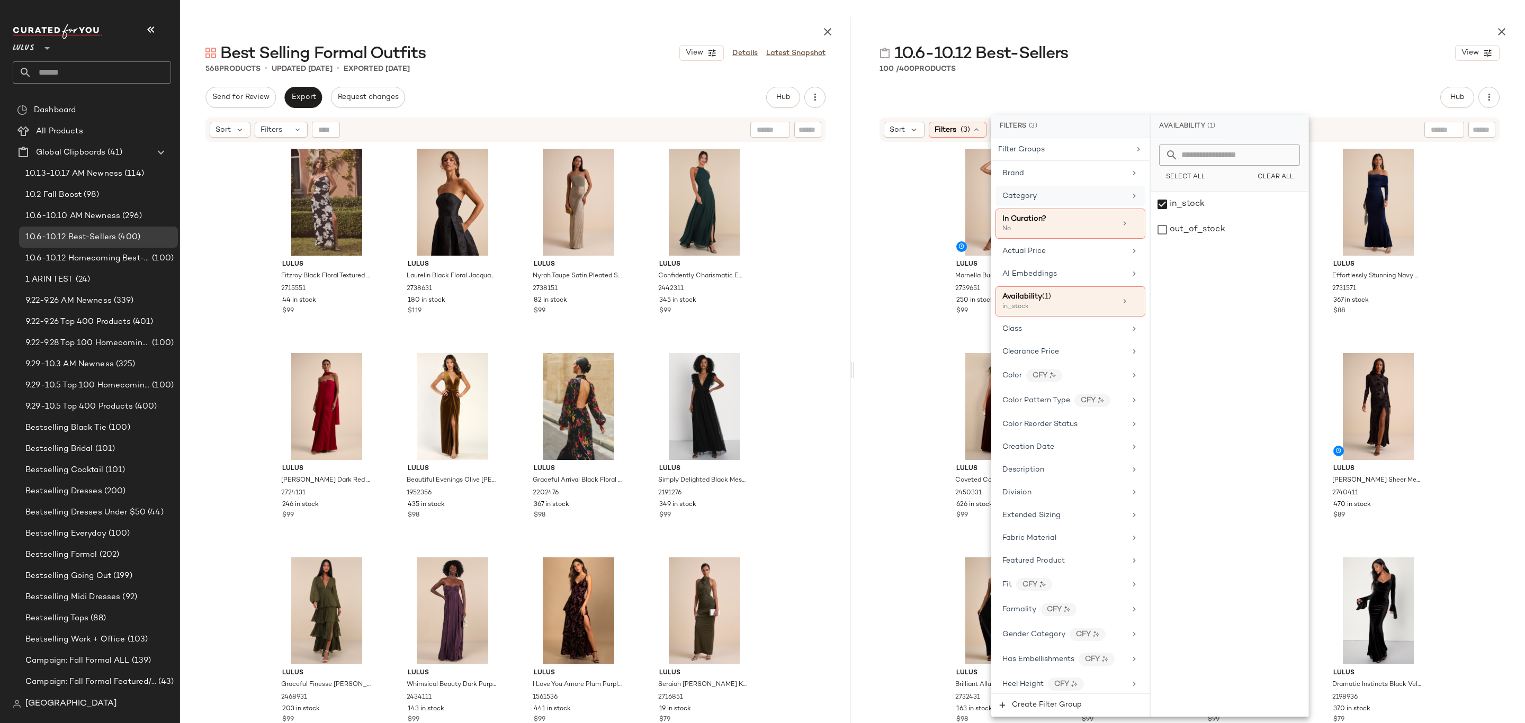
click at [1043, 195] on div "Category" at bounding box center [1063, 196] width 123 height 11
click at [1175, 76] on div "10.6-10.12 Best-Sellers View 100 / 400 Products Hub Send for Review External Re…" at bounding box center [1189, 370] width 671 height 706
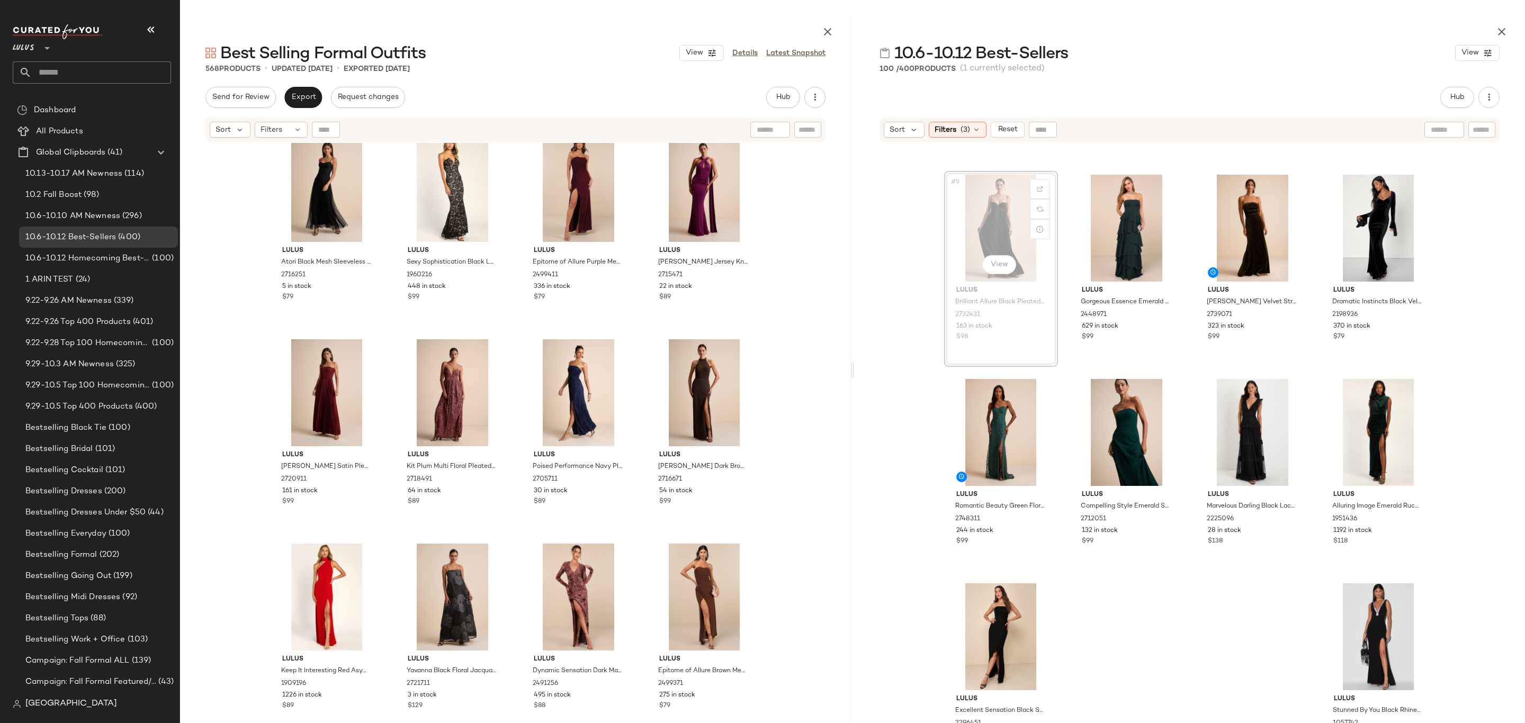
scroll to position [391, 0]
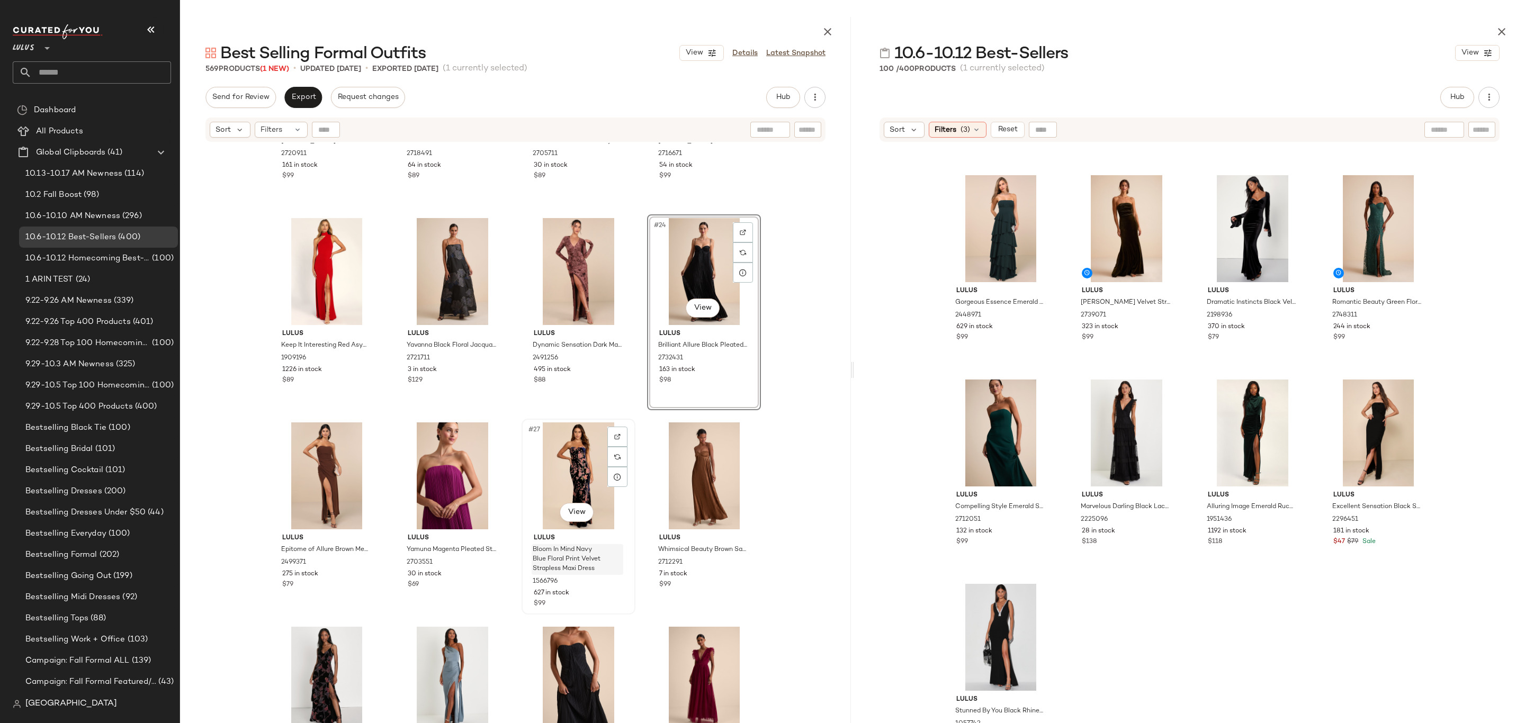
scroll to position [965, 0]
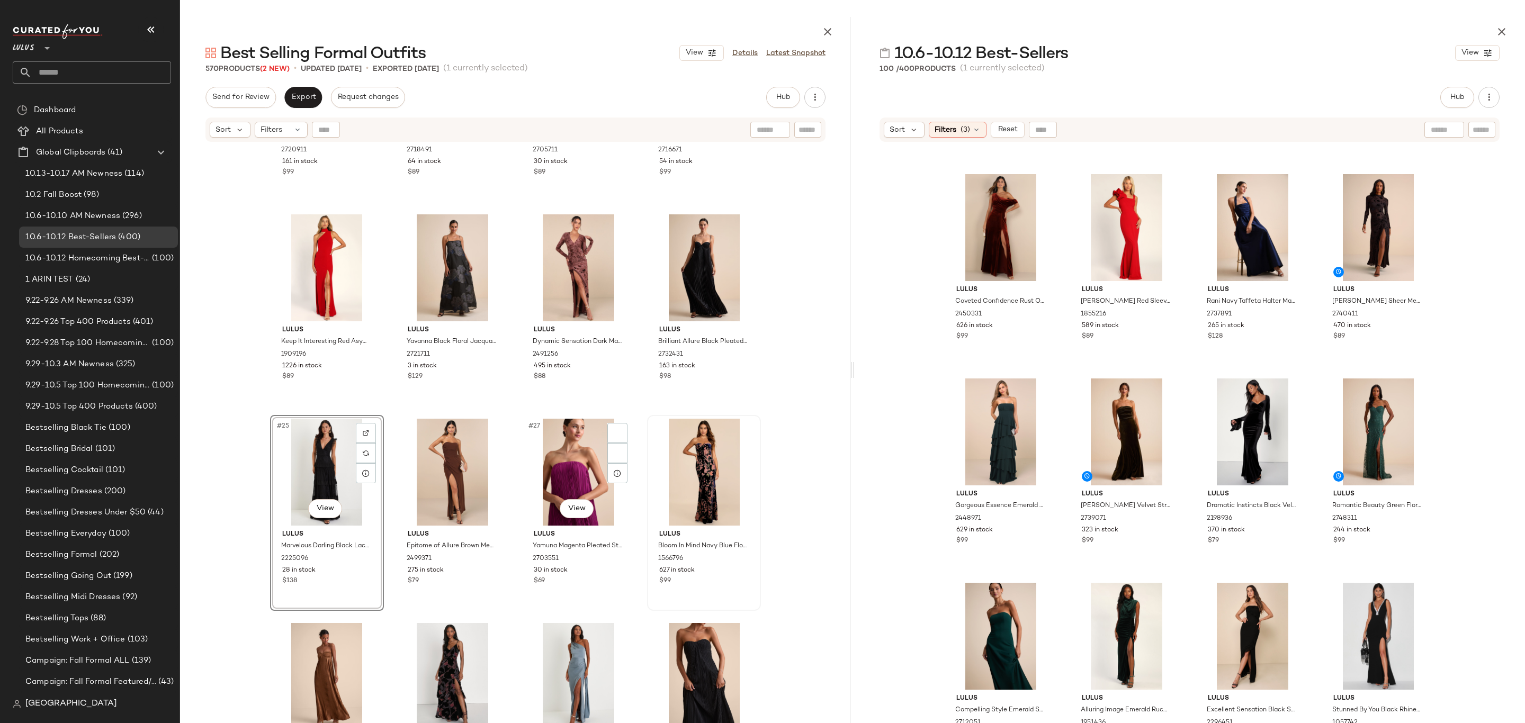
scroll to position [178, 0]
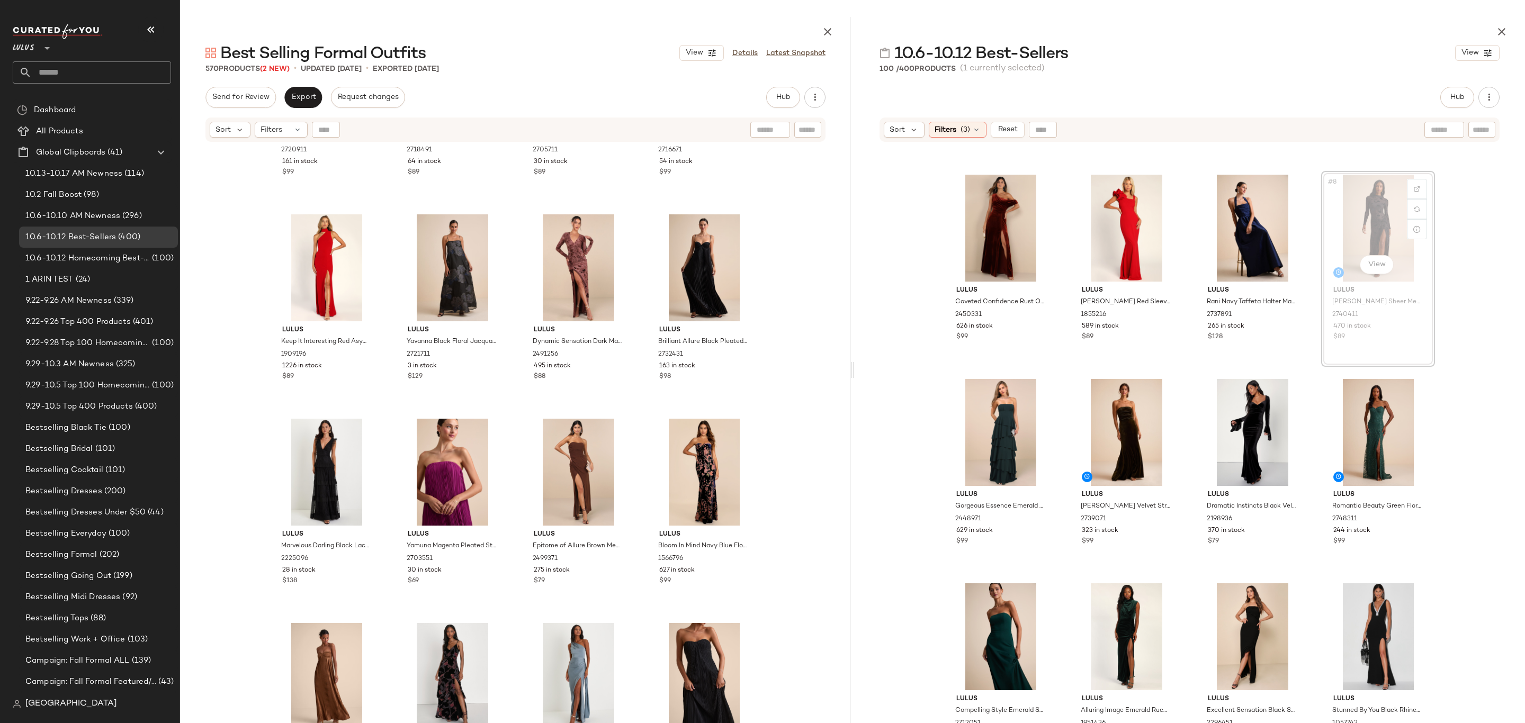
scroll to position [178, 0]
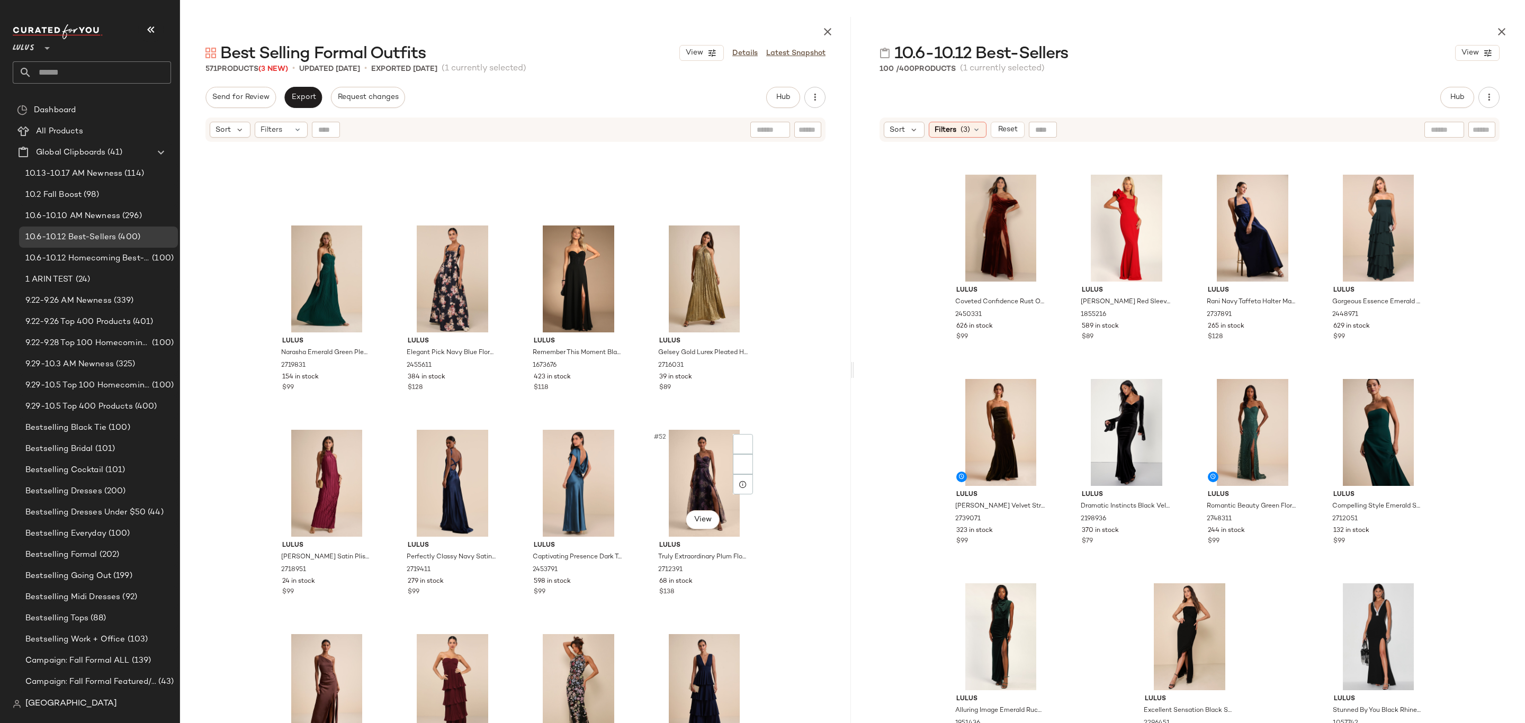
scroll to position [2162, 0]
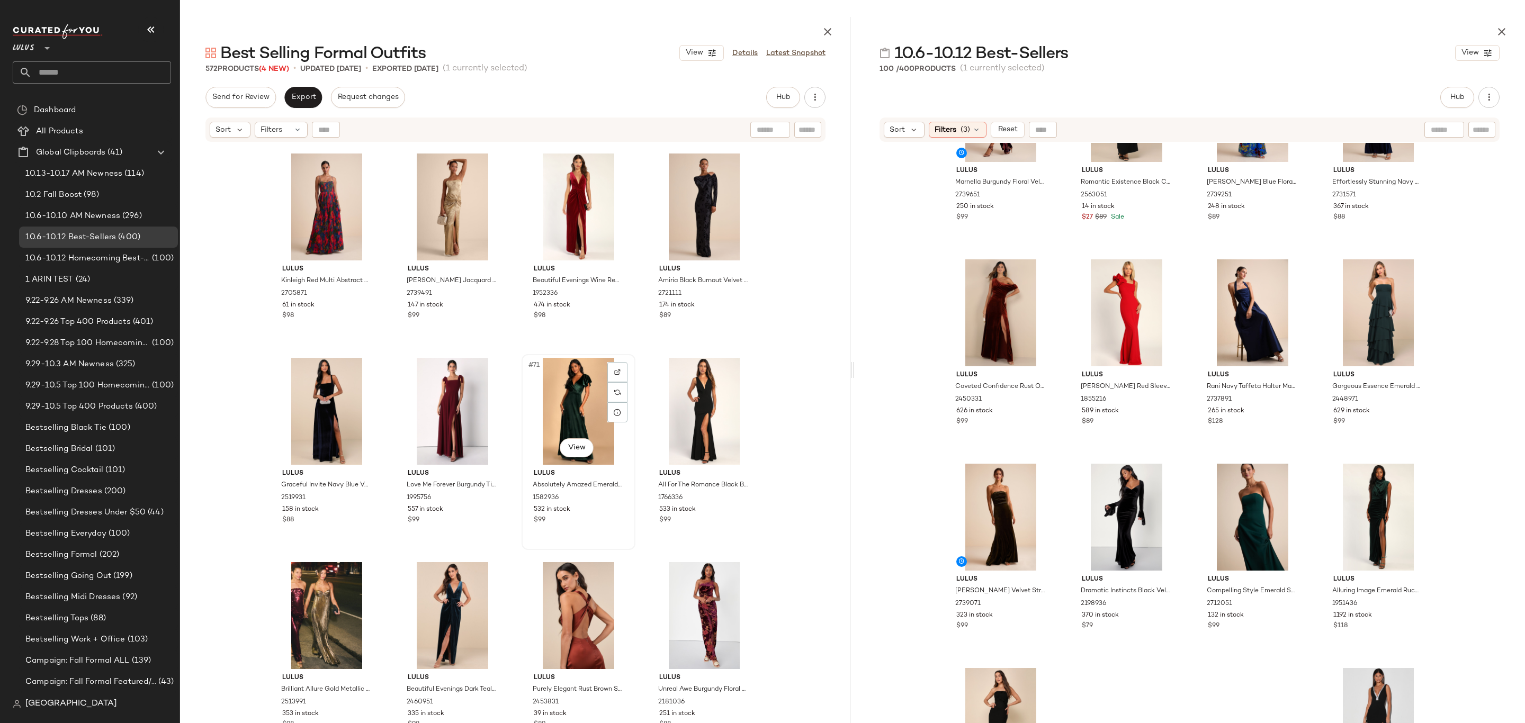
scroll to position [3501, 0]
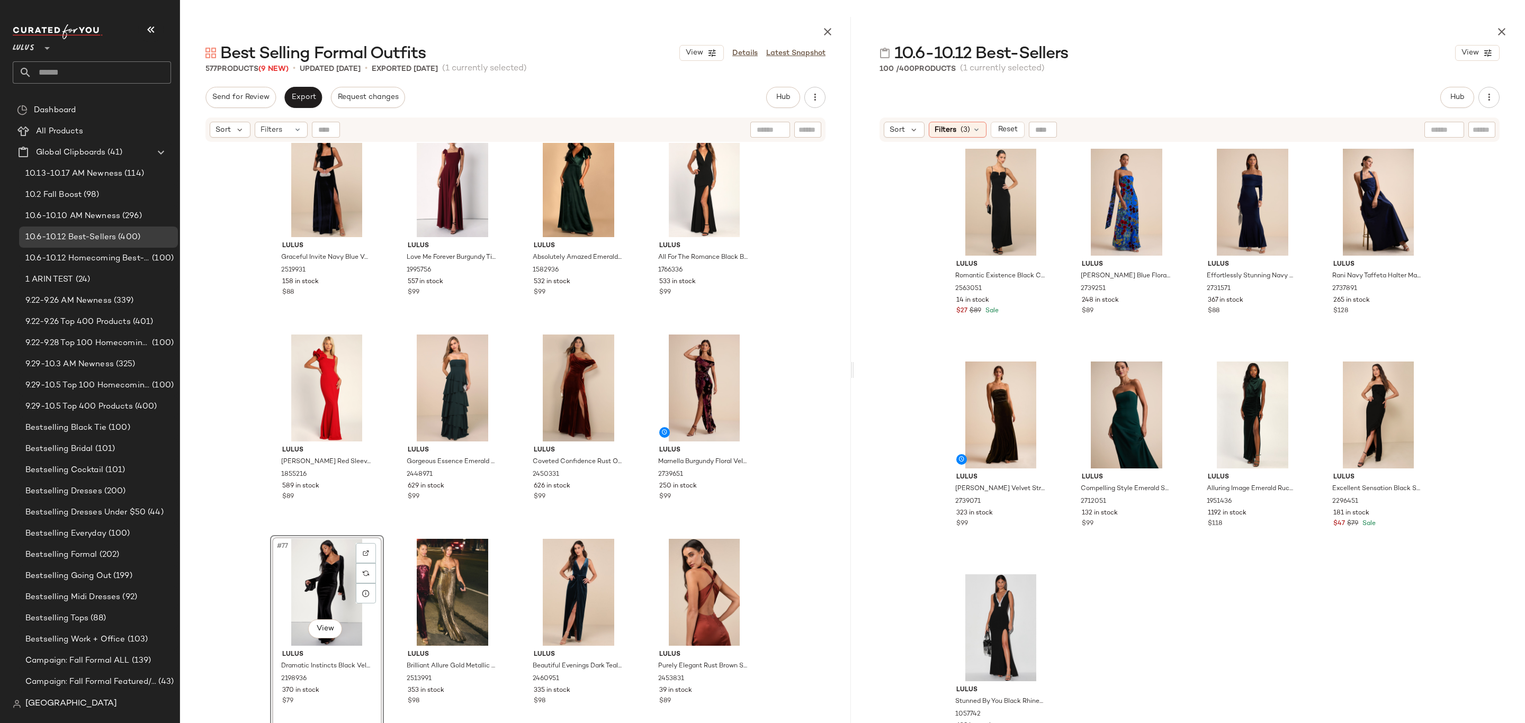
scroll to position [3849, 0]
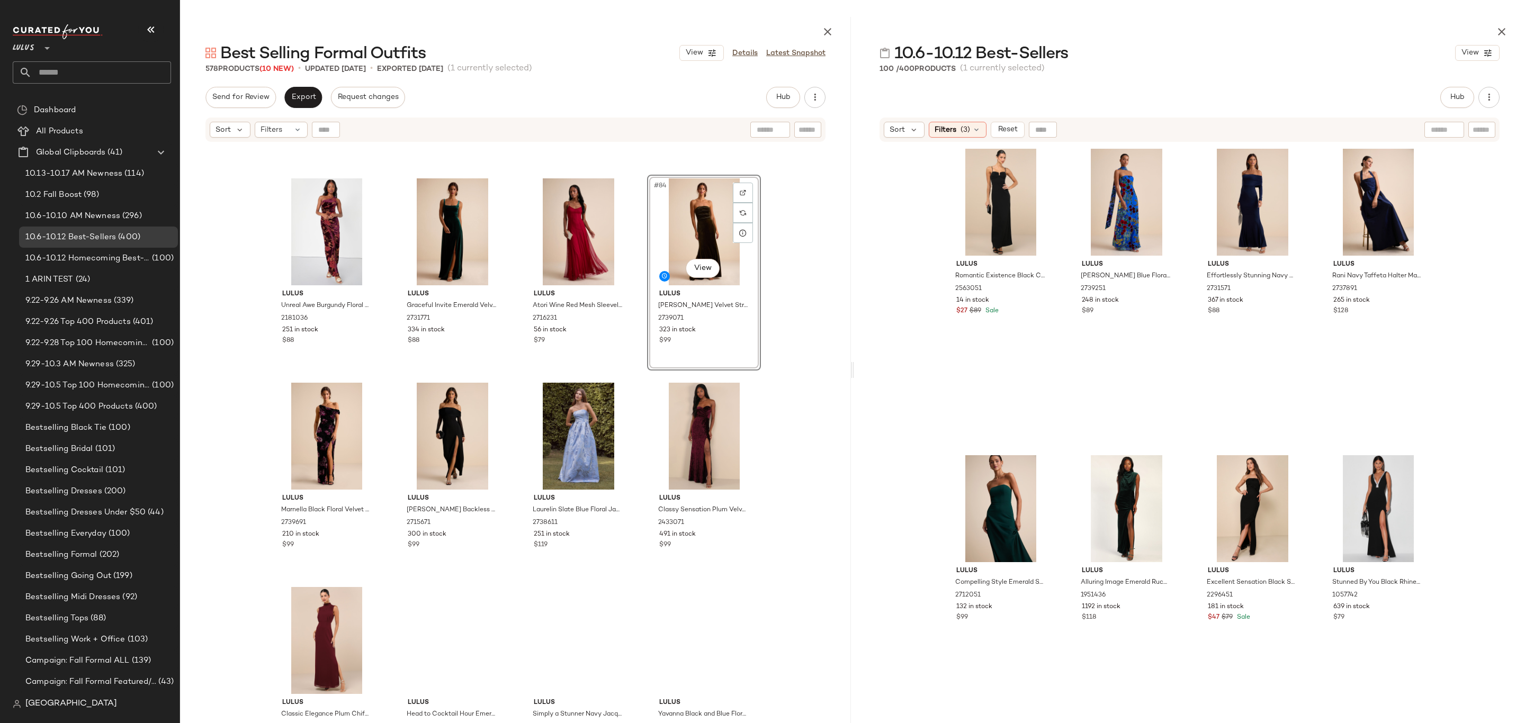
scroll to position [4080, 0]
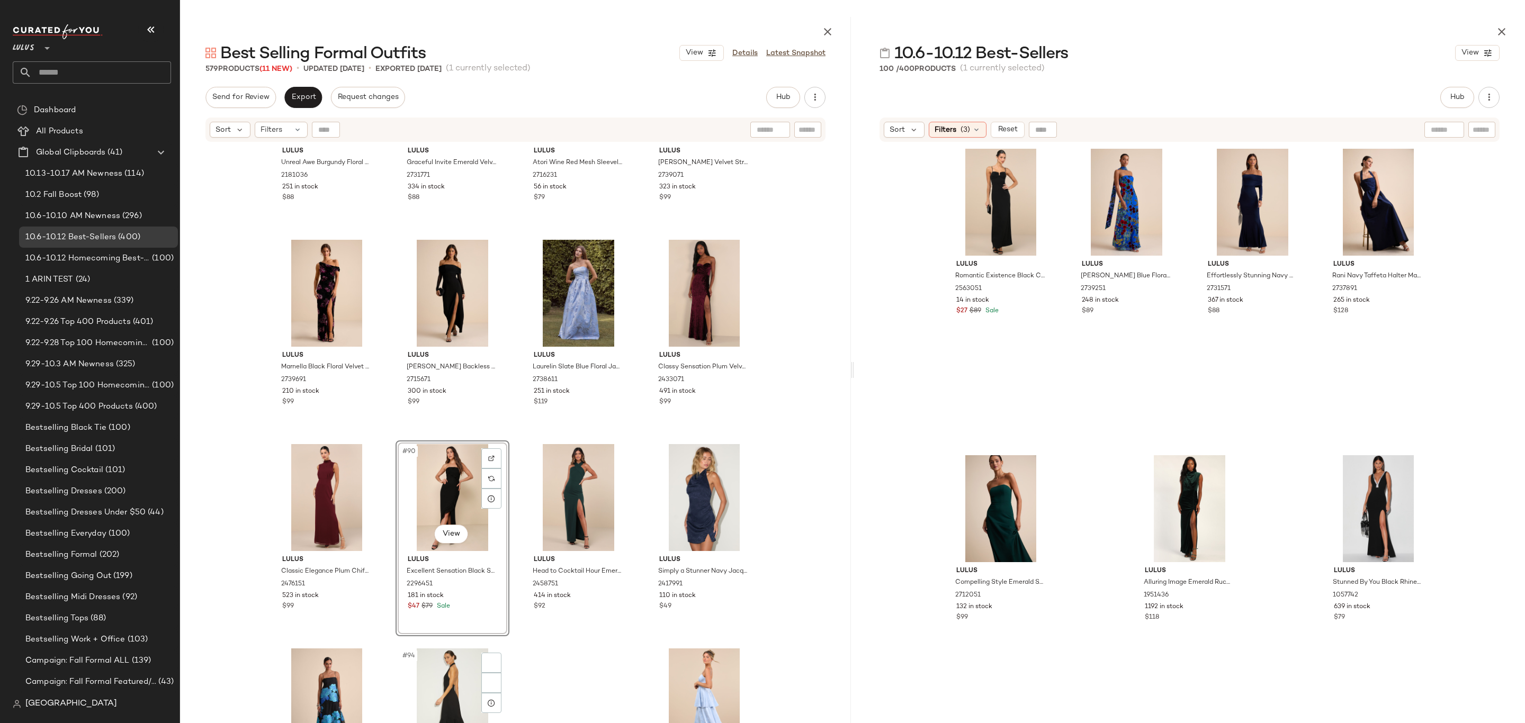
scroll to position [4277, 0]
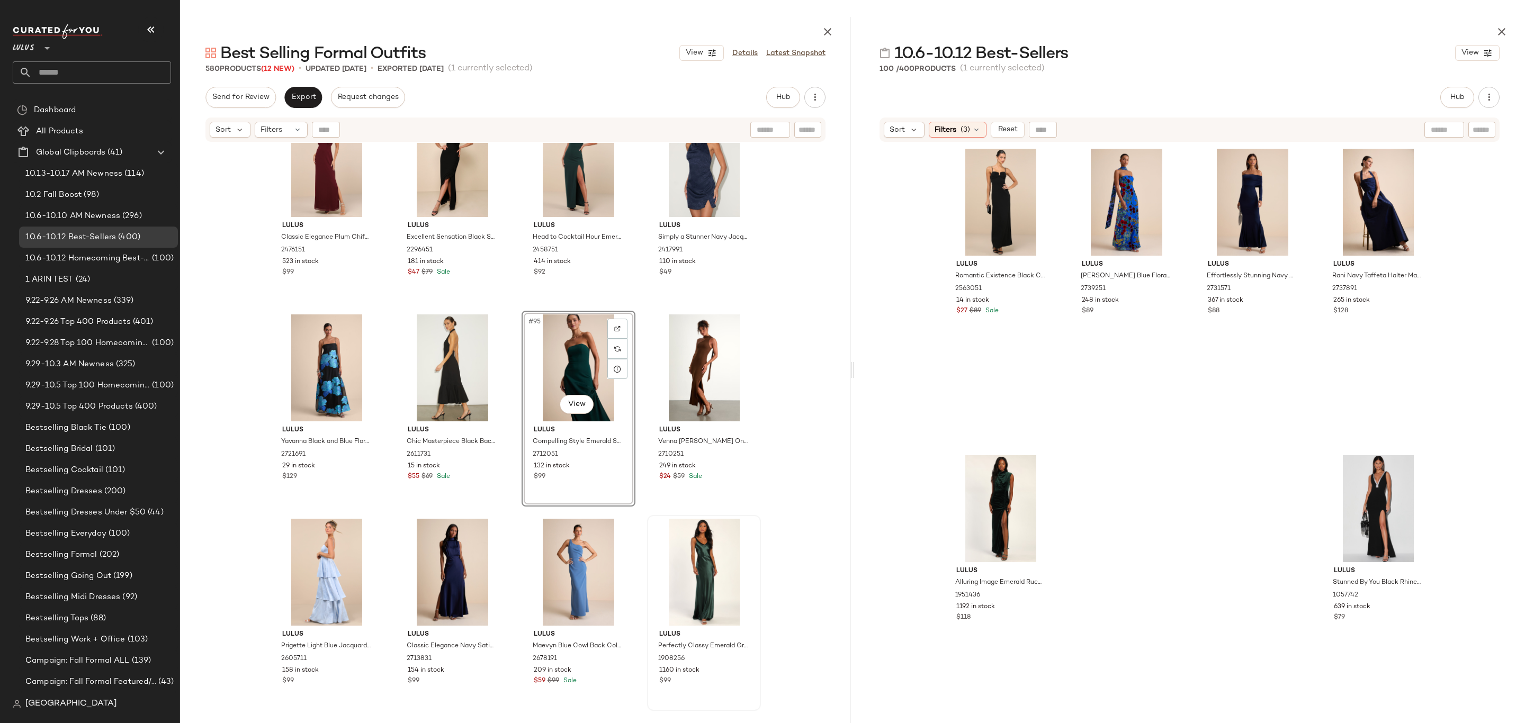
scroll to position [4659, 0]
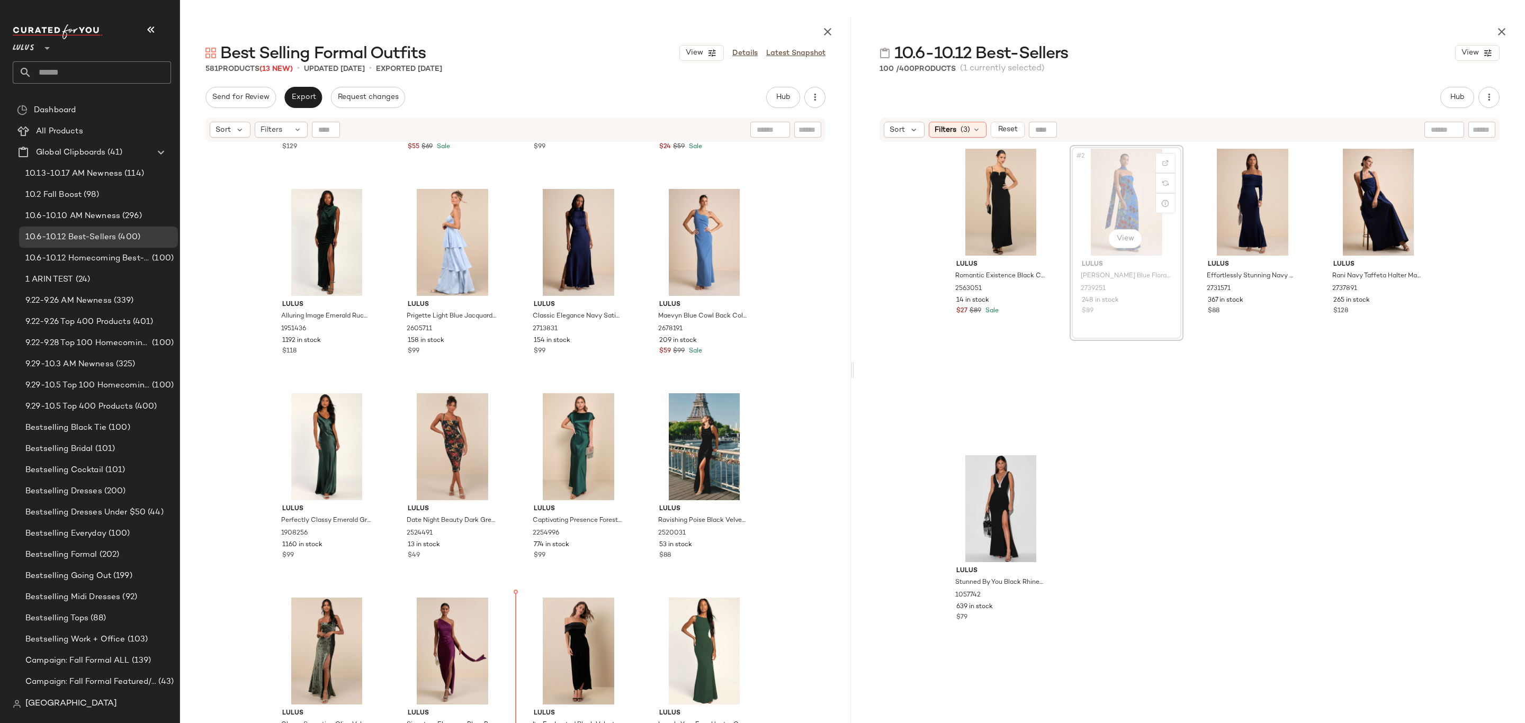
scroll to position [4881, 0]
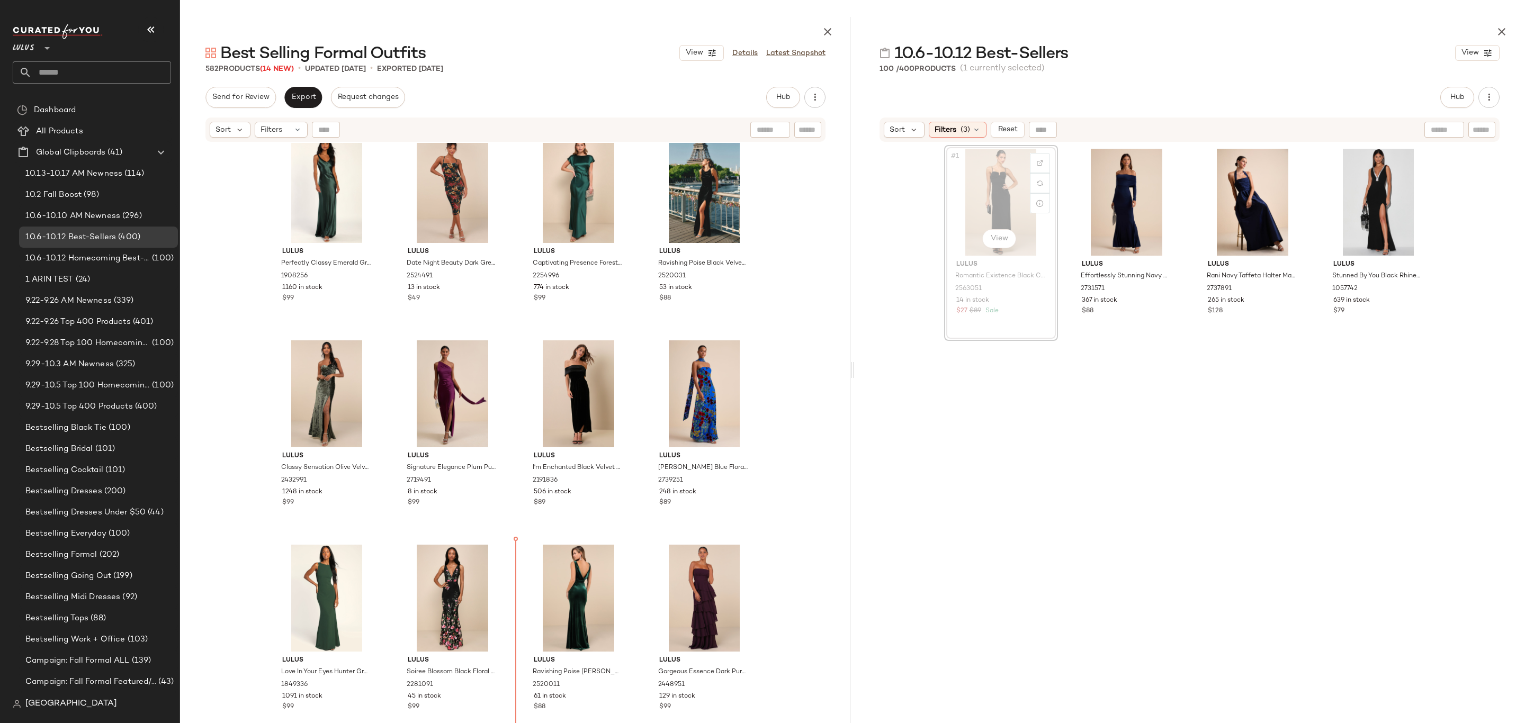
scroll to position [5131, 0]
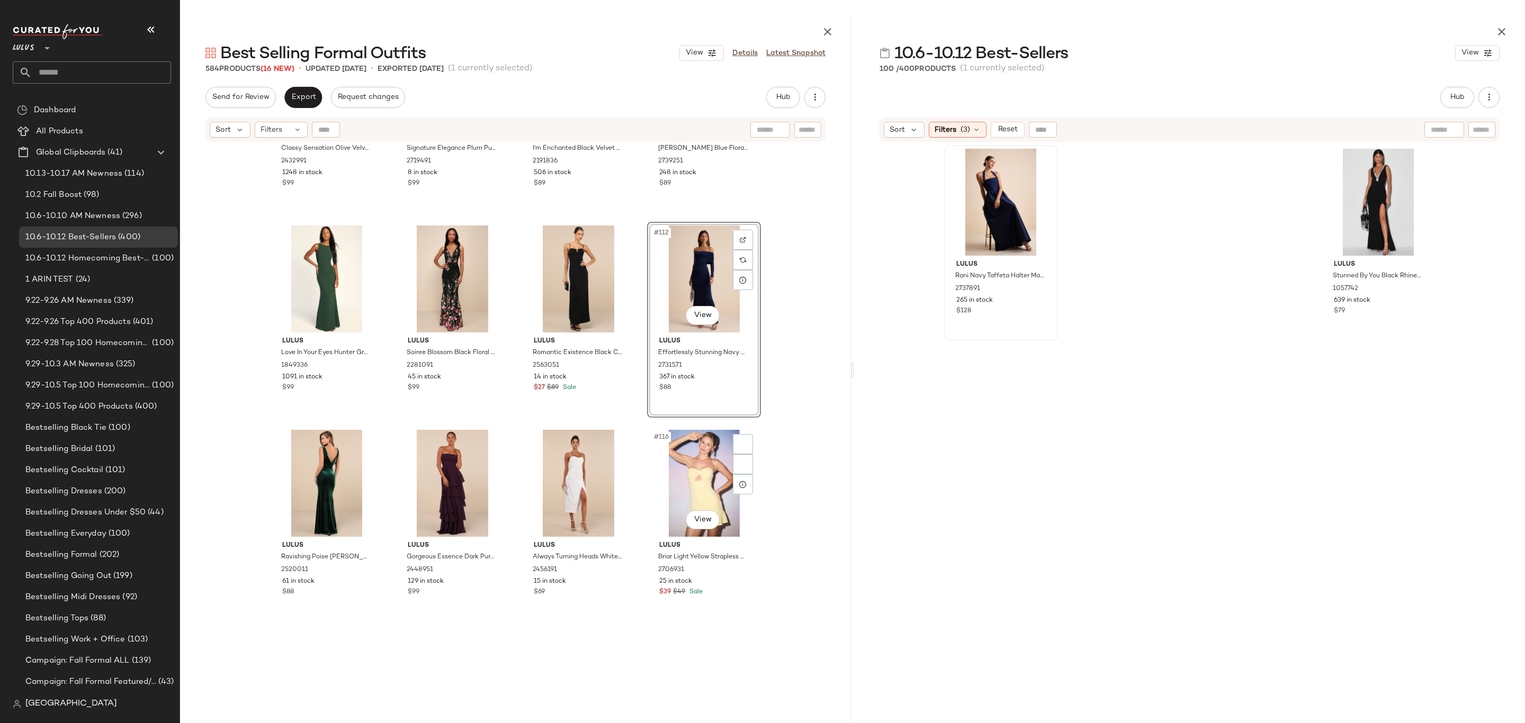
scroll to position [5469, 0]
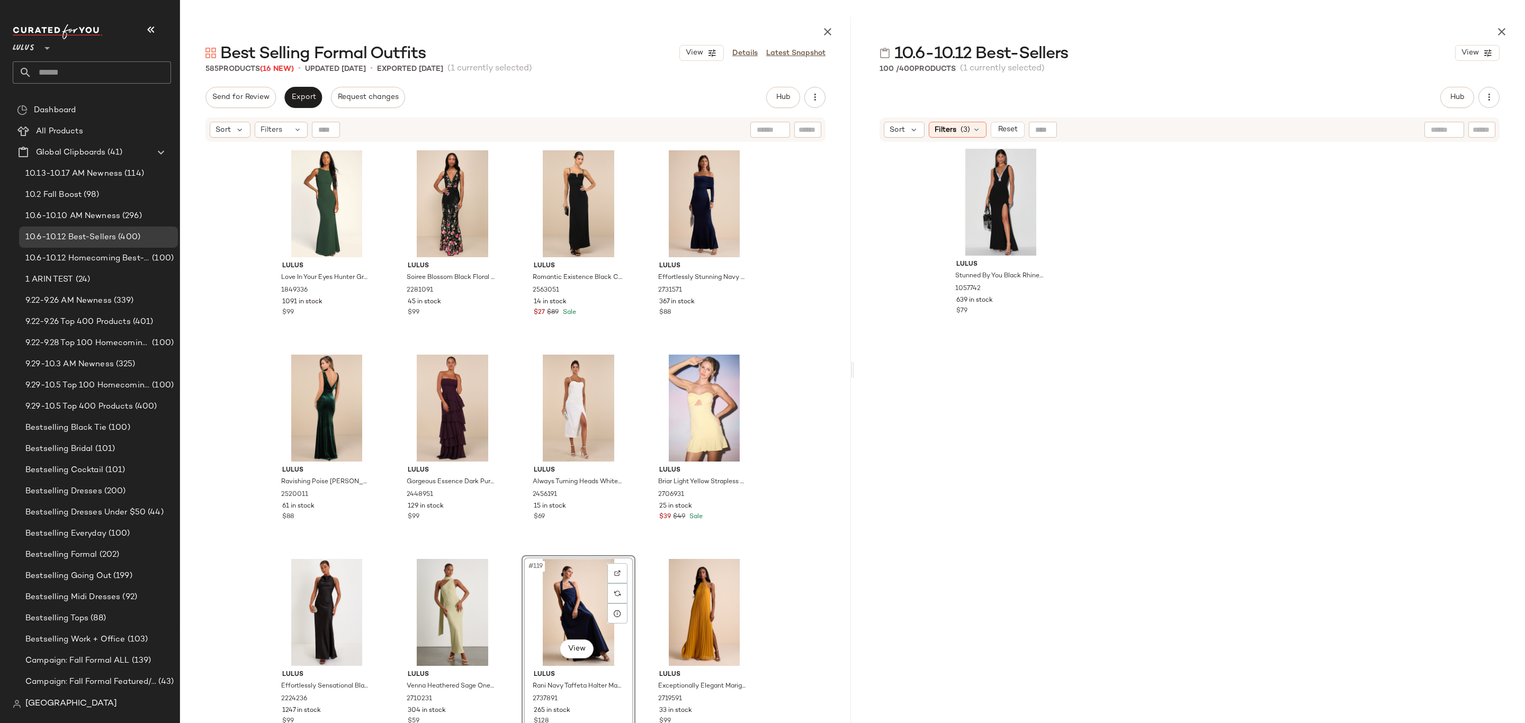
scroll to position [5826, 0]
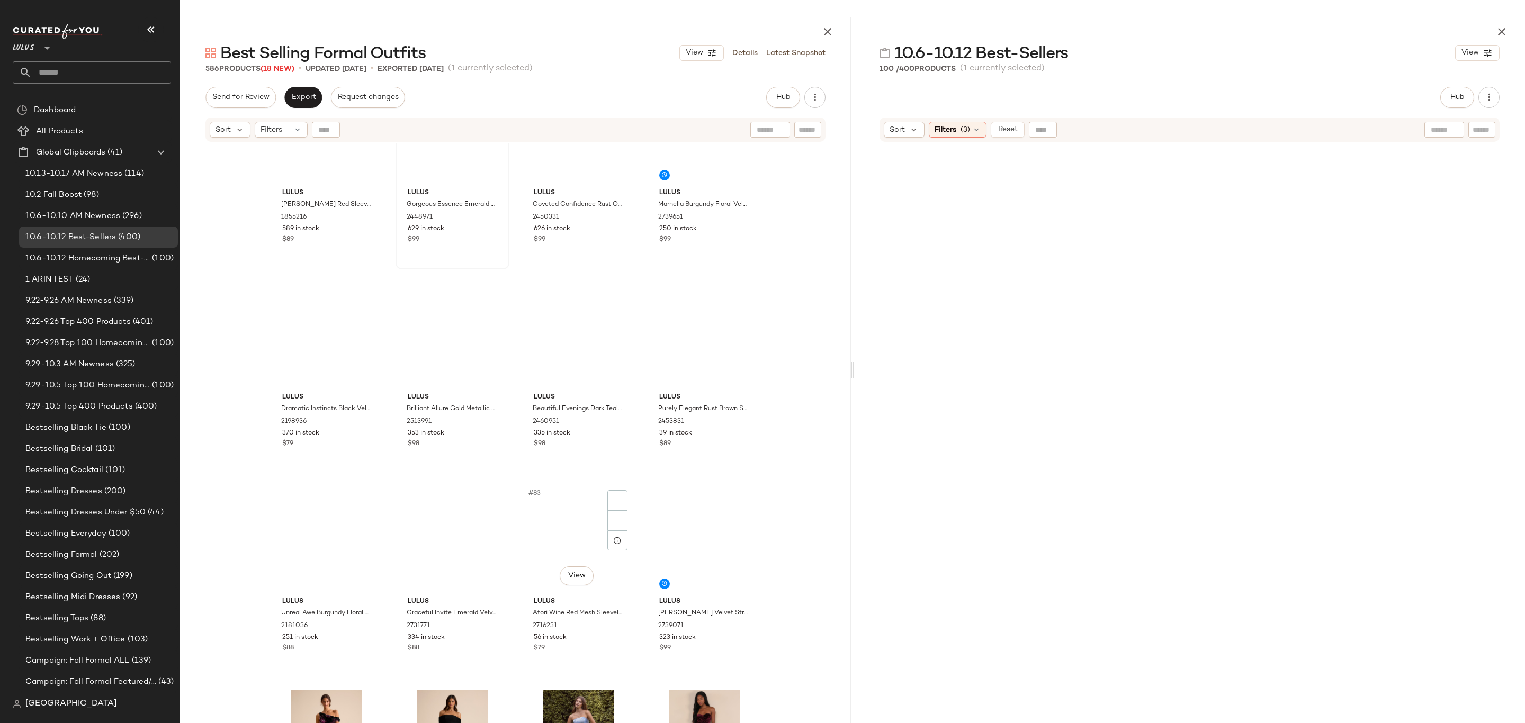
scroll to position [3660, 0]
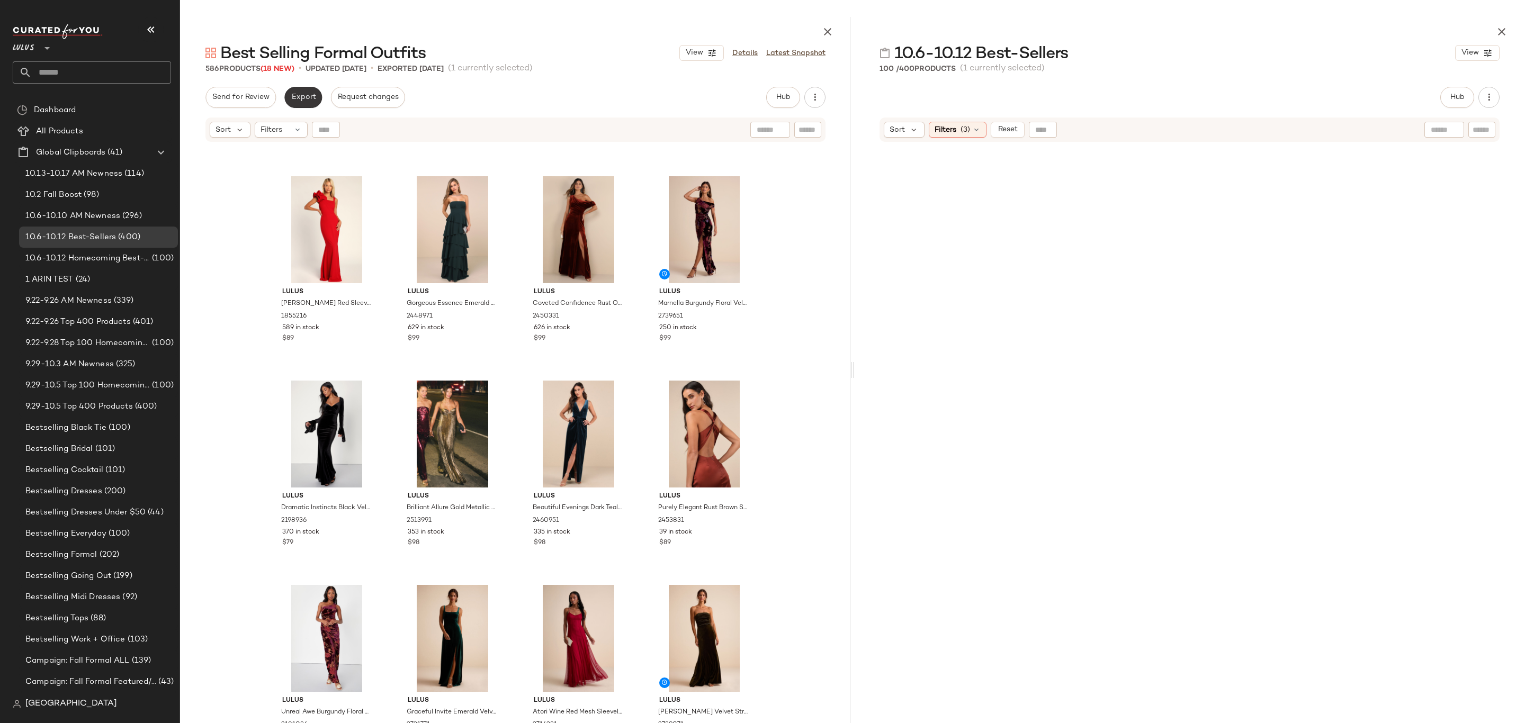
click at [315, 100] on span "Export" at bounding box center [303, 97] width 25 height 8
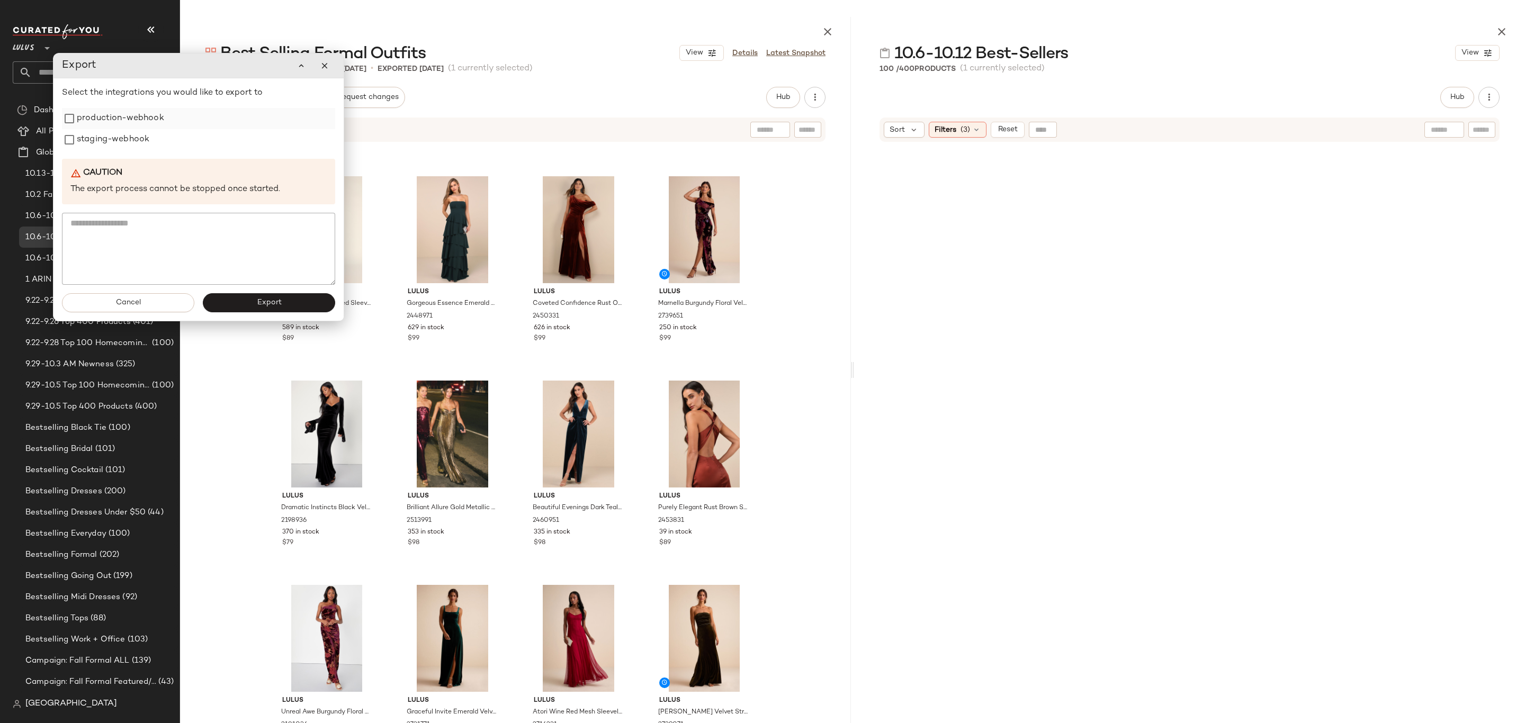
click at [112, 118] on label "production-webhook" at bounding box center [120, 118] width 87 height 21
click at [109, 132] on label "staging-webhook" at bounding box center [113, 139] width 73 height 21
drag, startPoint x: 255, startPoint y: 301, endPoint x: 255, endPoint y: 286, distance: 14.8
click at [256, 301] on button "Export" at bounding box center [269, 302] width 132 height 19
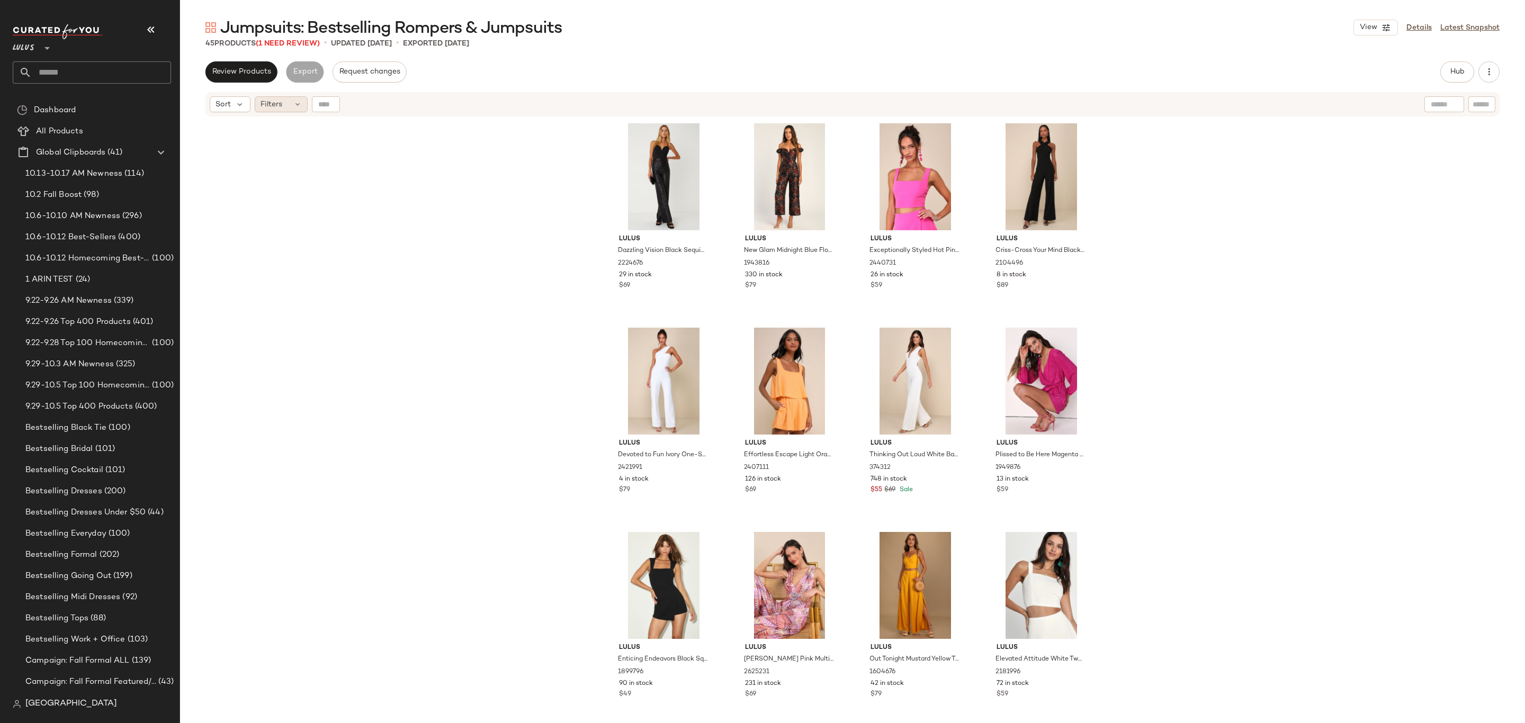
click at [274, 105] on span "Filters" at bounding box center [271, 104] width 22 height 11
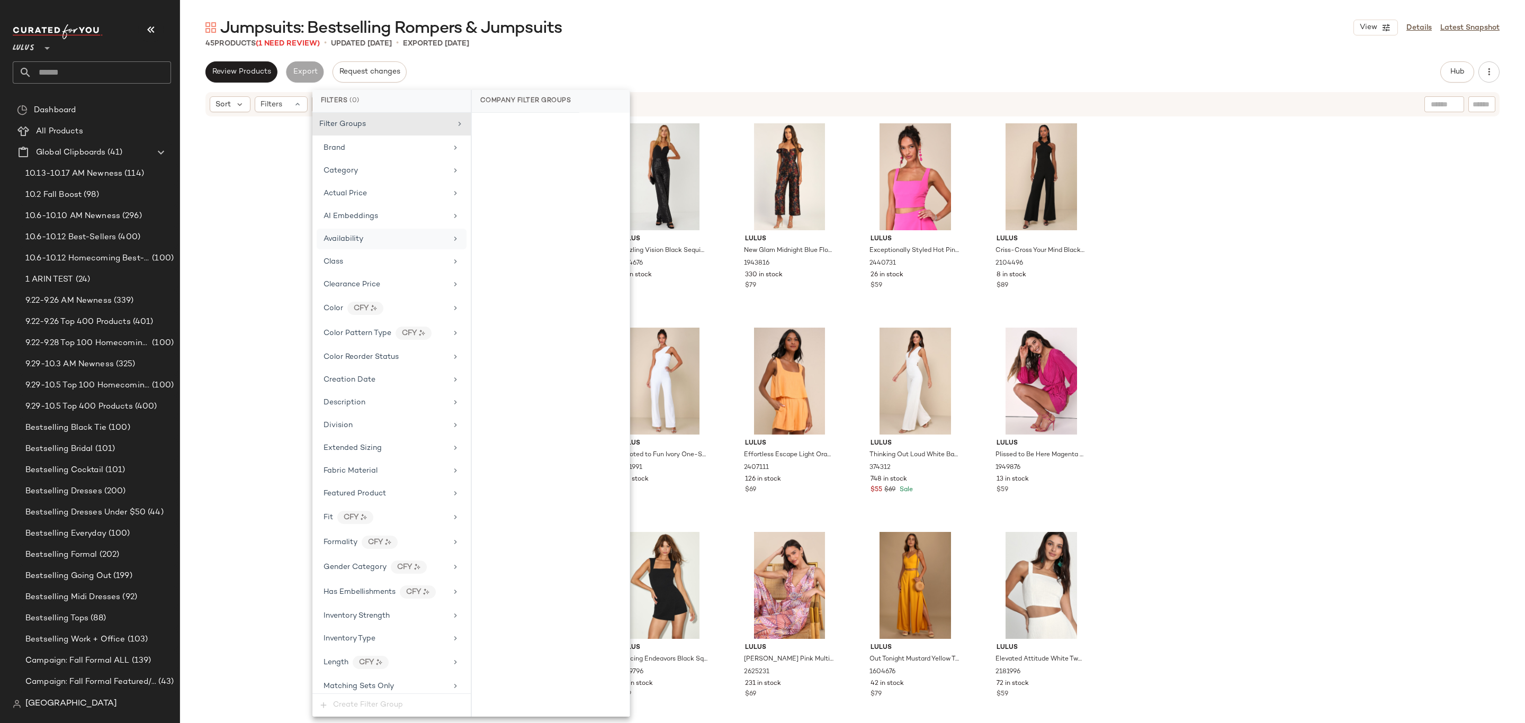
click at [400, 238] on div "Availability" at bounding box center [385, 238] width 123 height 11
click at [508, 202] on div "out_of_stock" at bounding box center [551, 204] width 158 height 25
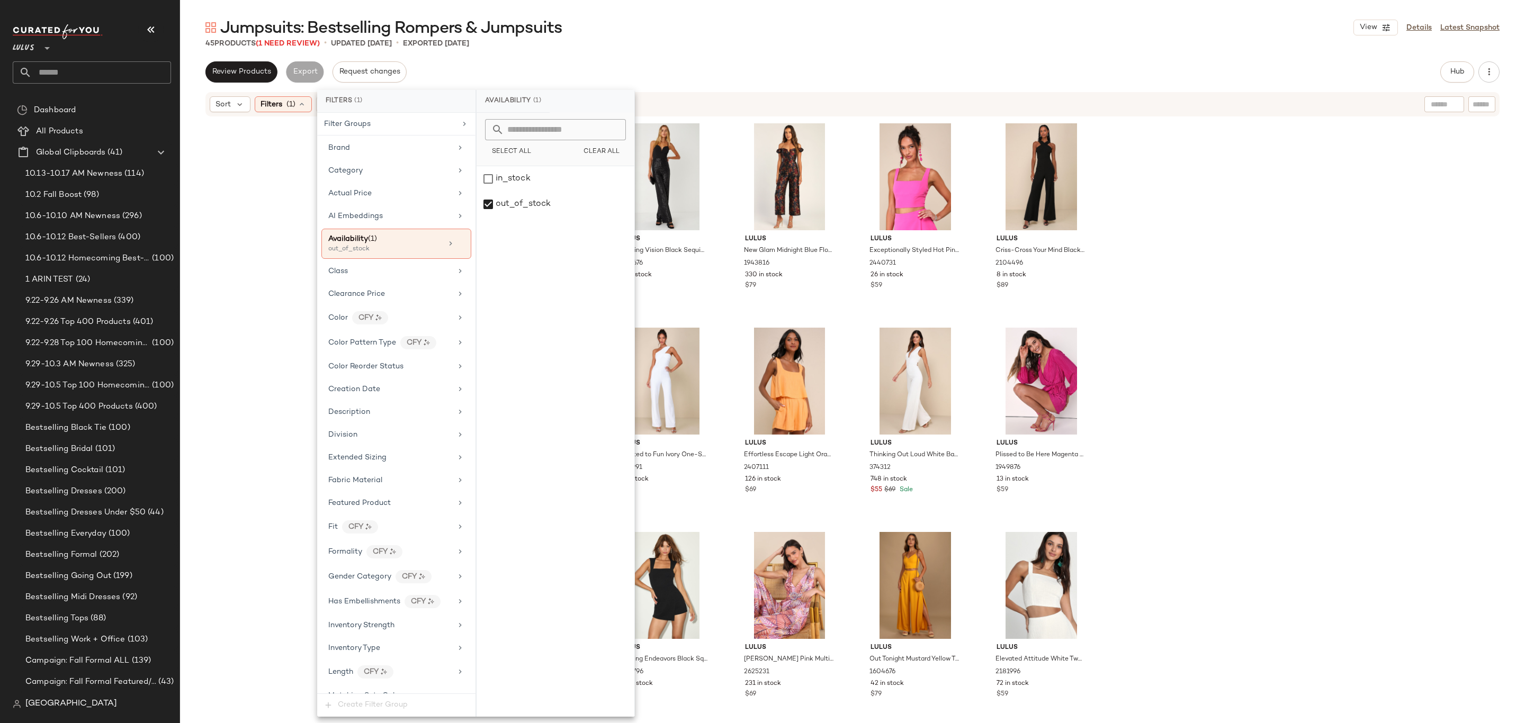
click at [656, 95] on div "Sort Filters (1) Reset" at bounding box center [852, 104] width 1294 height 24
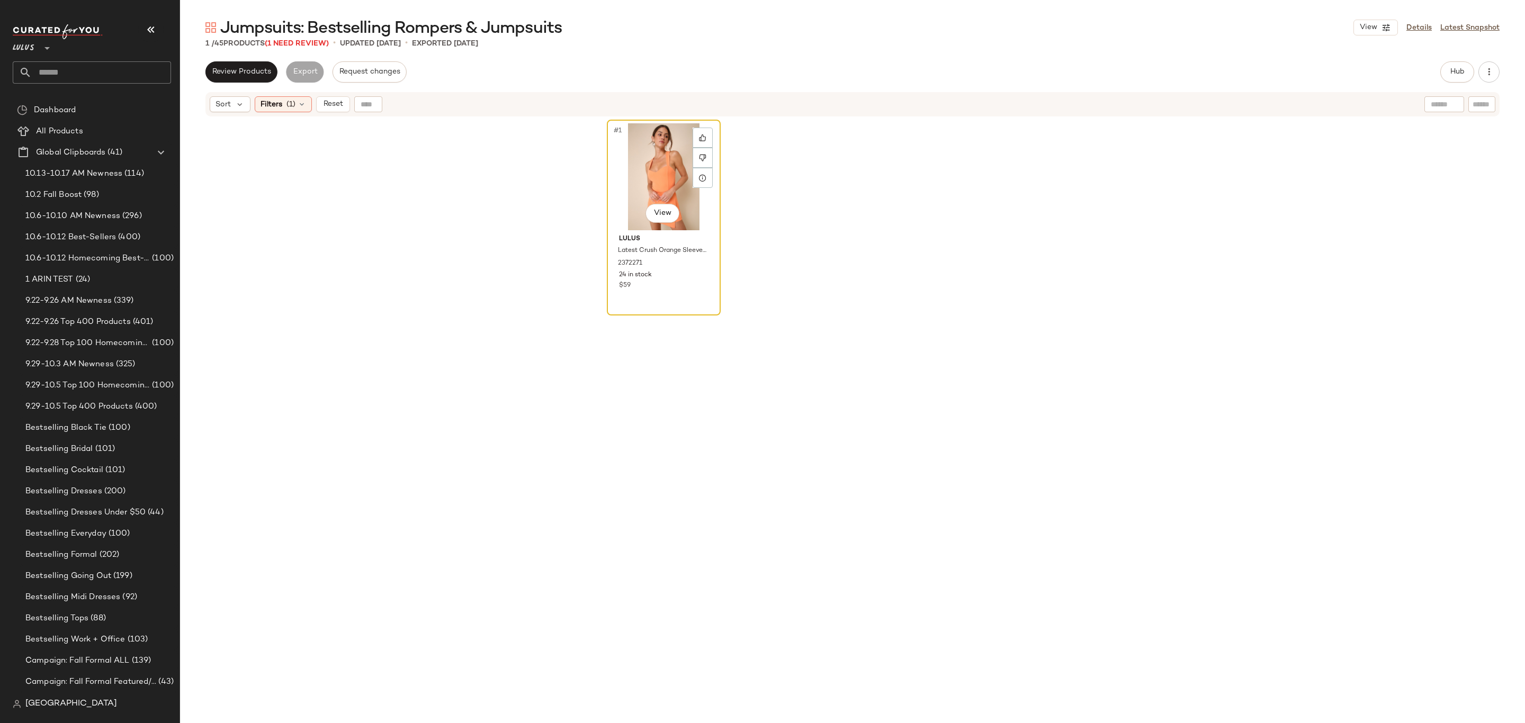
click at [626, 177] on div "#1 View" at bounding box center [663, 176] width 106 height 107
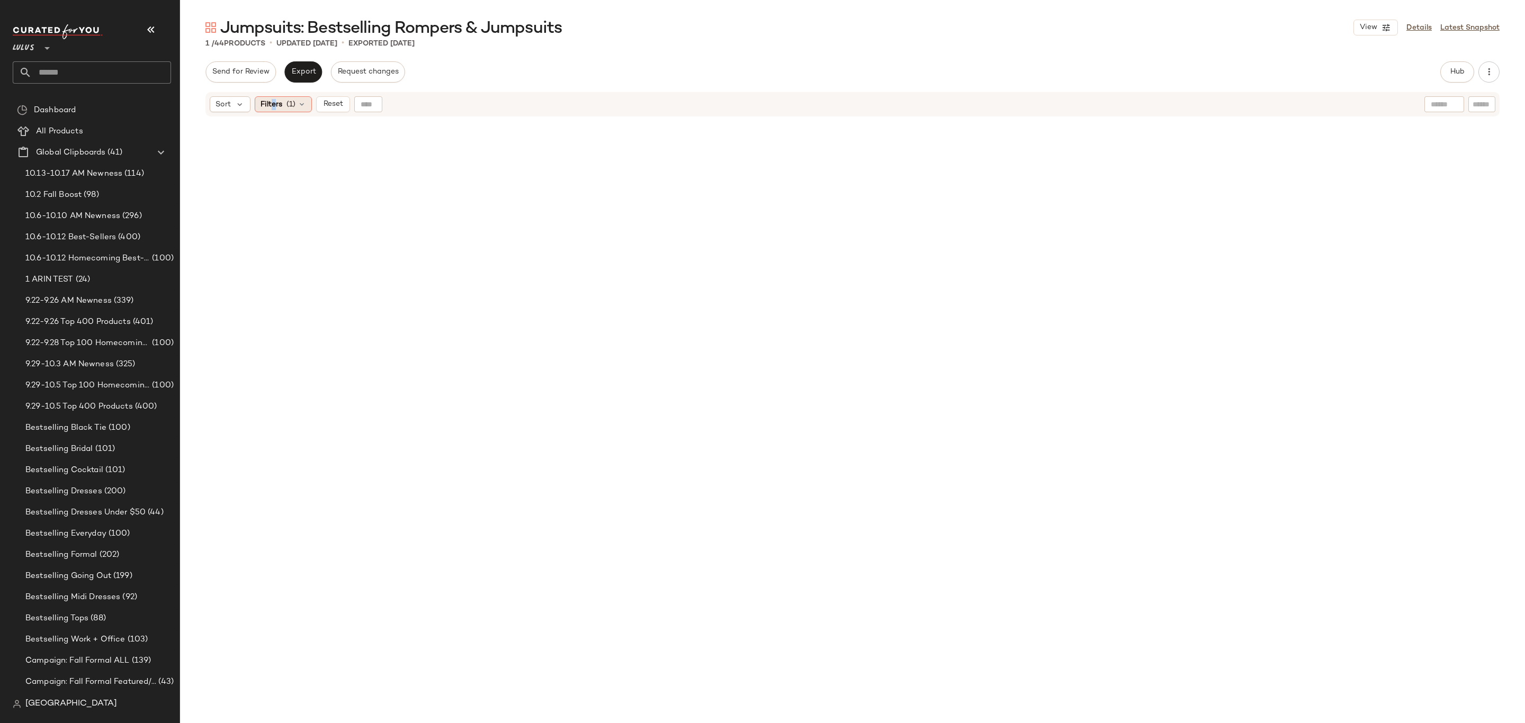
click at [274, 106] on span "Filters" at bounding box center [271, 104] width 22 height 11
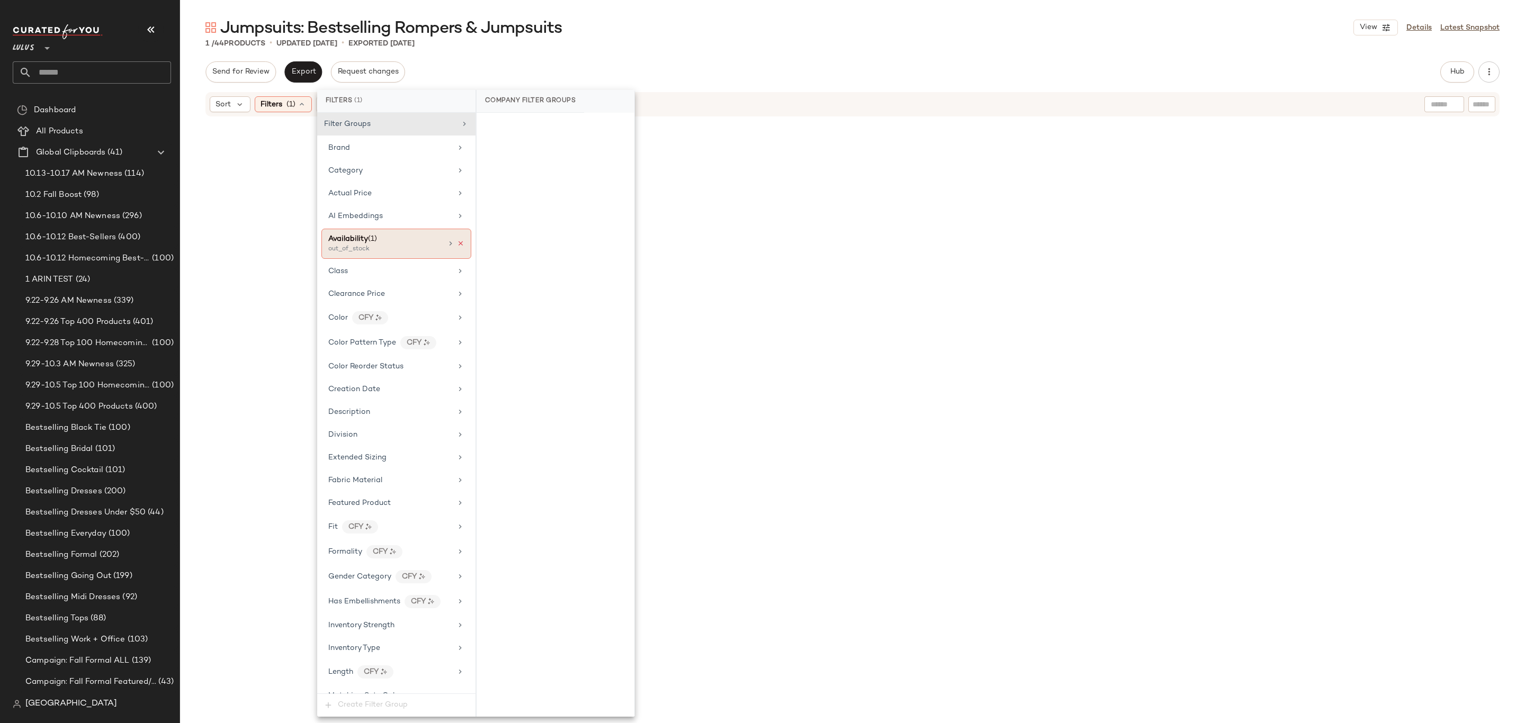
click at [457, 244] on icon at bounding box center [460, 243] width 7 height 7
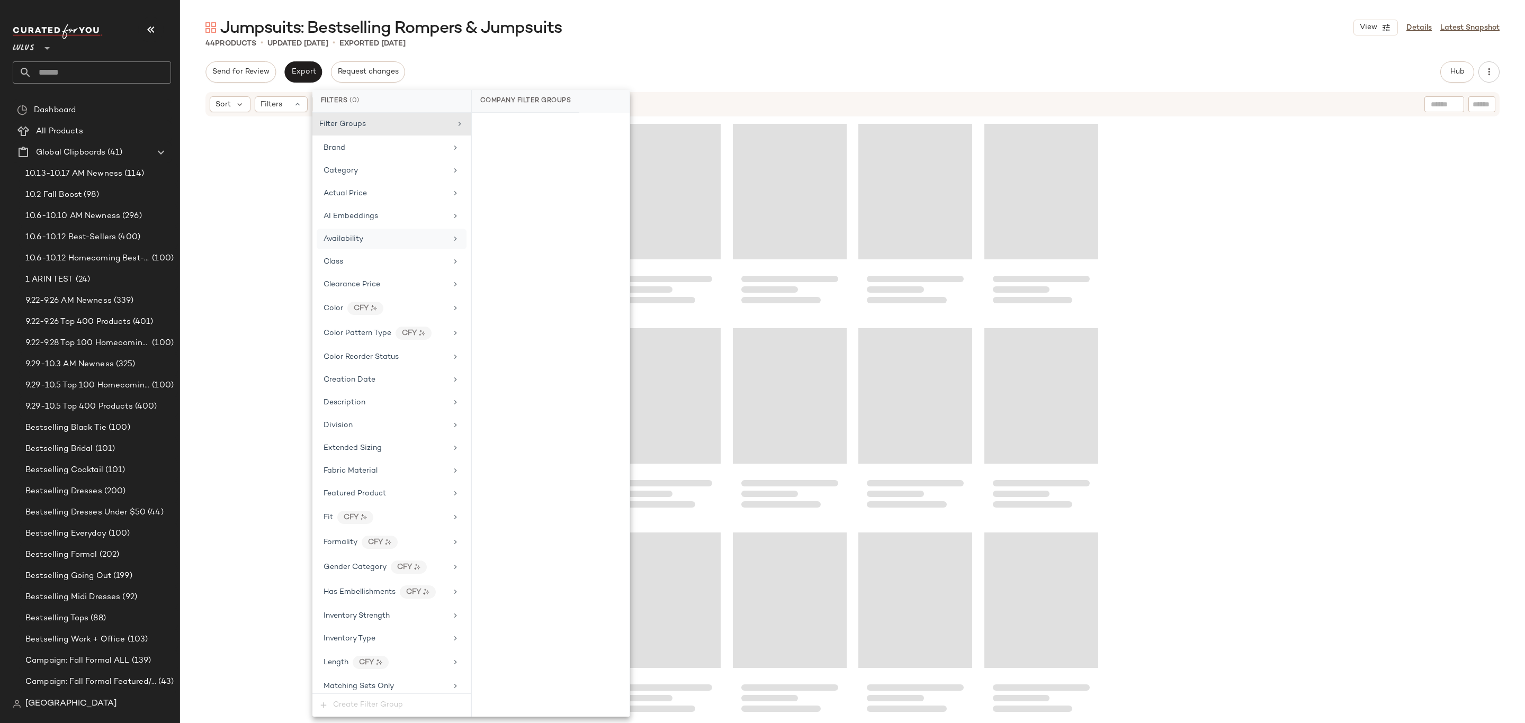
click at [700, 104] on div "Sort Filters" at bounding box center [784, 104] width 1148 height 16
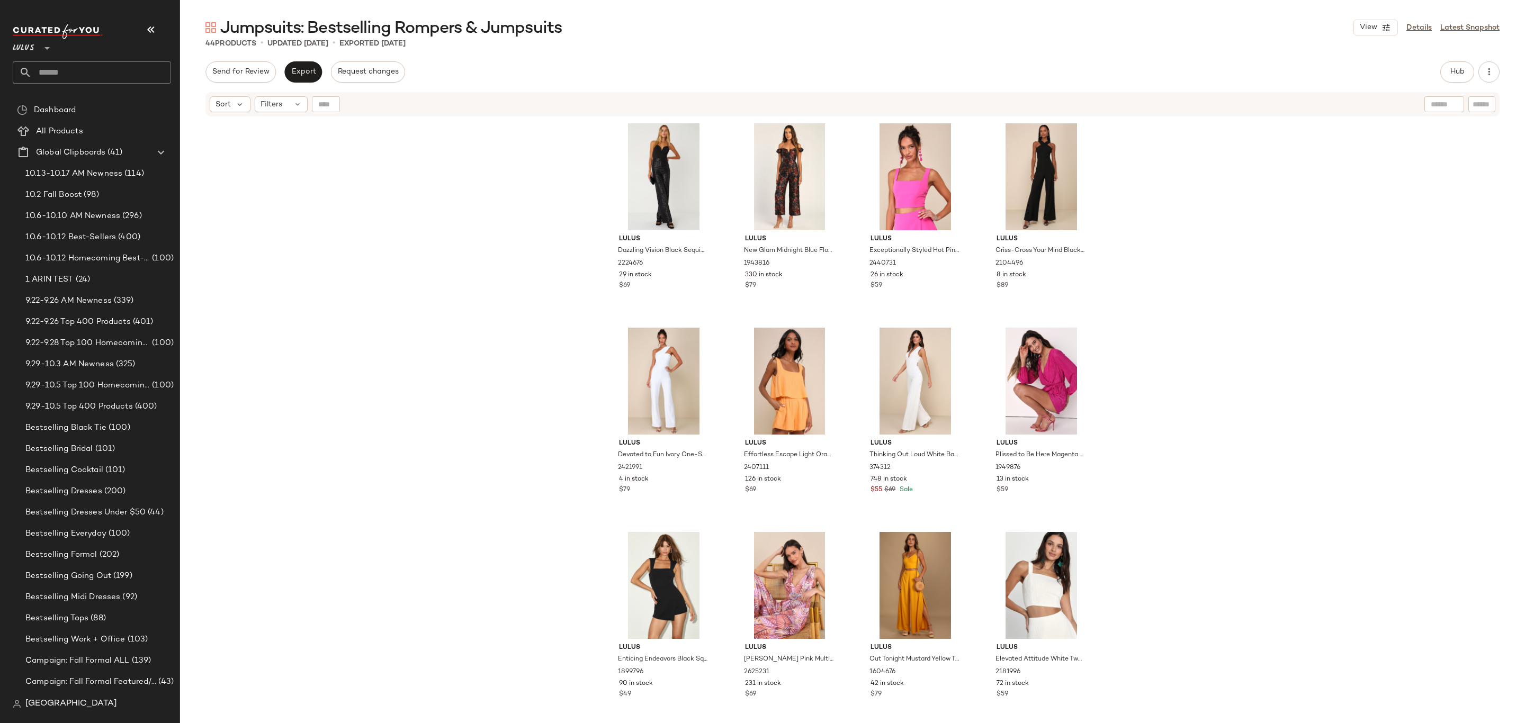
click at [491, 246] on div "Lulus Dazzling Vision Black Sequin Sleeveless Wide-Leg Jumpsuit 2224676 29 in s…" at bounding box center [852, 434] width 1345 height 632
click at [115, 254] on span "Open in [GEOGRAPHIC_DATA]" at bounding box center [138, 254] width 124 height 9
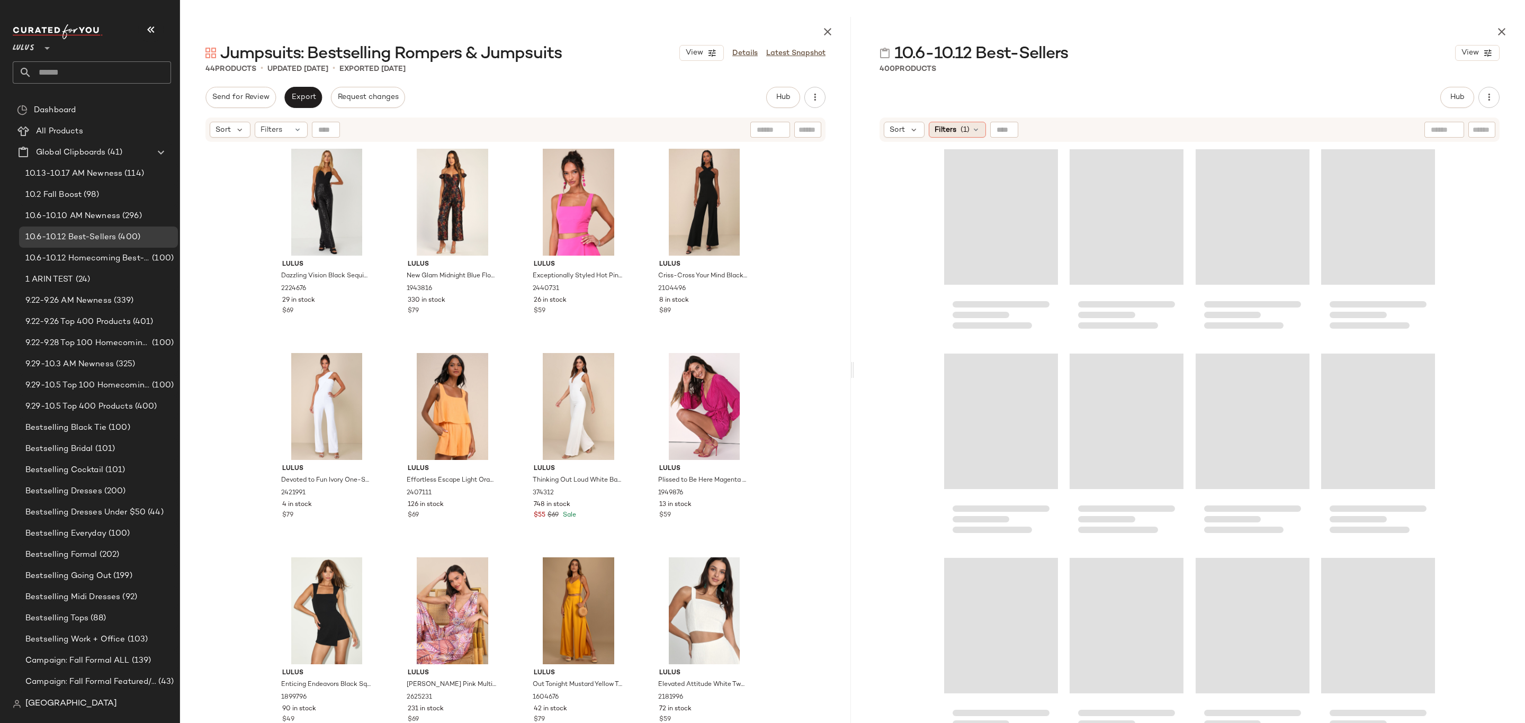
click at [942, 134] on span "Filters" at bounding box center [946, 129] width 22 height 11
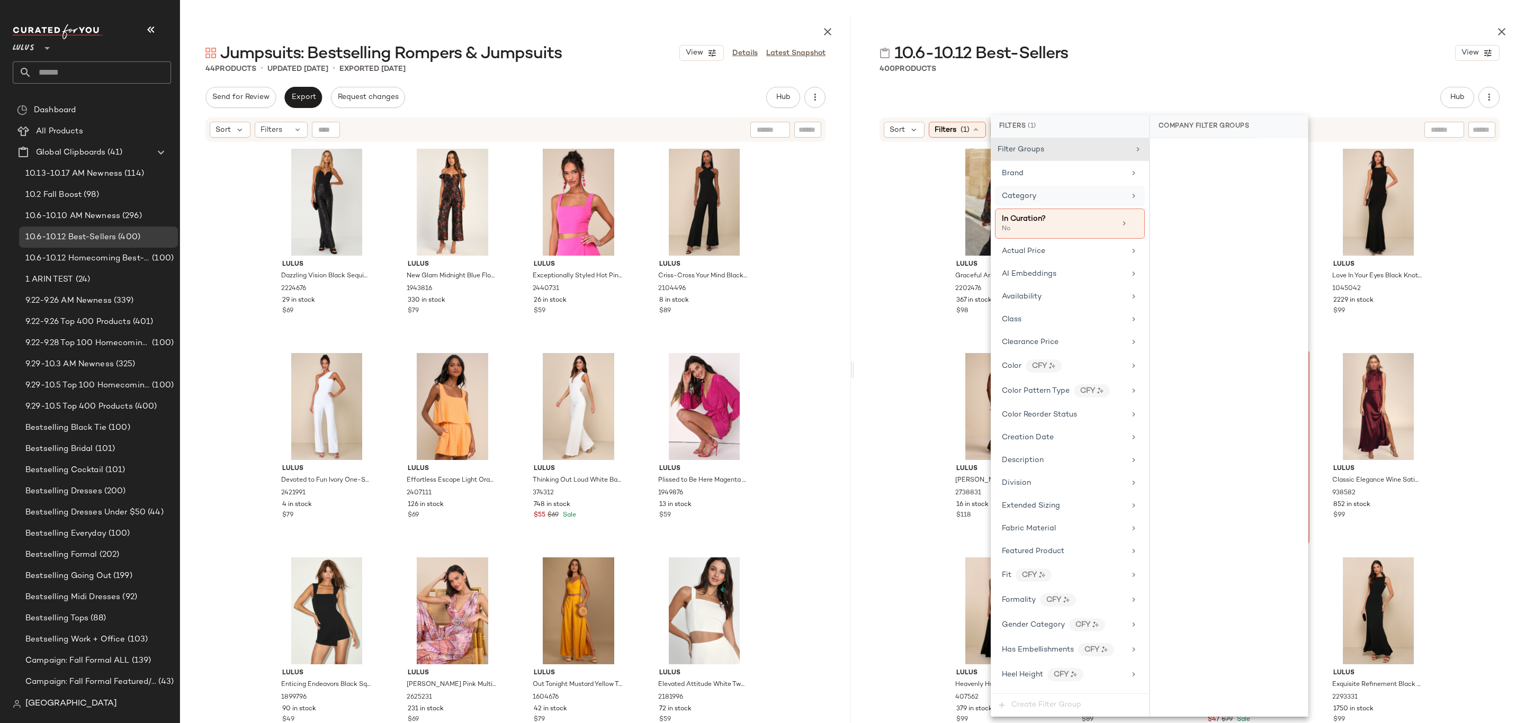
click at [1072, 193] on div "Category" at bounding box center [1063, 196] width 123 height 11
click at [1205, 280] on div "one-piece" at bounding box center [1229, 280] width 158 height 25
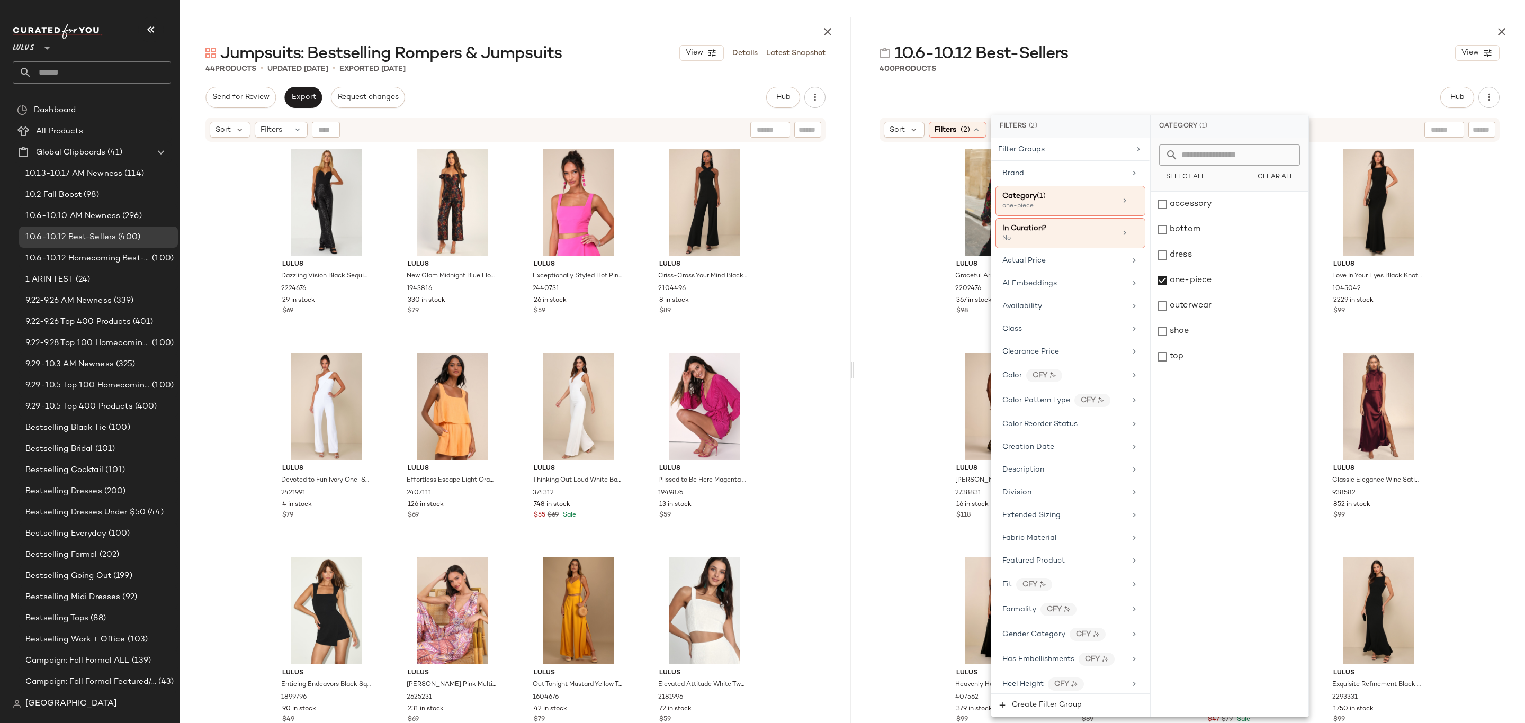
click at [1290, 70] on div "400 Products" at bounding box center [1189, 69] width 671 height 11
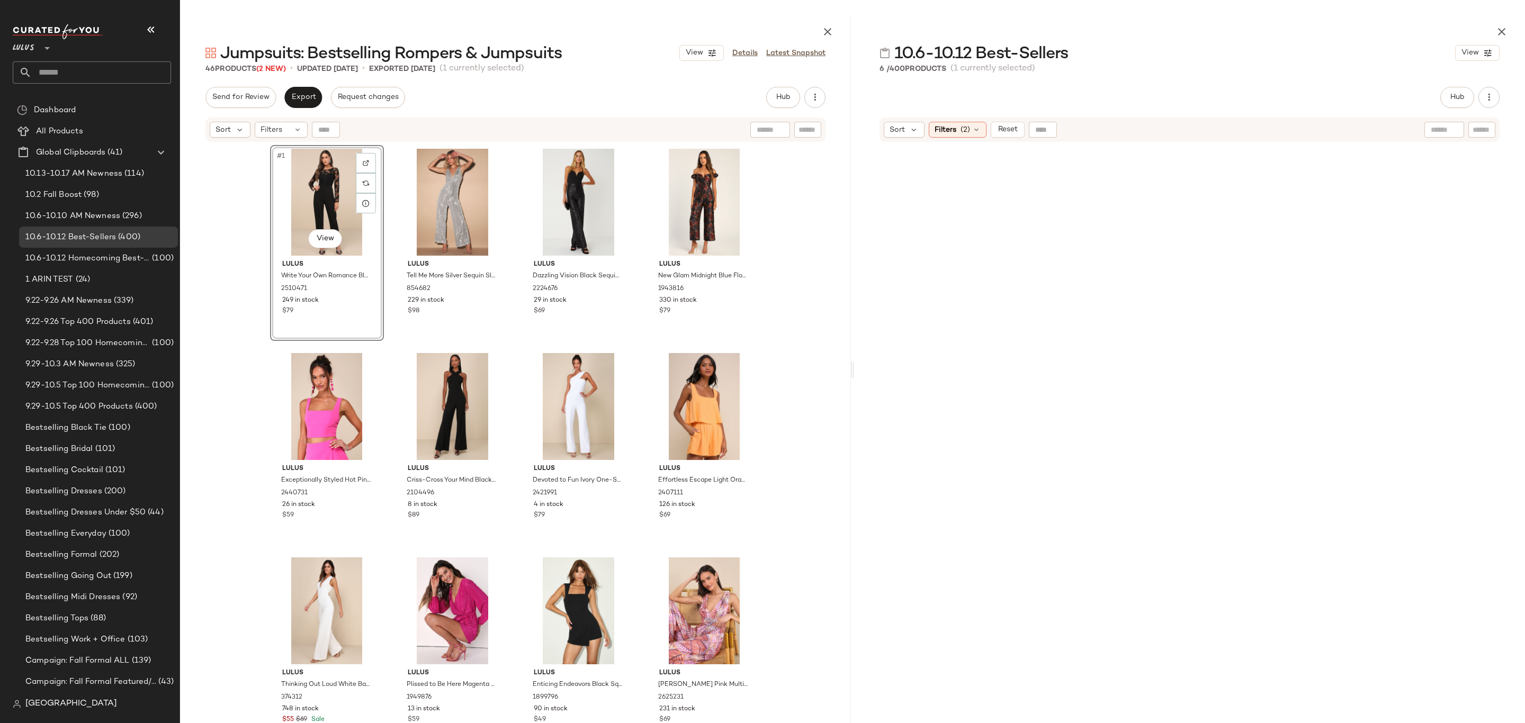
click at [307, 84] on div "Jumpsuits: Bestselling Rompers & Jumpsuits View Details Latest Snapshot 46 Prod…" at bounding box center [515, 370] width 671 height 706
click at [299, 97] on span "Export" at bounding box center [303, 97] width 25 height 8
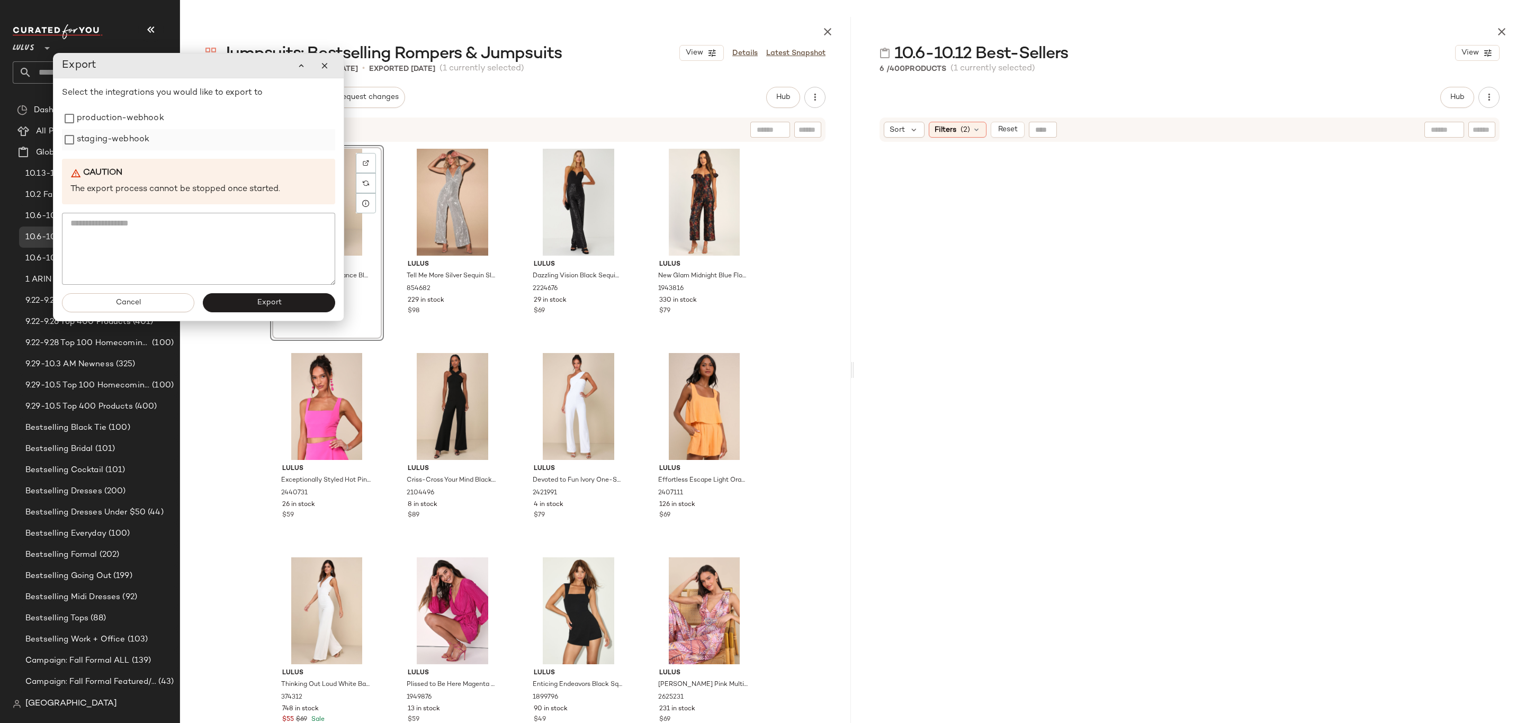
click at [159, 136] on div "staging-webhook" at bounding box center [198, 139] width 273 height 21
click at [150, 123] on label "production-webhook" at bounding box center [120, 118] width 87 height 21
click at [137, 136] on label "staging-webhook" at bounding box center [113, 139] width 73 height 21
click at [241, 301] on button "Export" at bounding box center [269, 302] width 132 height 19
